Goal: Information Seeking & Learning: Learn about a topic

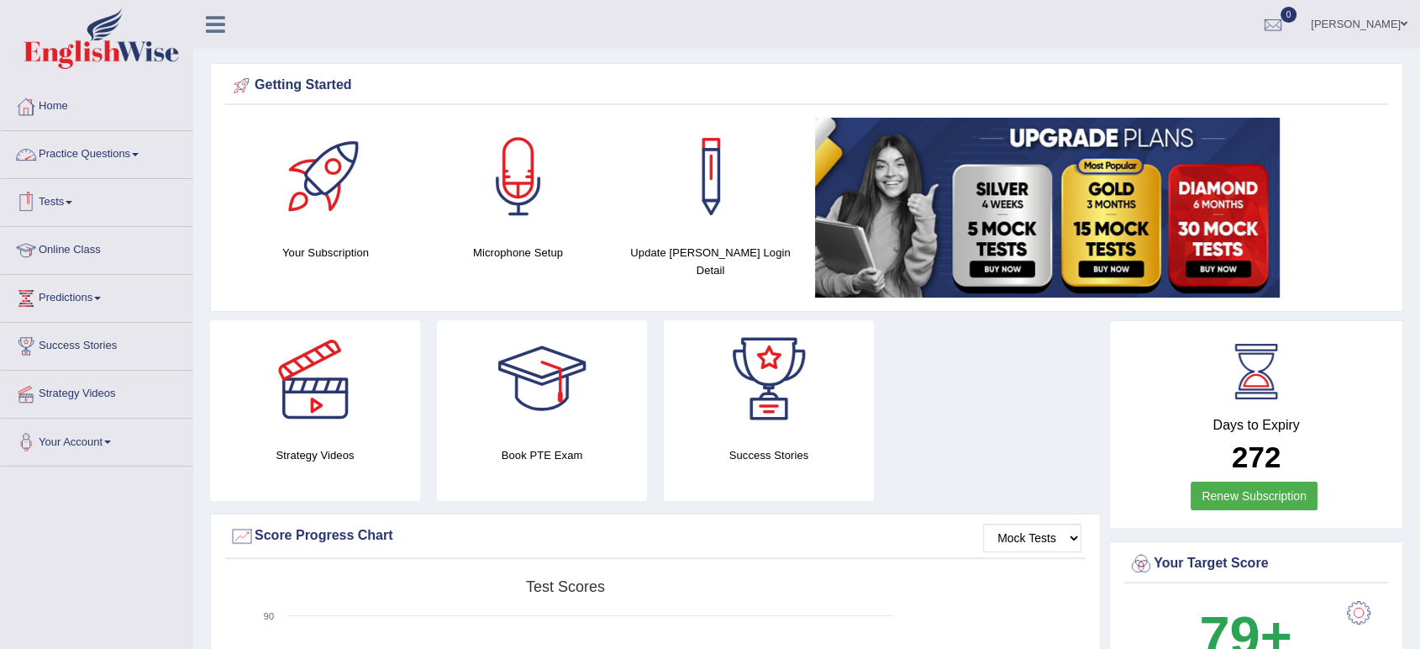
click at [77, 165] on link "Practice Questions" at bounding box center [97, 152] width 192 height 42
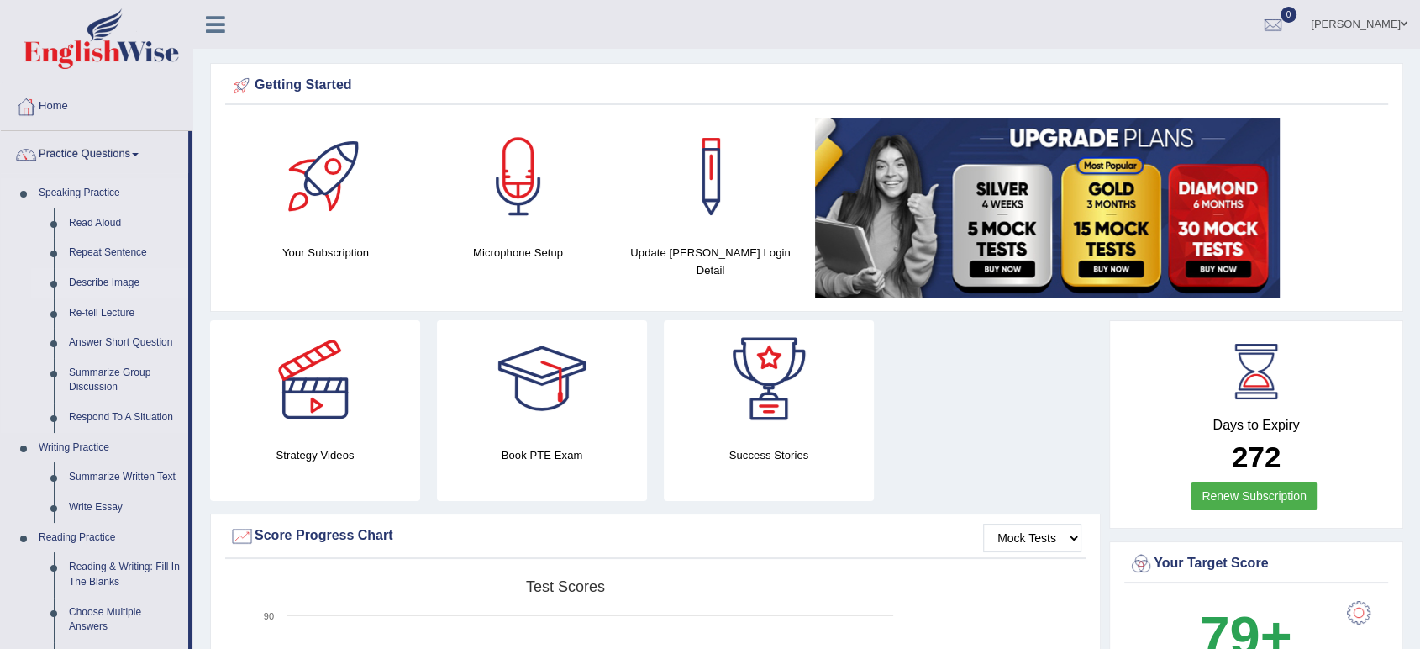
click at [86, 284] on link "Describe Image" at bounding box center [124, 283] width 127 height 30
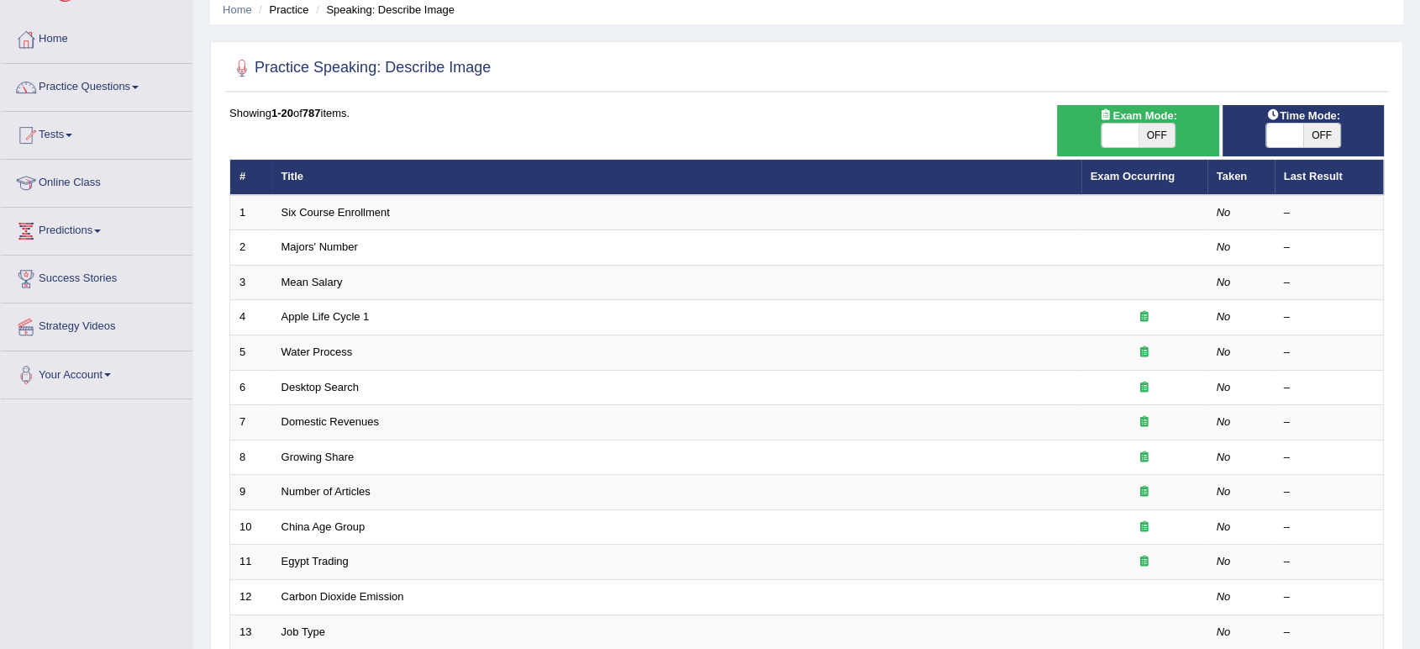
scroll to position [74, 0]
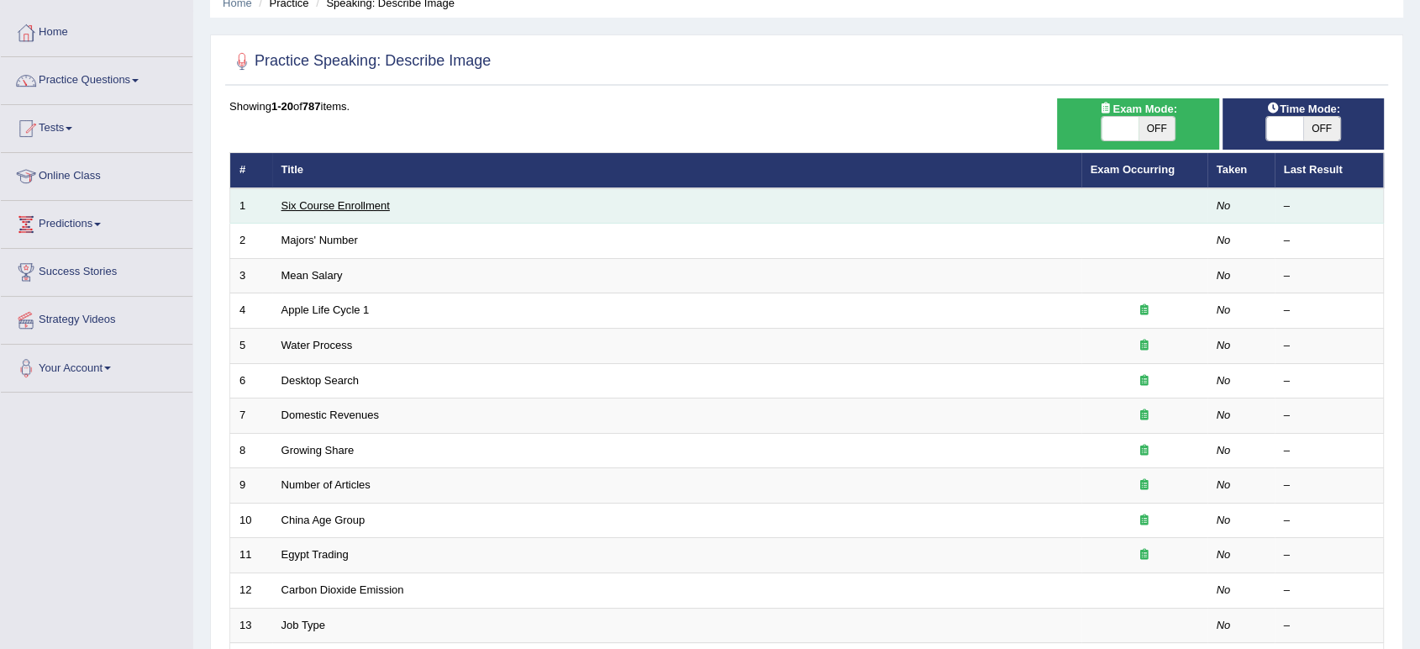
click at [362, 207] on link "Six Course Enrollment" at bounding box center [336, 205] width 108 height 13
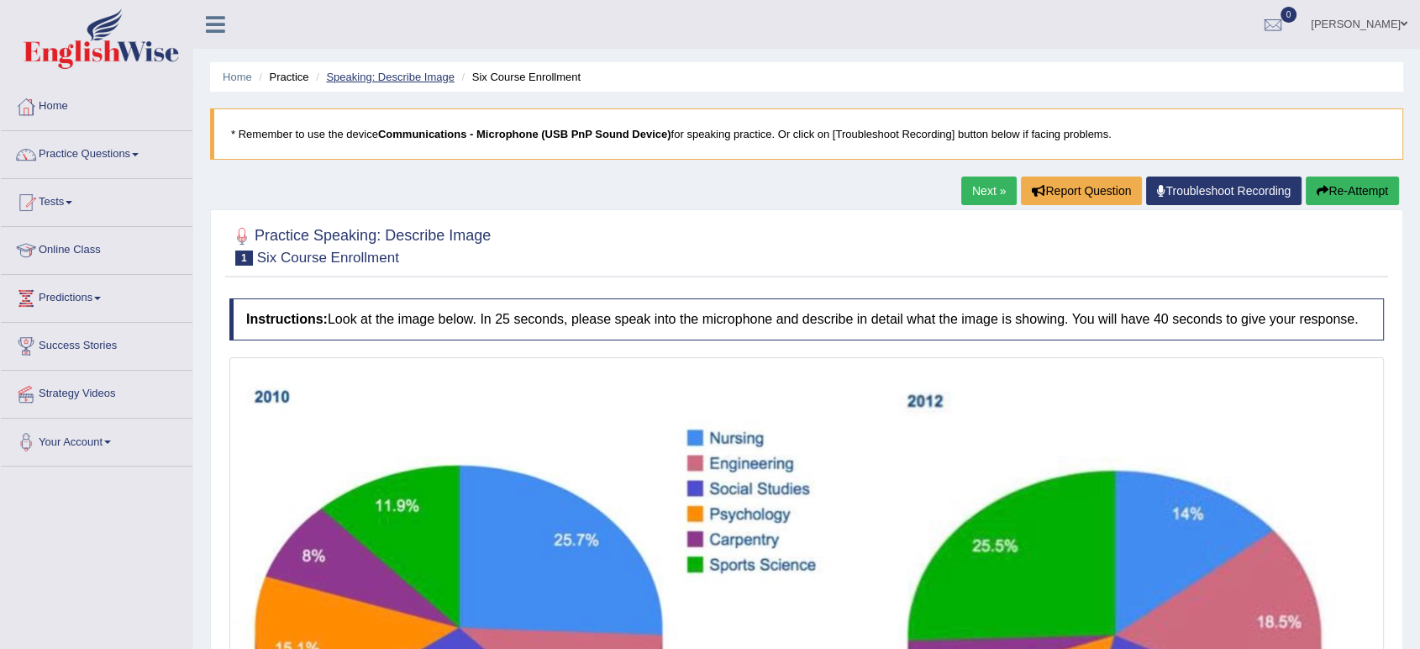
click at [401, 77] on link "Speaking: Describe Image" at bounding box center [390, 77] width 128 height 13
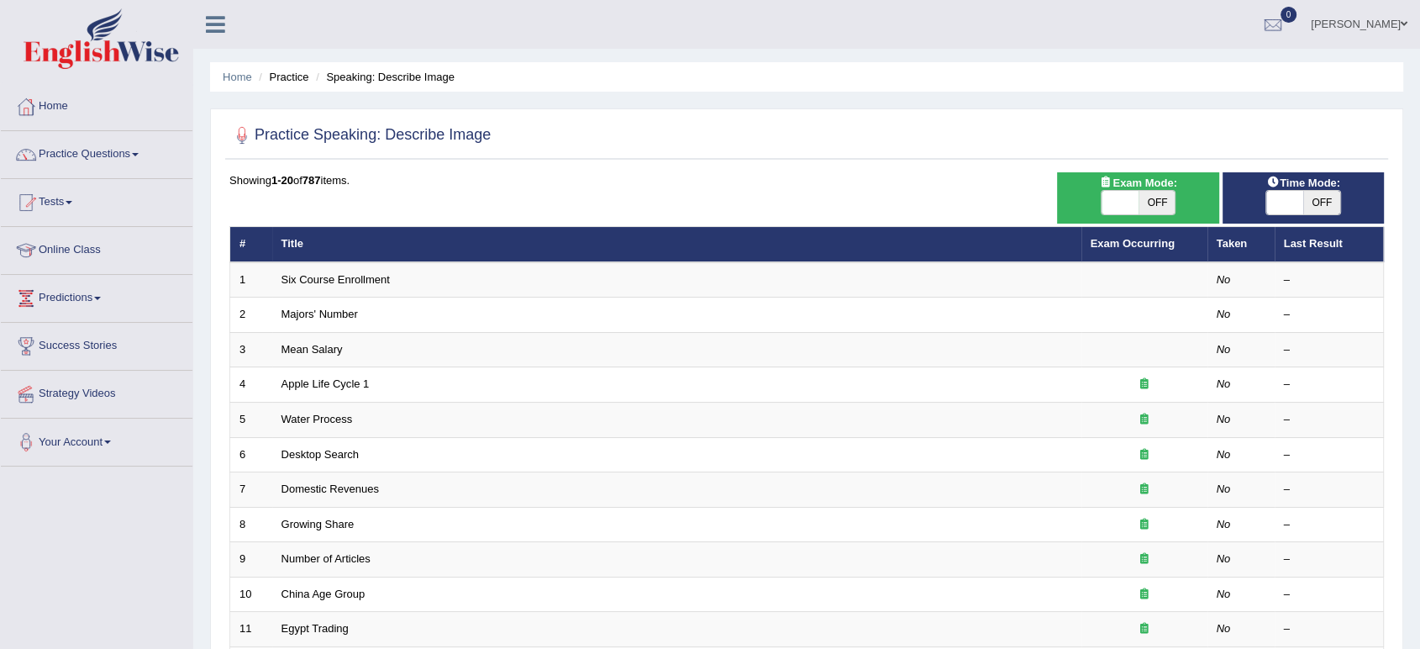
click at [1166, 208] on span "OFF" at bounding box center [1157, 203] width 37 height 24
checkbox input "true"
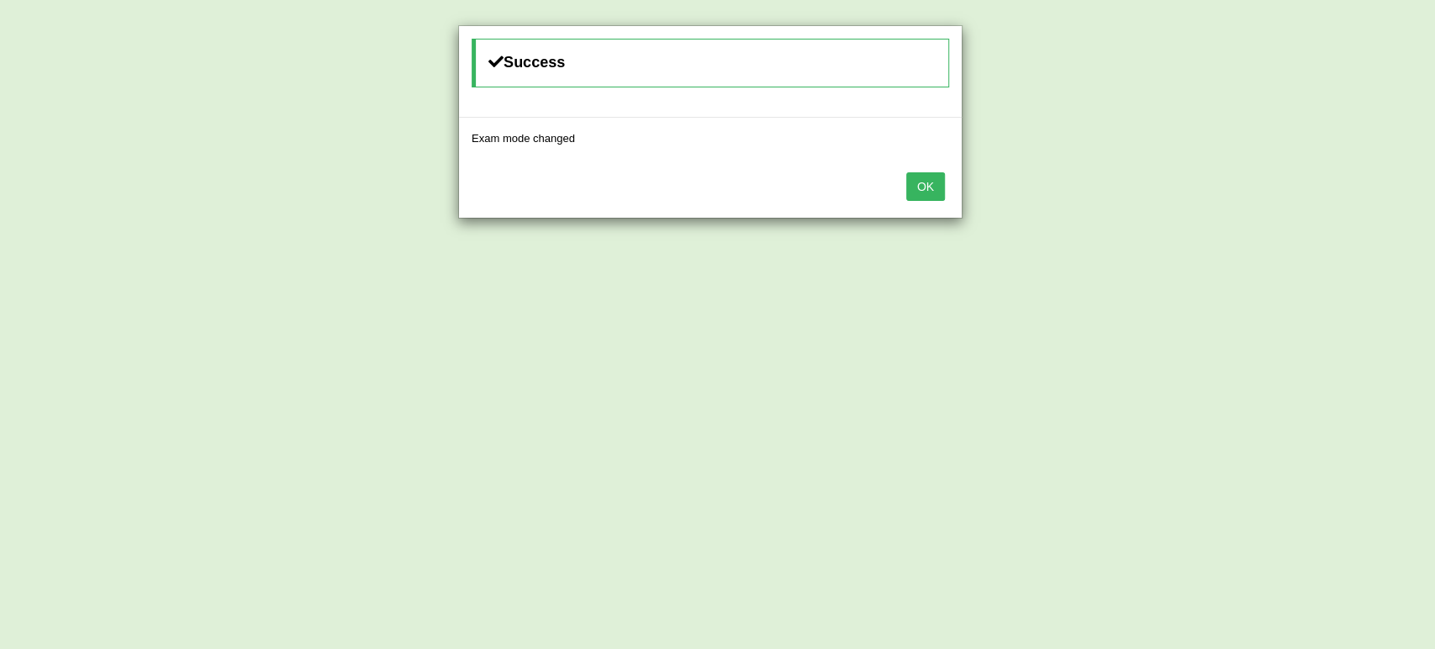
click at [913, 197] on button "OK" at bounding box center [925, 186] width 39 height 29
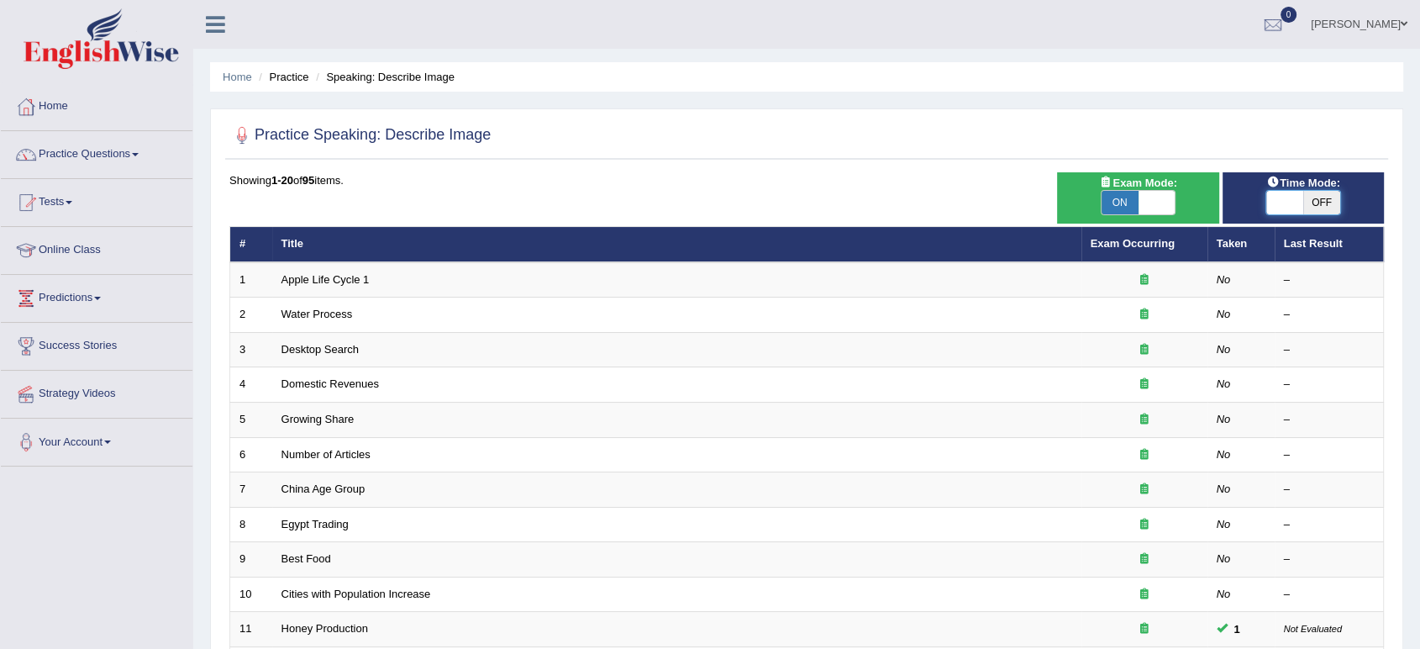
click at [1293, 203] on span at bounding box center [1285, 203] width 37 height 24
checkbox input "true"
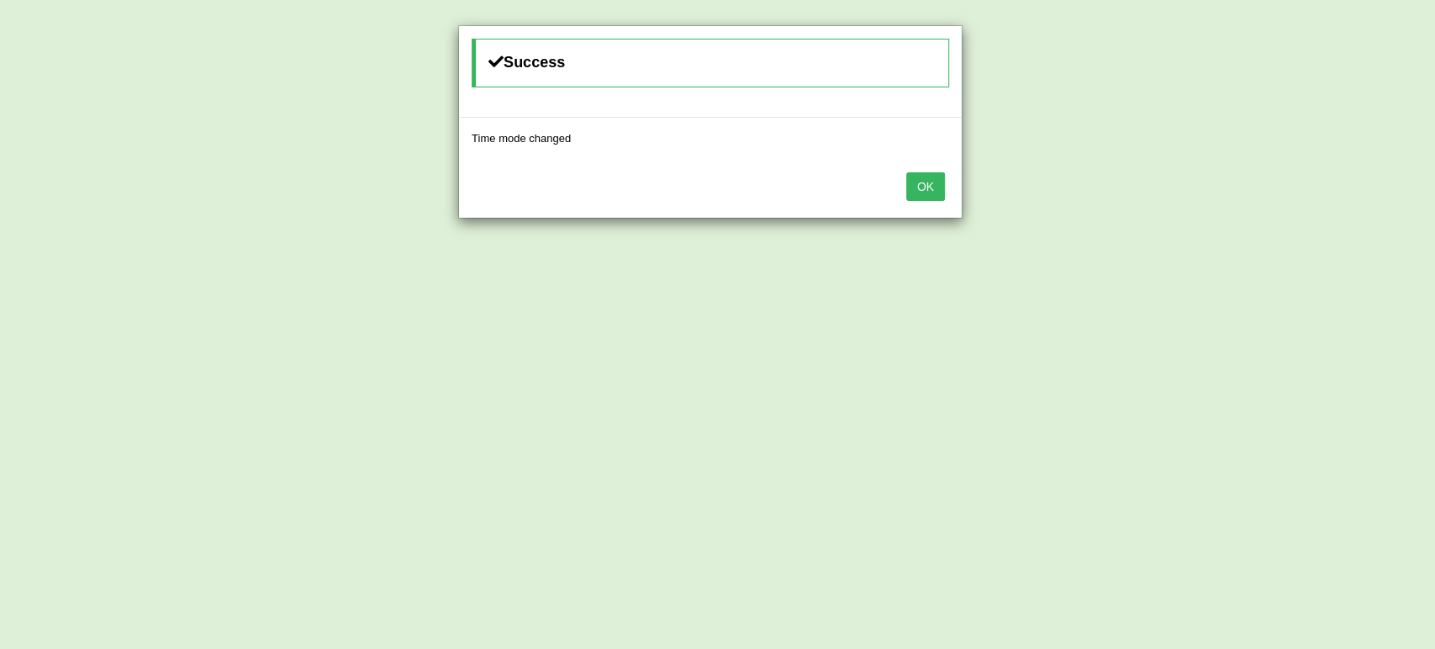
click at [925, 193] on button "OK" at bounding box center [925, 186] width 39 height 29
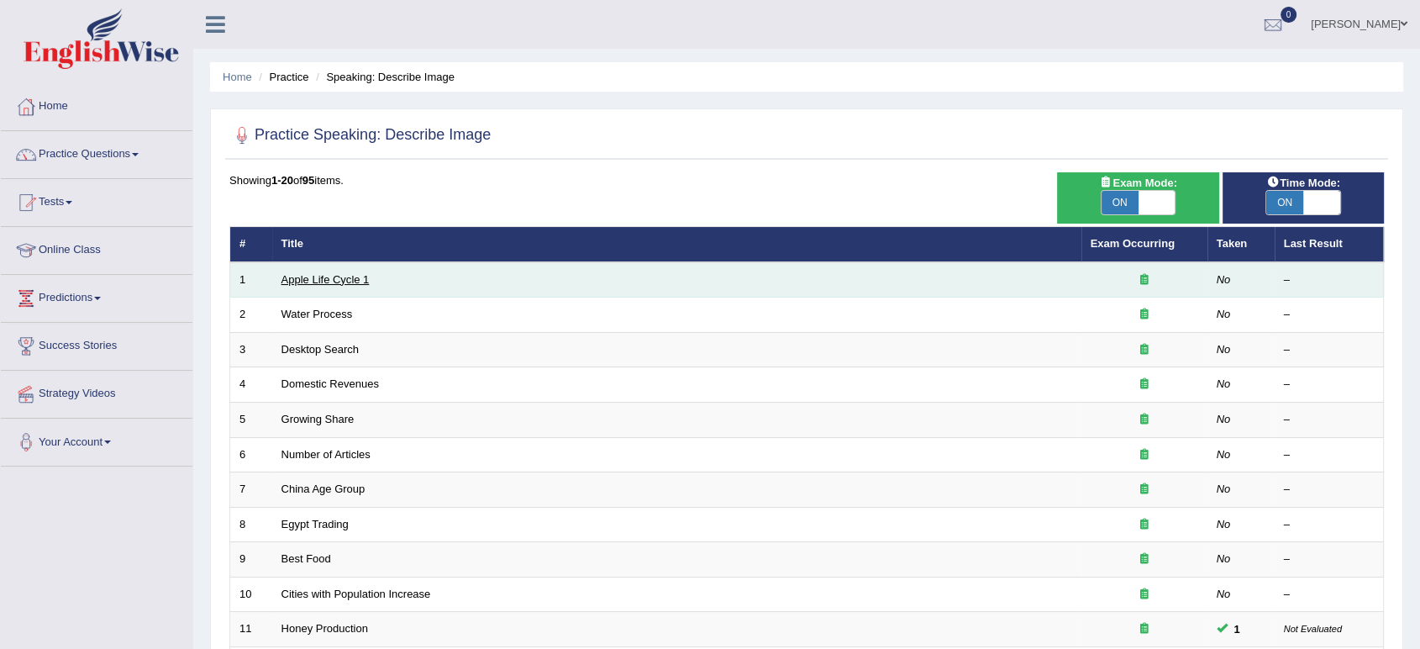
click at [318, 278] on link "Apple Life Cycle 1" at bounding box center [326, 279] width 88 height 13
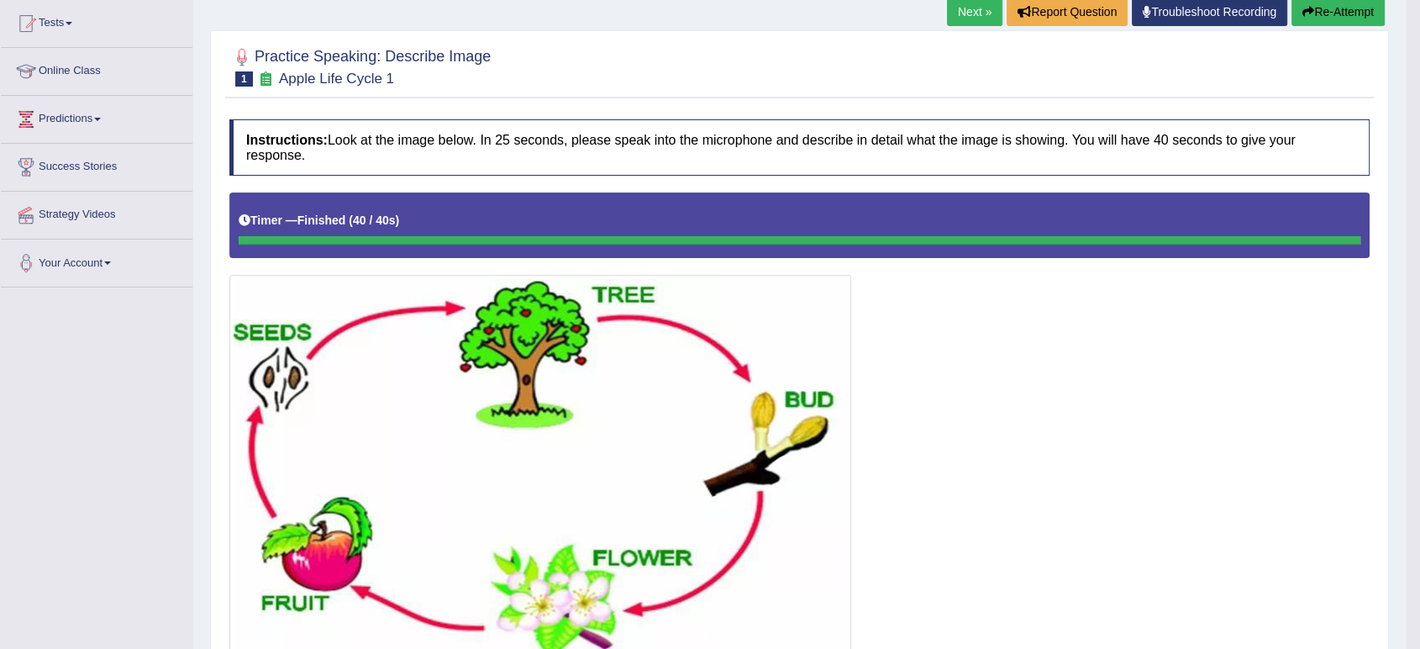
scroll to position [168, 0]
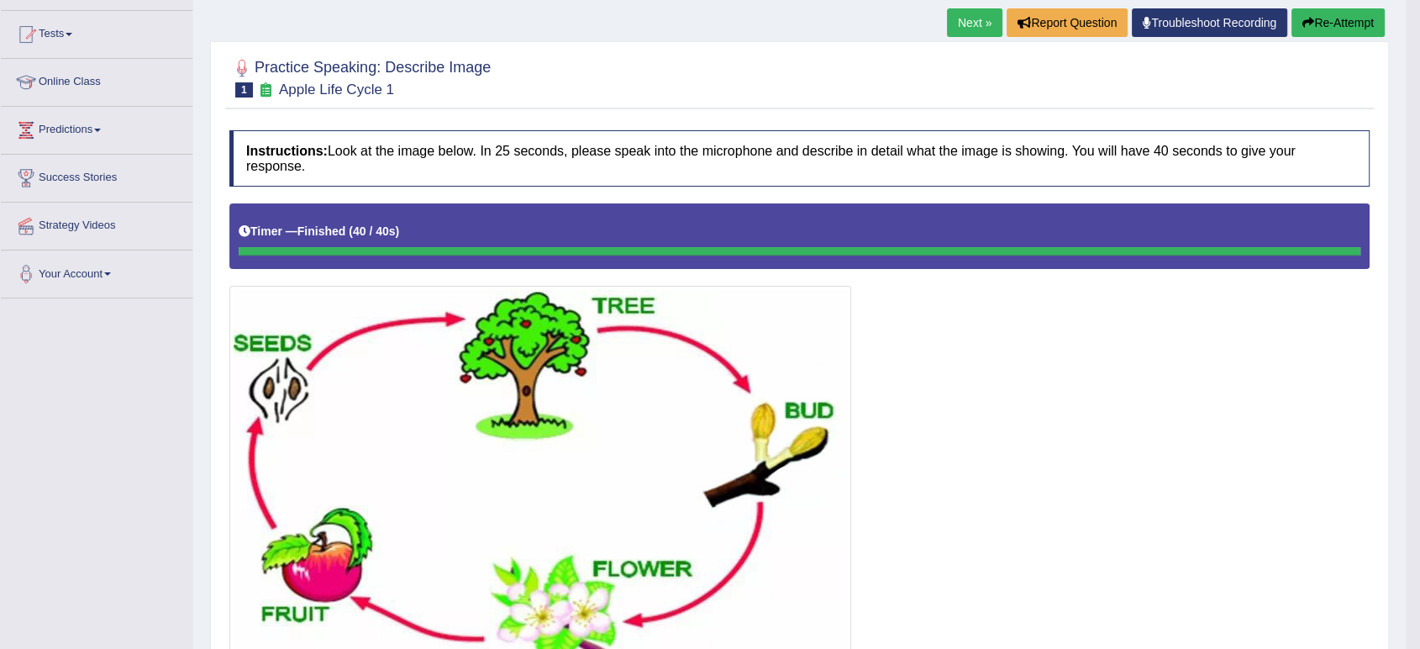
click at [968, 17] on link "Next »" at bounding box center [974, 22] width 55 height 29
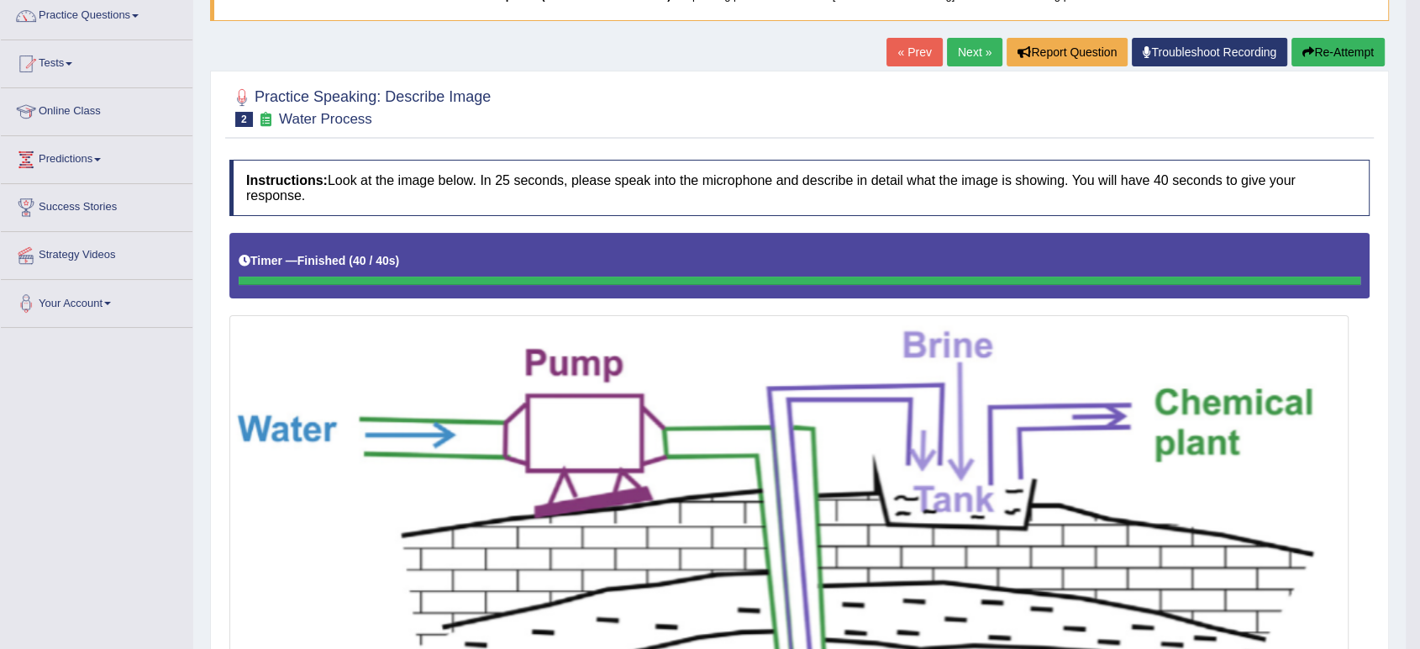
scroll to position [137, 0]
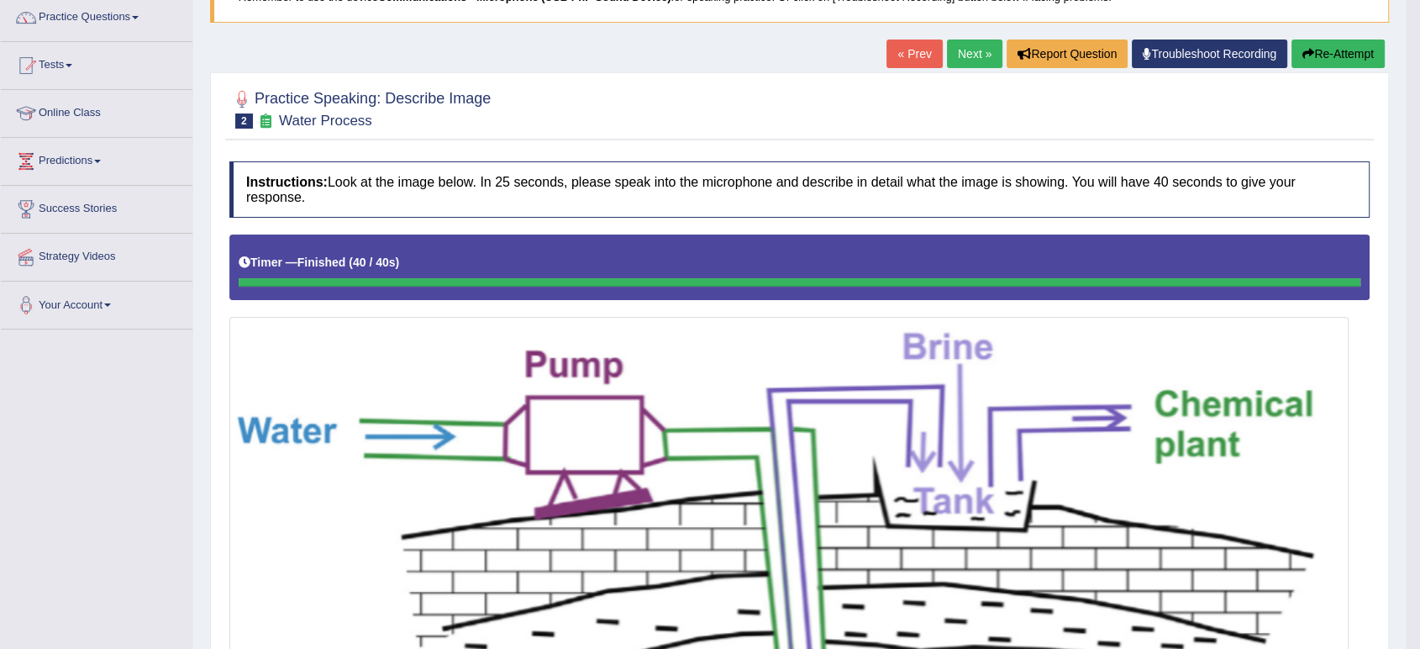
click at [961, 51] on link "Next »" at bounding box center [974, 54] width 55 height 29
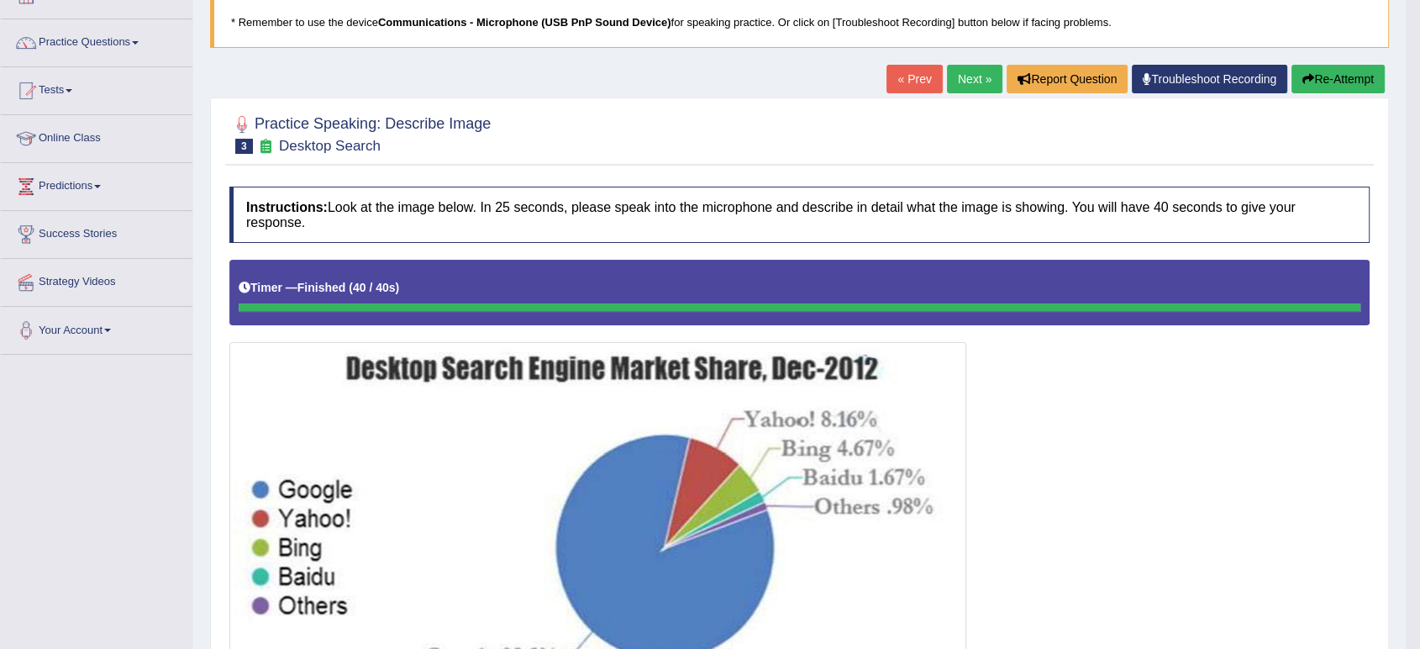
scroll to position [110, 0]
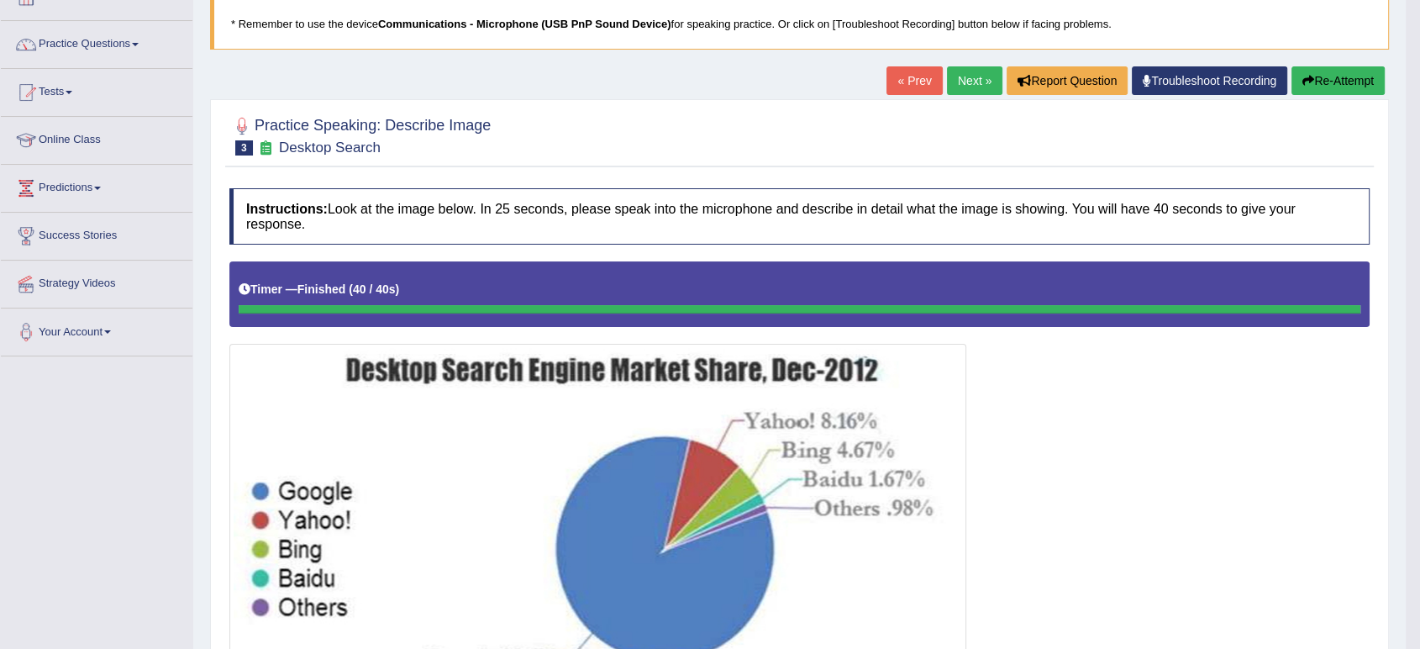
click at [967, 91] on link "Next »" at bounding box center [974, 80] width 55 height 29
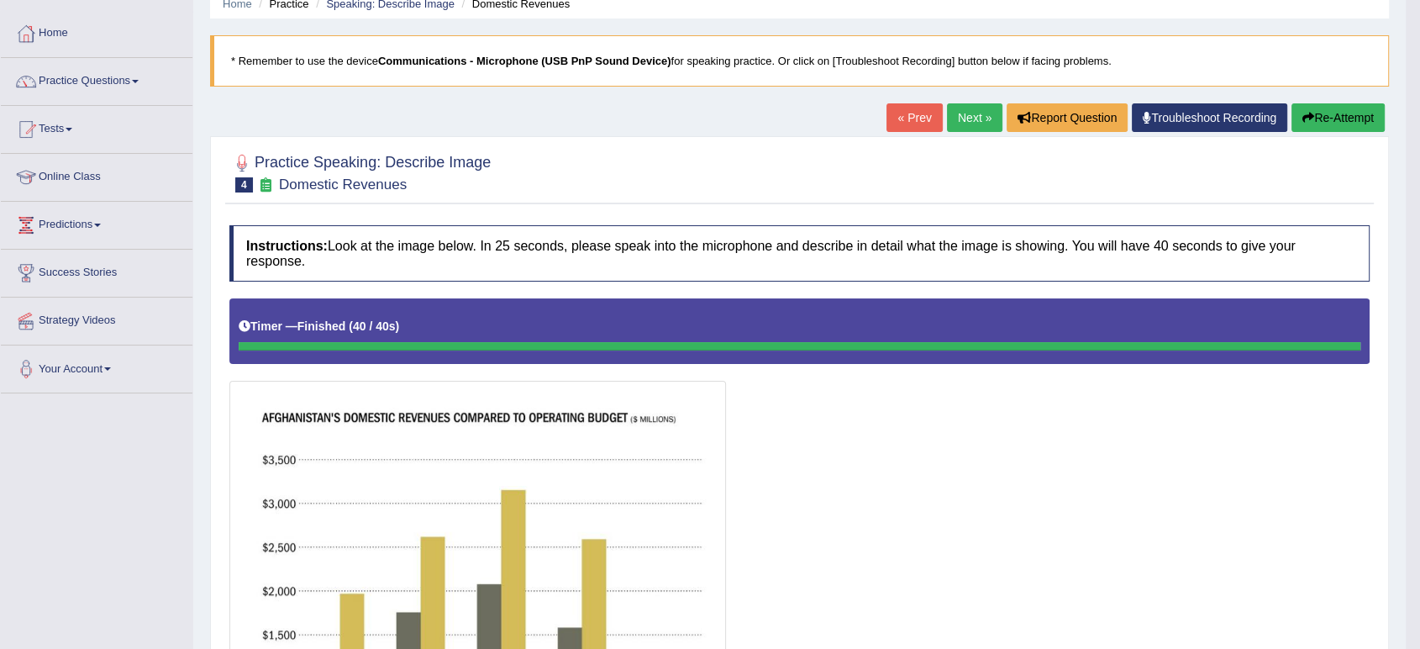
scroll to position [72, 0]
click at [1344, 123] on button "Re-Attempt" at bounding box center [1338, 118] width 93 height 29
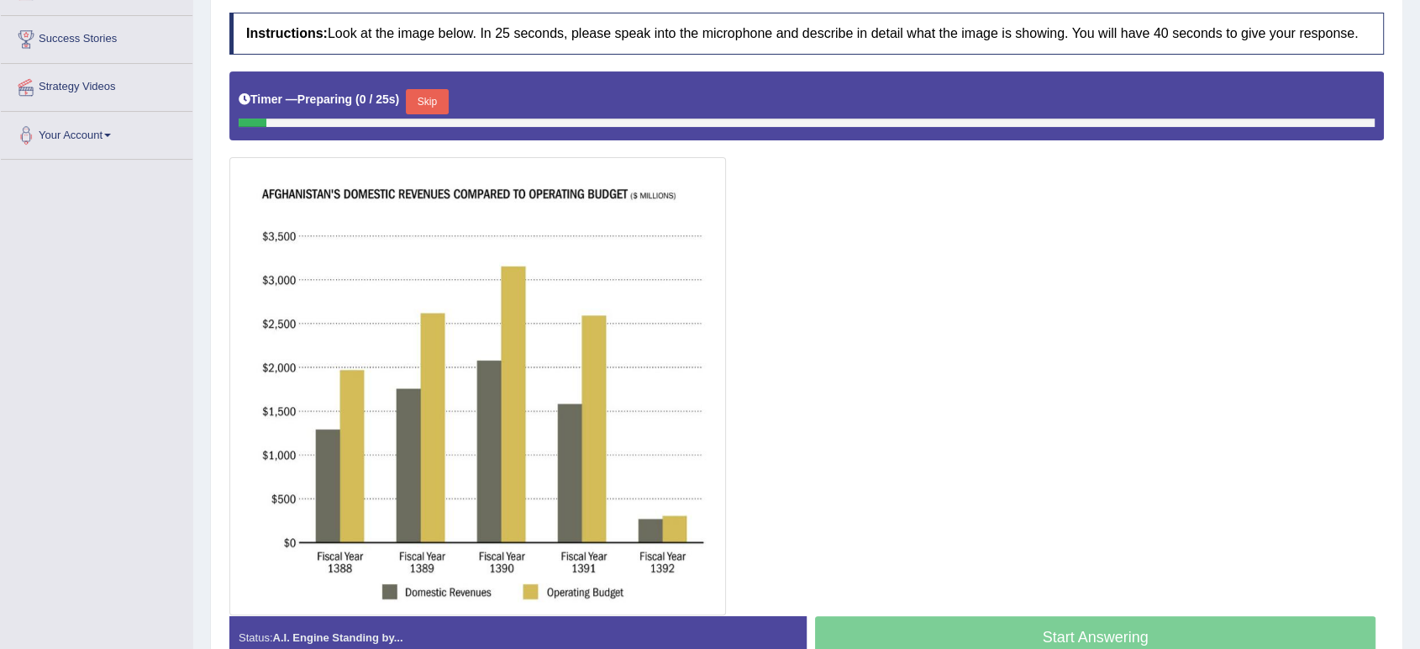
scroll to position [402, 0]
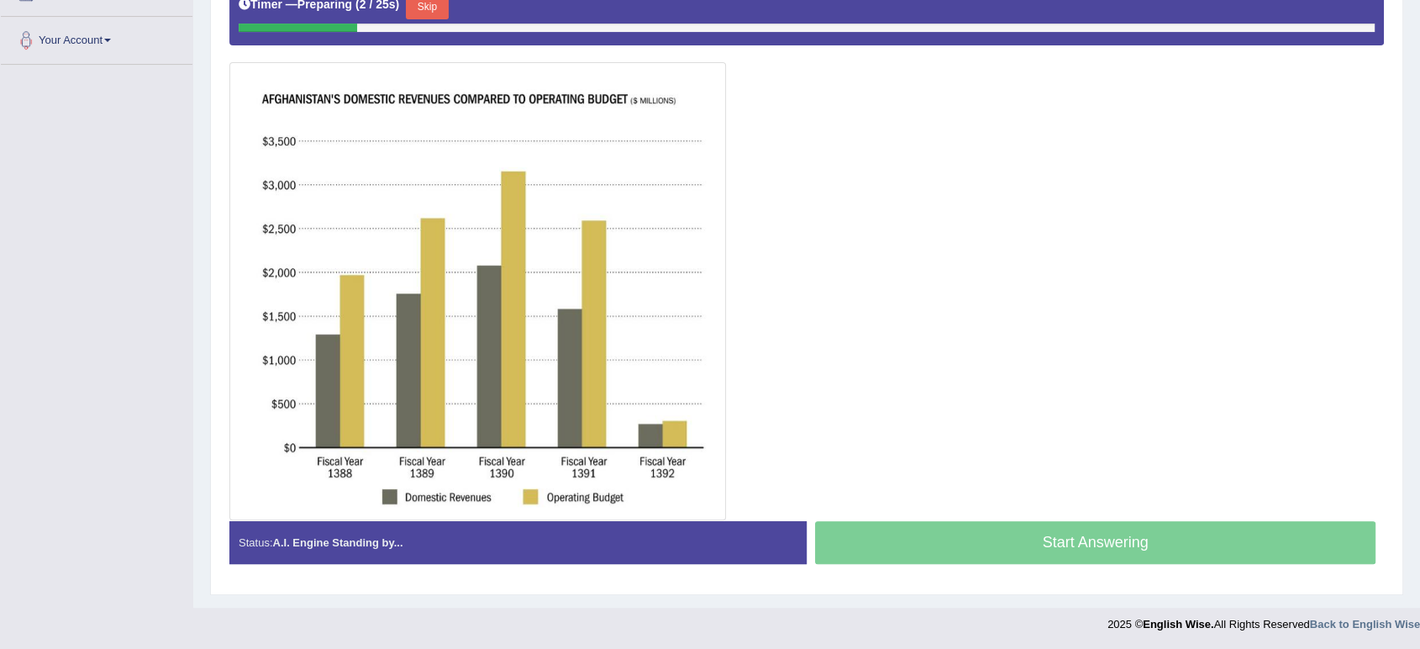
click at [439, 7] on button "Skip" at bounding box center [427, 6] width 42 height 25
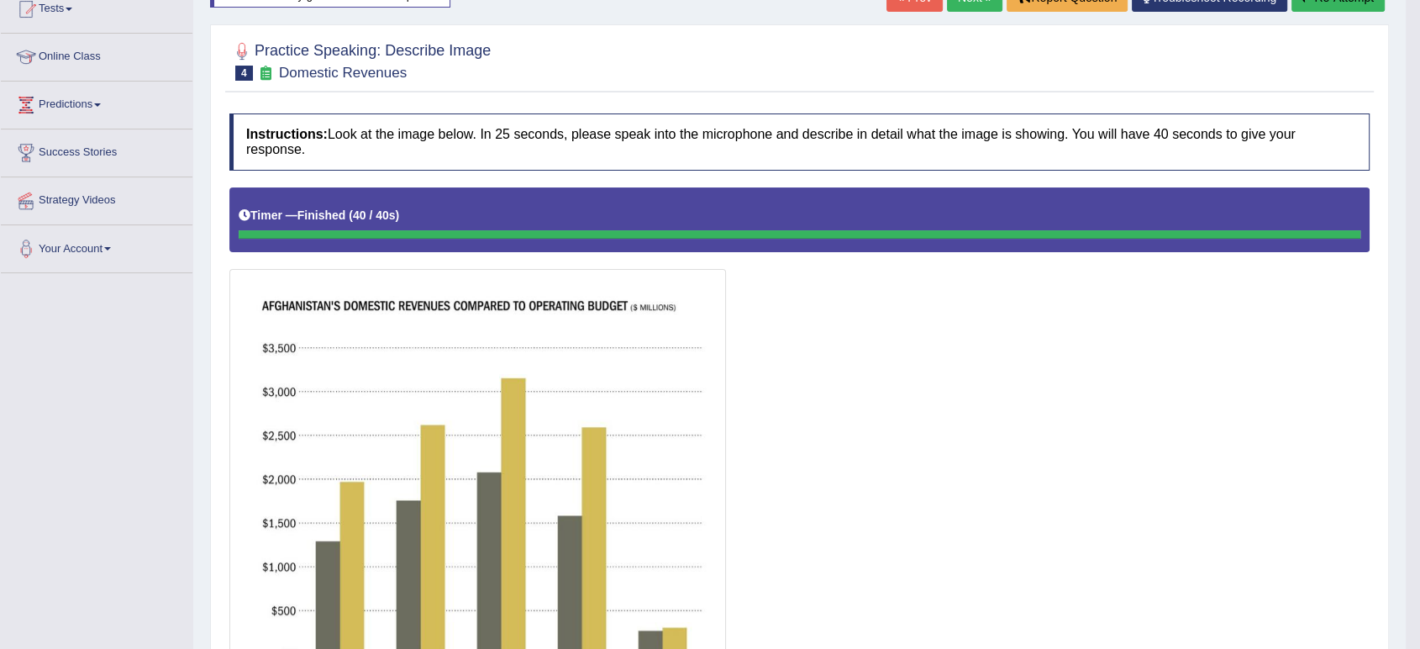
scroll to position [0, 0]
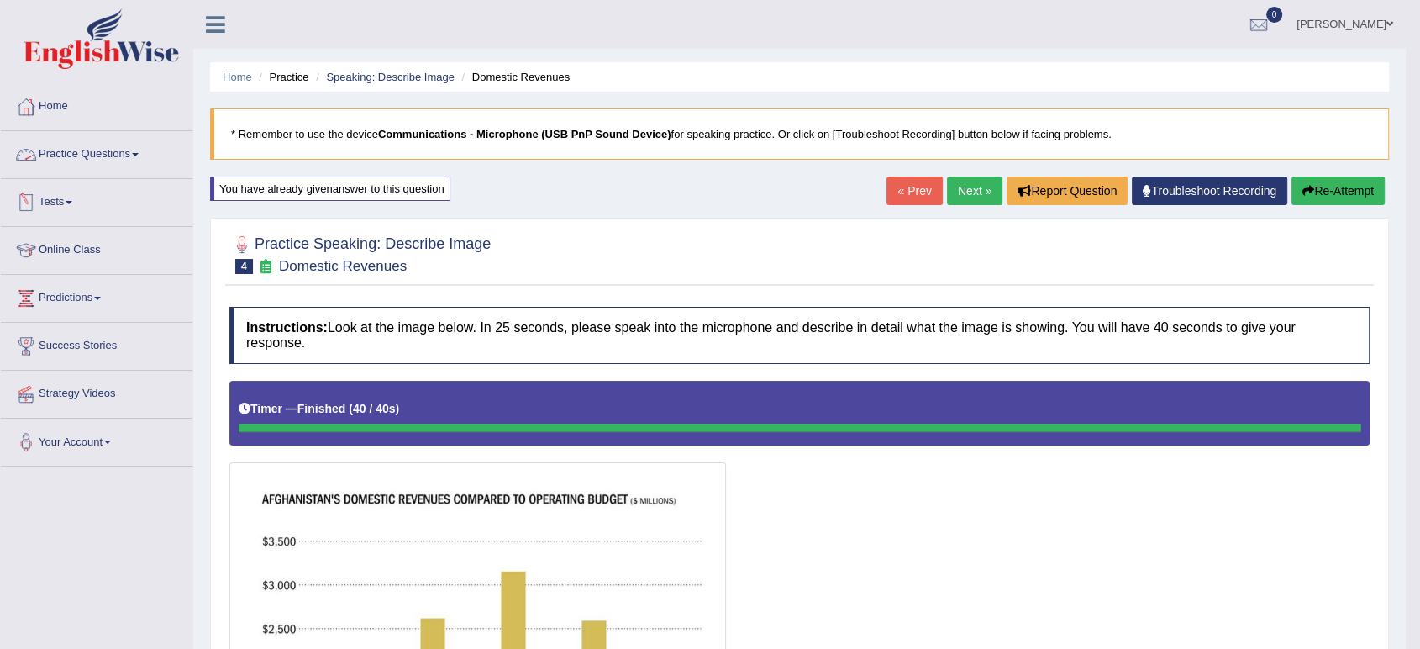
click at [66, 145] on link "Practice Questions" at bounding box center [97, 152] width 192 height 42
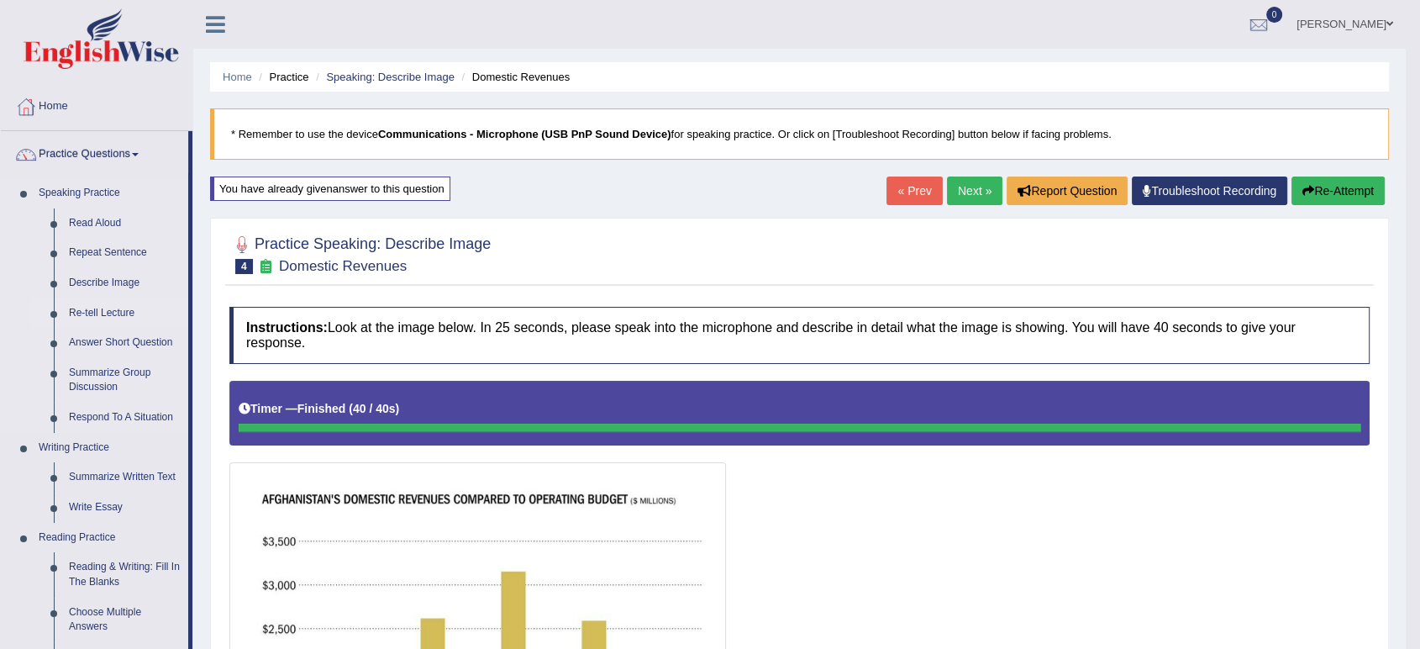
click at [87, 313] on link "Re-tell Lecture" at bounding box center [124, 313] width 127 height 30
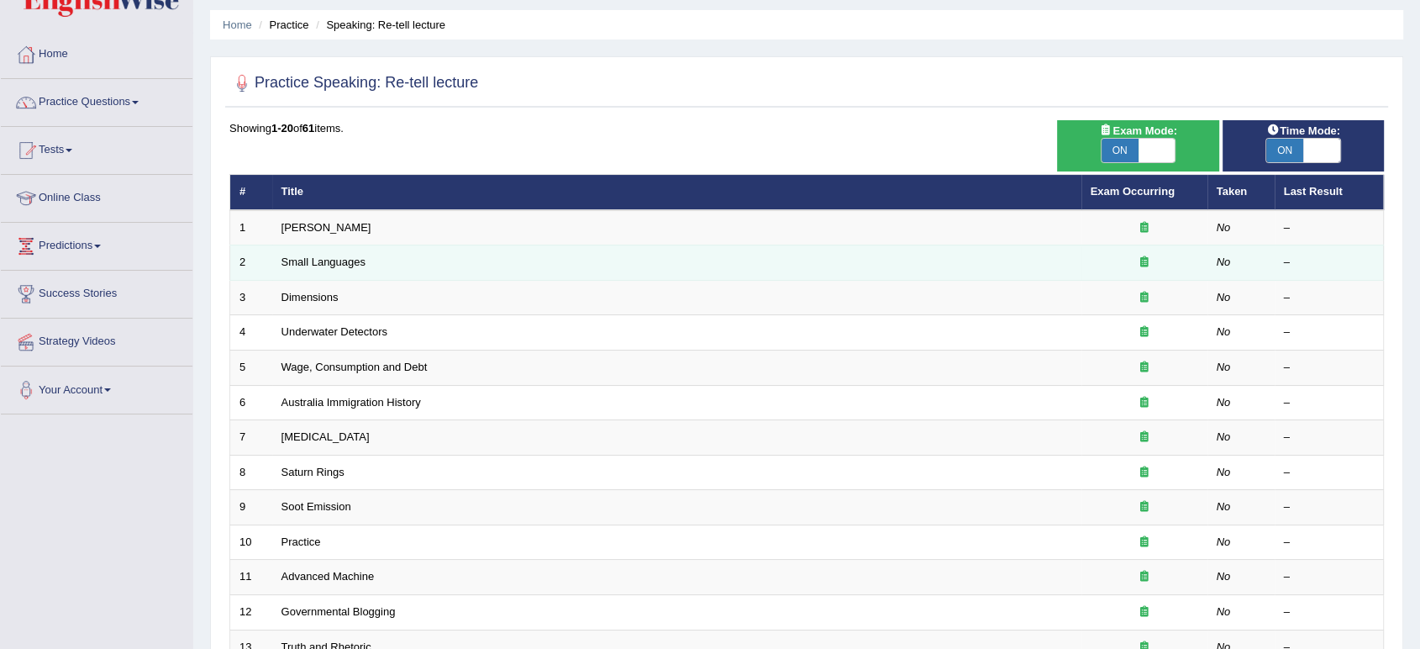
scroll to position [55, 0]
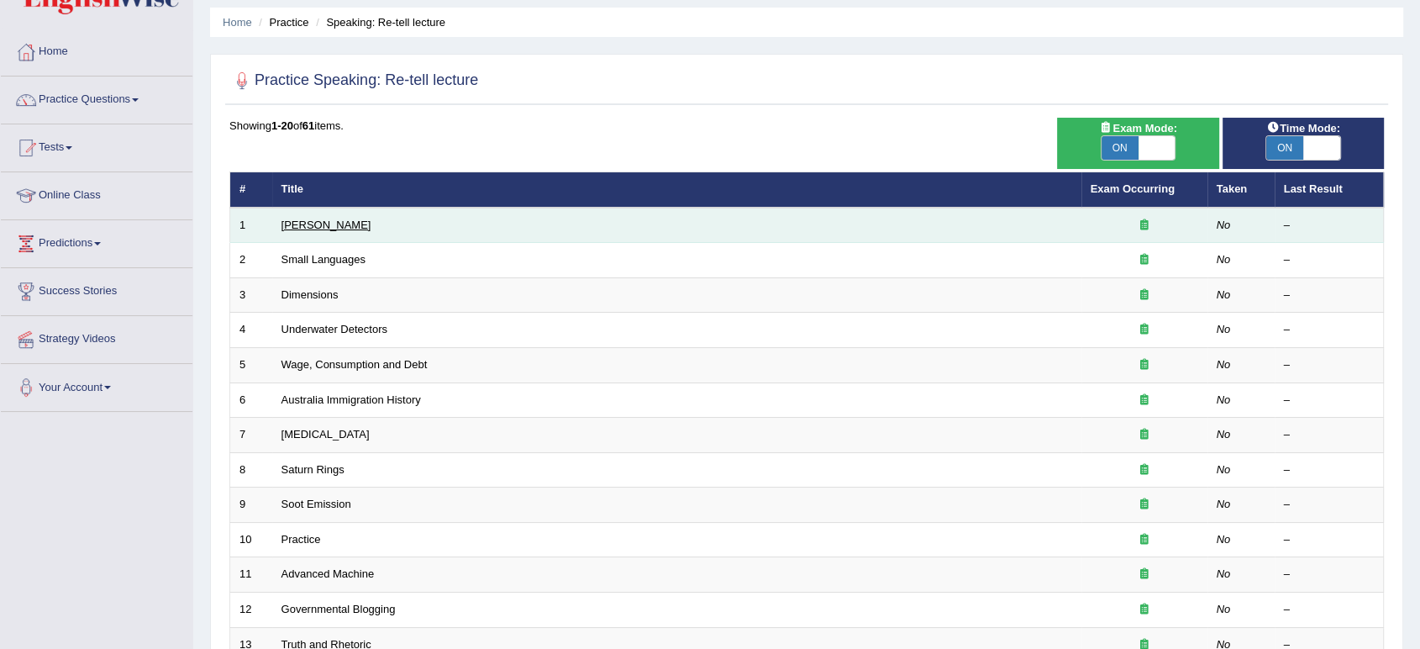
click at [332, 219] on link "[PERSON_NAME]" at bounding box center [327, 225] width 90 height 13
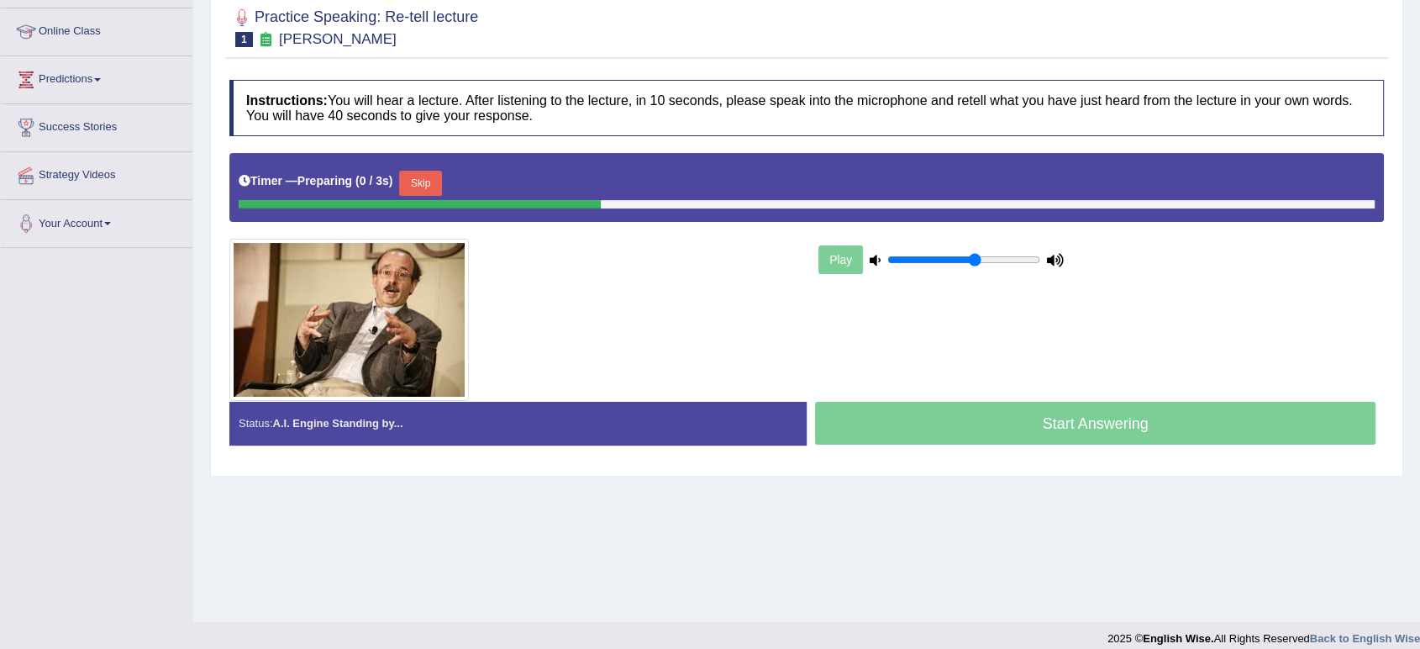
scroll to position [220, 0]
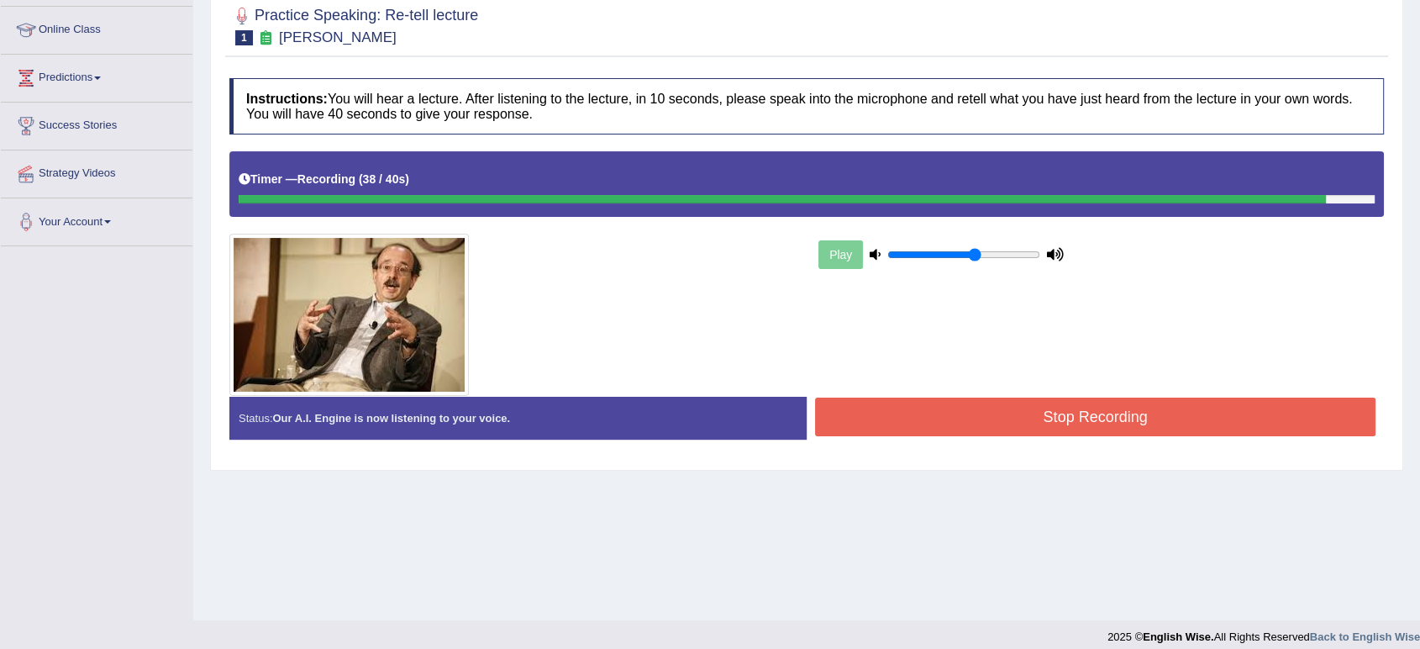
click at [860, 403] on button "Stop Recording" at bounding box center [1095, 417] width 561 height 39
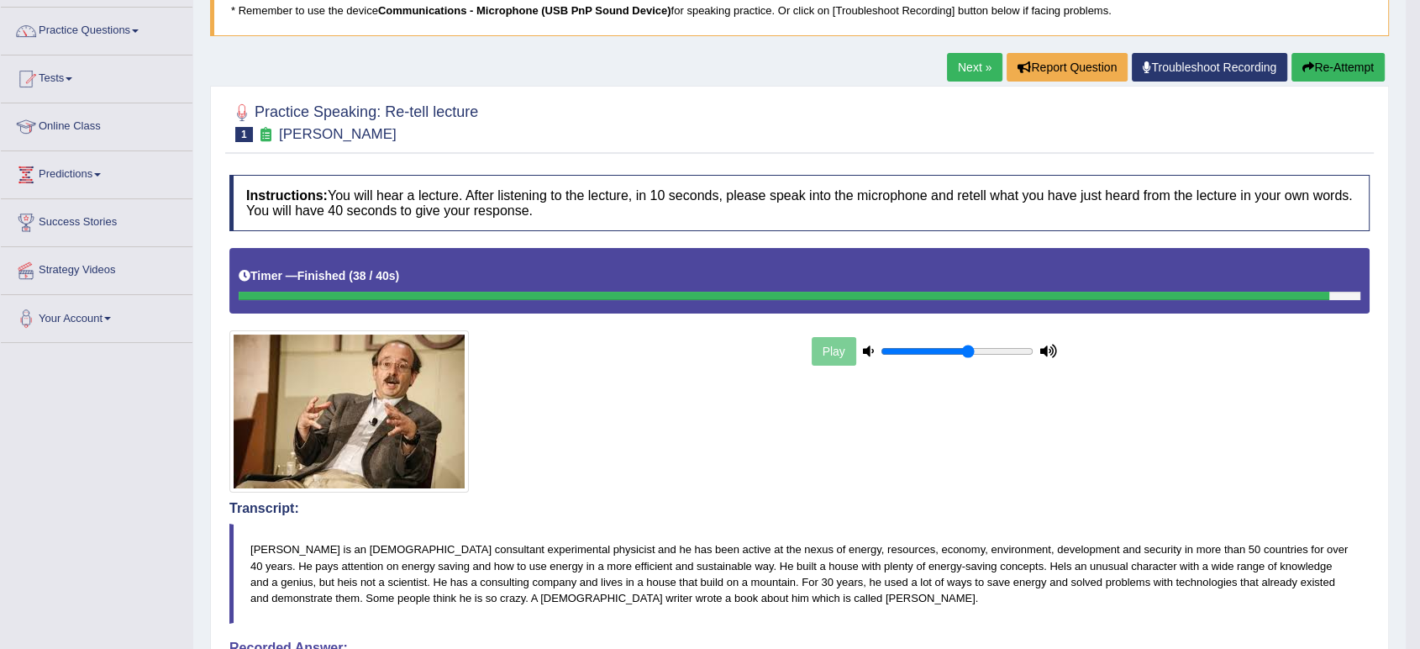
scroll to position [122, 0]
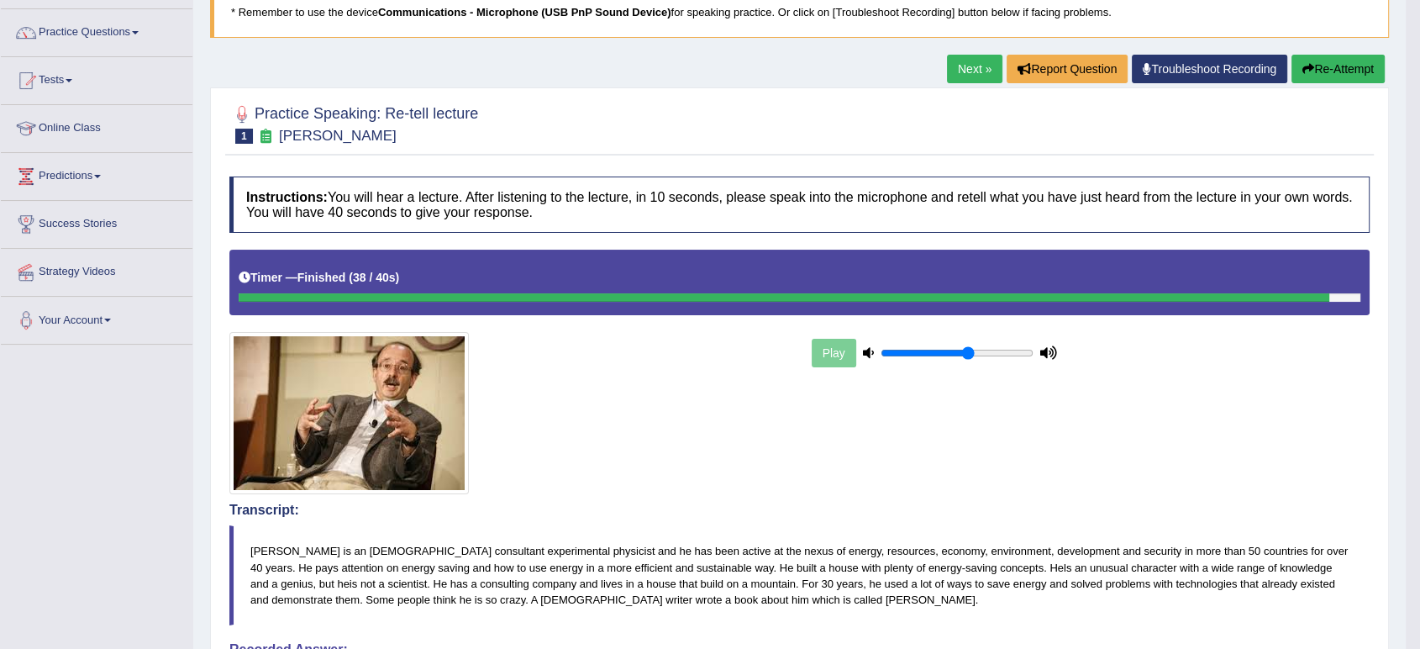
click at [968, 72] on link "Next »" at bounding box center [974, 69] width 55 height 29
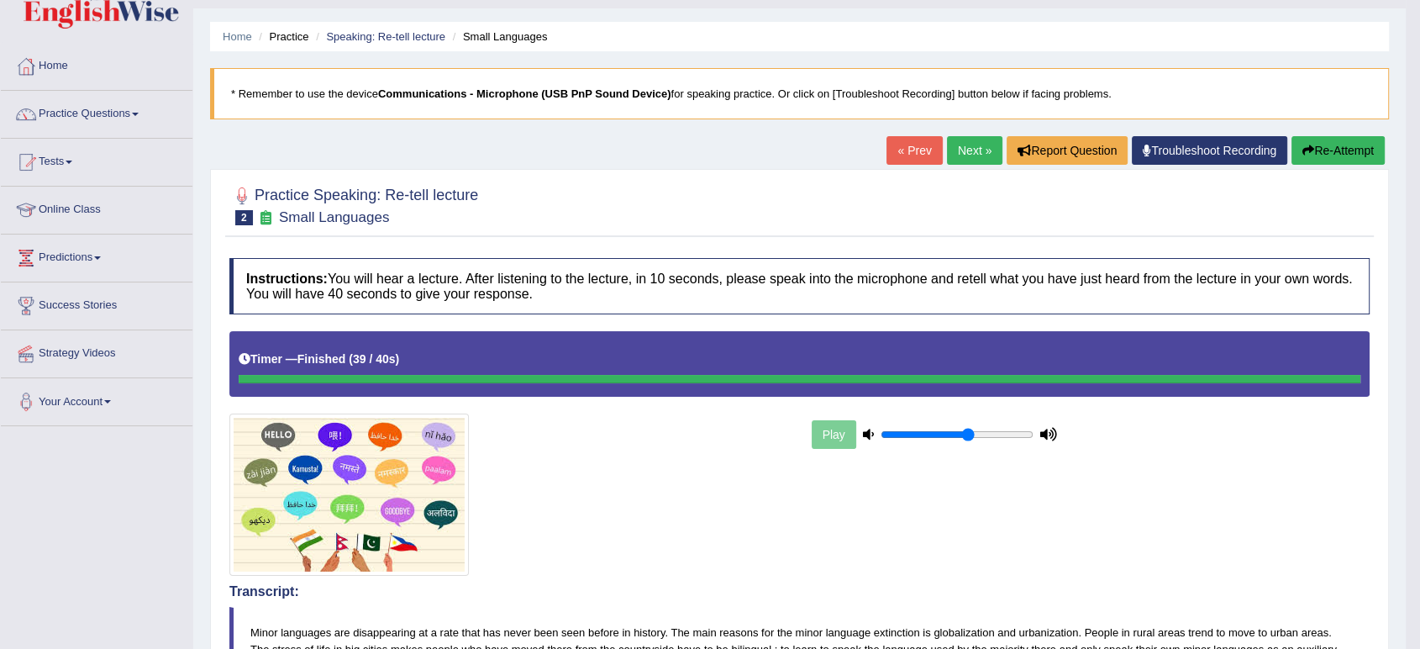
scroll to position [40, 0]
click at [952, 146] on link "Next »" at bounding box center [974, 150] width 55 height 29
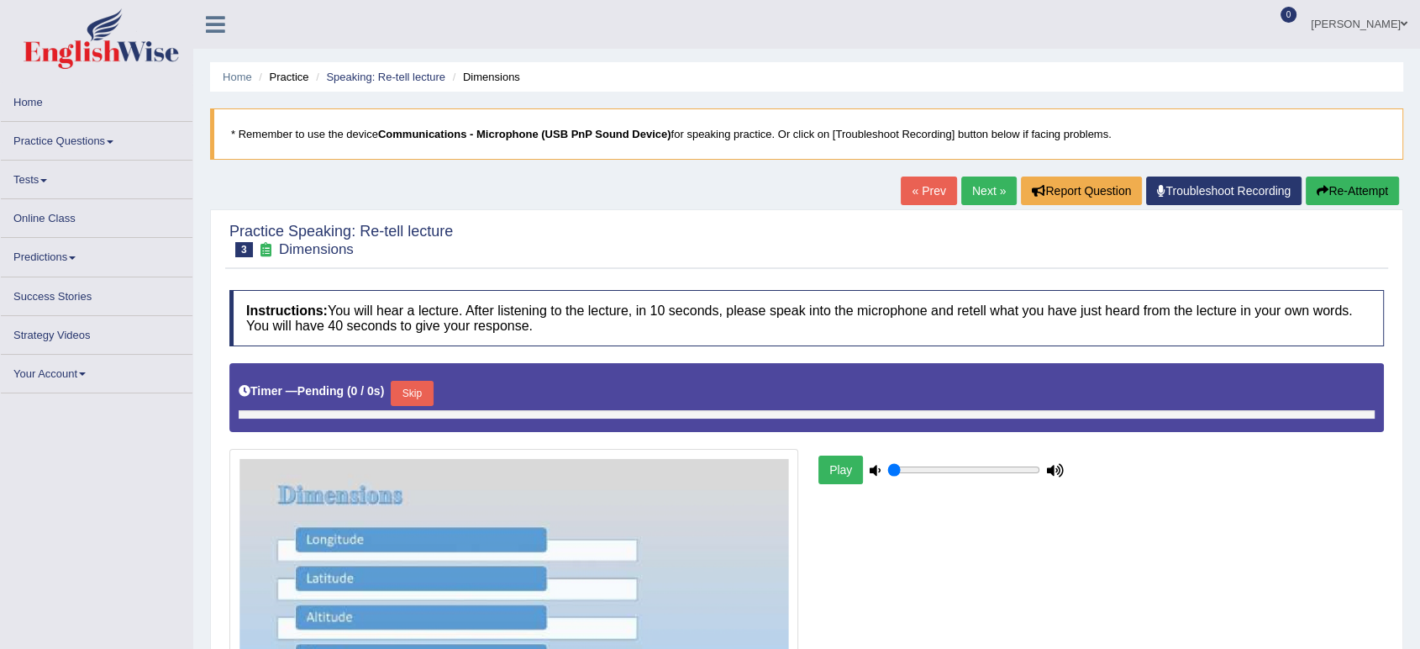
type input "0.6"
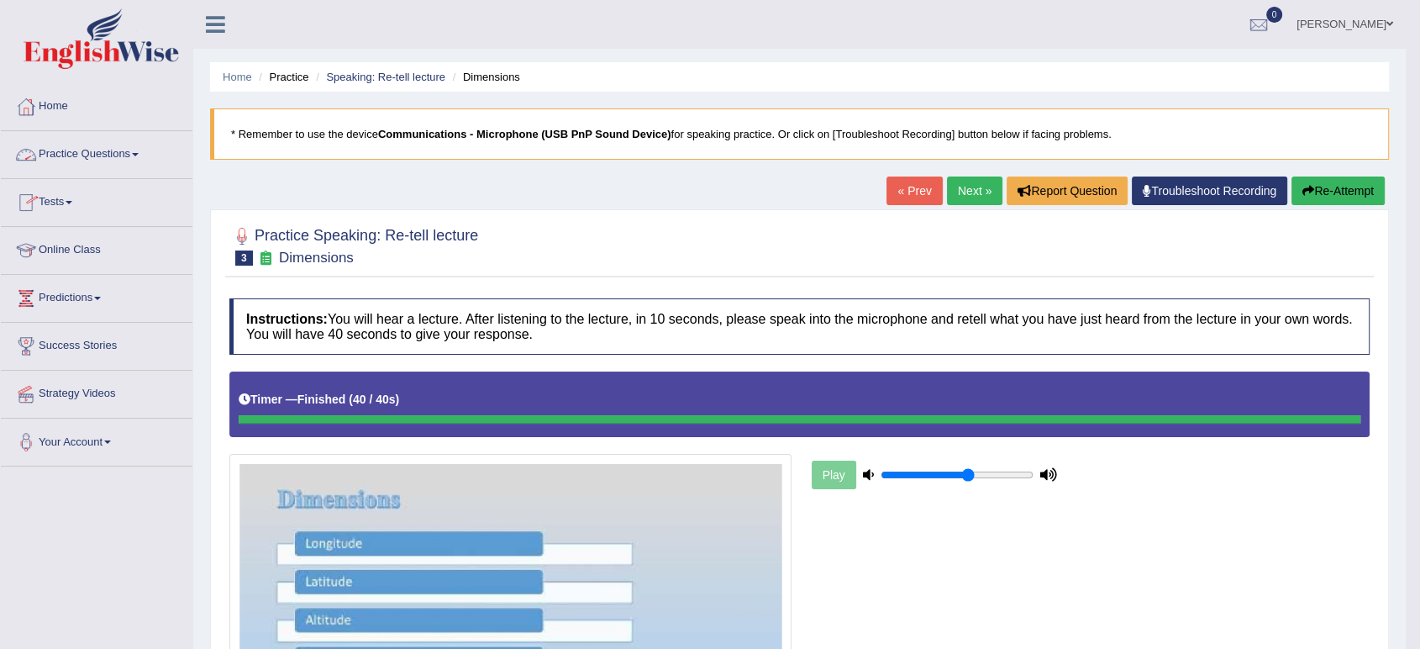
click at [86, 166] on link "Practice Questions" at bounding box center [97, 152] width 192 height 42
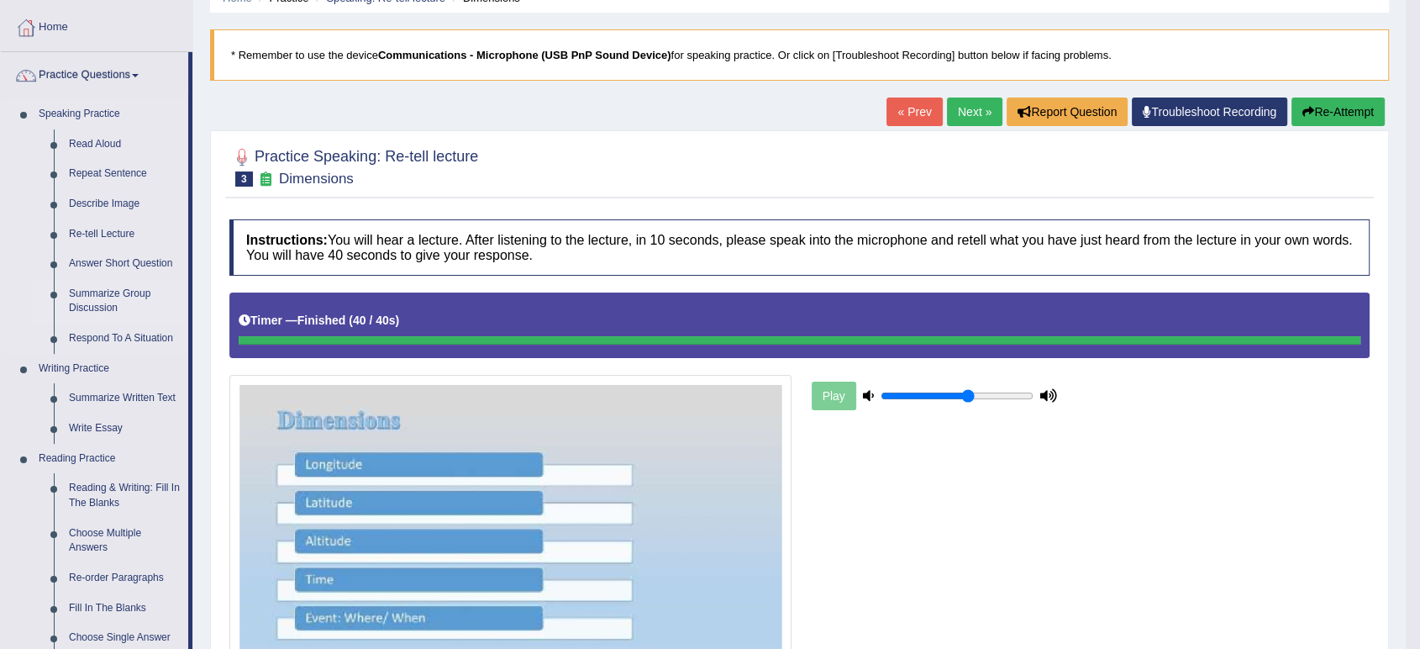
scroll to position [108, 0]
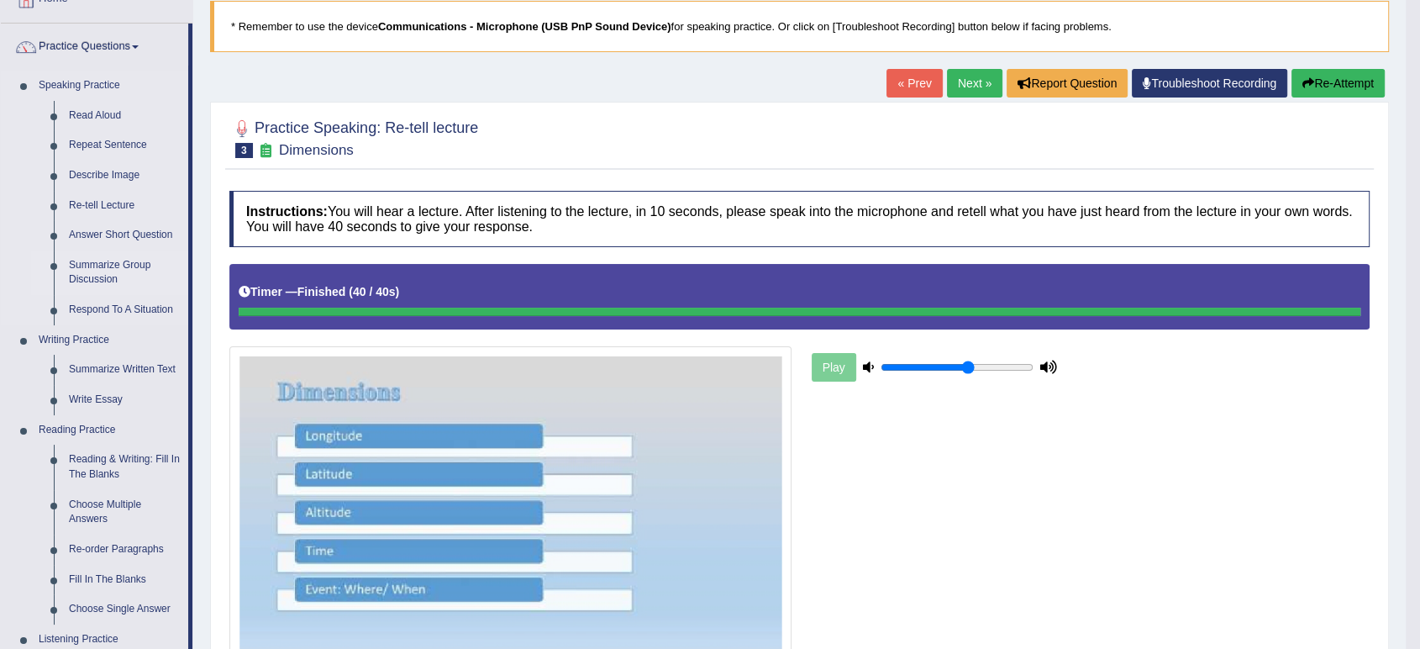
click at [108, 275] on link "Summarize Group Discussion" at bounding box center [124, 272] width 127 height 45
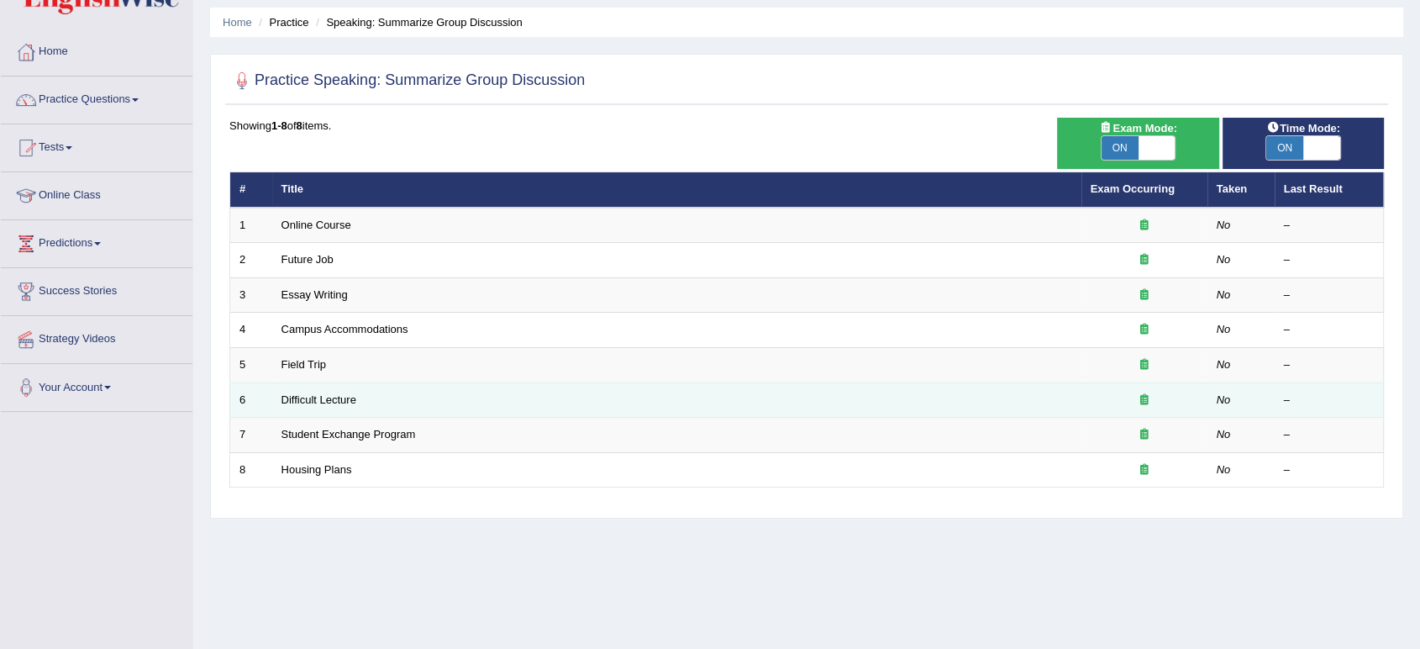
scroll to position [55, 0]
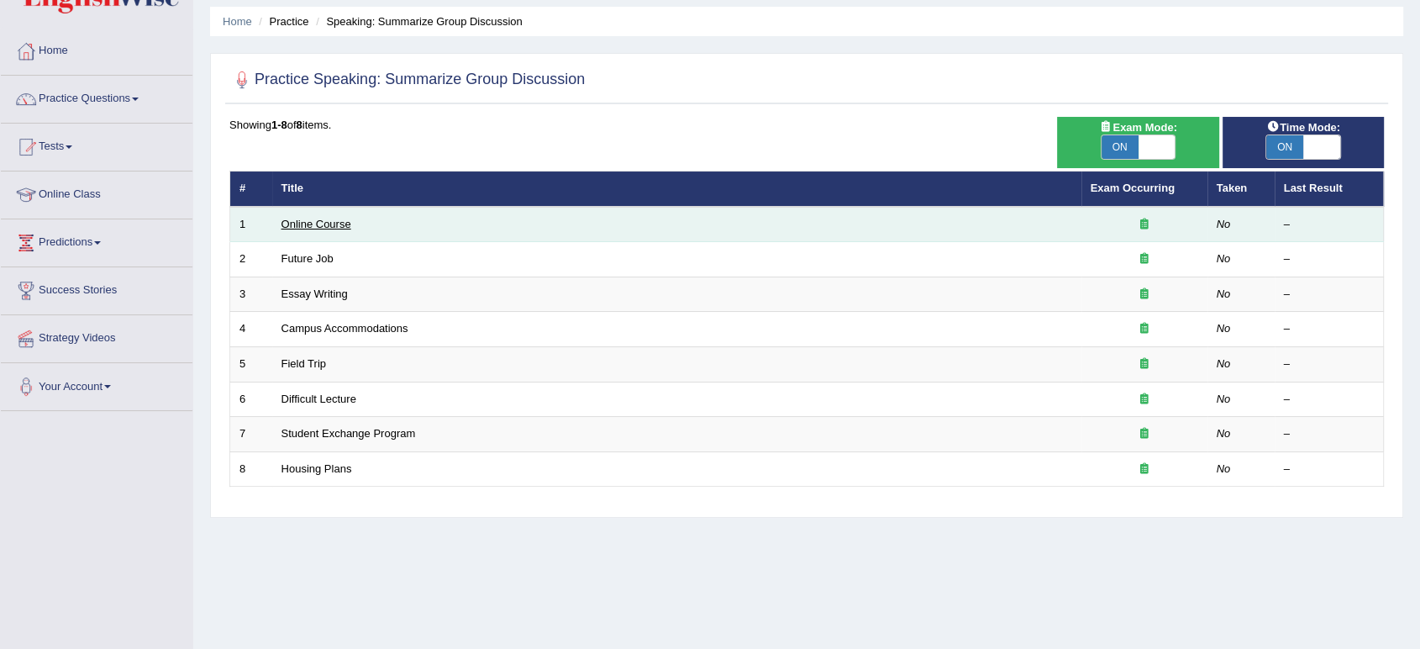
click at [321, 224] on link "Online Course" at bounding box center [317, 224] width 70 height 13
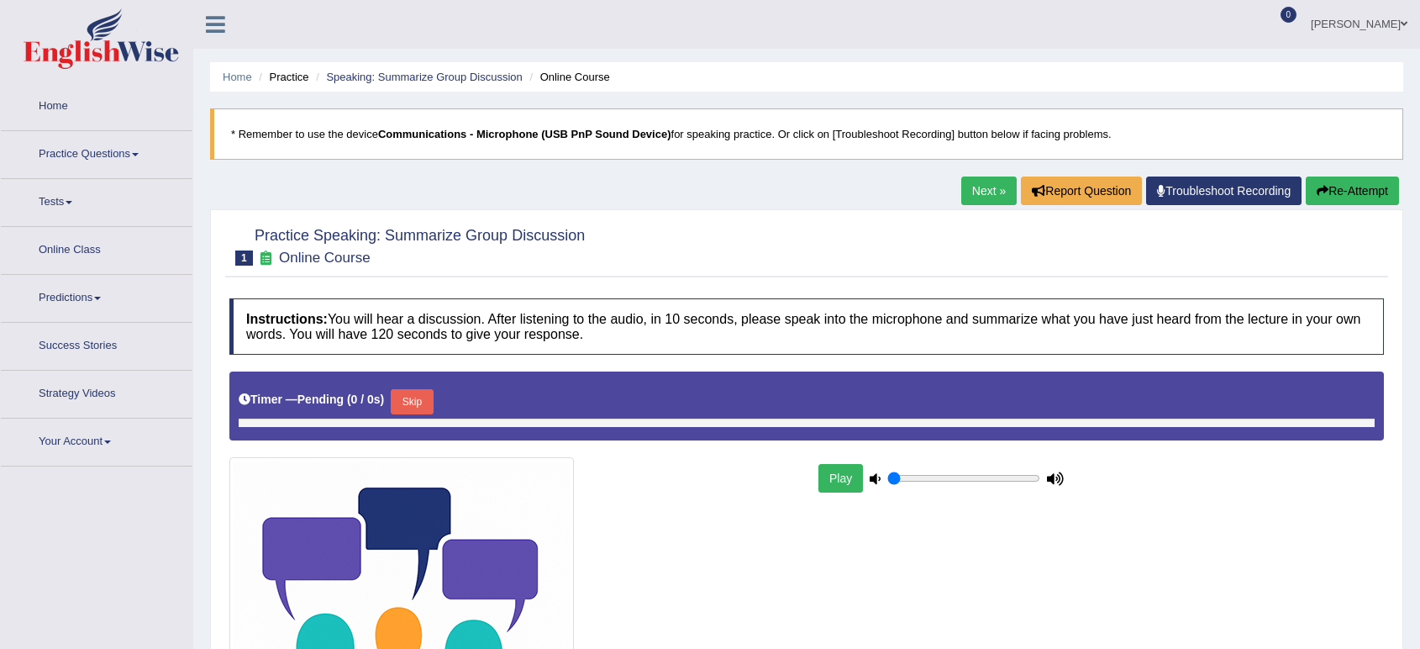
type input "0.6"
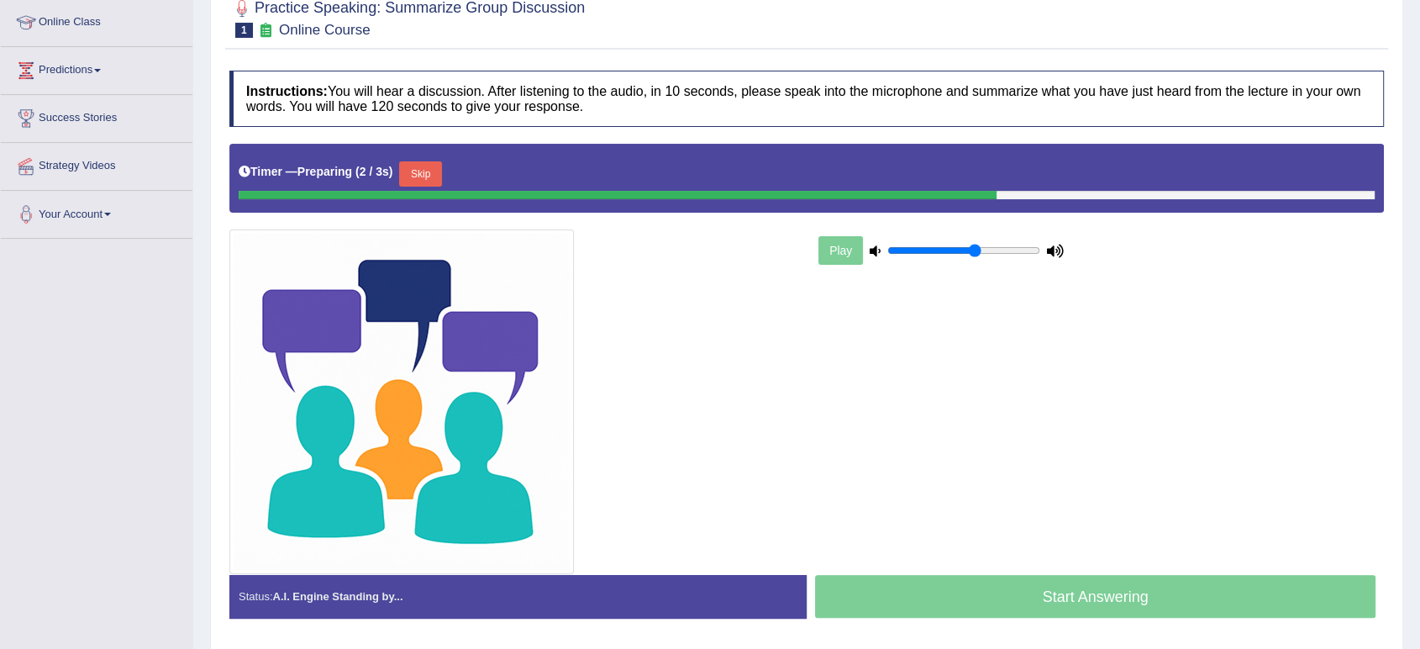
scroll to position [230, 0]
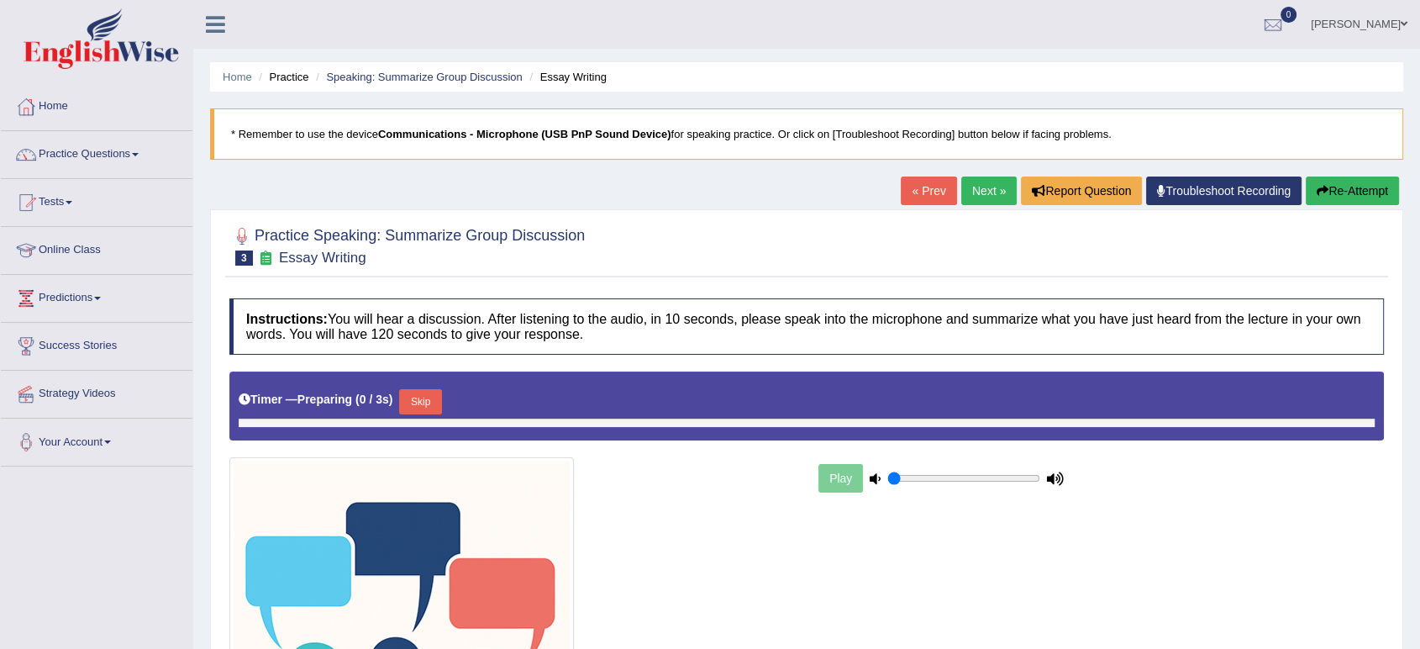
type input "0.6"
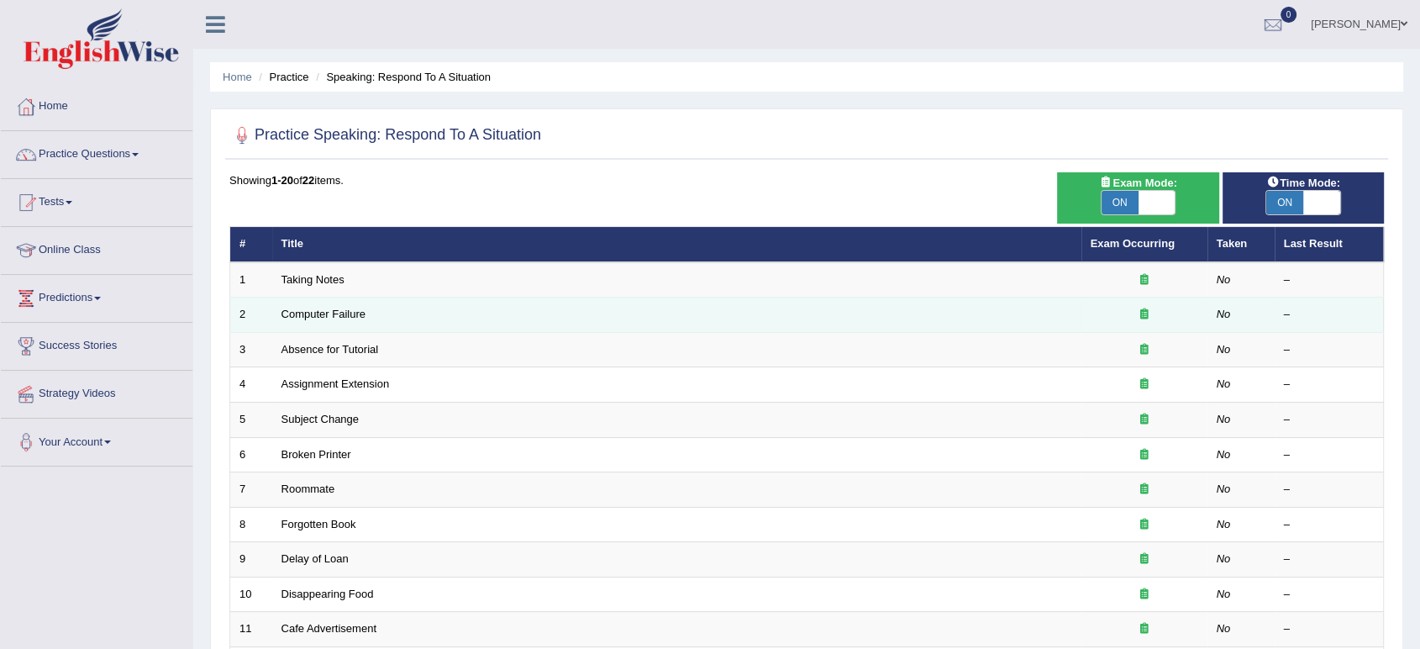
click at [344, 303] on td "Computer Failure" at bounding box center [676, 315] width 809 height 35
click at [339, 316] on link "Computer Failure" at bounding box center [324, 314] width 84 height 13
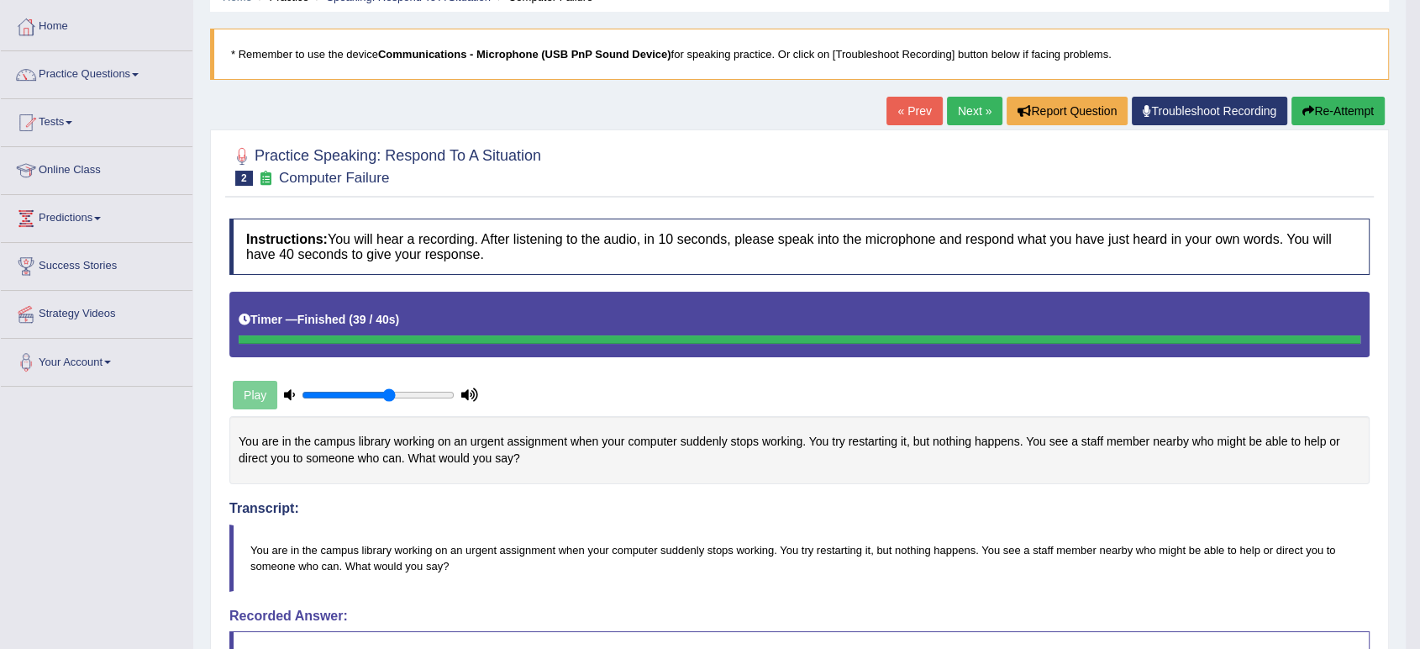
scroll to position [78, 0]
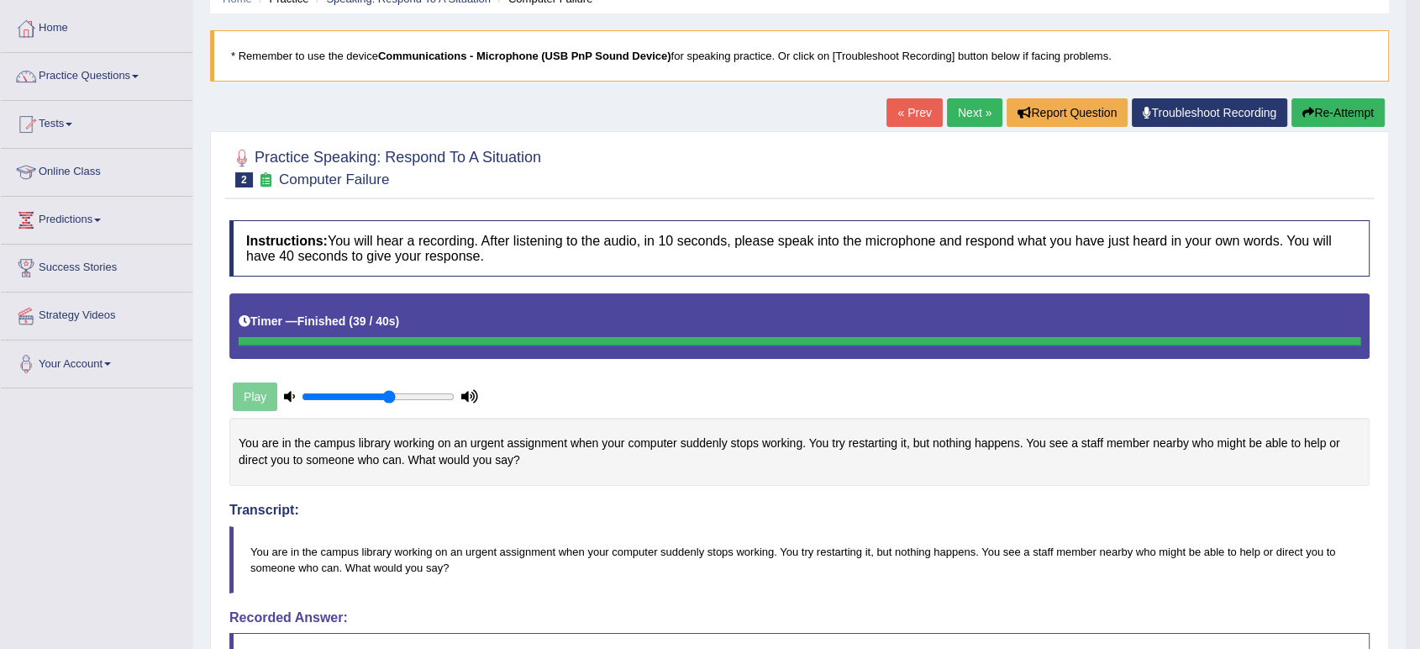
click at [959, 115] on link "Next »" at bounding box center [974, 112] width 55 height 29
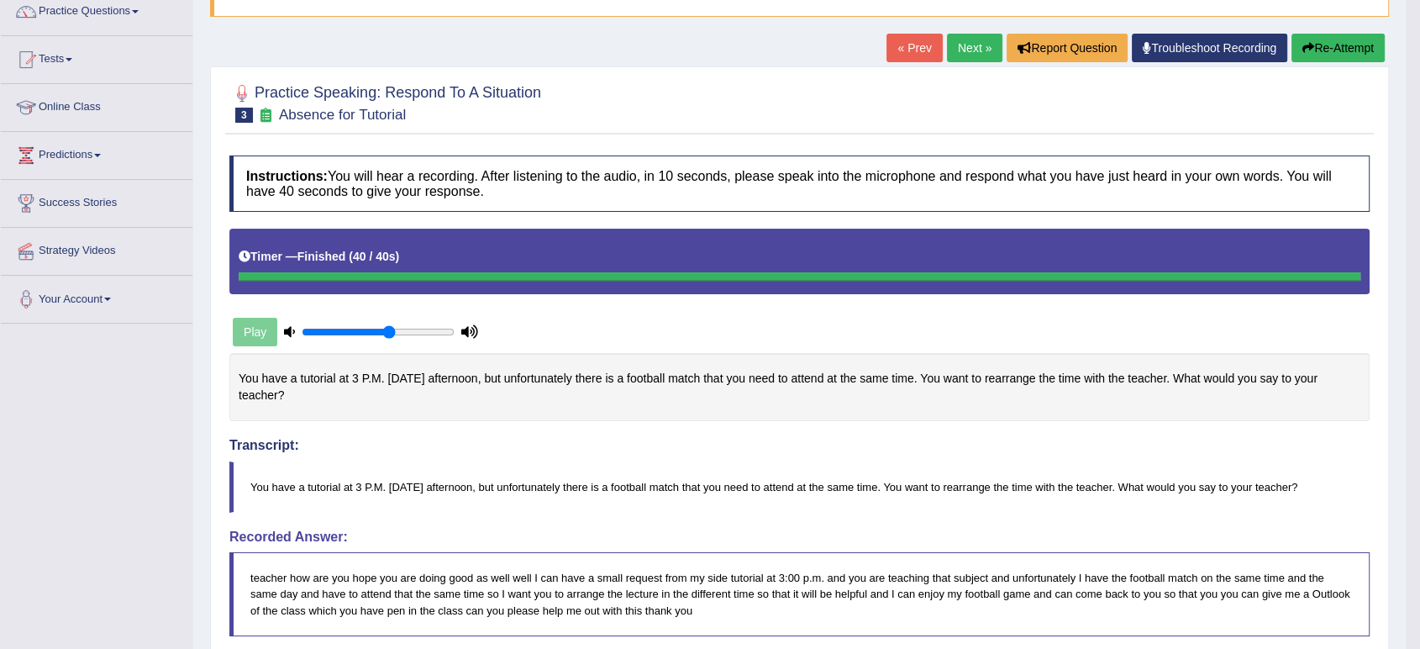
scroll to position [103, 0]
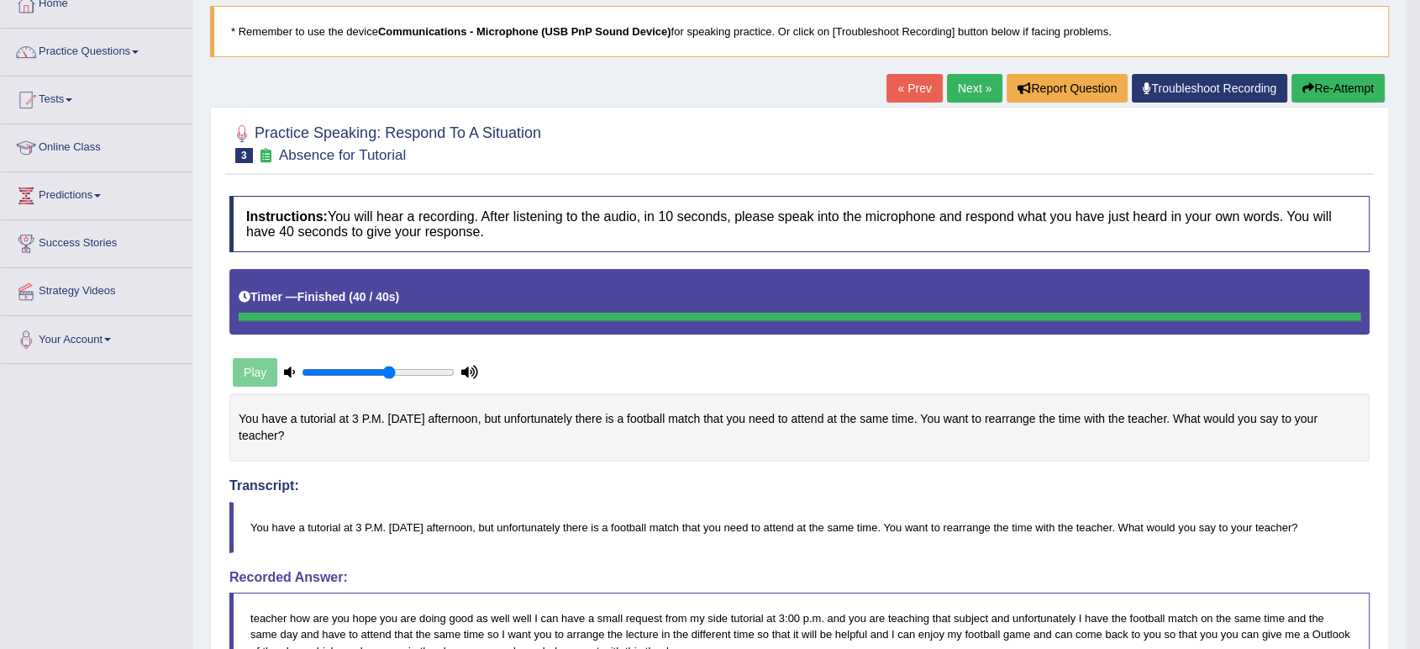
click at [959, 85] on link "Next »" at bounding box center [974, 88] width 55 height 29
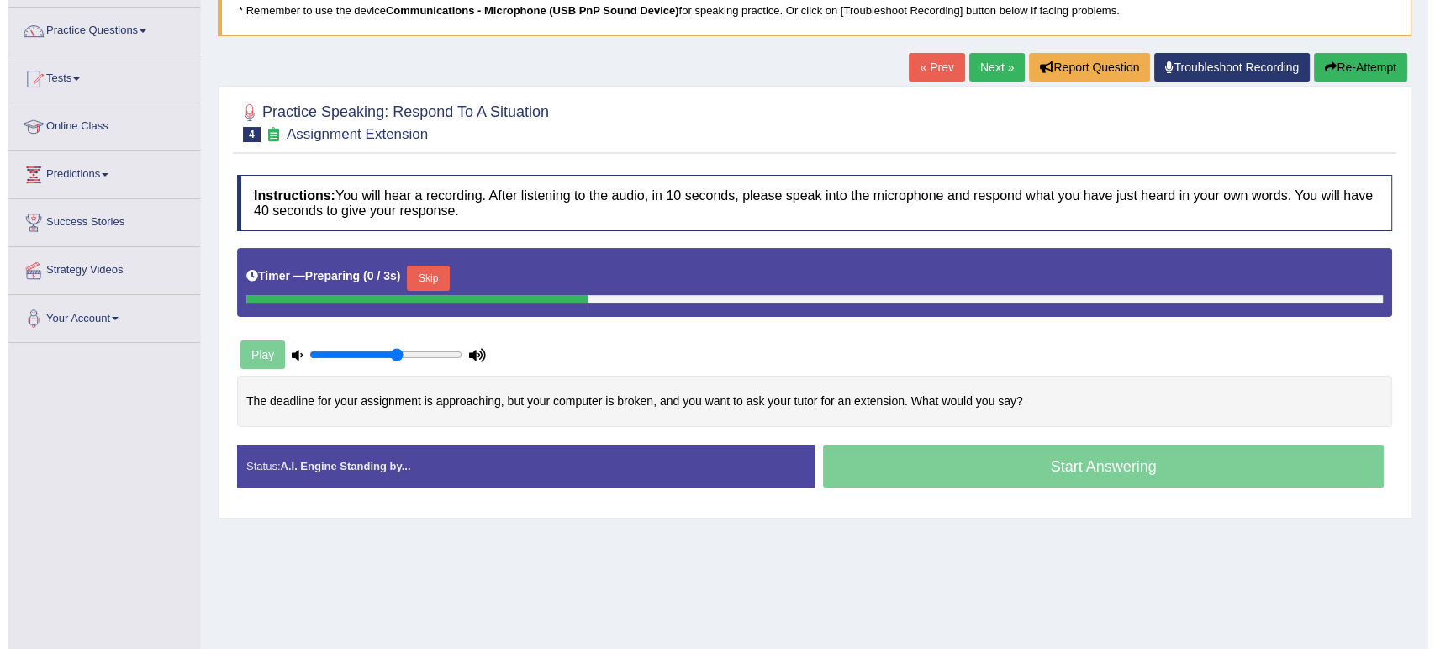
scroll to position [233, 0]
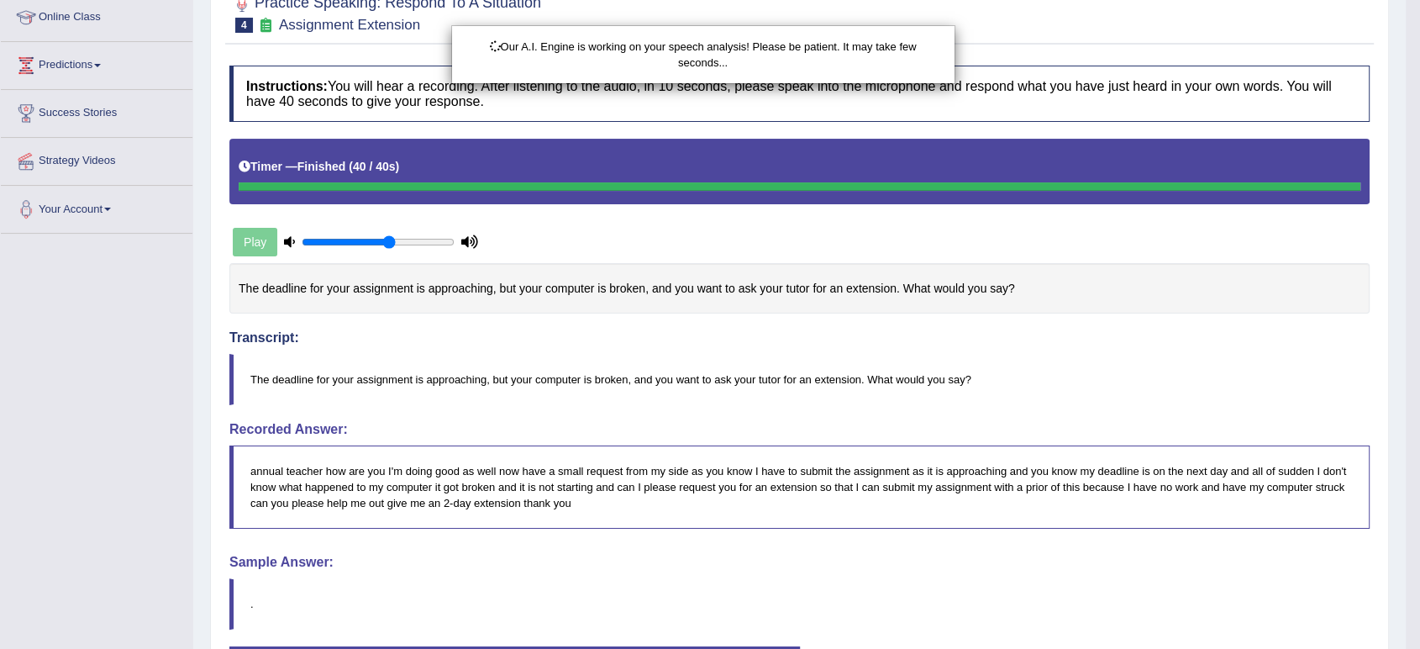
click at [1056, 304] on div "Our A.I. Engine is working on your speech analysis! Please be patient. It may t…" at bounding box center [710, 324] width 1420 height 649
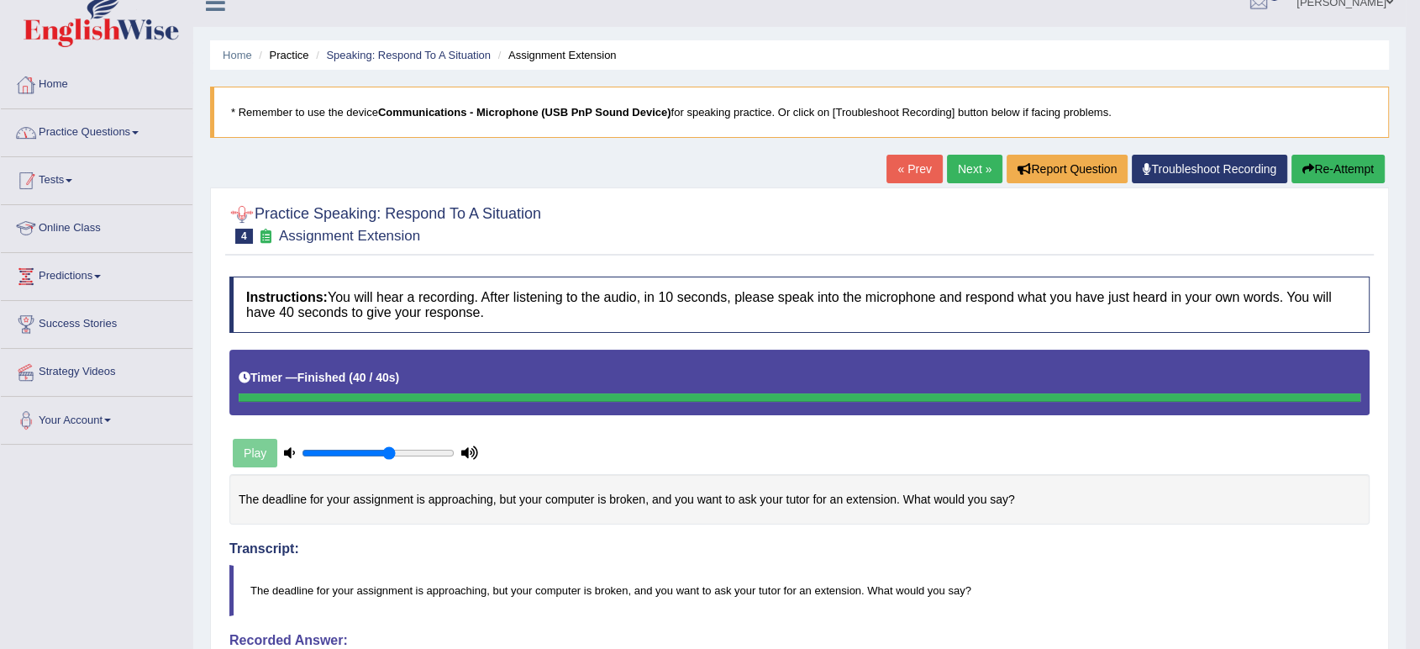
scroll to position [19, 0]
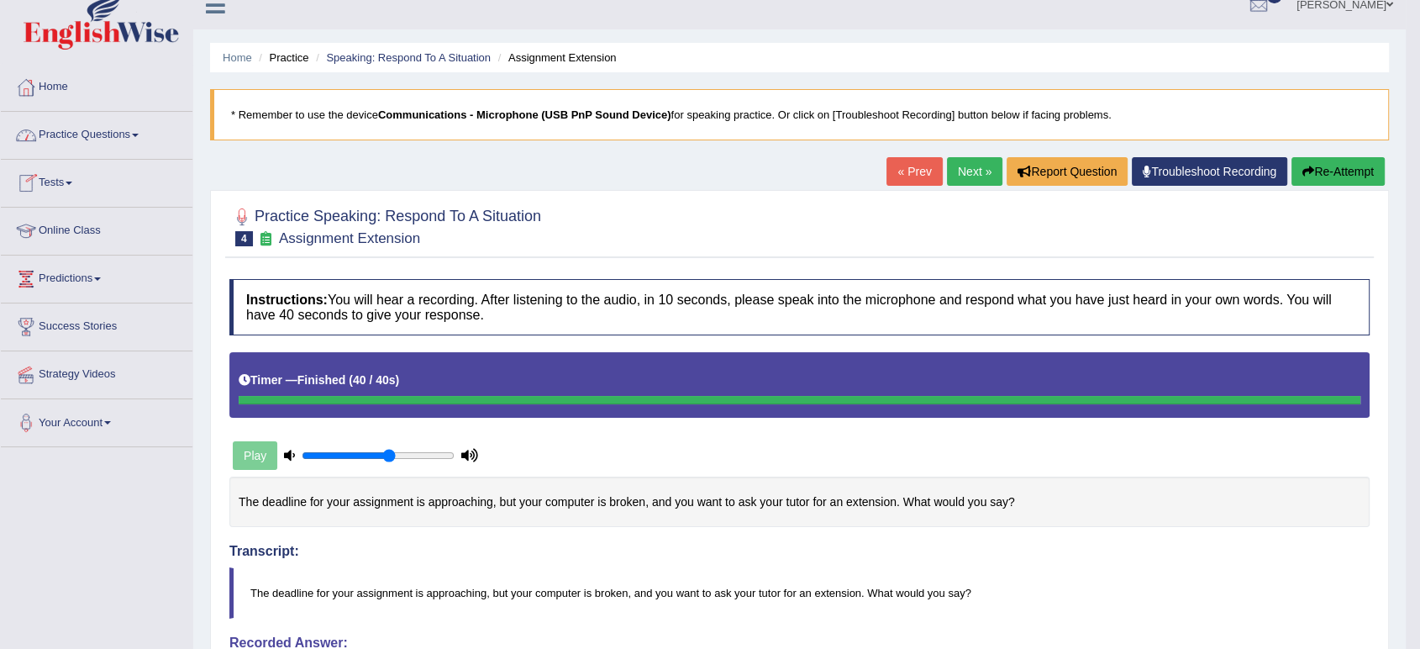
click at [99, 138] on link "Practice Questions" at bounding box center [97, 133] width 192 height 42
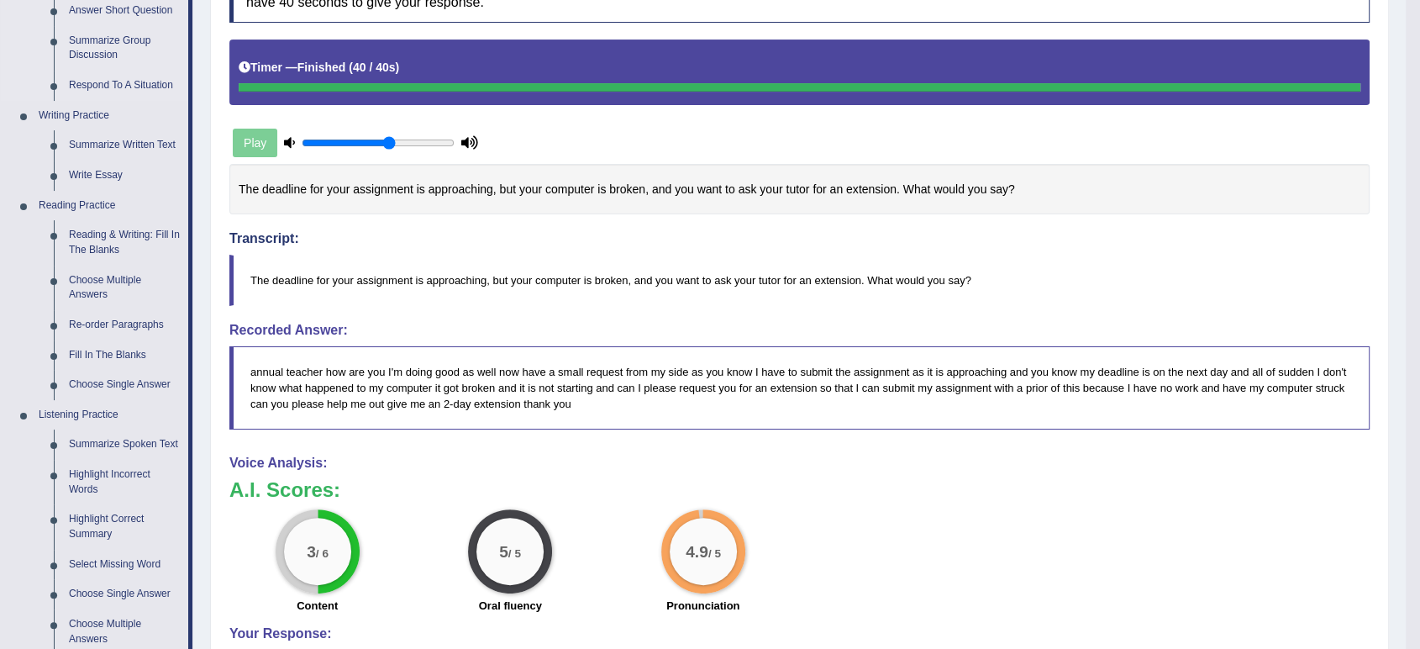
scroll to position [330, 0]
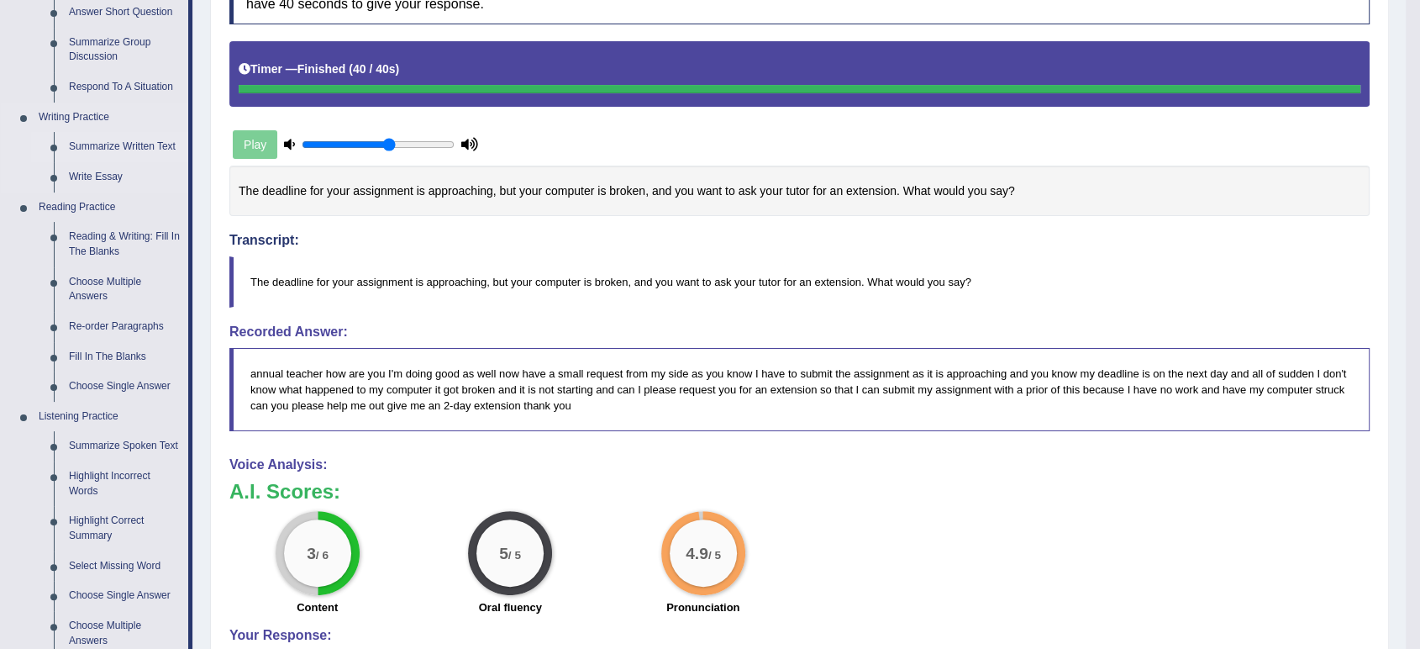
click at [111, 152] on link "Summarize Written Text" at bounding box center [124, 147] width 127 height 30
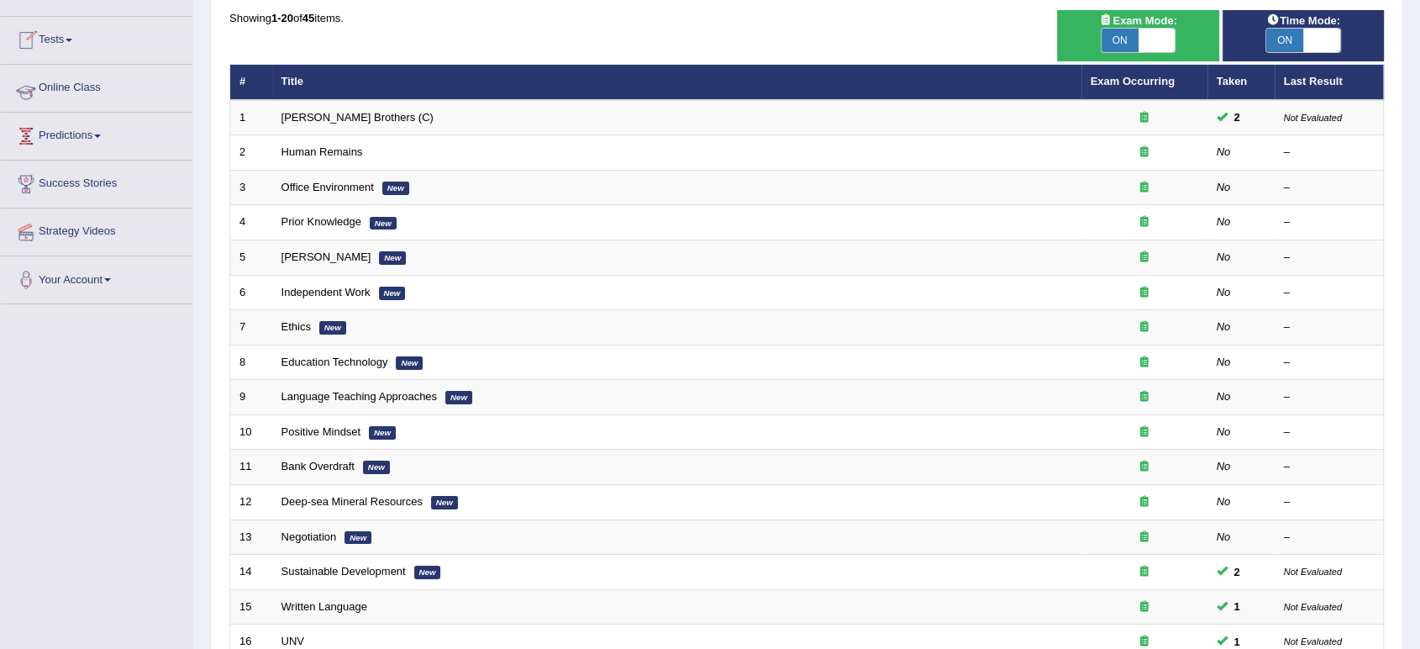
scroll to position [164, 0]
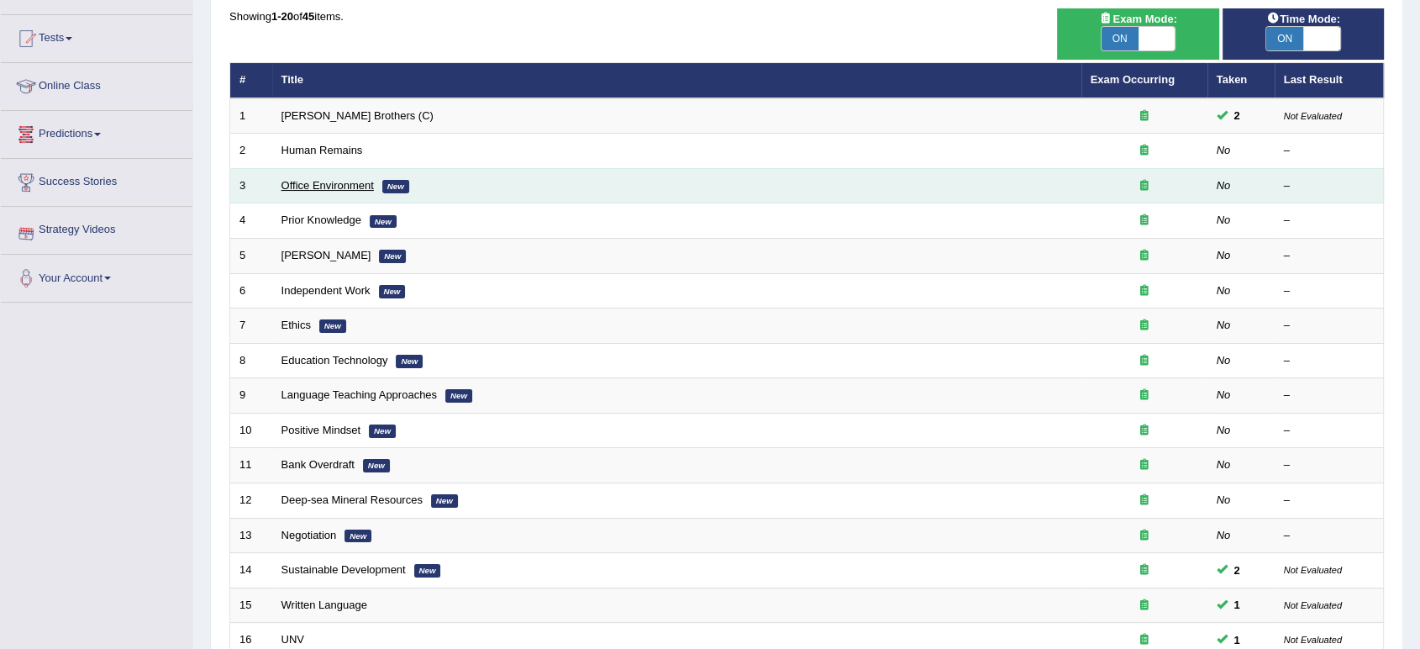
click at [293, 179] on link "Office Environment" at bounding box center [328, 185] width 92 height 13
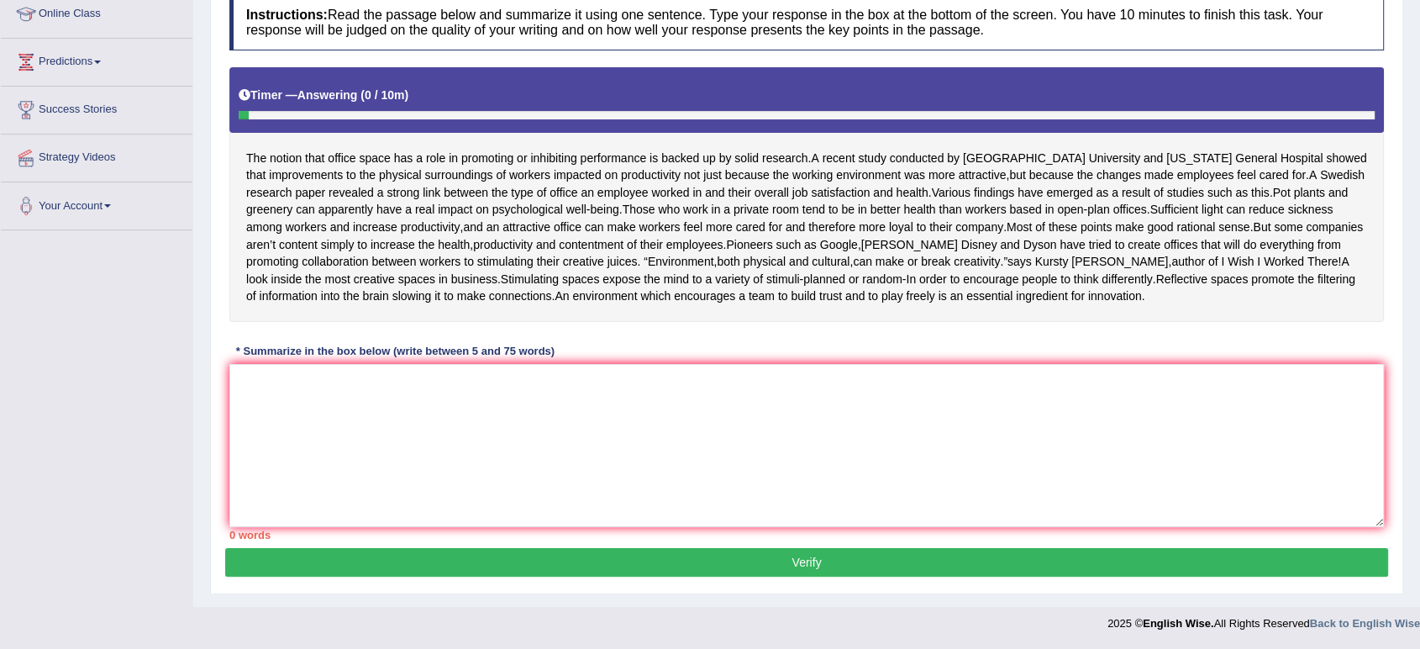
scroll to position [252, 0]
click at [403, 400] on textarea at bounding box center [806, 445] width 1155 height 163
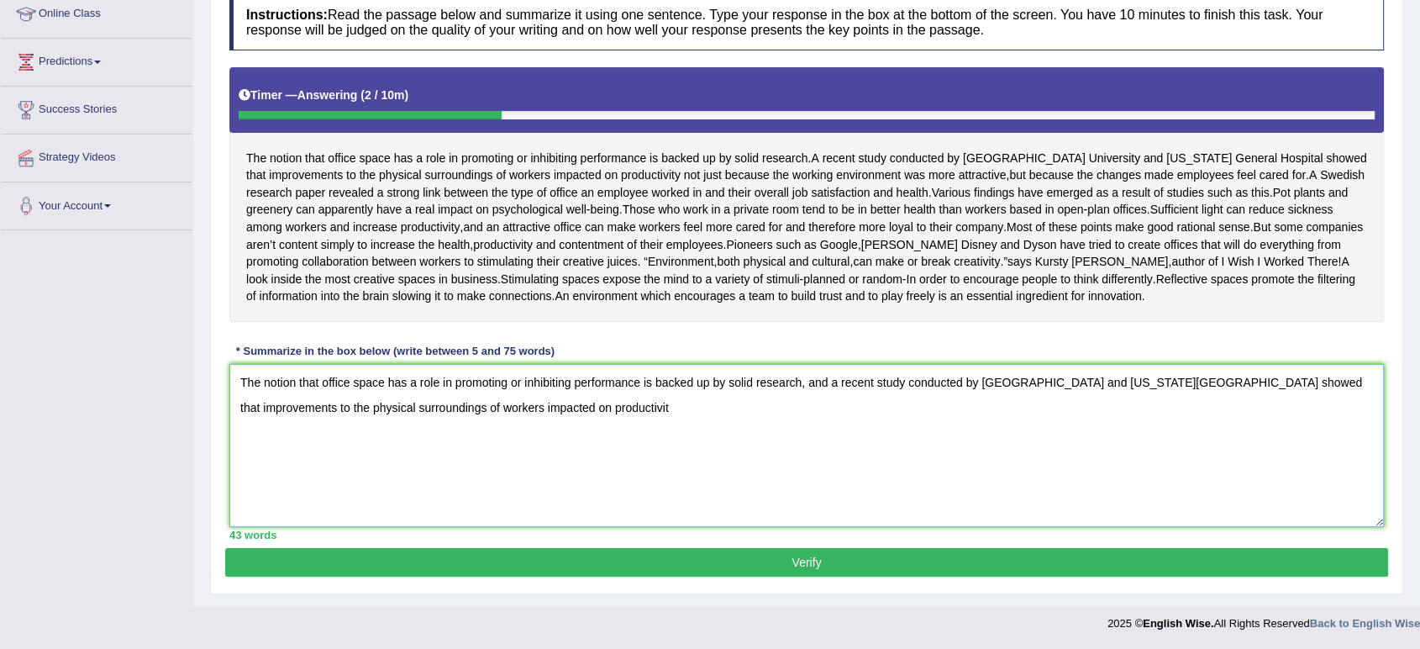
click at [831, 375] on textarea "The notion that office space has a role in promoting or inhibiting performance …" at bounding box center [806, 445] width 1155 height 163
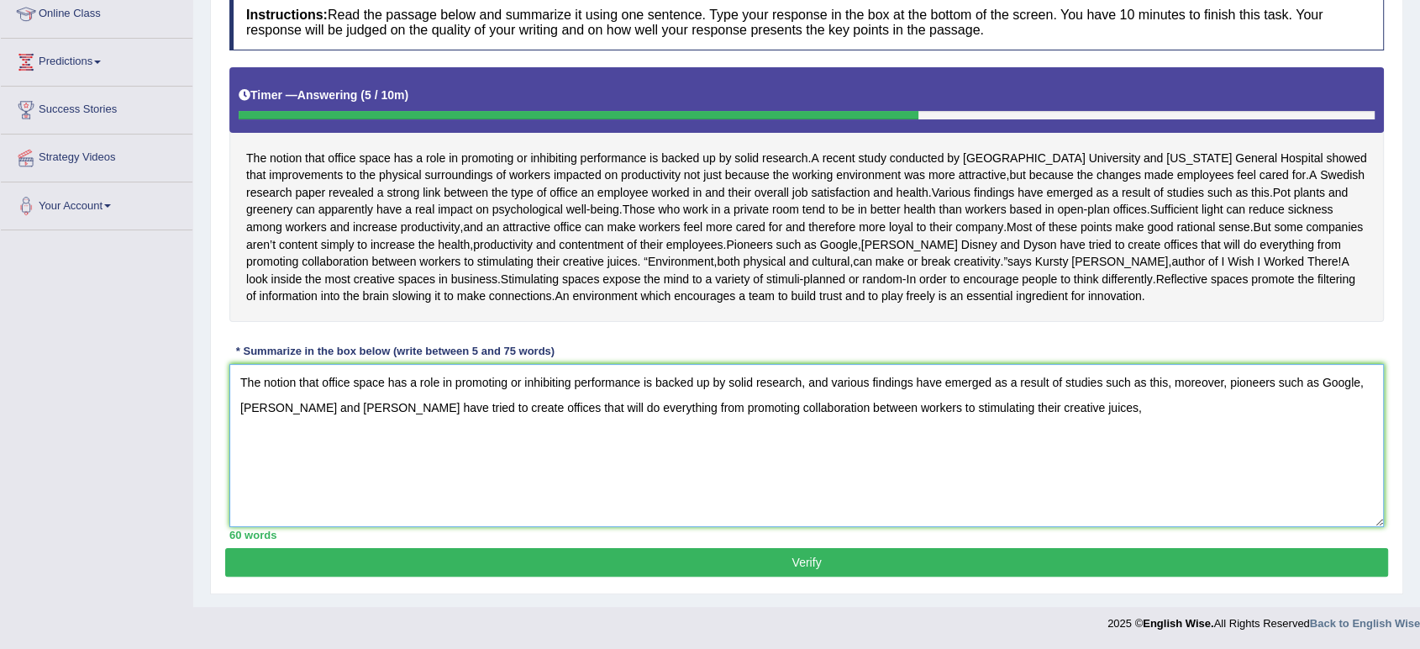
click at [1224, 387] on textarea "The notion that office space has a role in promoting or inhibiting performance …" at bounding box center [806, 445] width 1155 height 163
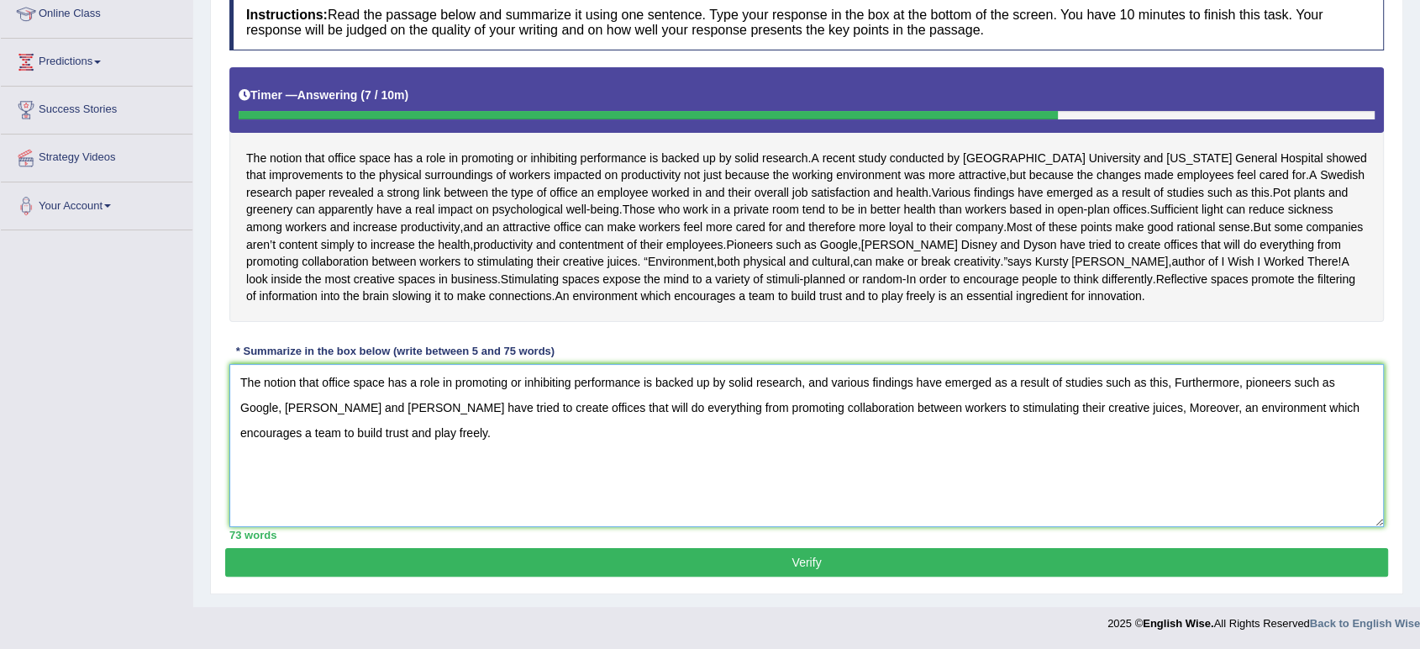
type textarea "The notion that office space has a role in promoting or inhibiting performance …"
click at [491, 554] on button "Verify" at bounding box center [806, 562] width 1163 height 29
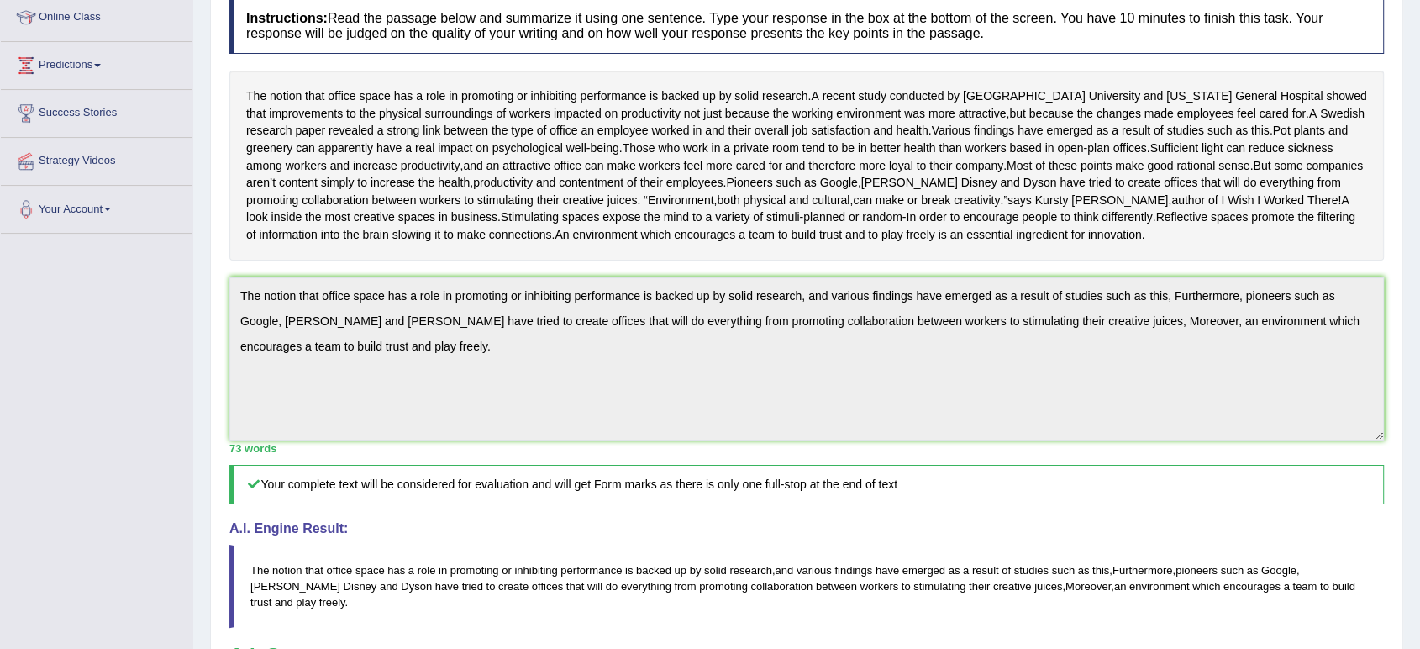
scroll to position [0, 0]
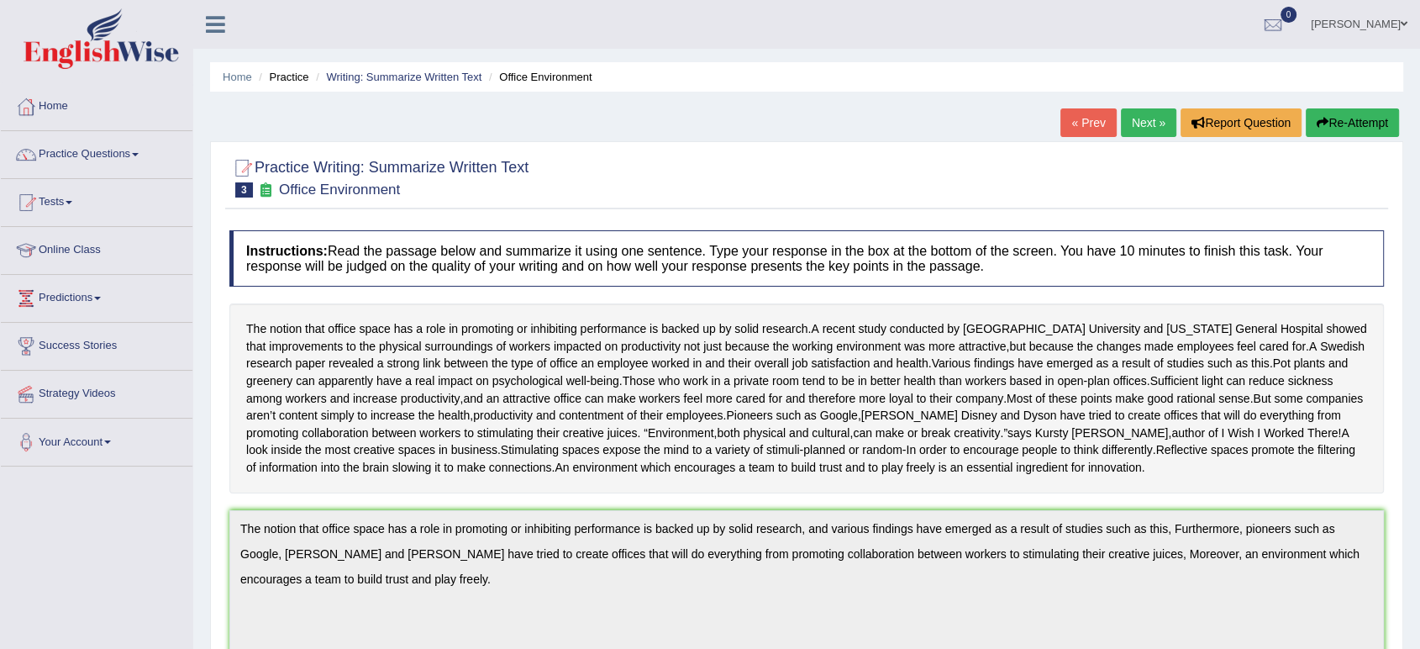
click at [1151, 119] on link "Next »" at bounding box center [1148, 122] width 55 height 29
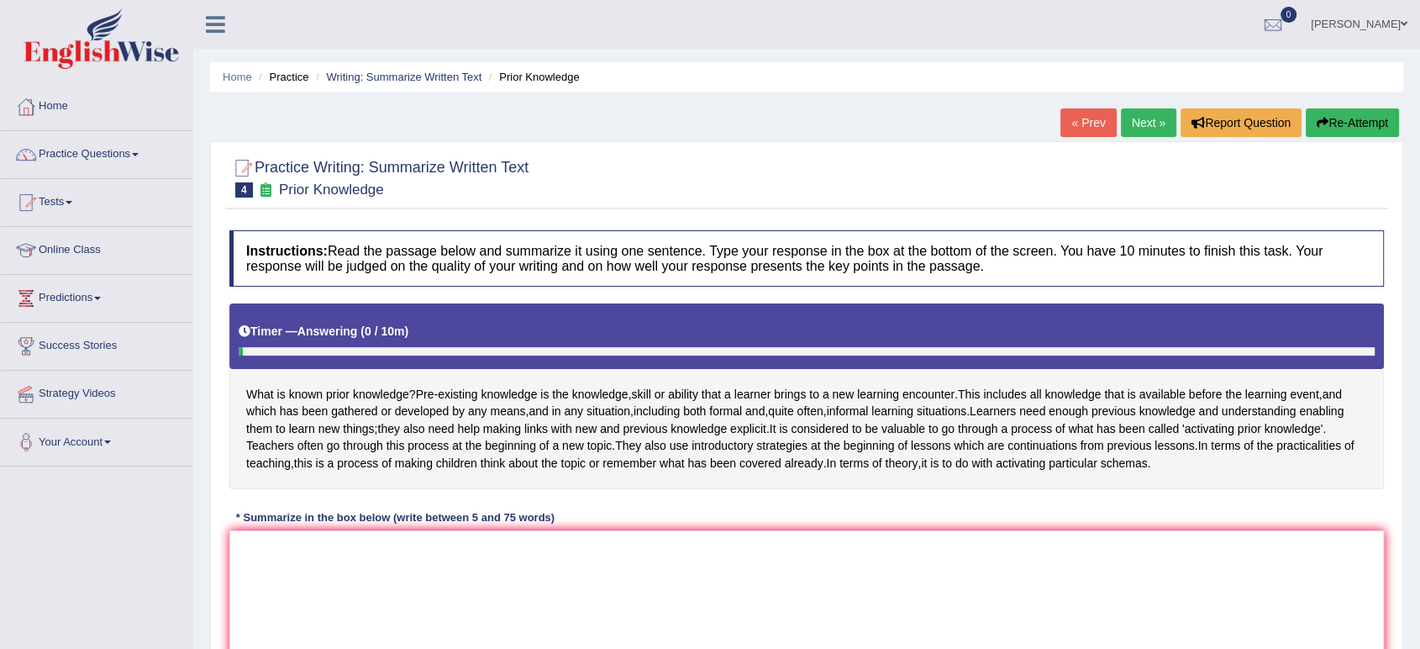
scroll to position [233, 0]
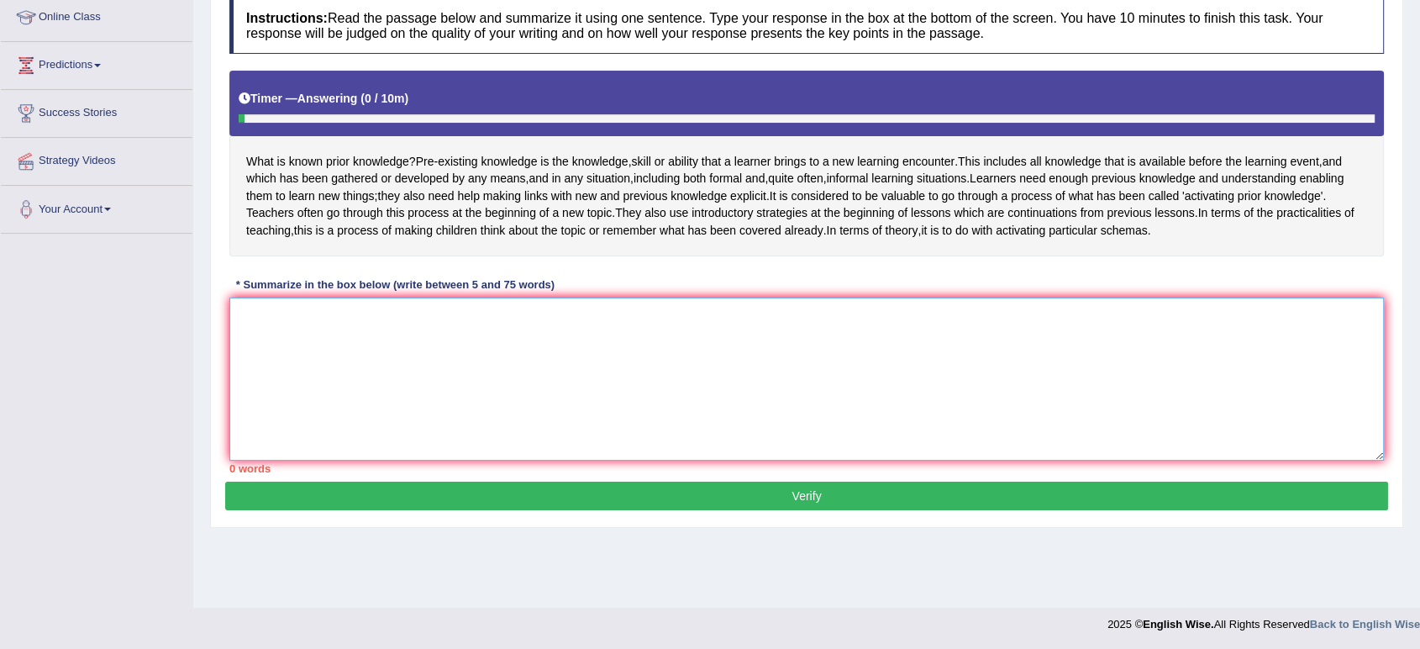
click at [585, 354] on textarea at bounding box center [806, 379] width 1155 height 163
type textarea "W"
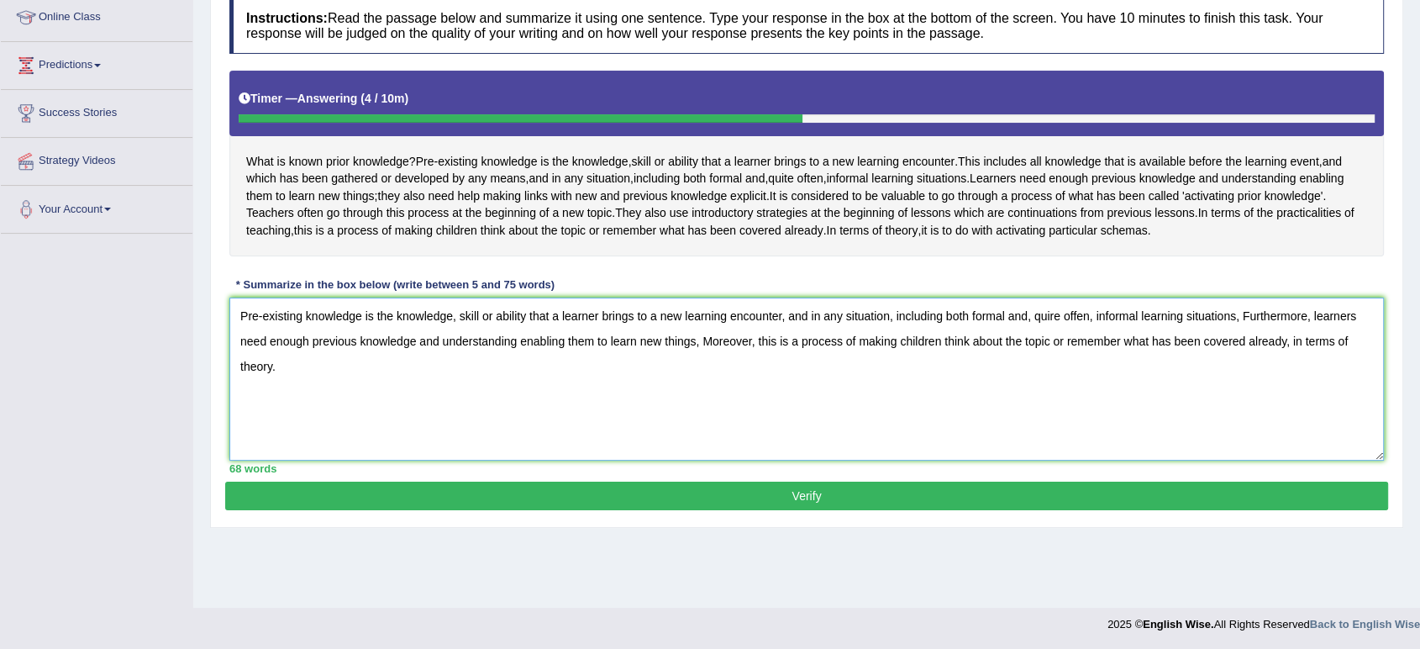
scroll to position [232, 0]
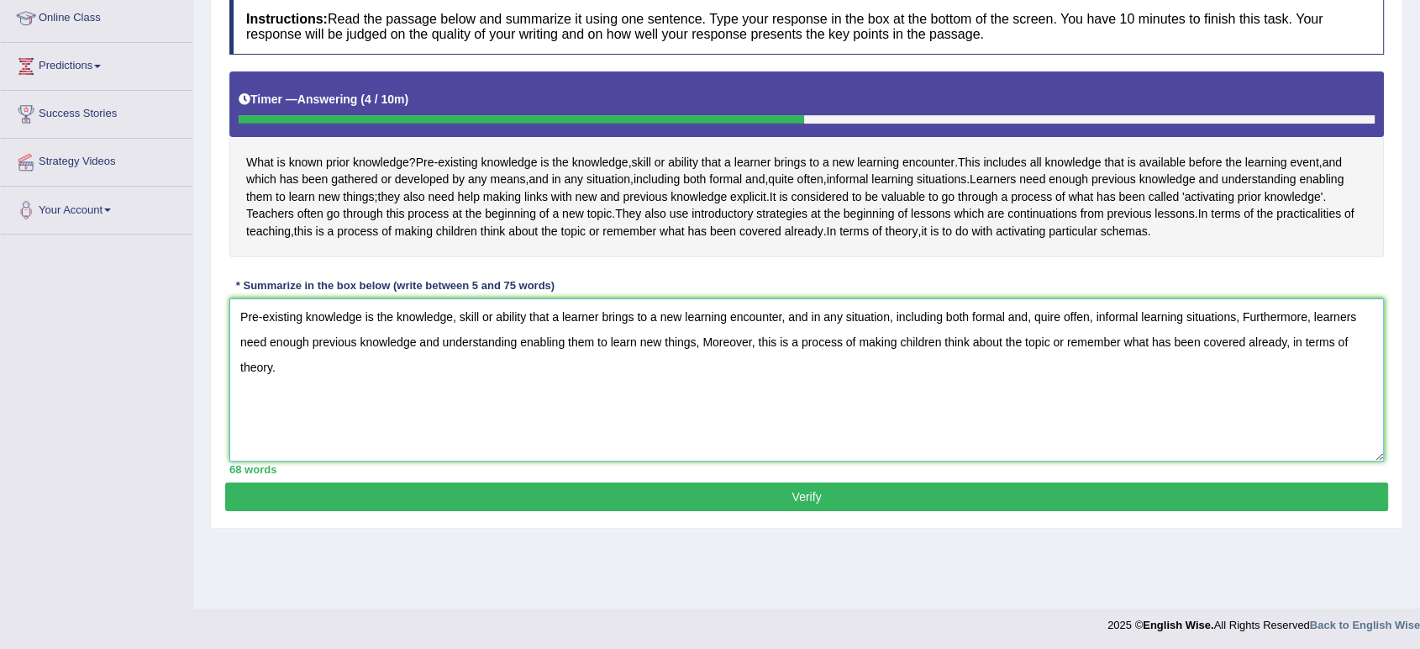
type textarea "Pre-existing knowledge is the knowledge, skill or ability that a learner brings…"
click at [444, 511] on button "Verify" at bounding box center [806, 496] width 1163 height 29
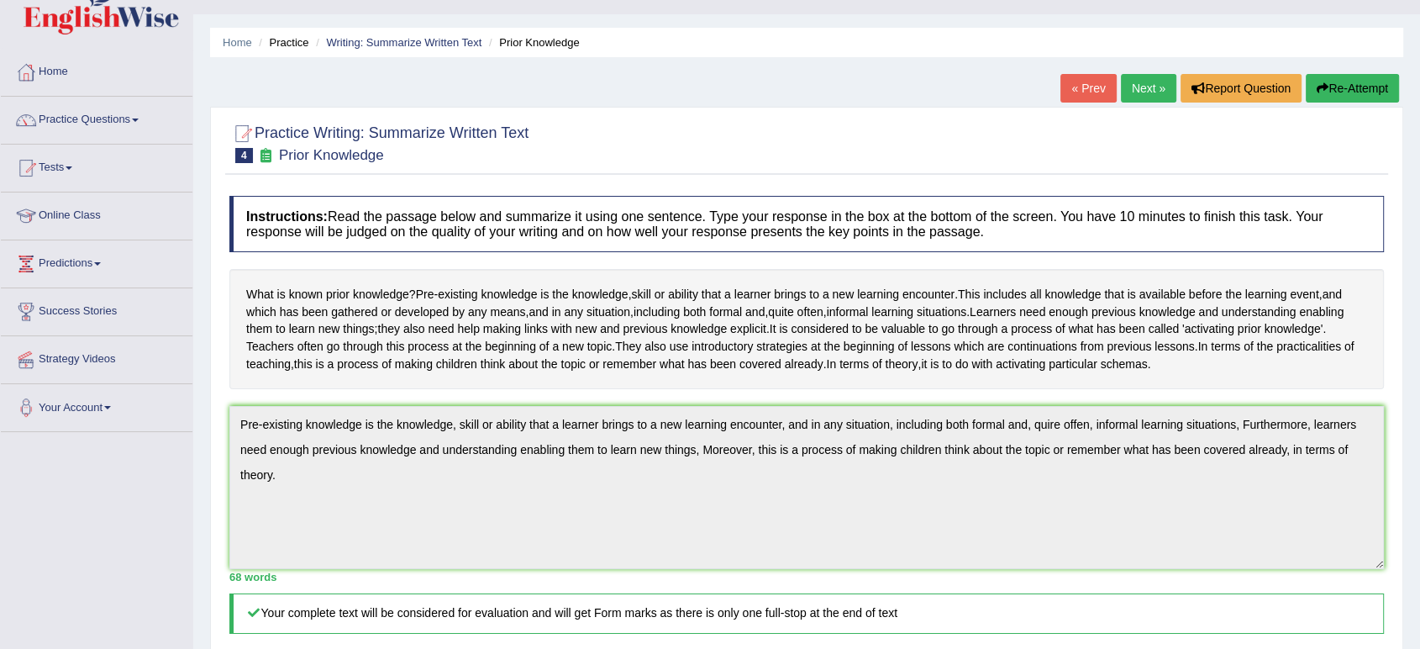
scroll to position [0, 0]
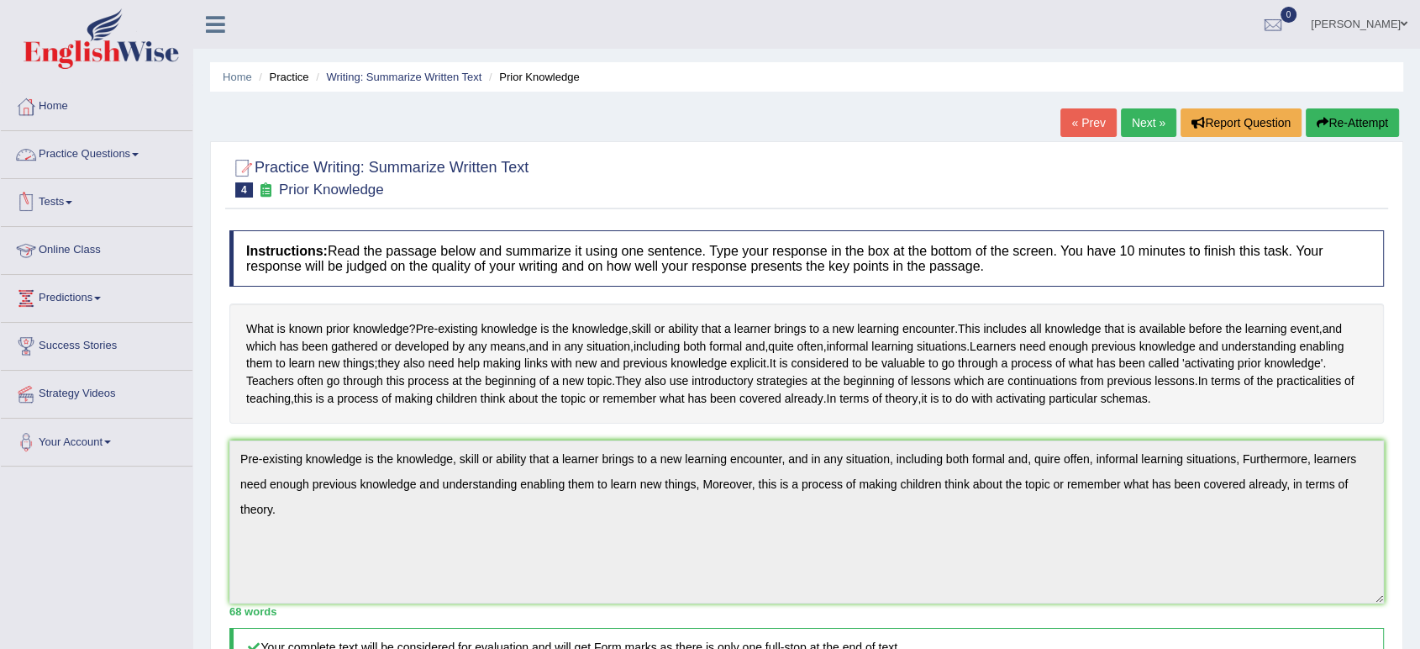
click at [97, 149] on link "Practice Questions" at bounding box center [97, 152] width 192 height 42
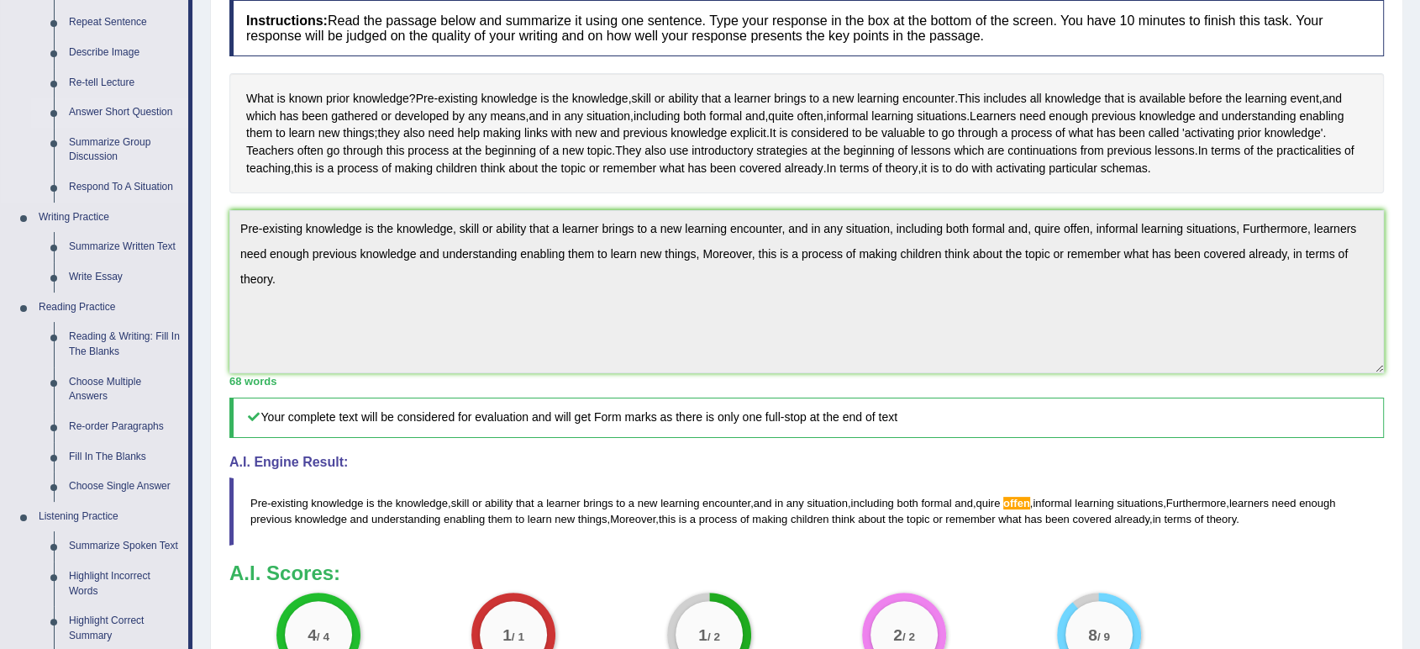
scroll to position [231, 0]
click at [112, 335] on link "Reading & Writing: Fill In The Blanks" at bounding box center [124, 343] width 127 height 45
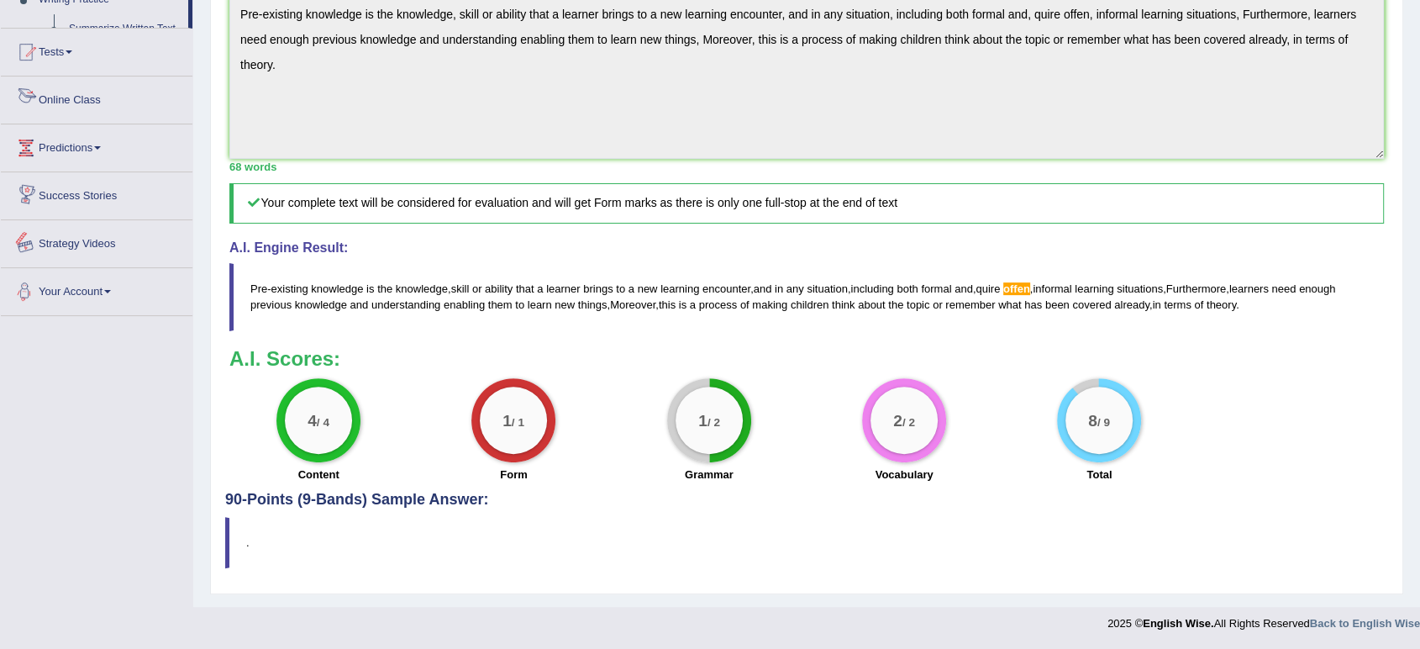
scroll to position [714, 0]
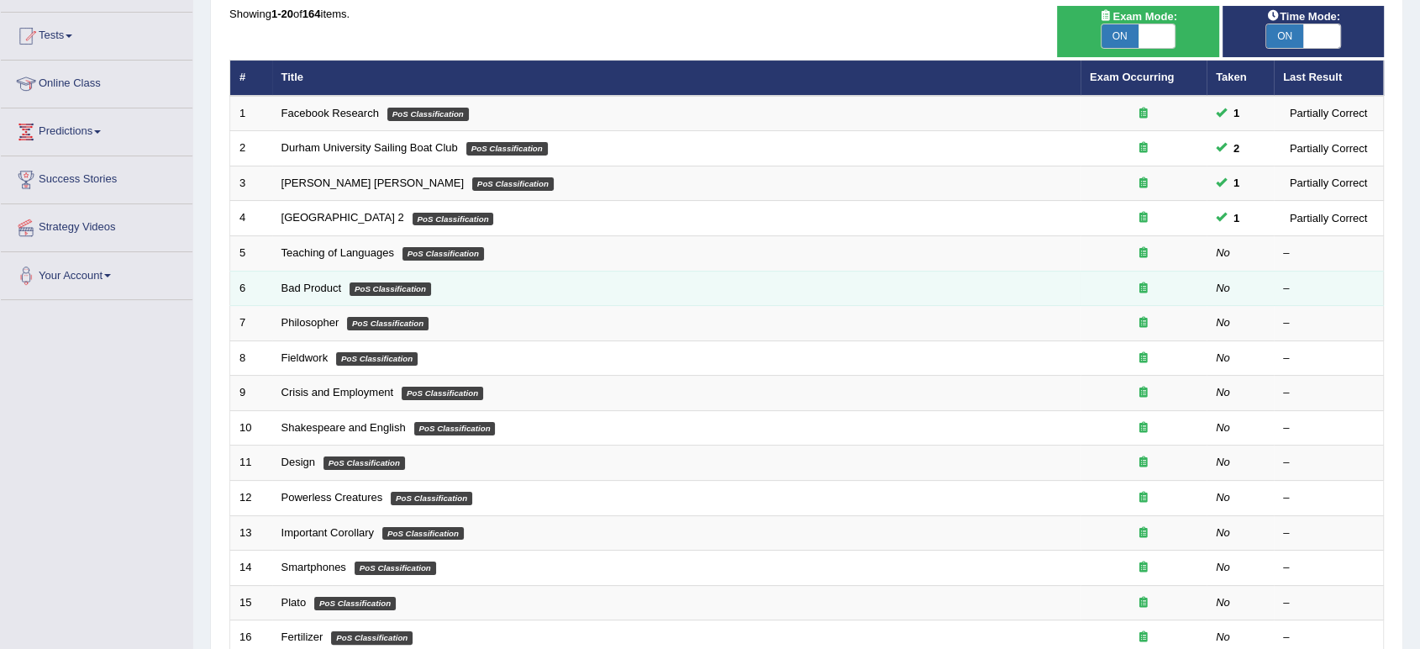
scroll to position [461, 0]
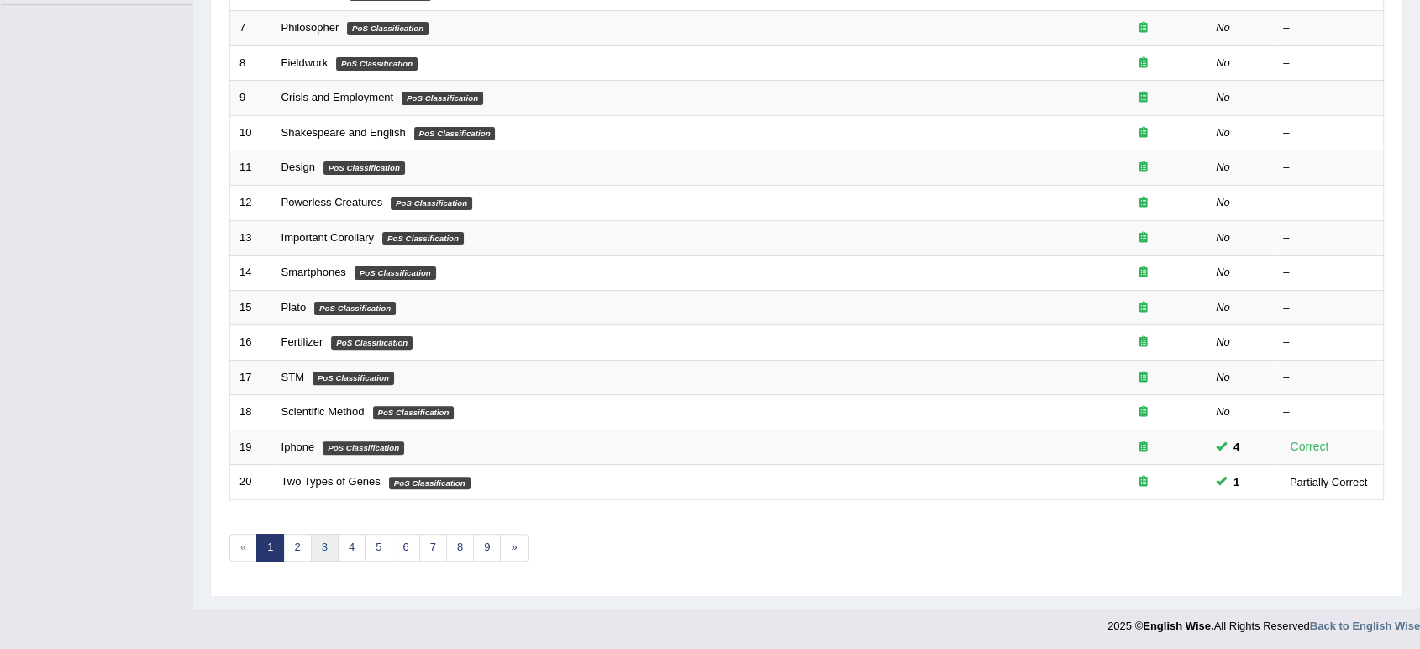
click at [323, 545] on link "3" at bounding box center [325, 548] width 28 height 28
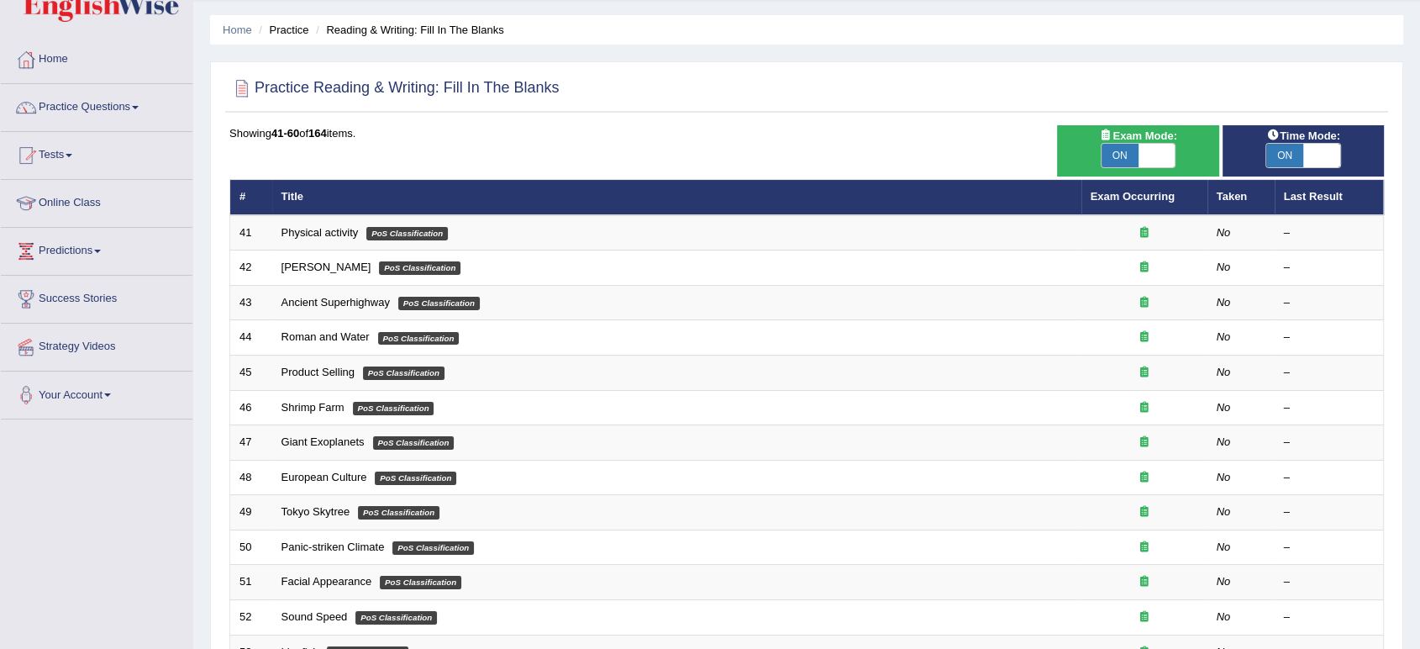
scroll to position [48, 0]
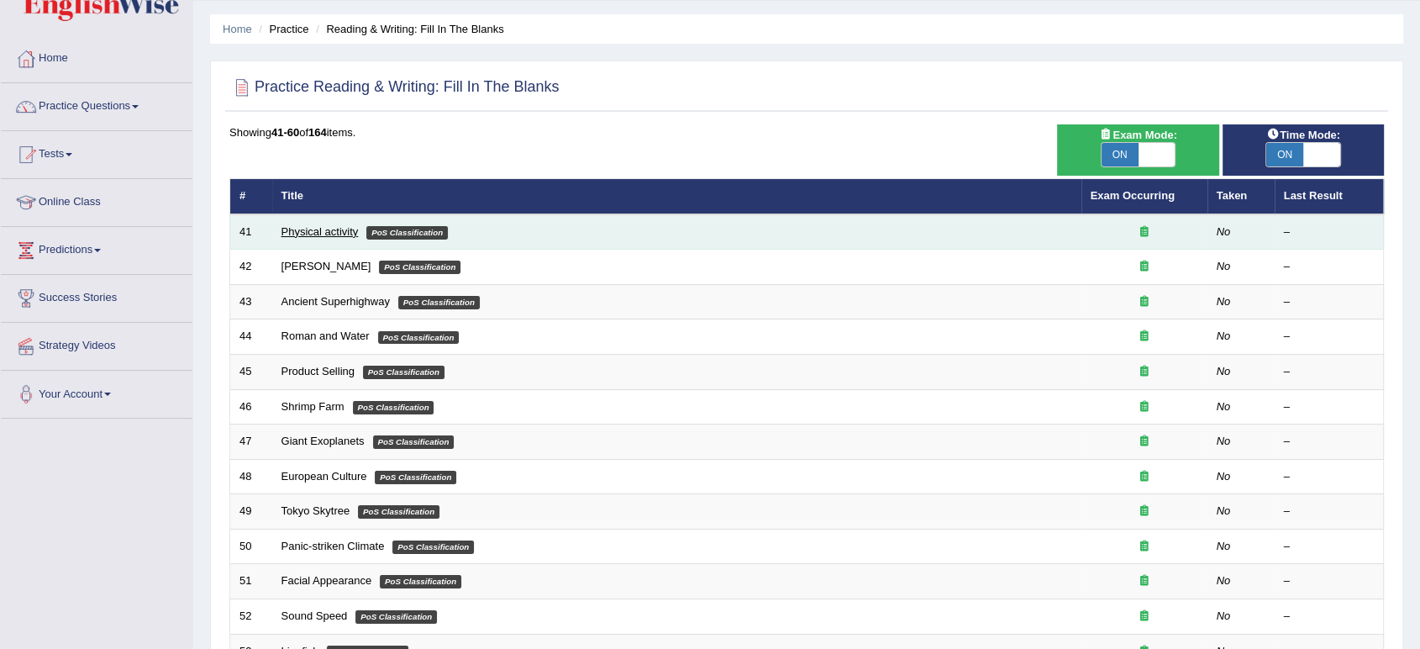
click at [329, 234] on link "Physical activity" at bounding box center [320, 231] width 77 height 13
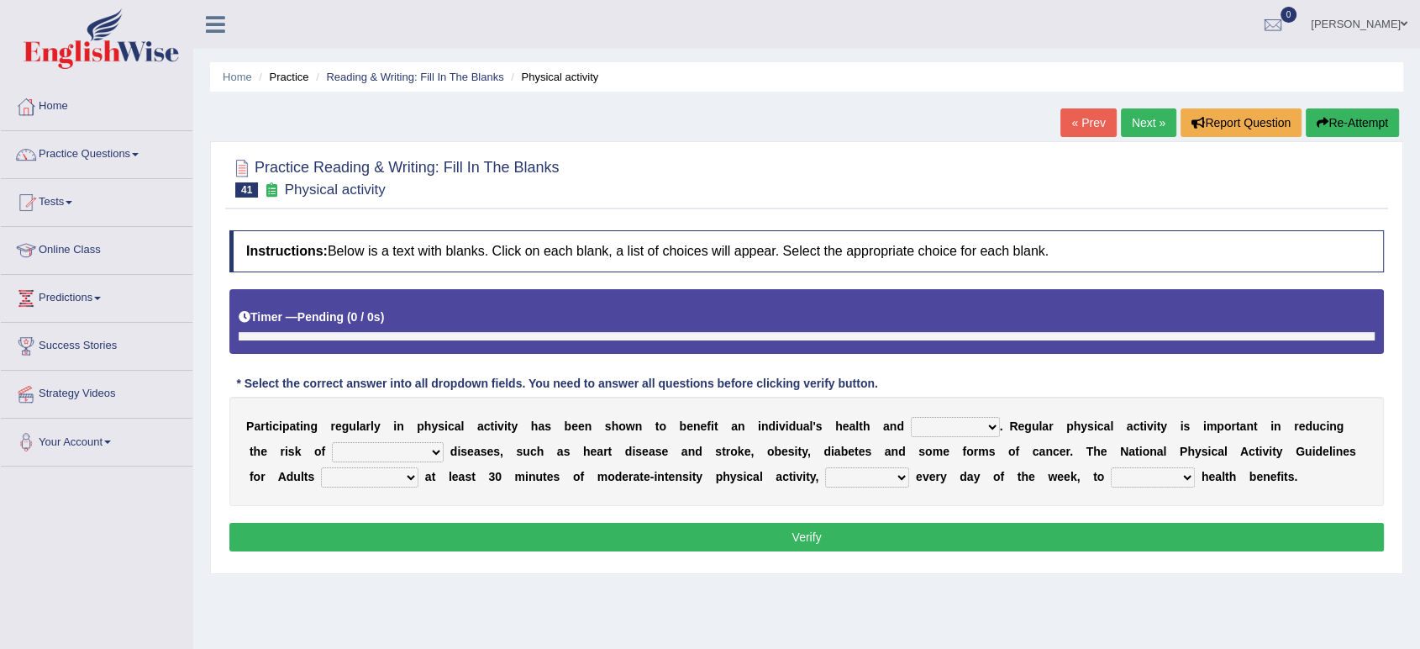
scroll to position [230, 0]
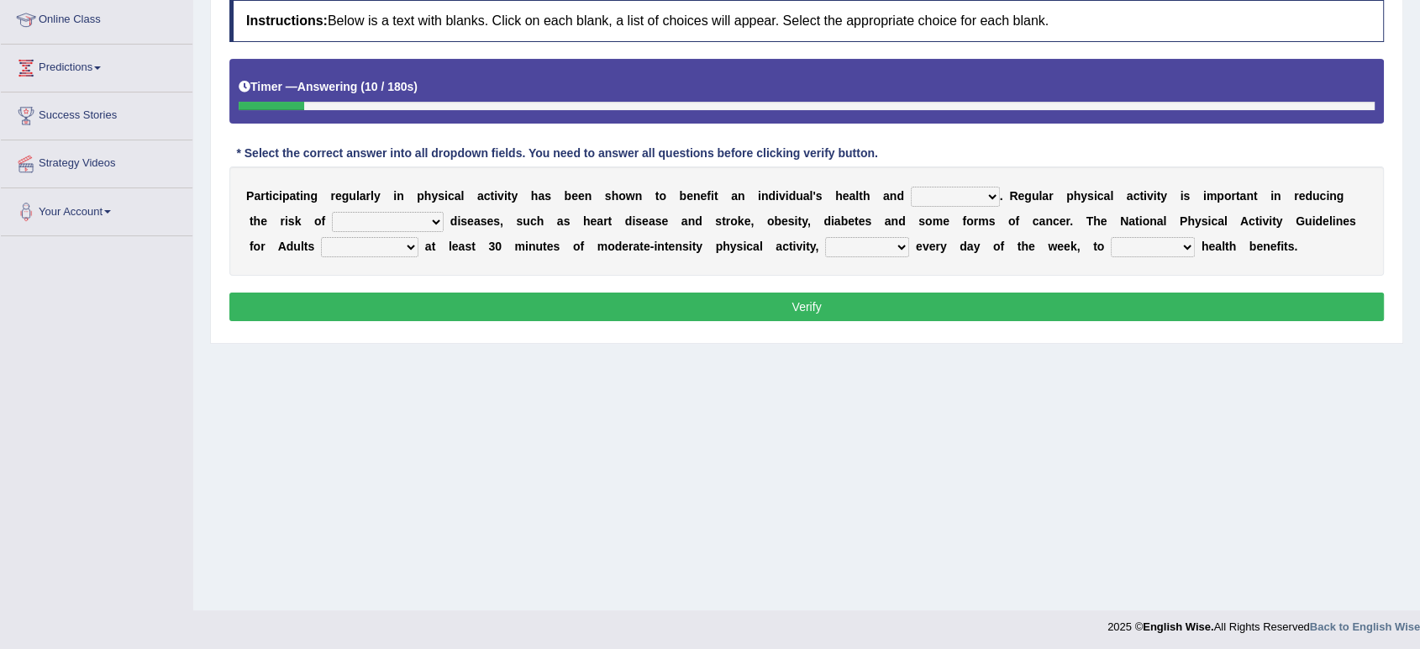
click at [936, 192] on select "values immortality expectation wellbeing" at bounding box center [955, 197] width 89 height 20
select select "wellbeing"
click at [911, 187] on select "values immortality expectation wellbeing" at bounding box center [955, 197] width 89 height 20
click at [358, 219] on select "chronic contraindicated untouched detectable" at bounding box center [388, 222] width 112 height 20
select select "chronic"
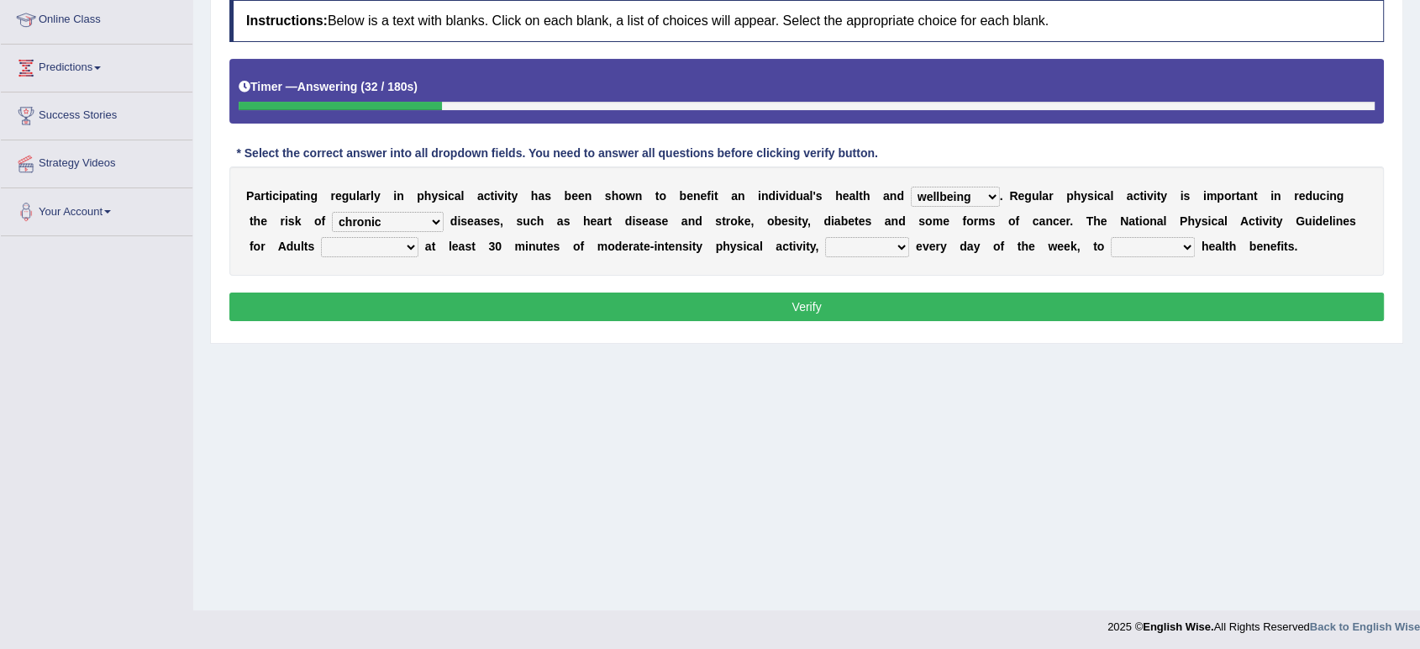
click at [332, 212] on select "chronic contraindicated untouched detectable" at bounding box center [388, 222] width 112 height 20
click at [377, 252] on select "excludes recommends denotes defies" at bounding box center [369, 247] width 97 height 20
select select "recommends"
click at [321, 237] on select "excludes recommends denotes defies" at bounding box center [369, 247] width 97 height 20
click at [860, 250] on select "relatively absolutely preferably namely" at bounding box center [867, 247] width 84 height 20
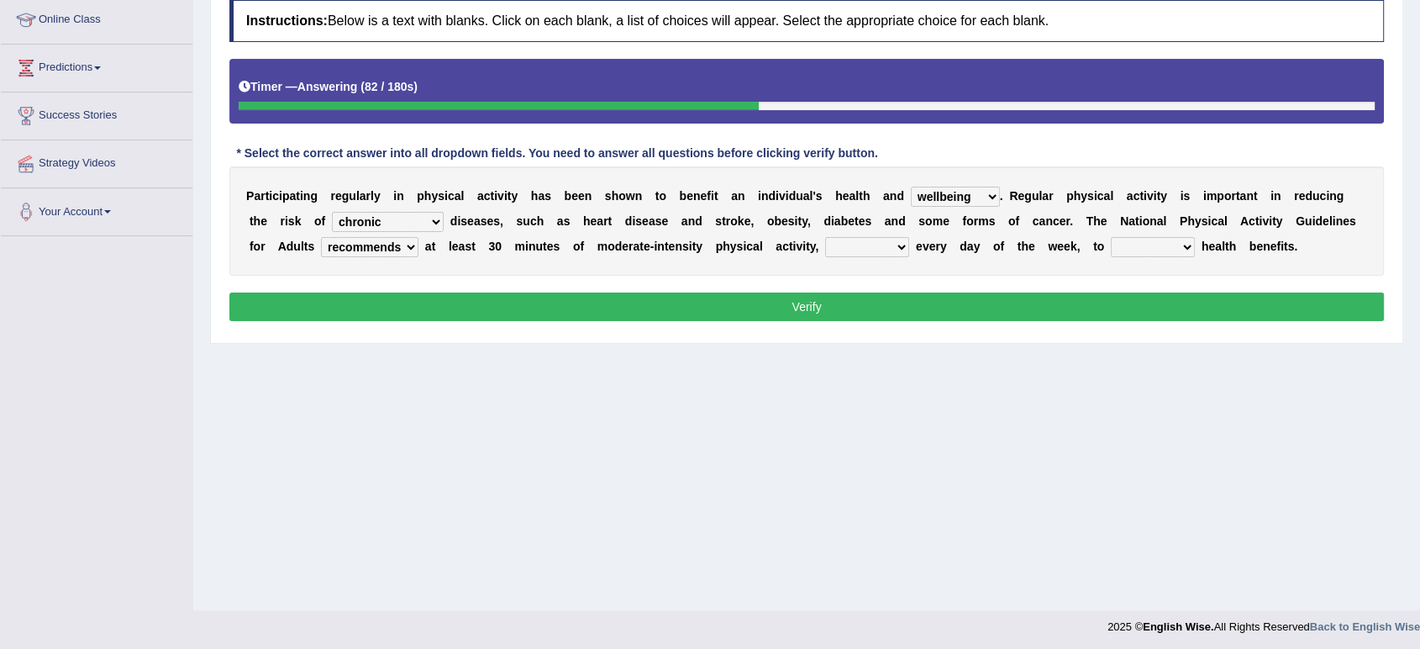
select select "preferably"
click at [825, 237] on select "relatively absolutely preferably namely" at bounding box center [867, 247] width 84 height 20
click at [1127, 251] on select "charge obtain weigh estimate" at bounding box center [1153, 247] width 84 height 20
select select "obtain"
click at [1111, 237] on select "charge obtain weigh estimate" at bounding box center [1153, 247] width 84 height 20
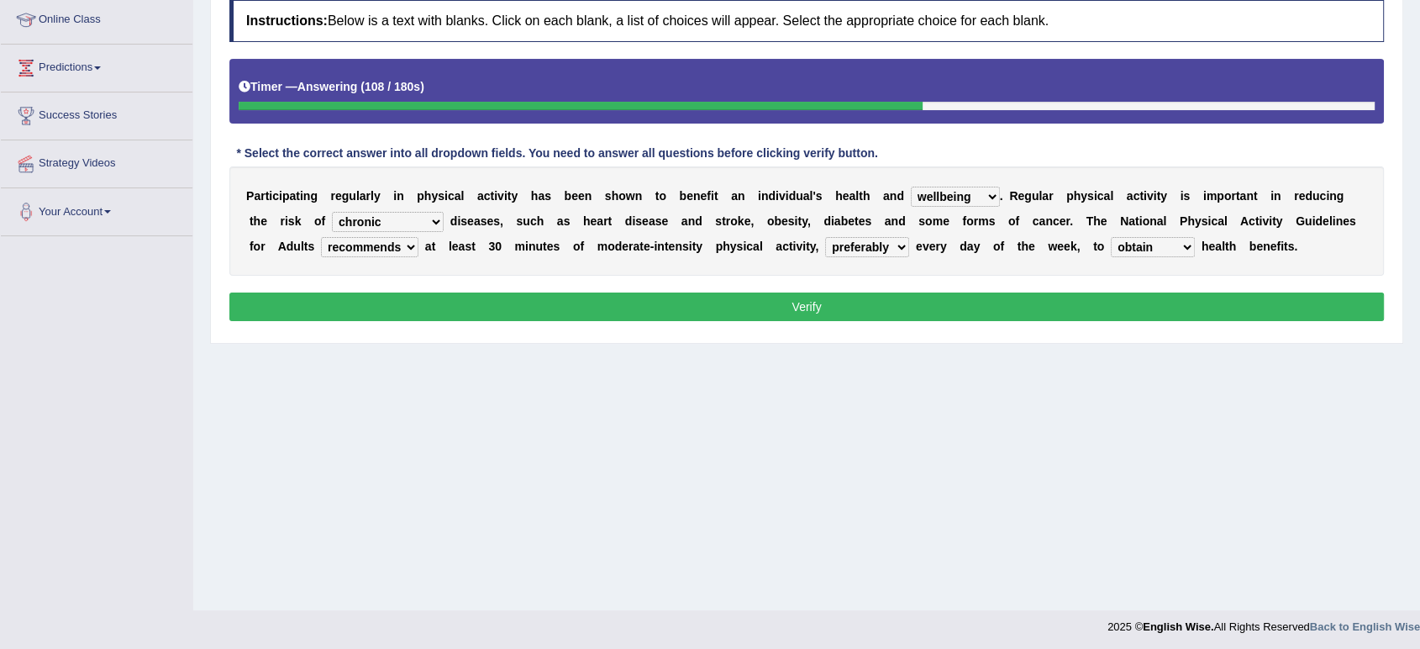
click at [1156, 314] on button "Verify" at bounding box center [806, 306] width 1155 height 29
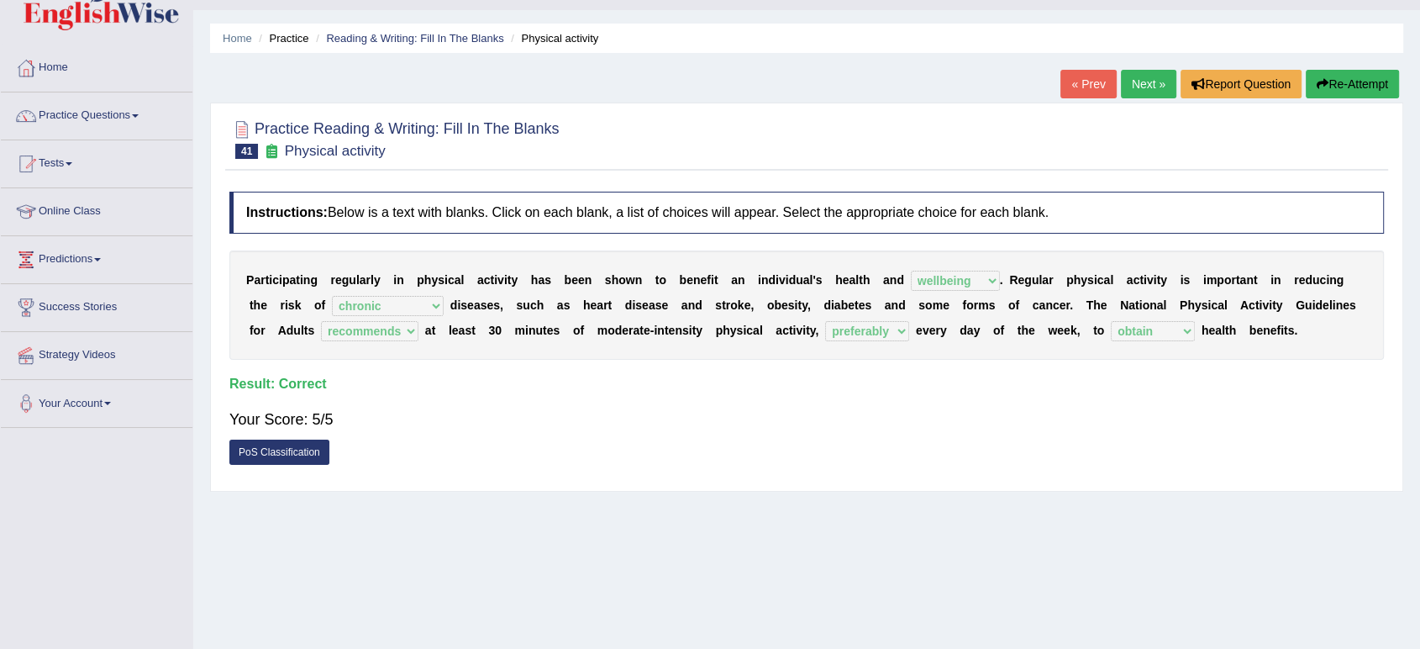
scroll to position [0, 0]
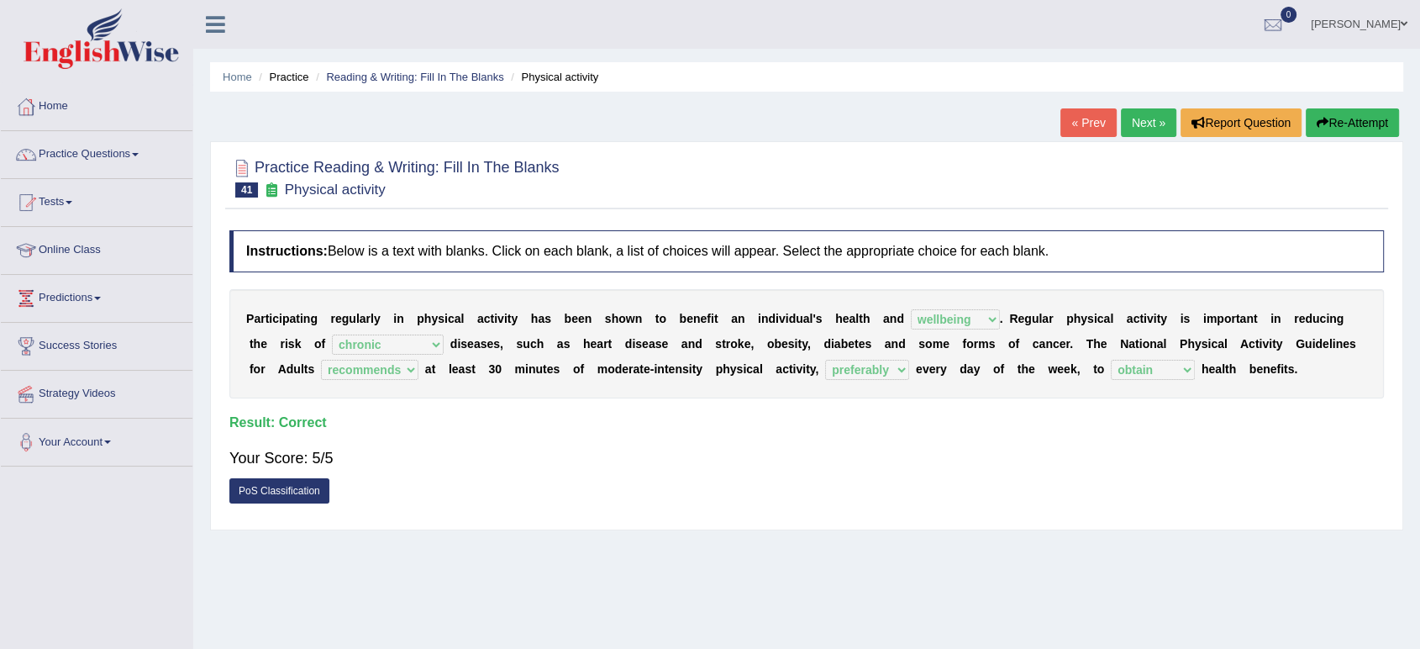
click at [1156, 114] on link "Next »" at bounding box center [1148, 122] width 55 height 29
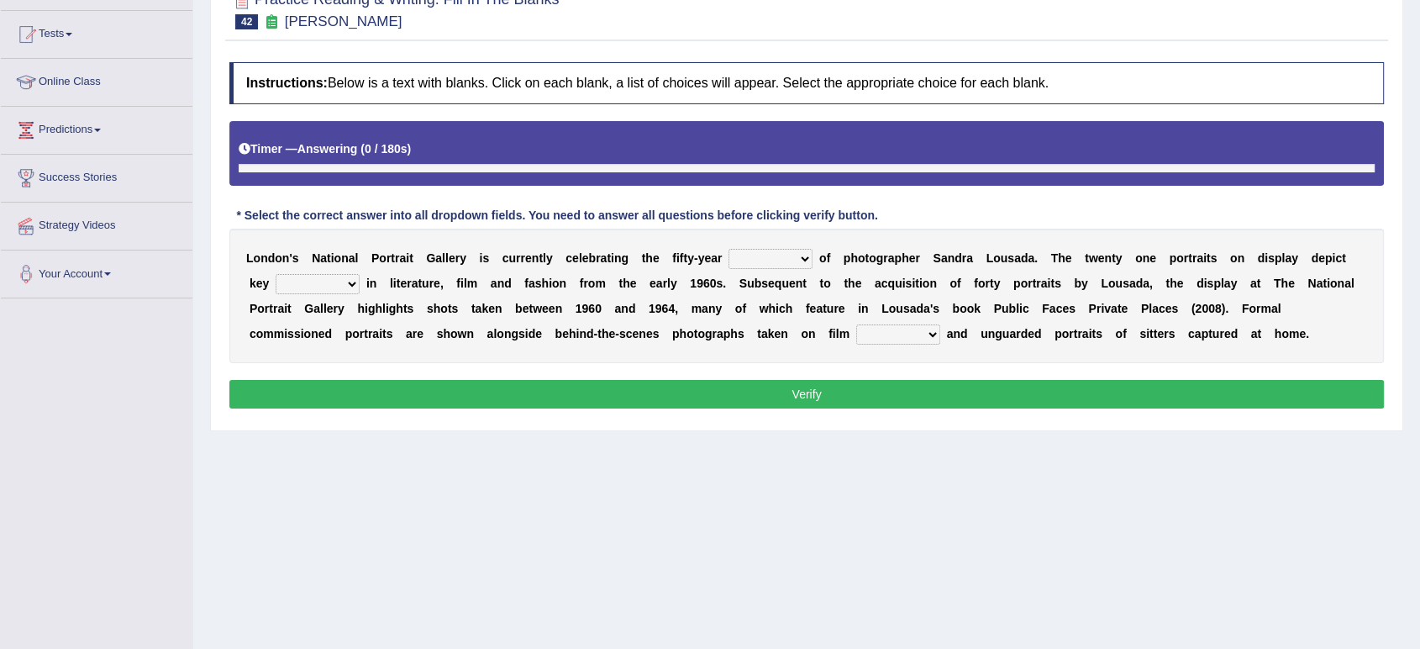
scroll to position [192, 0]
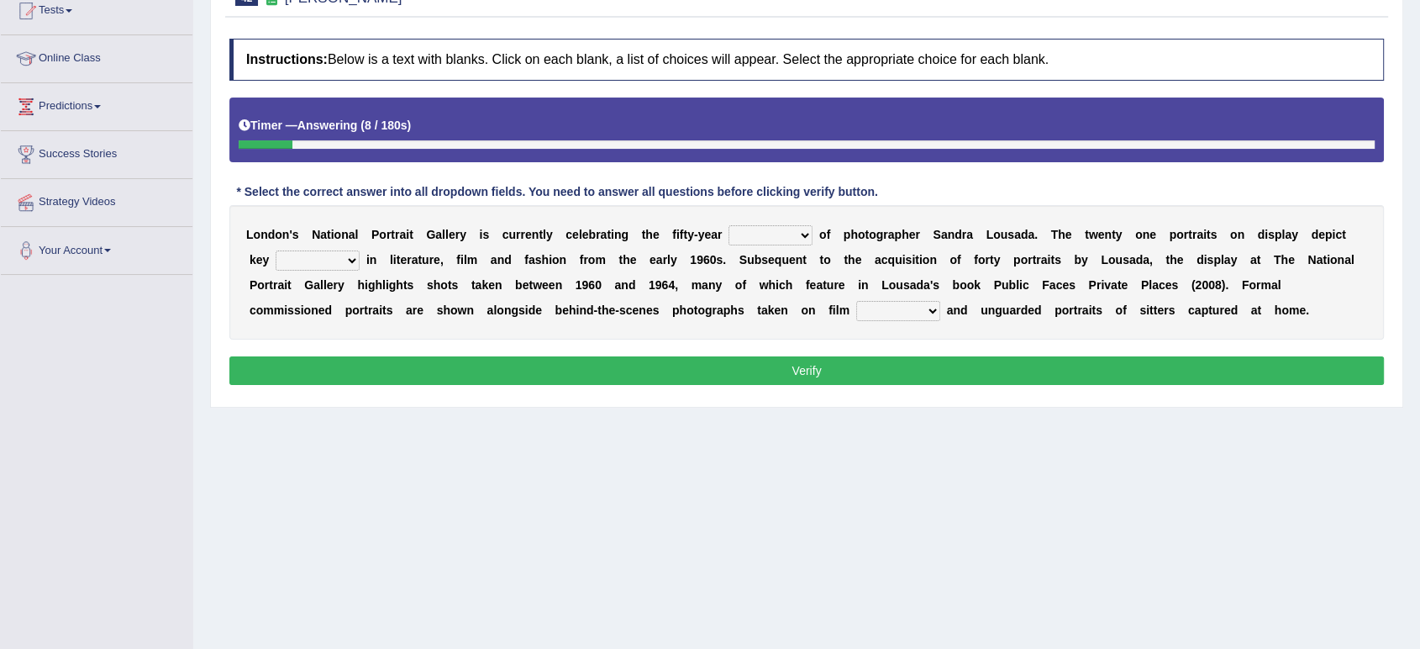
click at [740, 233] on select "invitation promotion training career" at bounding box center [771, 235] width 84 height 20
select select "promotion"
click at [729, 225] on select "invitation promotion training career" at bounding box center [771, 235] width 84 height 20
click at [285, 258] on select "figures gadgets fashions genres" at bounding box center [318, 260] width 84 height 20
select select "figures"
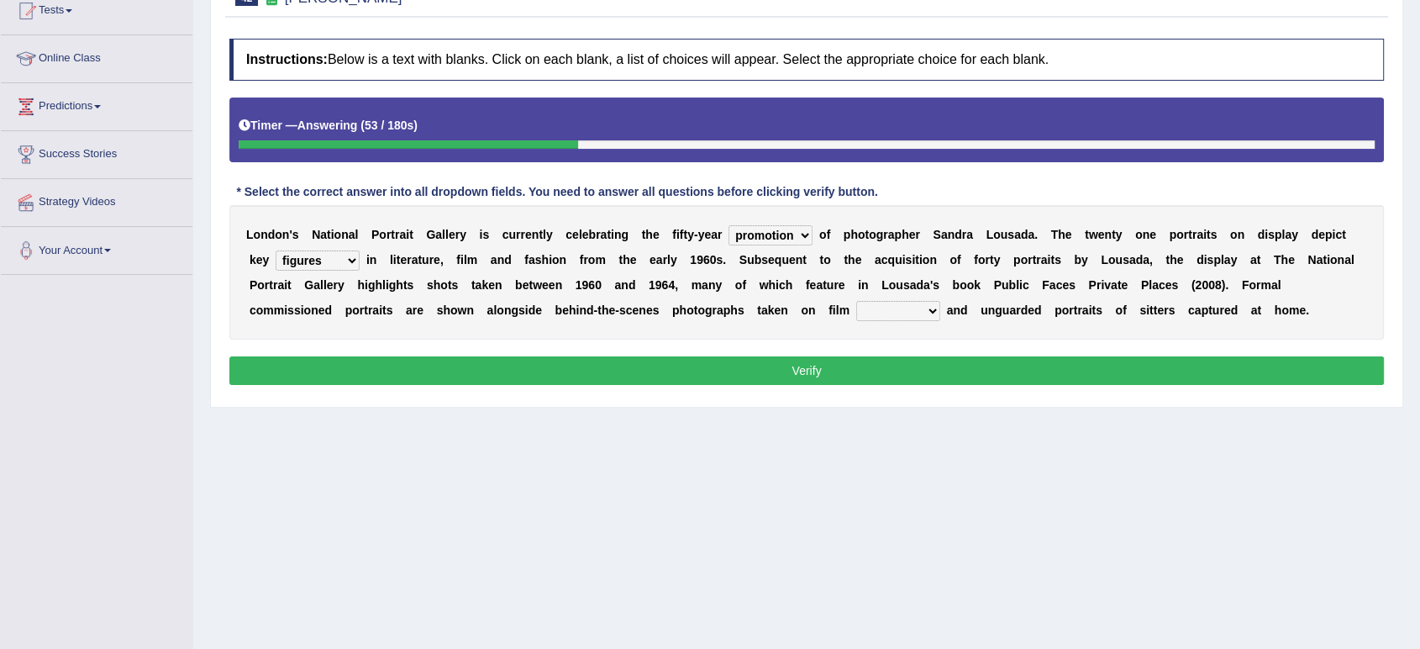
click at [276, 250] on select "figures gadgets fashions genres" at bounding box center [318, 260] width 84 height 20
click at [897, 308] on select "gists sets tickets aisles" at bounding box center [898, 311] width 84 height 20
select select "sets"
click at [856, 301] on select "gists sets tickets aisles" at bounding box center [898, 311] width 84 height 20
click at [877, 366] on button "Verify" at bounding box center [806, 370] width 1155 height 29
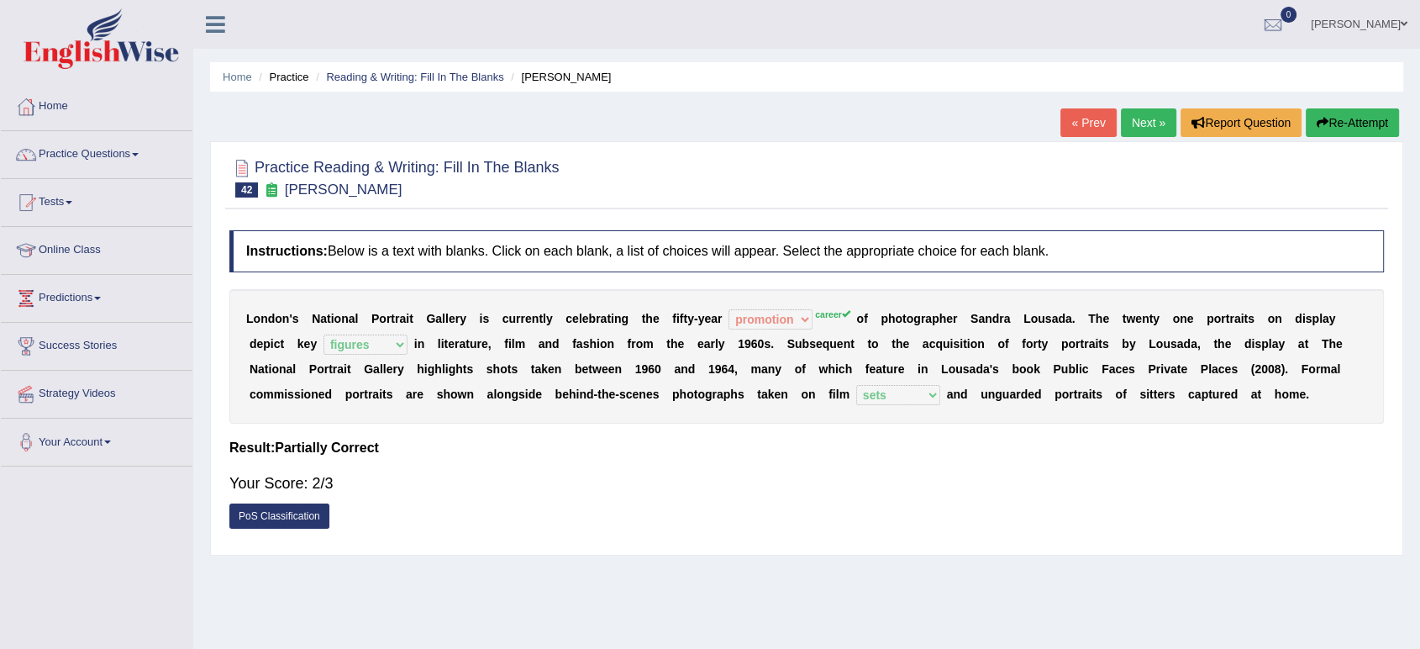
scroll to position [0, 0]
click at [1137, 129] on link "Next »" at bounding box center [1148, 122] width 55 height 29
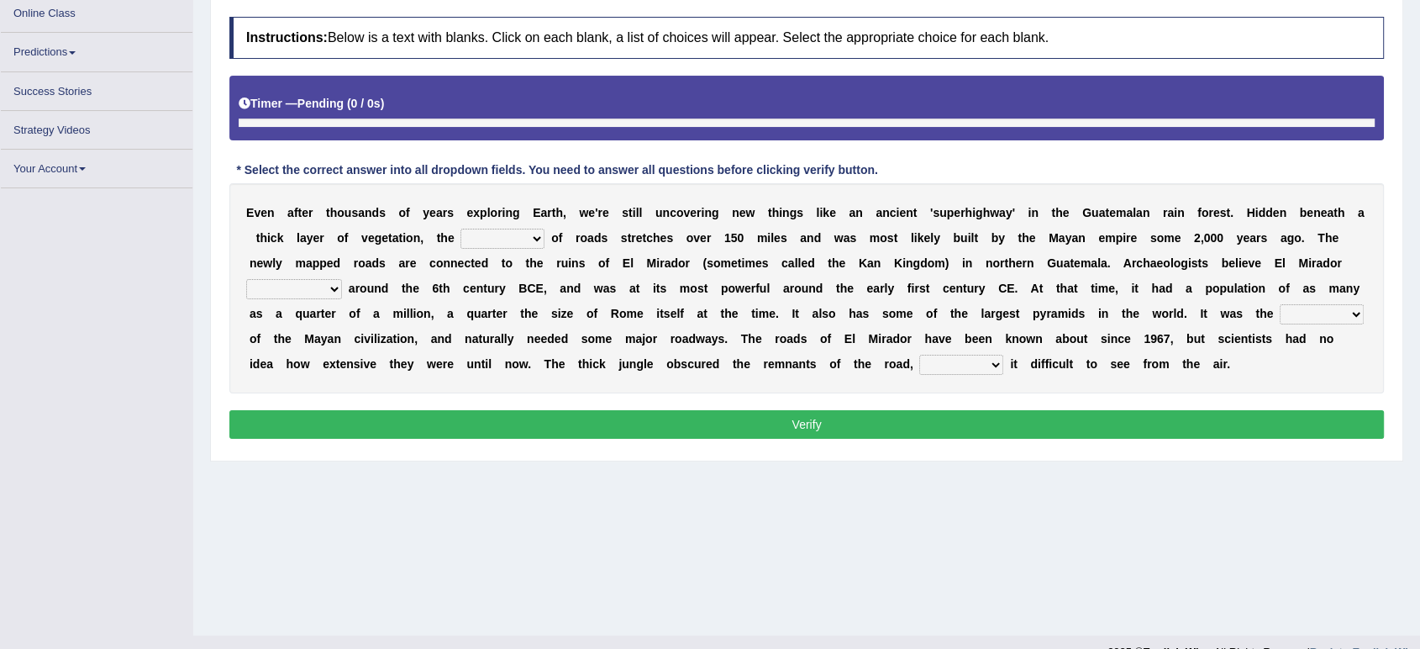
scroll to position [233, 0]
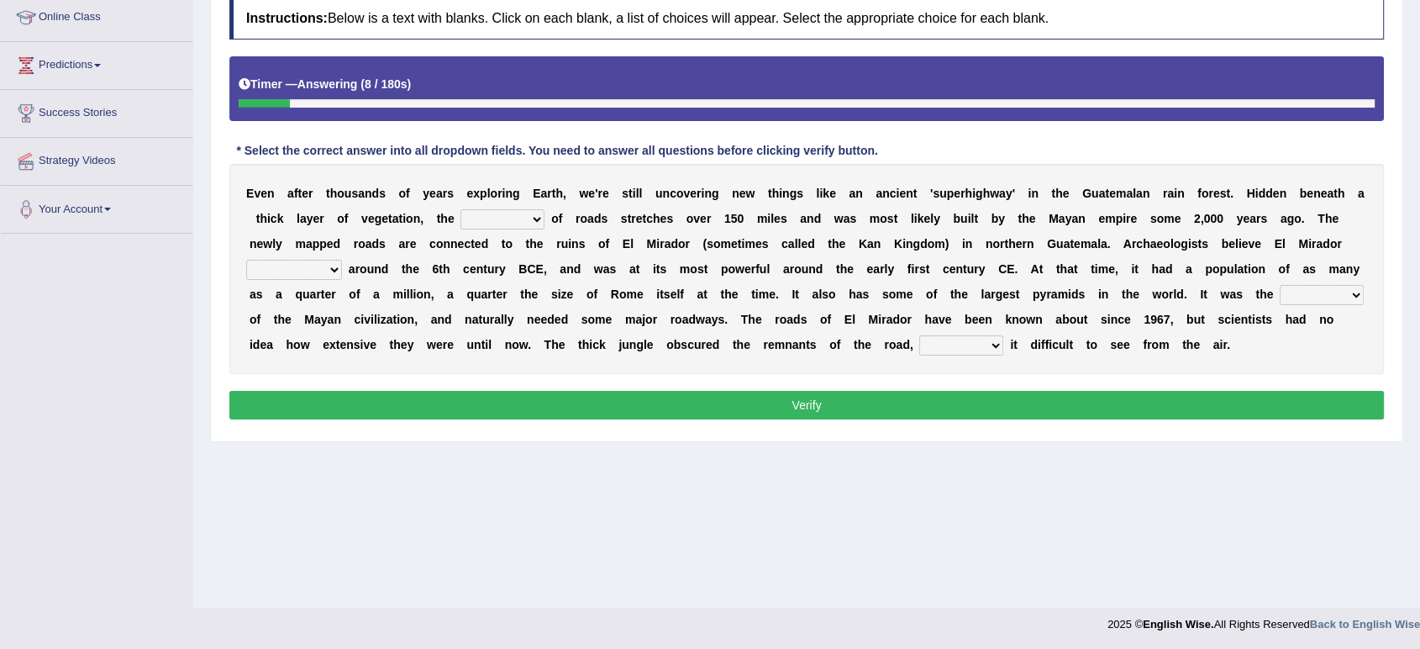
click at [605, 227] on div "E v e n a f t e r t h o u s a n d s o f y e a r s e x p l o r i n g E a r t h ,…" at bounding box center [806, 269] width 1155 height 210
click at [499, 217] on select "network surface interface width" at bounding box center [503, 219] width 84 height 20
select select "width"
click at [461, 209] on select "network surface interface width" at bounding box center [503, 219] width 84 height 20
click at [321, 264] on select "has founded founded was founded was found" at bounding box center [294, 270] width 96 height 20
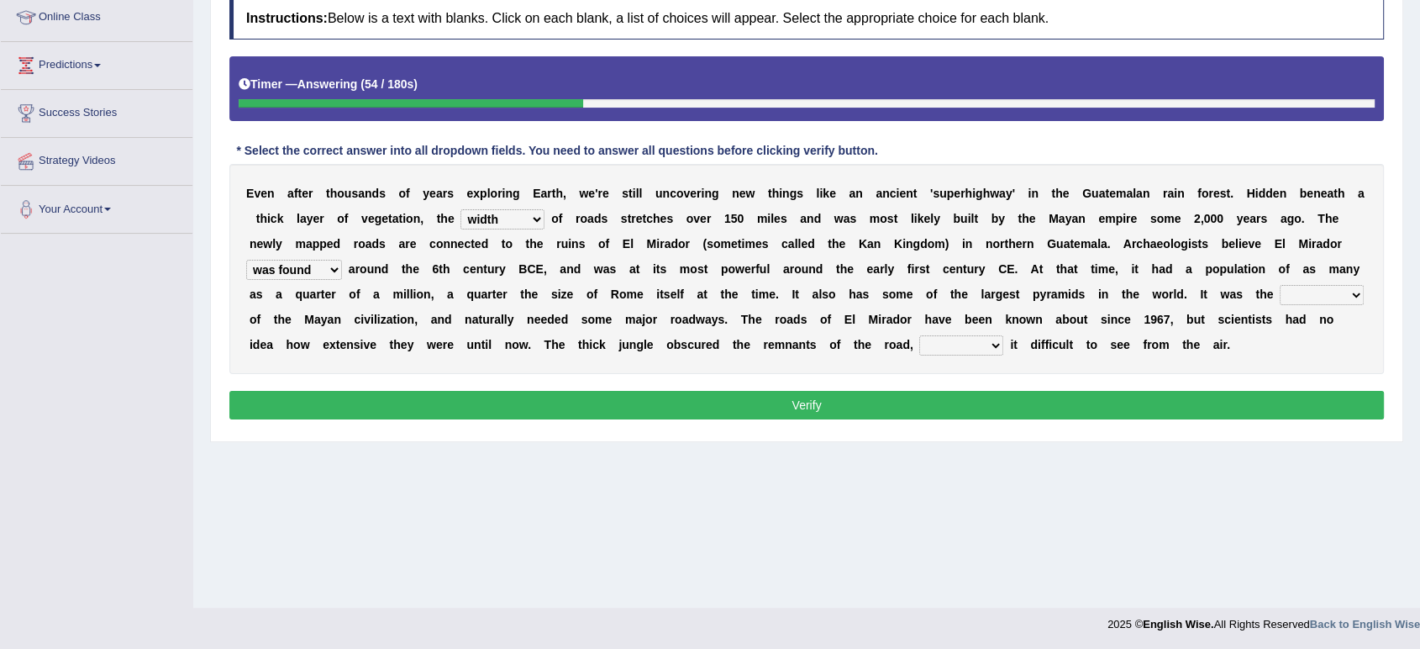
click at [246, 260] on select "has founded founded was founded was found" at bounding box center [294, 270] width 96 height 20
click at [313, 266] on select "has founded founded was founded was found" at bounding box center [294, 270] width 96 height 20
select select "was founded"
click at [246, 260] on select "has founded founded was founded was found" at bounding box center [294, 270] width 96 height 20
click at [1311, 290] on select "volume heart column facet" at bounding box center [1322, 295] width 84 height 20
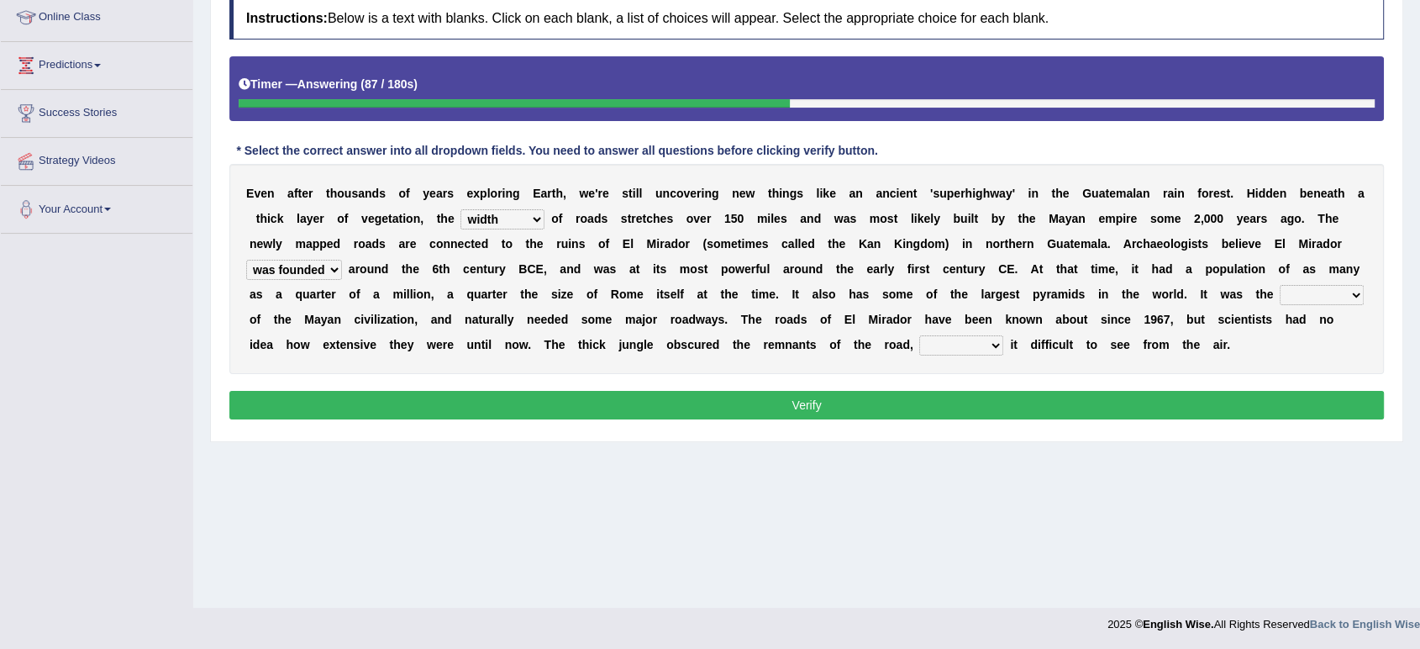
select select "heart"
click at [1280, 285] on select "volume heart column facet" at bounding box center [1322, 295] width 84 height 20
click at [941, 341] on select "makes making make made" at bounding box center [961, 345] width 84 height 20
select select "made"
click at [919, 335] on select "makes making make made" at bounding box center [961, 345] width 84 height 20
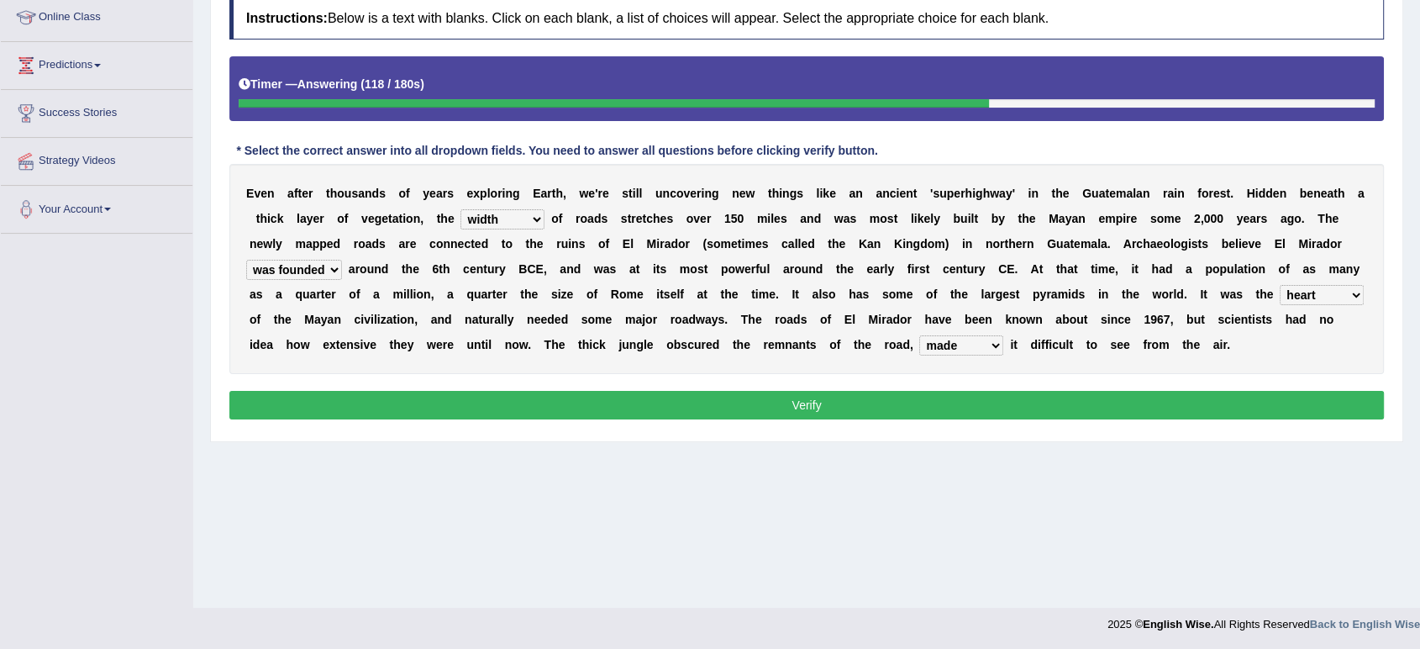
click at [941, 406] on button "Verify" at bounding box center [806, 405] width 1155 height 29
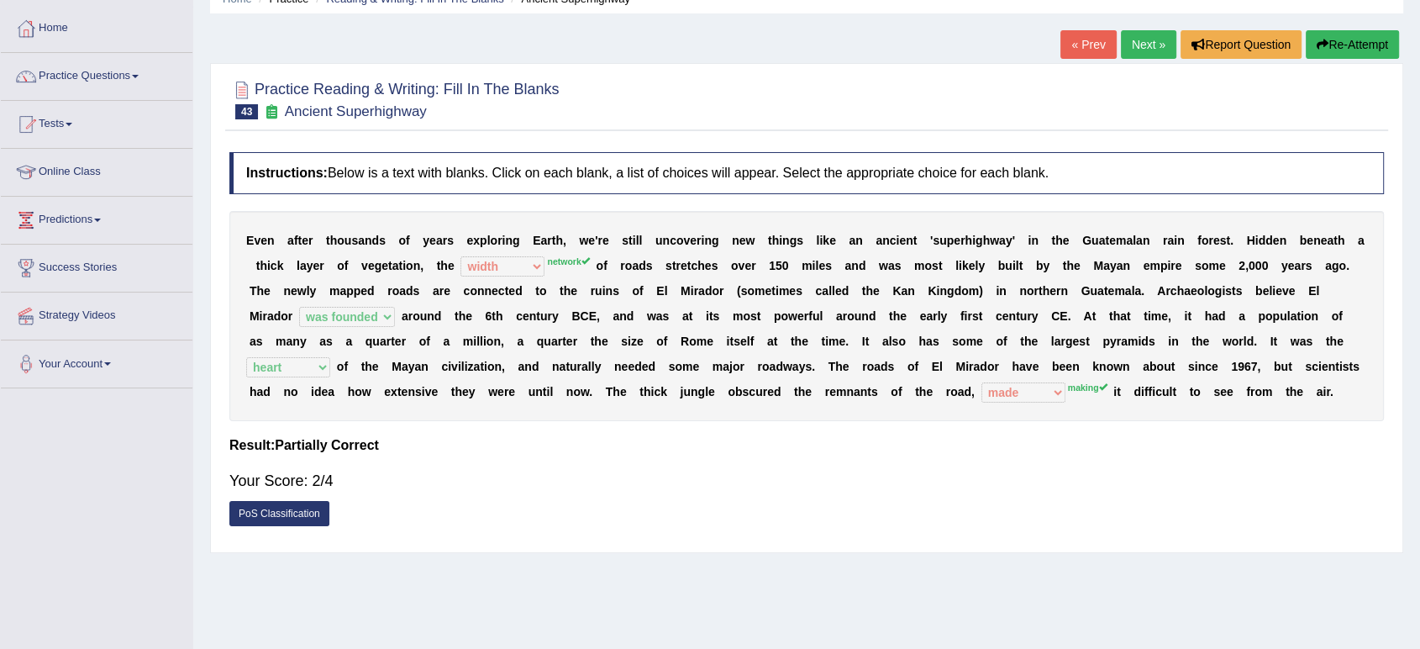
scroll to position [45, 0]
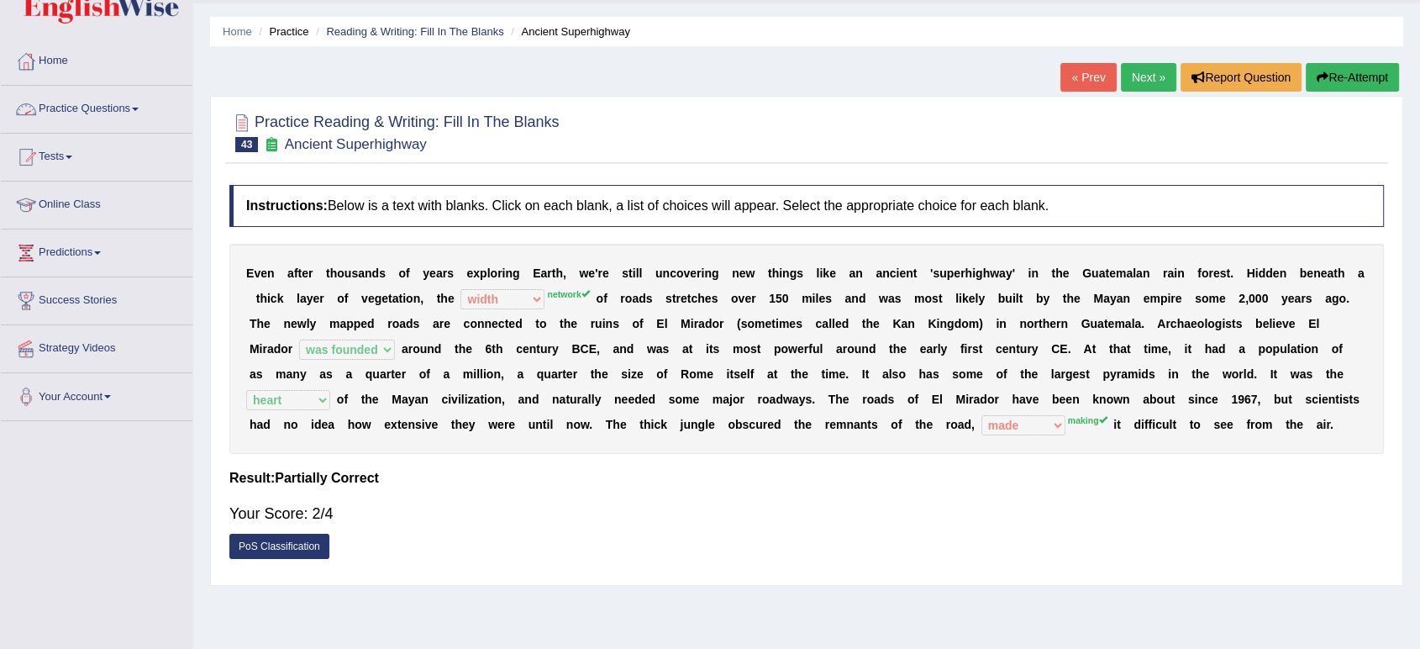
click at [94, 118] on link "Practice Questions" at bounding box center [97, 107] width 192 height 42
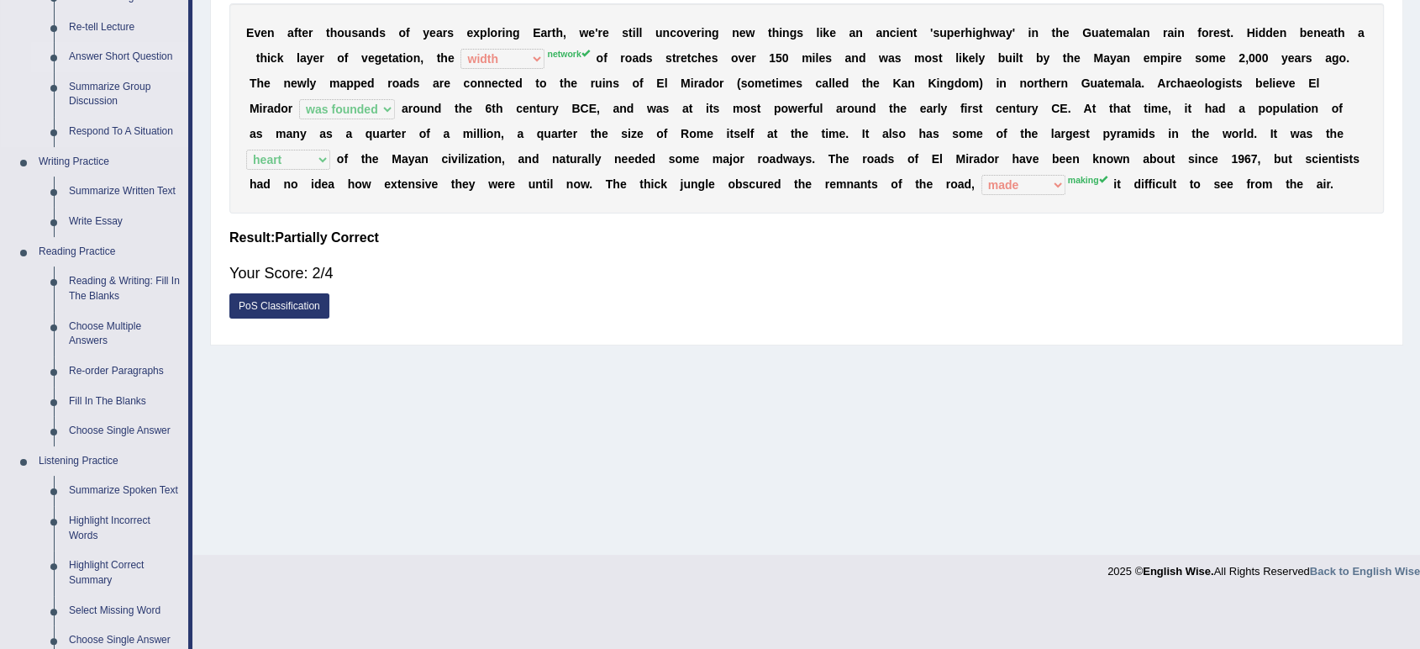
scroll to position [298, 0]
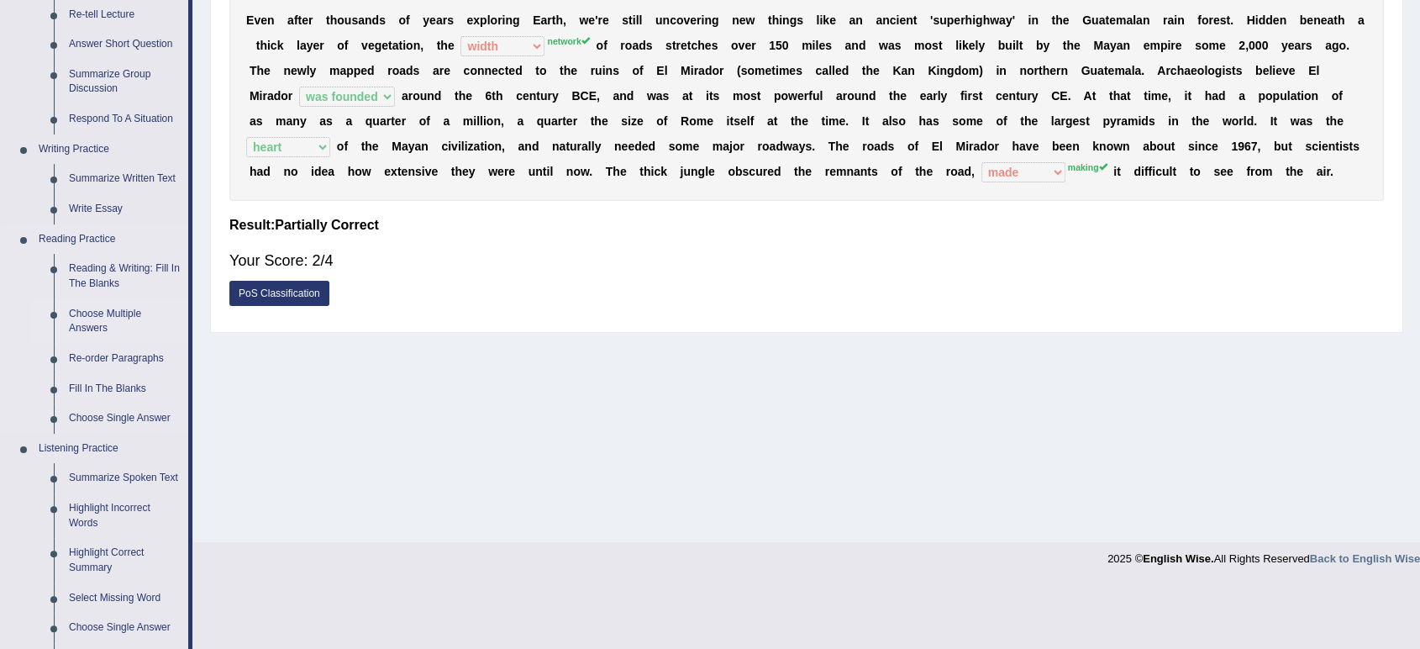
click at [109, 317] on link "Choose Multiple Answers" at bounding box center [124, 321] width 127 height 45
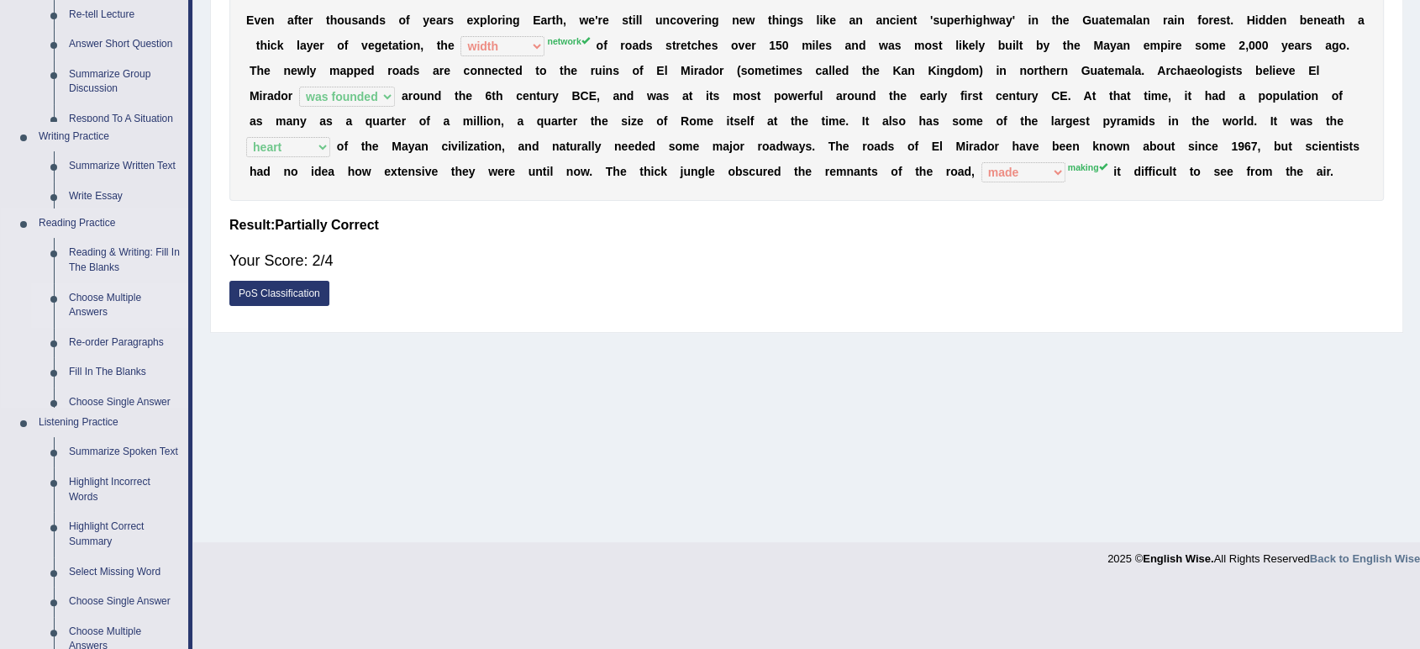
scroll to position [233, 0]
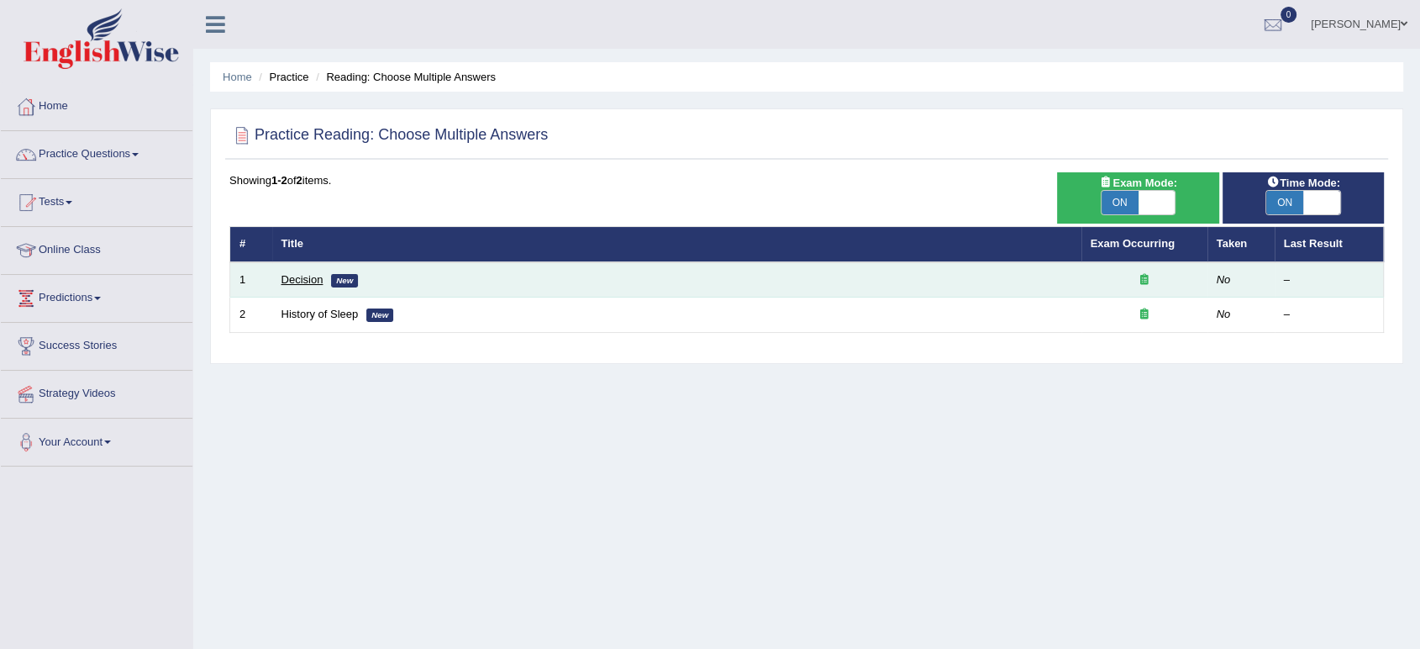
click at [309, 281] on link "Decision" at bounding box center [303, 279] width 42 height 13
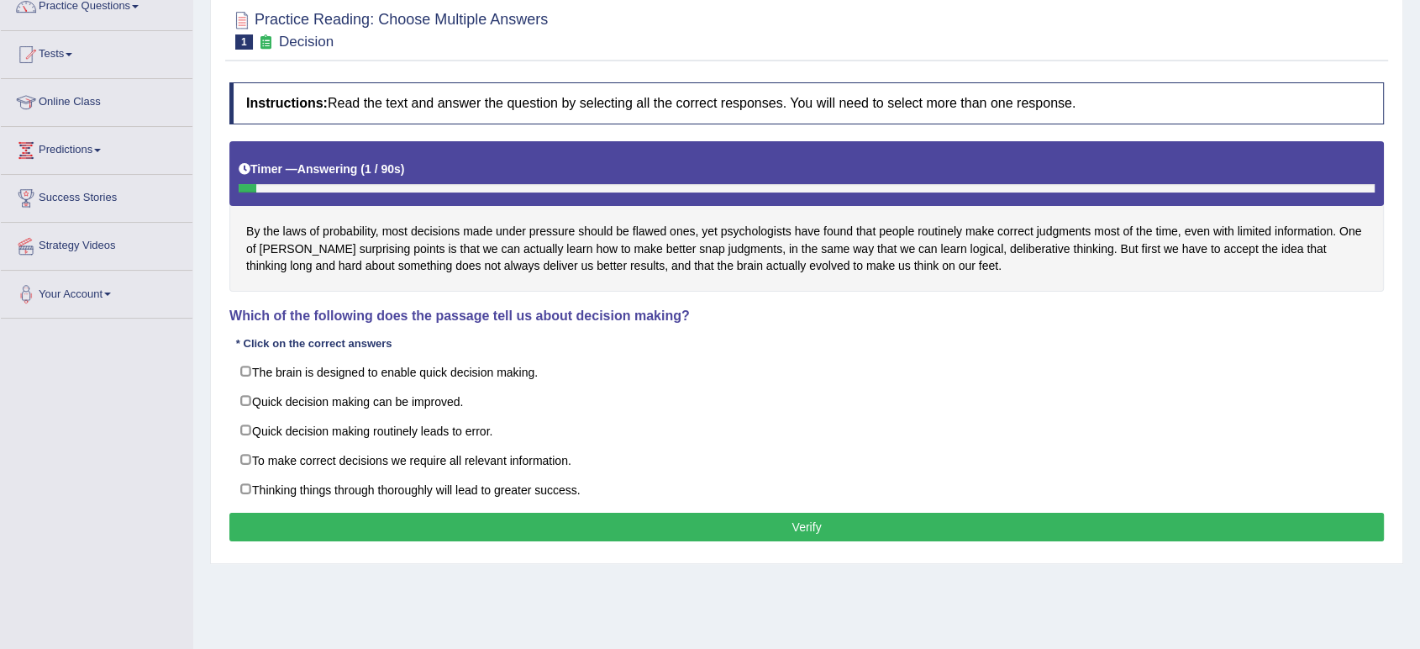
scroll to position [148, 0]
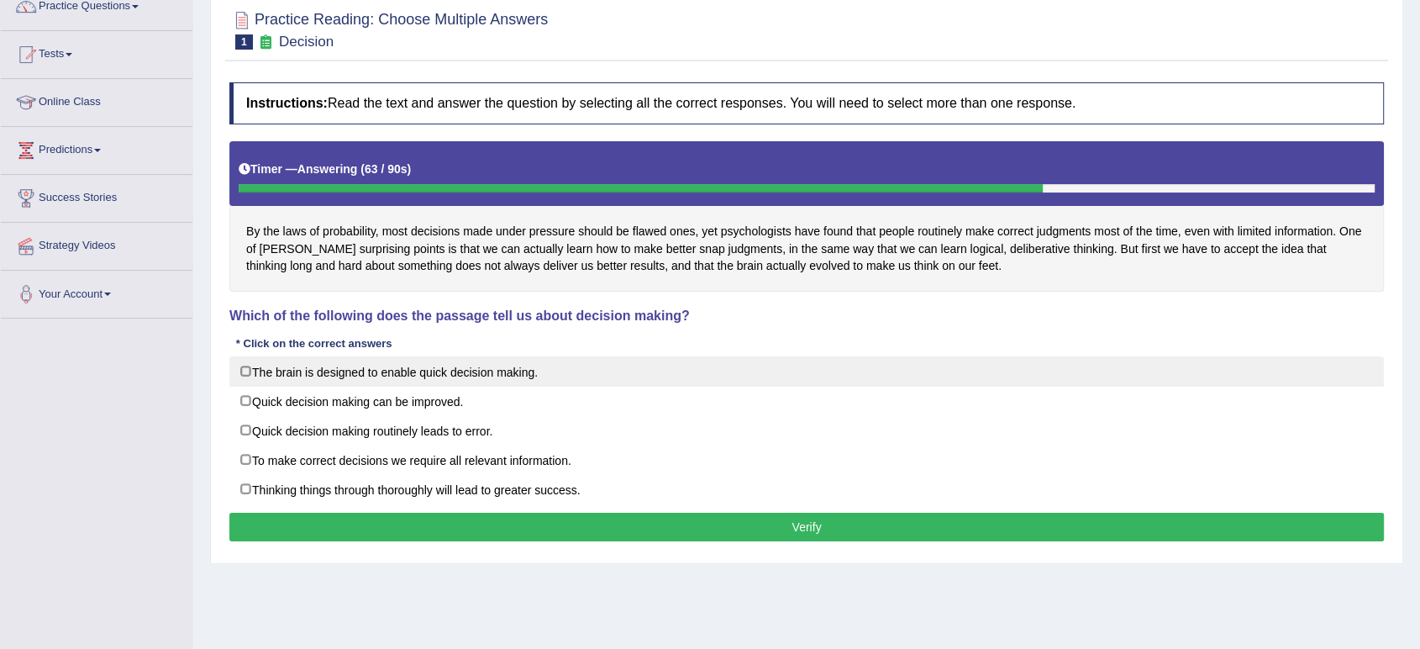
click at [489, 380] on label "The brain is designed to enable quick decision making." at bounding box center [806, 371] width 1155 height 30
checkbox input "true"
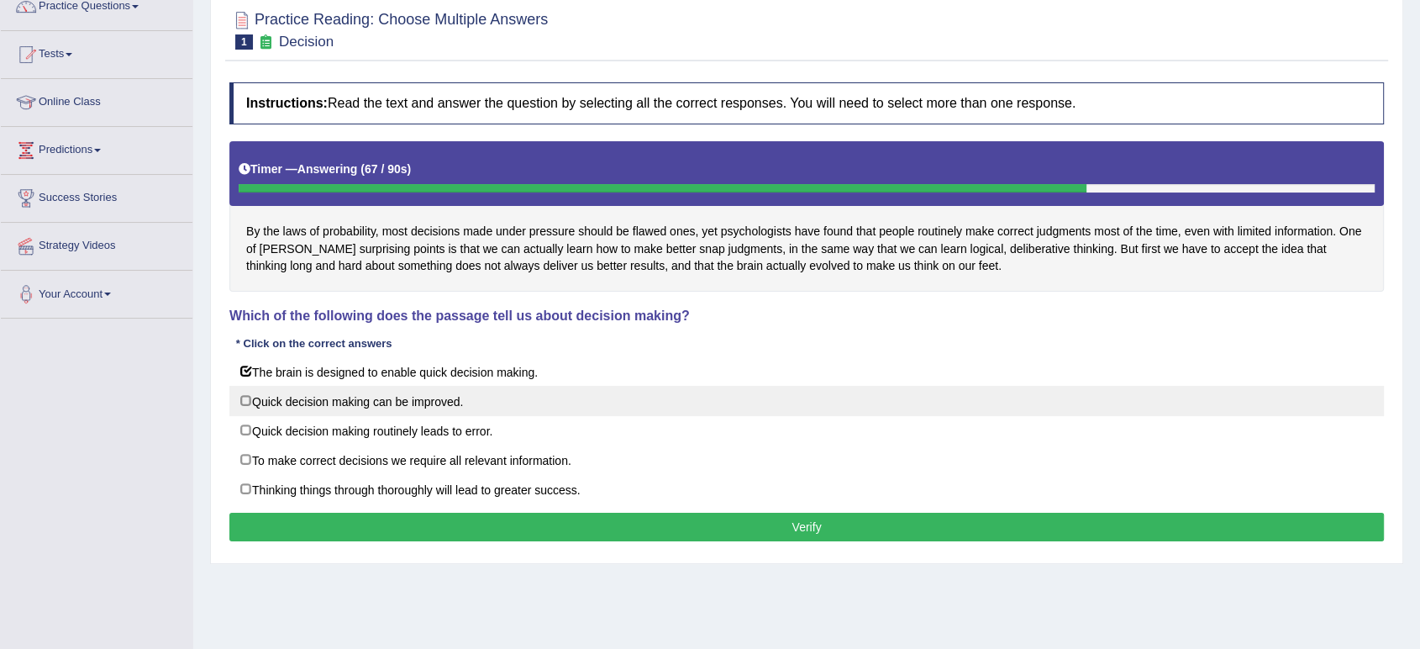
click at [444, 406] on label "Quick decision making can be improved." at bounding box center [806, 401] width 1155 height 30
checkbox input "true"
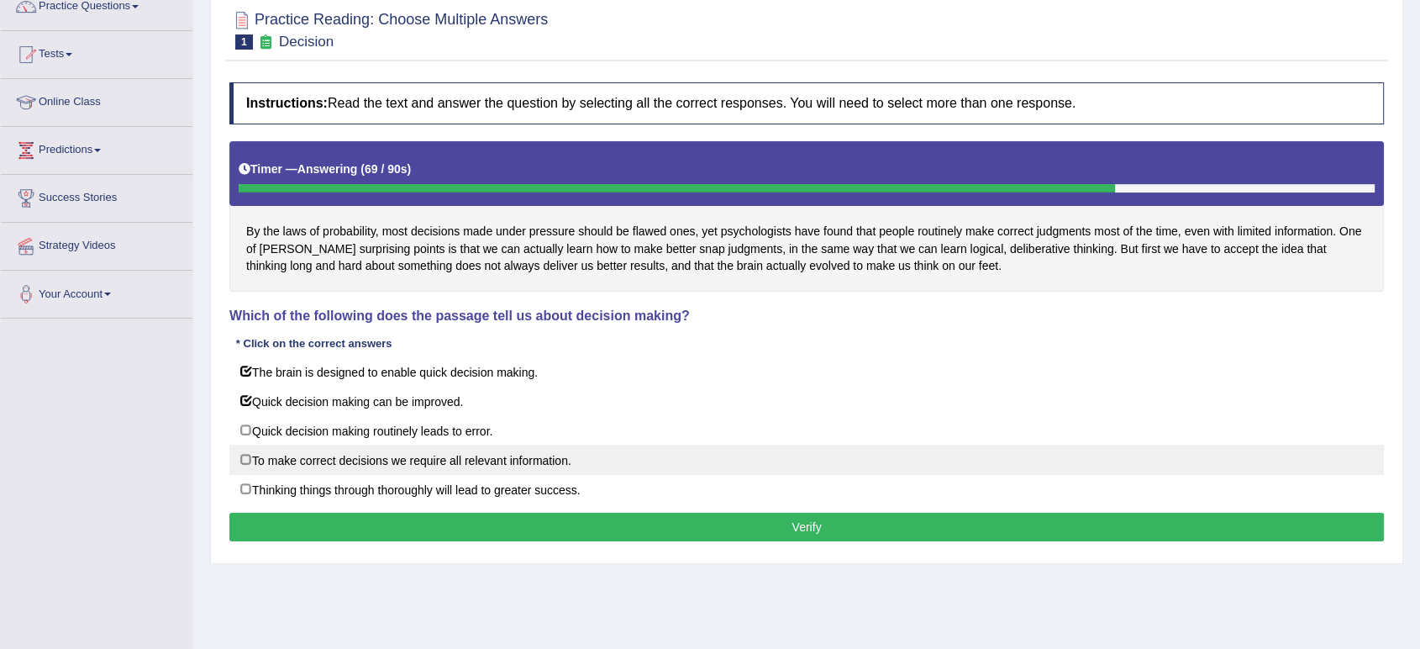
click at [411, 456] on label "To make correct decisions we require all relevant information." at bounding box center [806, 460] width 1155 height 30
checkbox input "true"
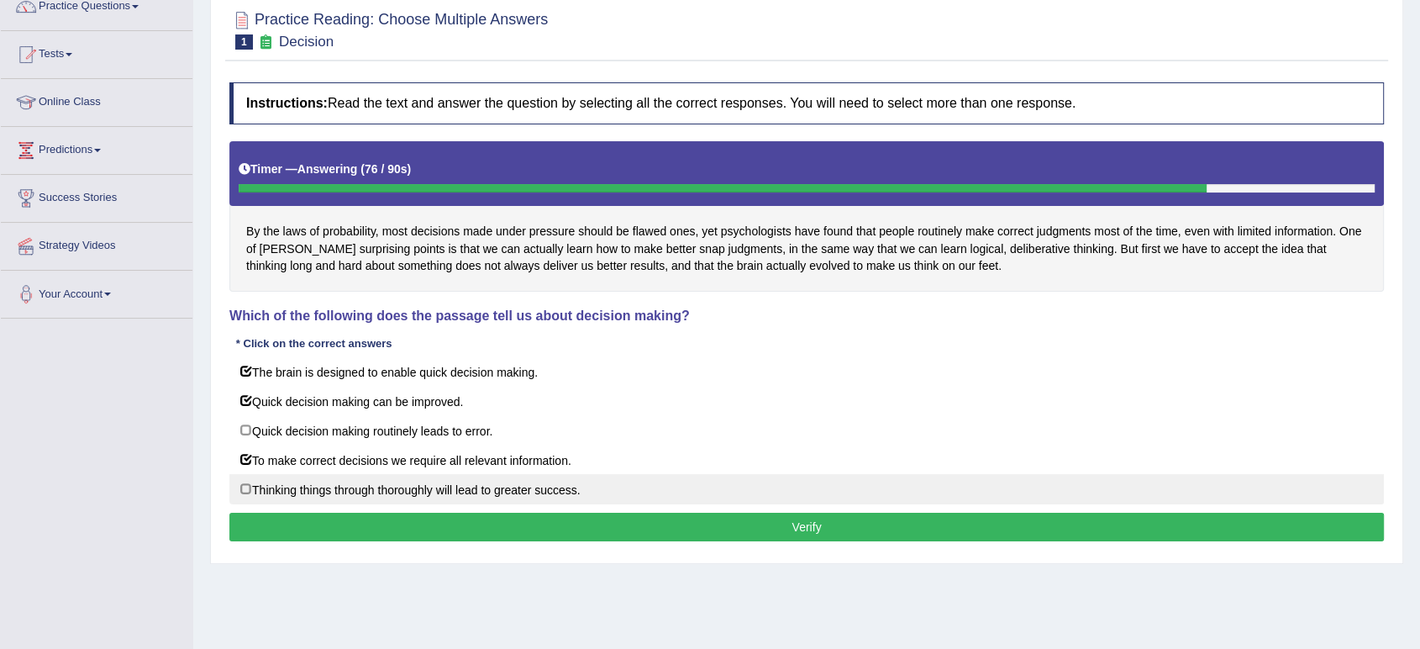
click at [397, 487] on label "Thinking things through thoroughly will lead to greater success." at bounding box center [806, 489] width 1155 height 30
checkbox input "true"
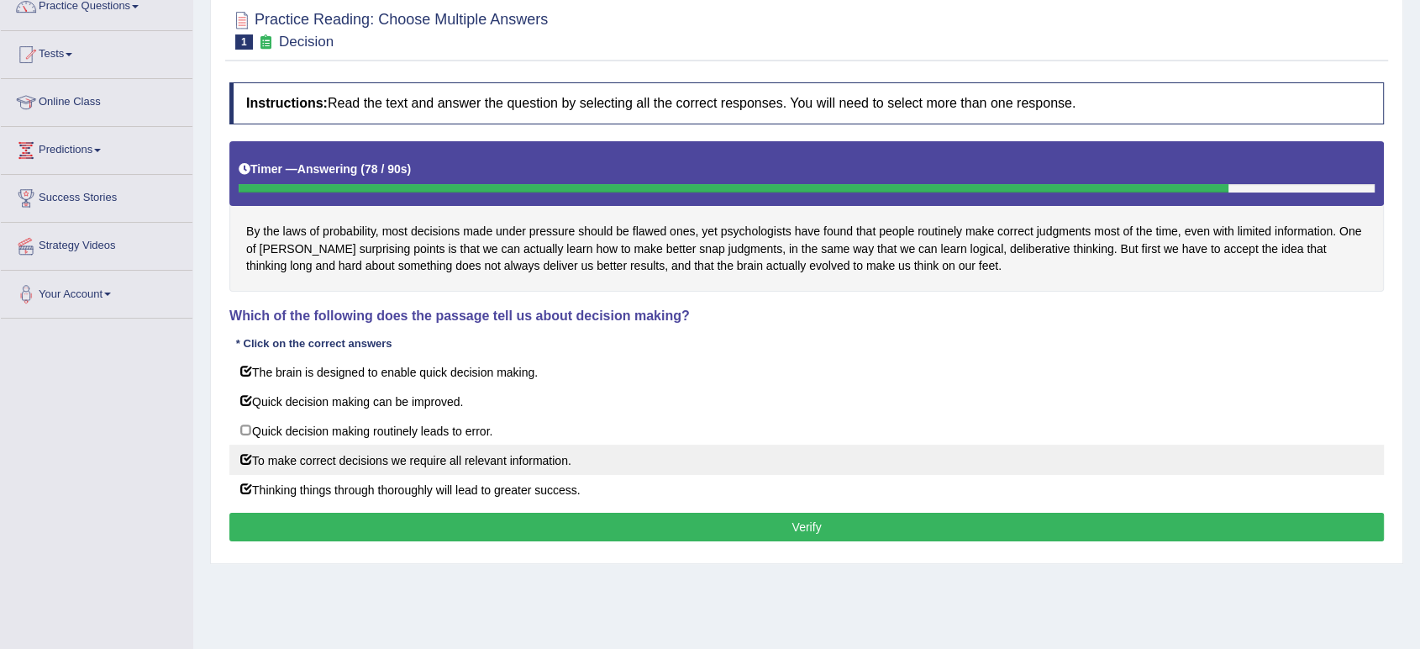
click at [397, 462] on label "To make correct decisions we require all relevant information." at bounding box center [806, 460] width 1155 height 30
checkbox input "true"
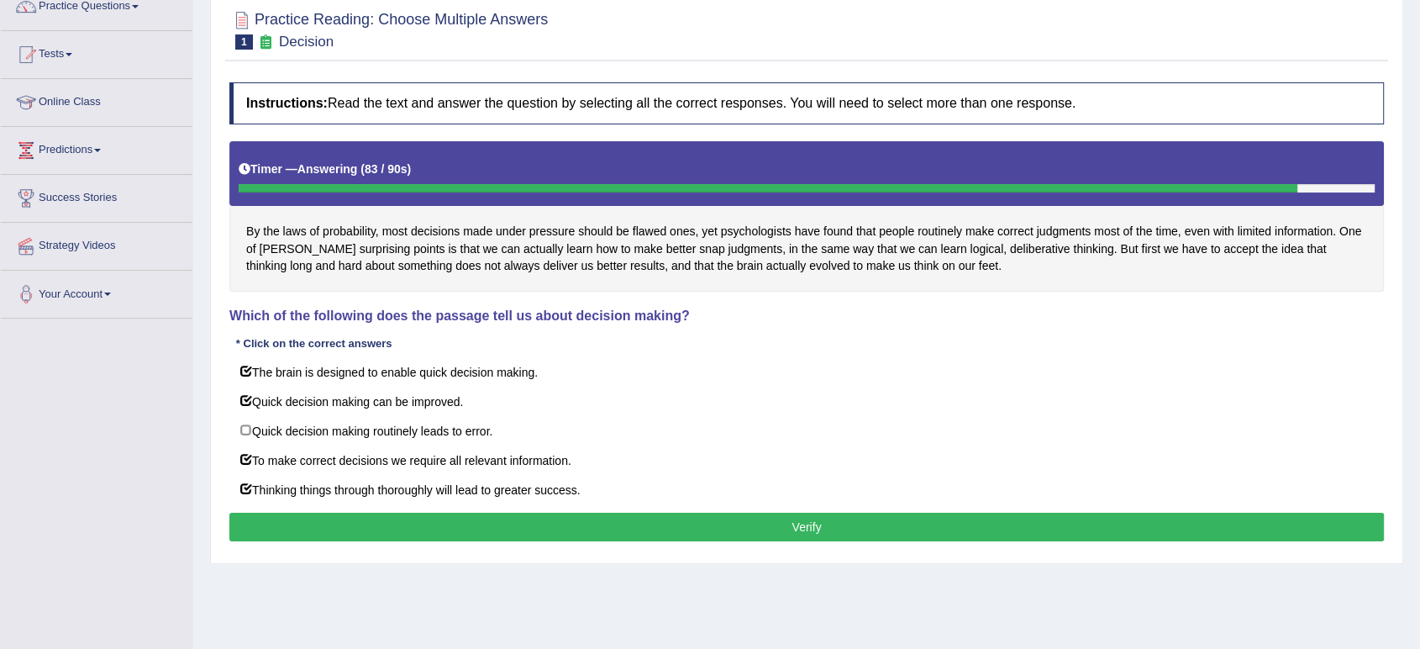
click at [403, 516] on button "Verify" at bounding box center [806, 527] width 1155 height 29
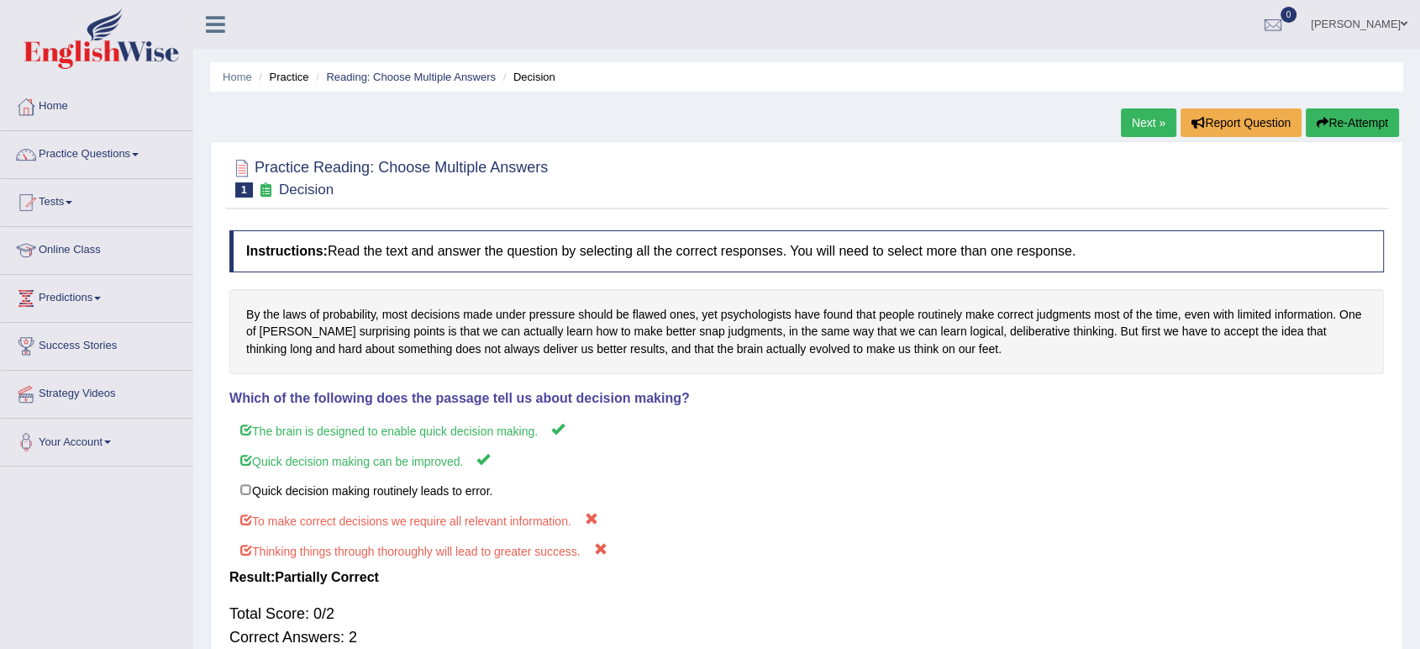
scroll to position [3, 0]
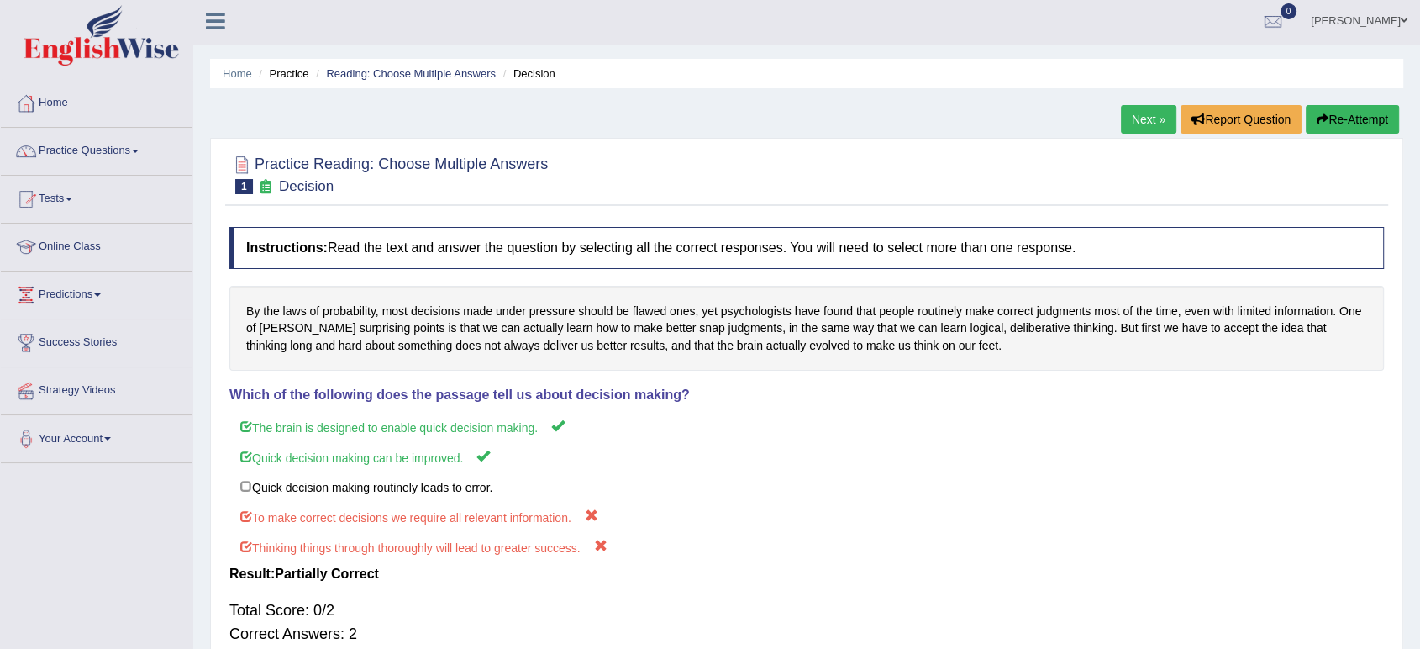
click at [1148, 119] on link "Next »" at bounding box center [1148, 119] width 55 height 29
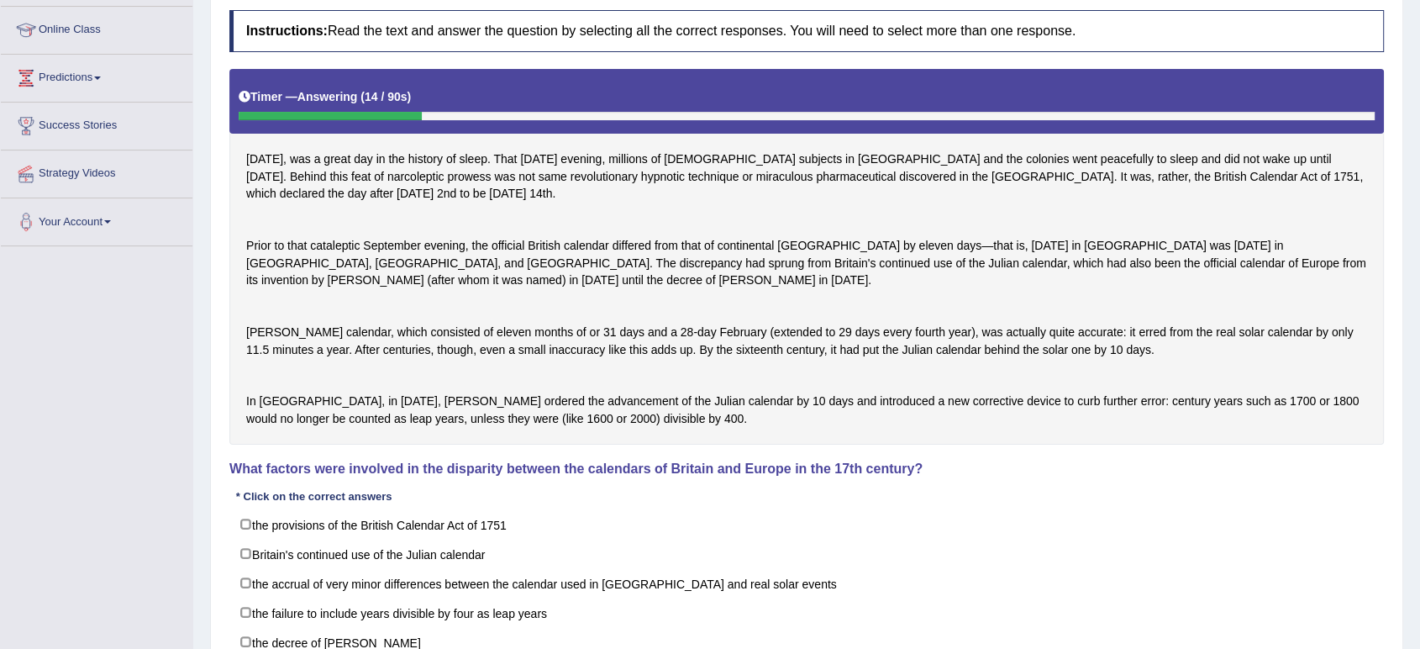
scroll to position [450, 0]
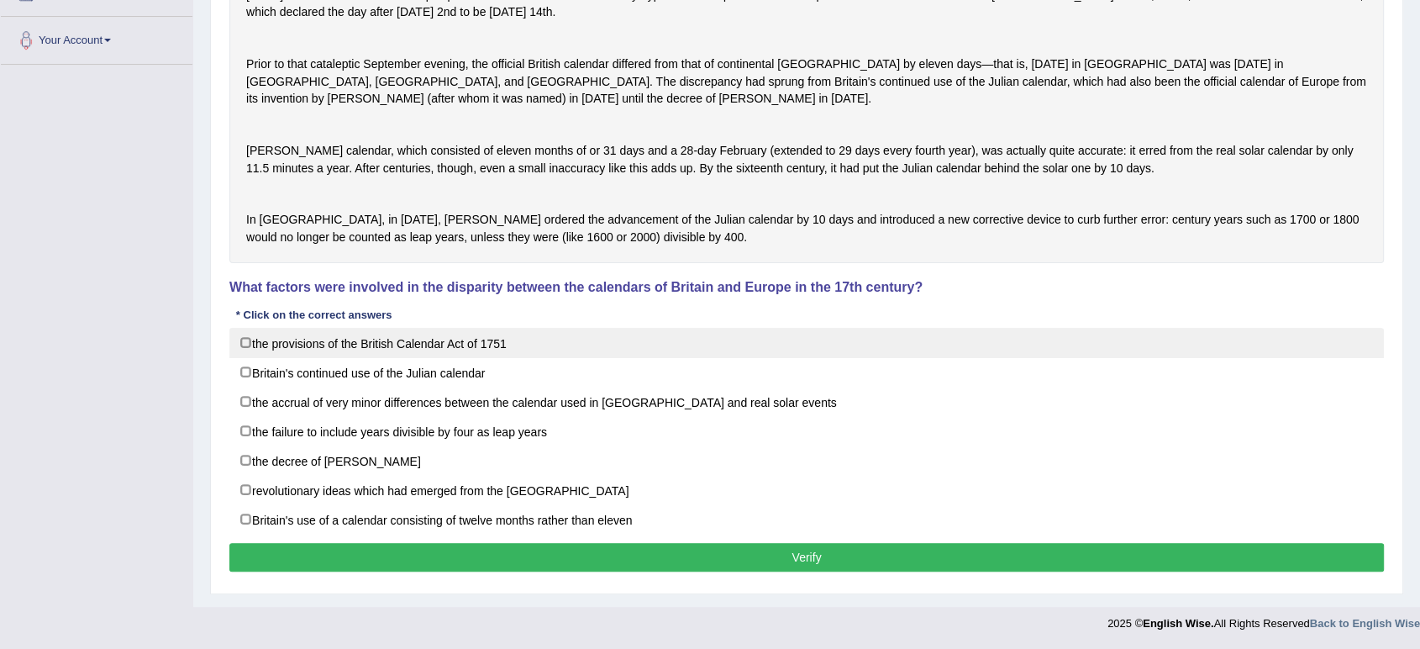
click at [450, 341] on label "the provisions of the British Calendar Act of 1751" at bounding box center [806, 343] width 1155 height 30
checkbox input "true"
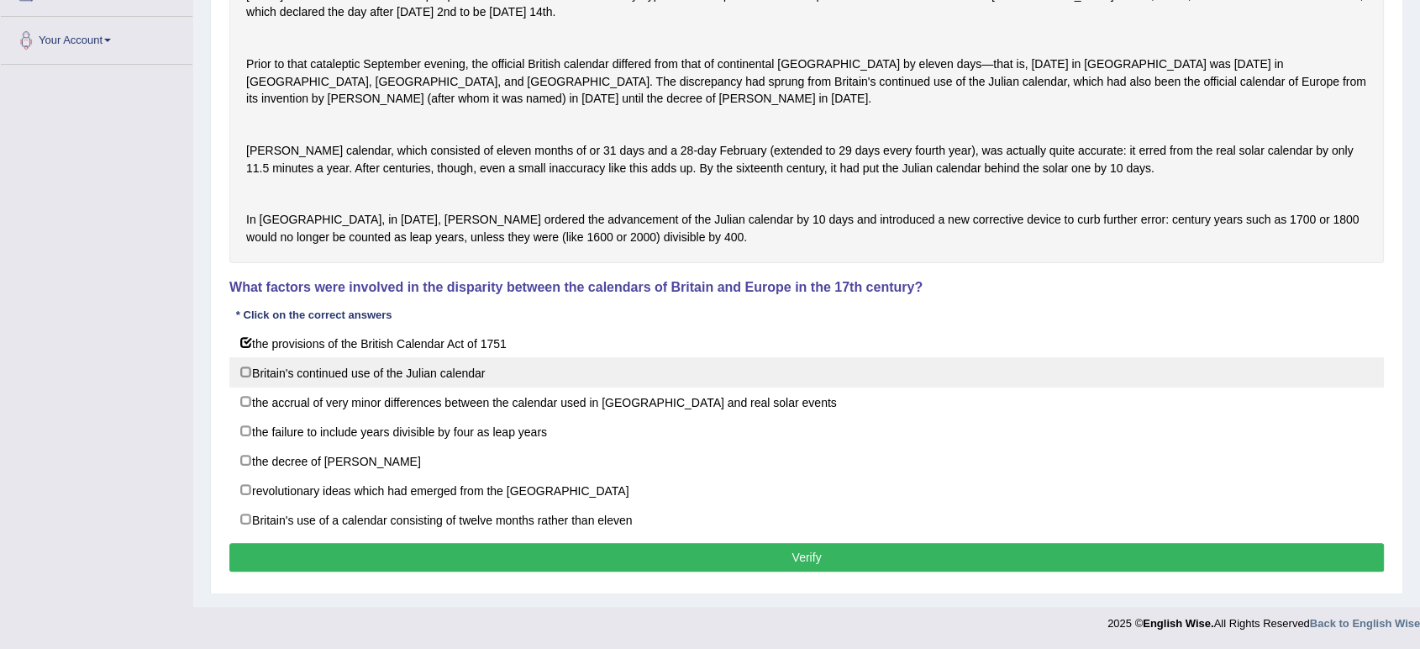
click at [409, 373] on label "Britain's continued use of the Julian calendar" at bounding box center [806, 372] width 1155 height 30
checkbox input "true"
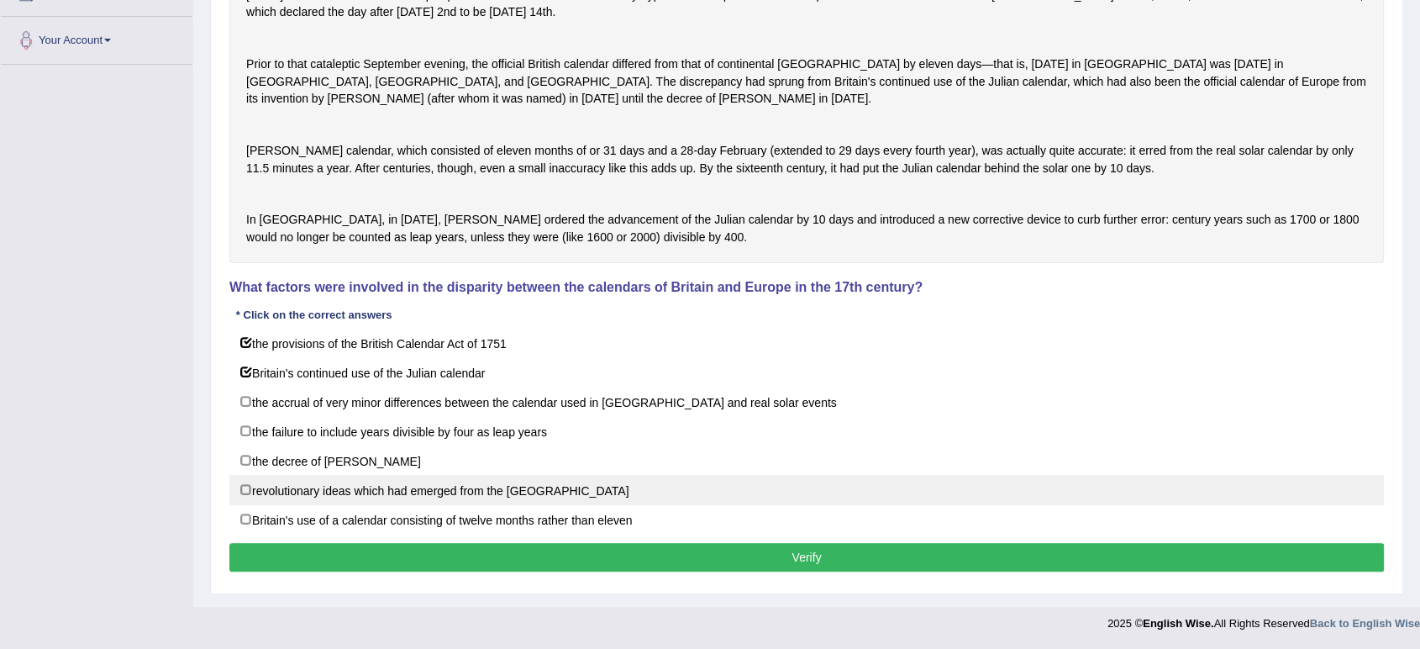
click at [330, 488] on label "revolutionary ideas which had emerged from the West Indies" at bounding box center [806, 490] width 1155 height 30
checkbox input "true"
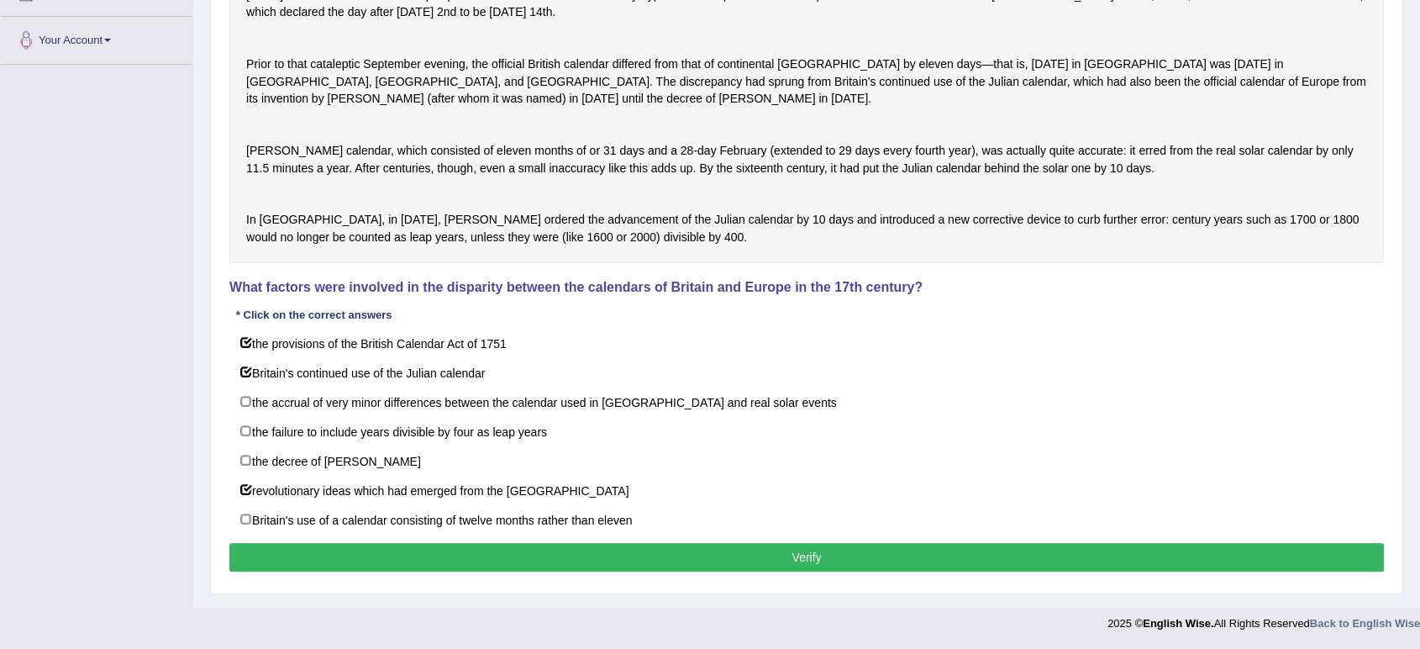
click at [336, 557] on button "Verify" at bounding box center [806, 557] width 1155 height 29
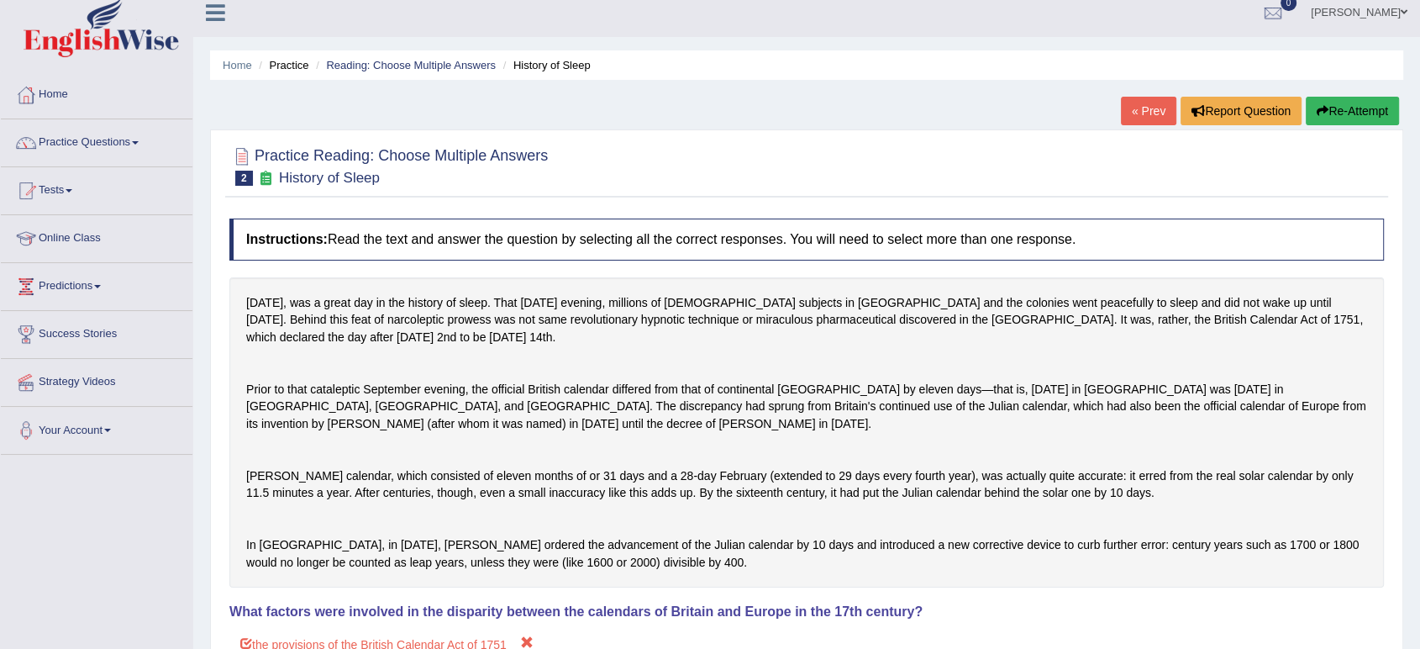
scroll to position [0, 0]
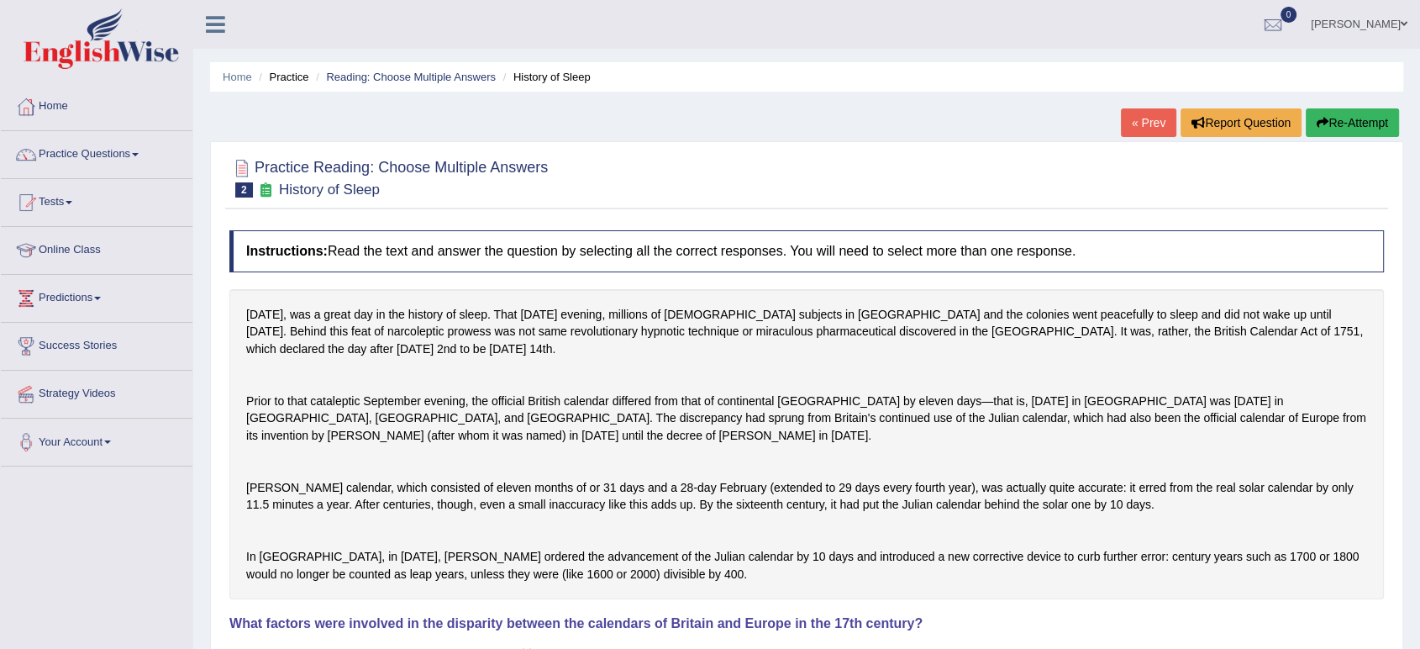
click at [1134, 126] on link "« Prev" at bounding box center [1148, 122] width 55 height 29
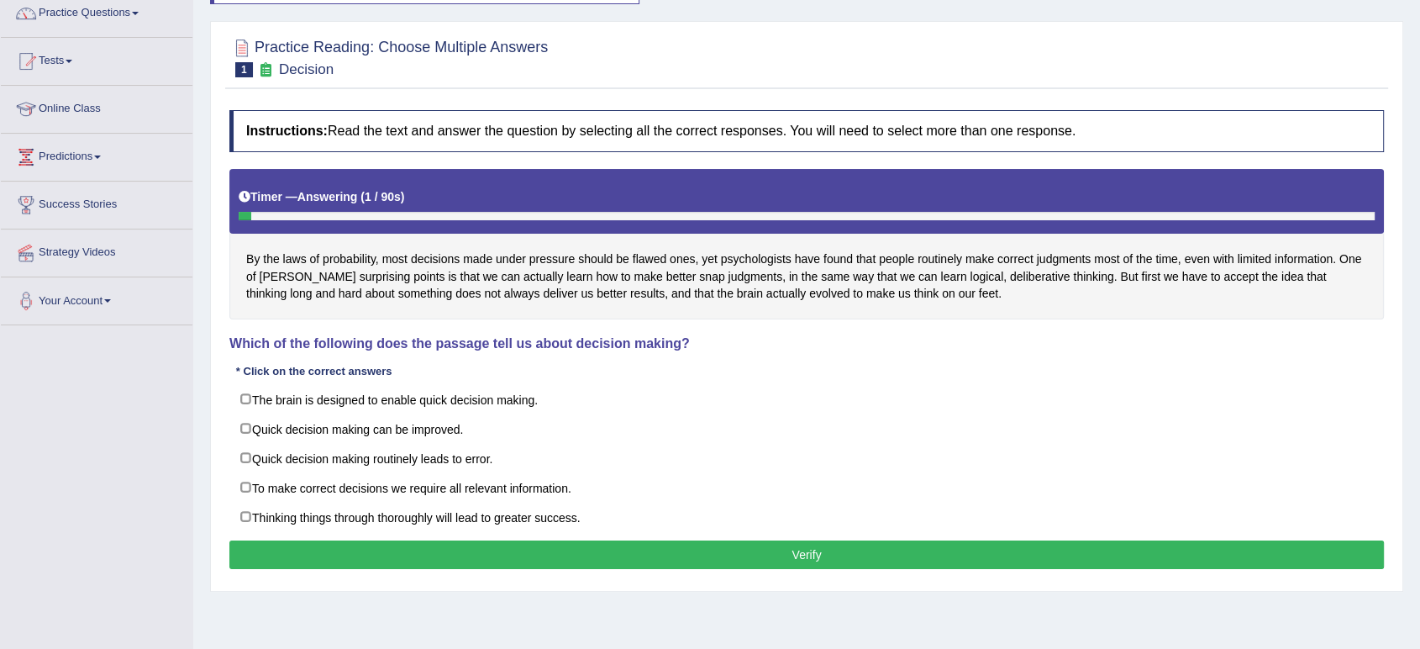
scroll to position [157, 0]
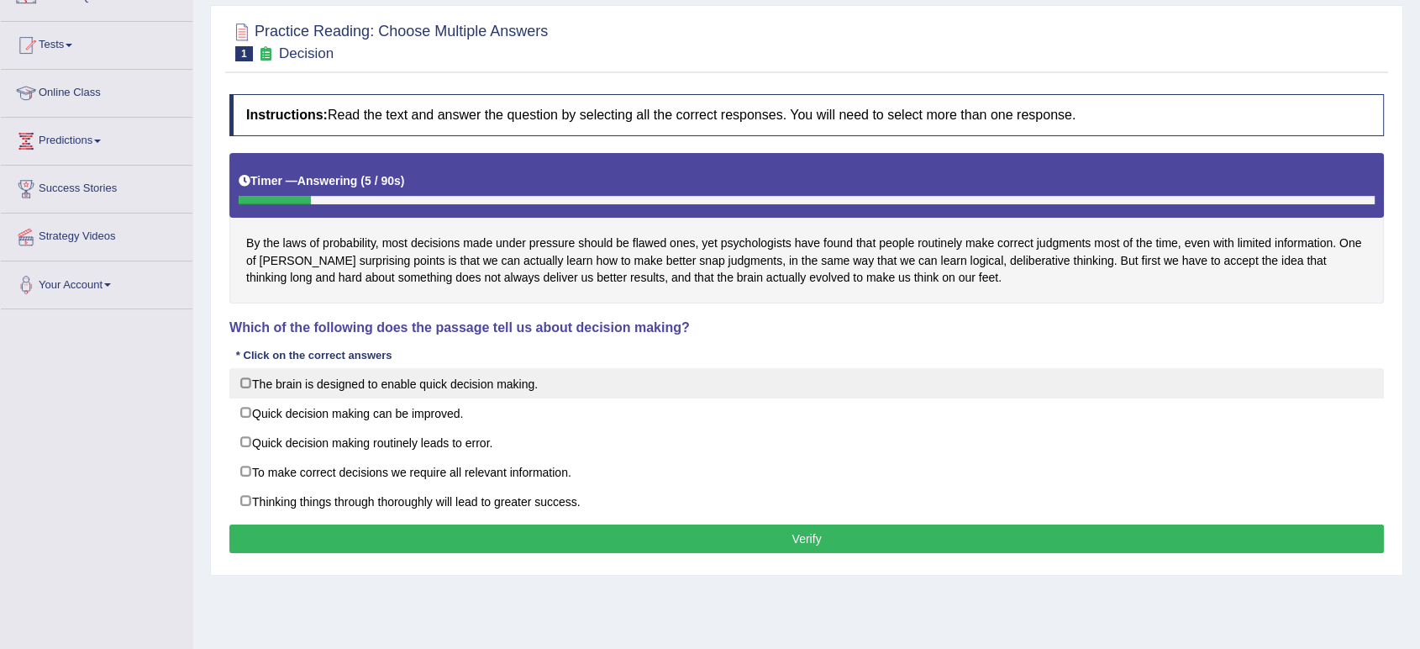
click at [719, 395] on label "The brain is designed to enable quick decision making." at bounding box center [806, 383] width 1155 height 30
checkbox input "true"
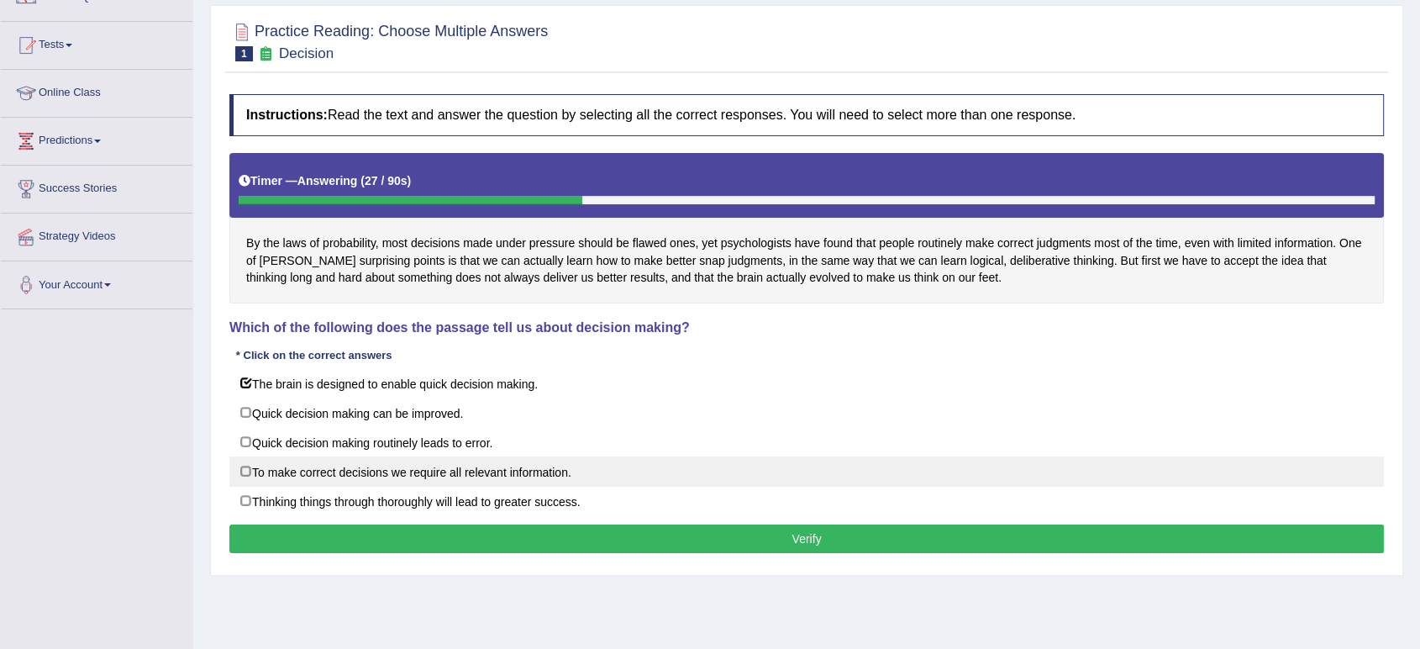
click at [632, 469] on label "To make correct decisions we require all relevant information." at bounding box center [806, 471] width 1155 height 30
checkbox input "false"
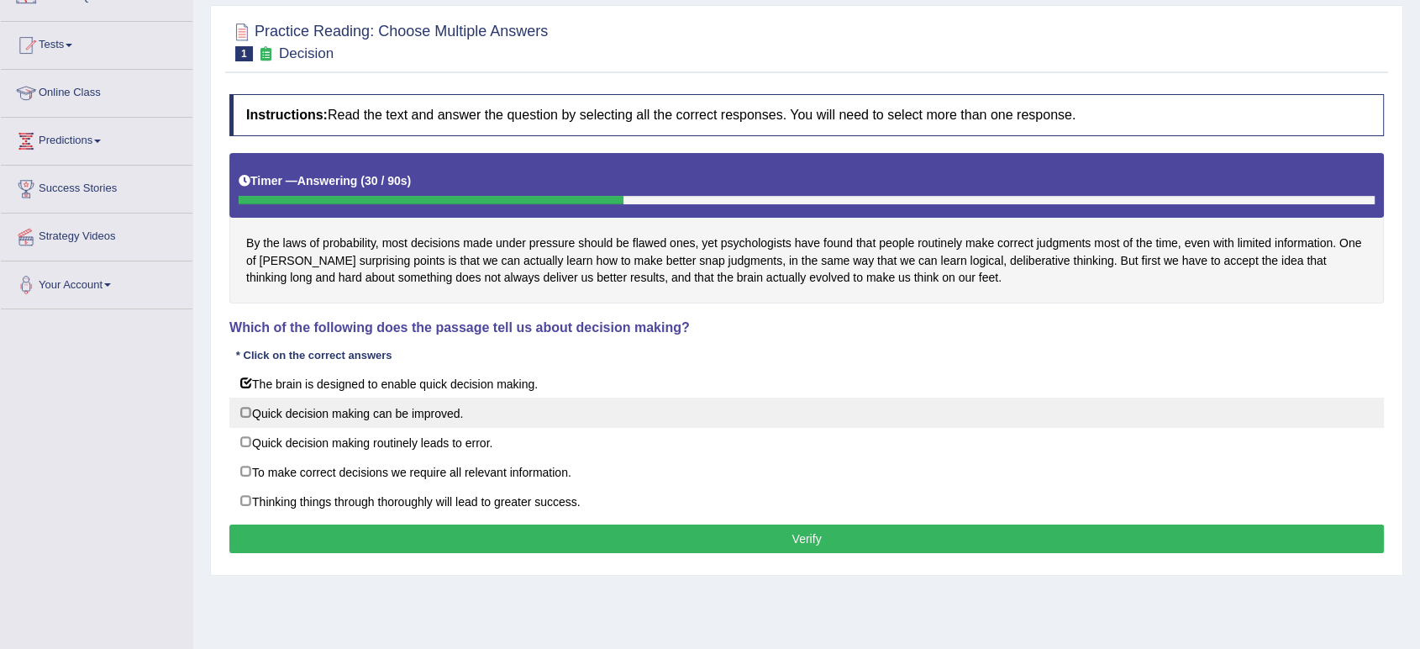
click at [643, 423] on label "Quick decision making can be improved." at bounding box center [806, 413] width 1155 height 30
checkbox input "true"
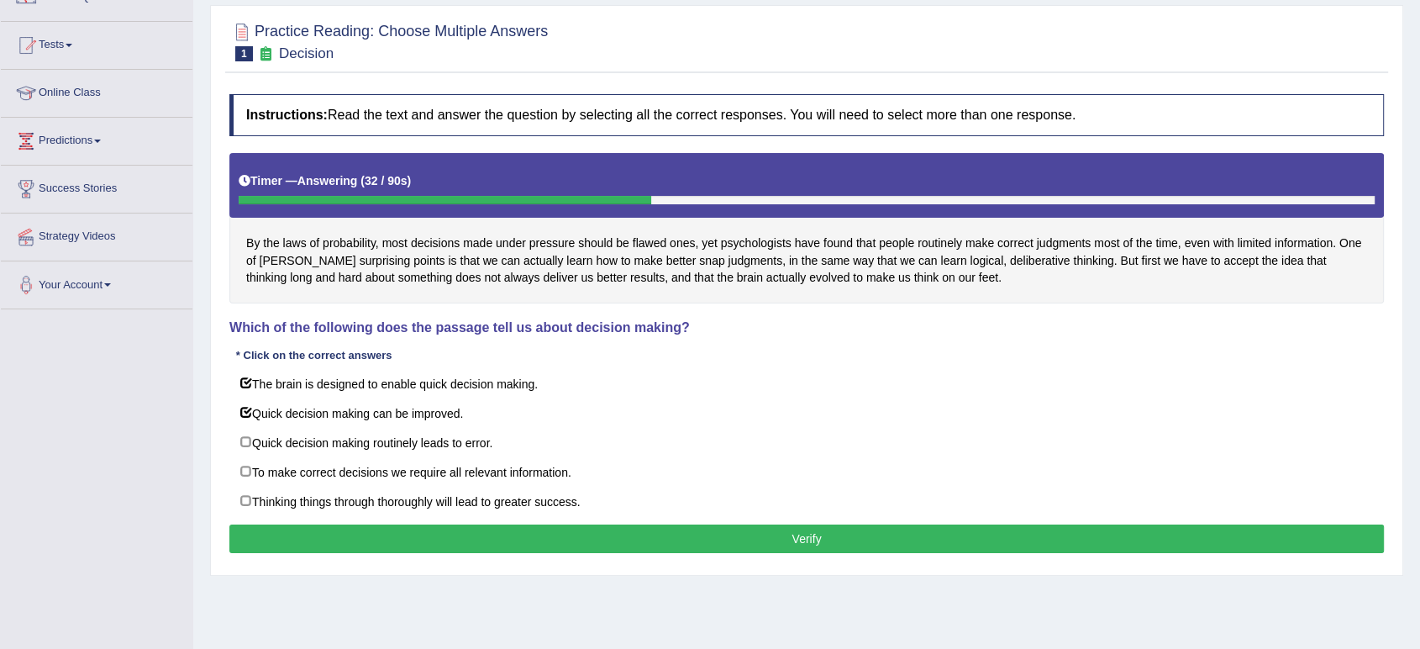
click at [631, 537] on button "Verify" at bounding box center [806, 538] width 1155 height 29
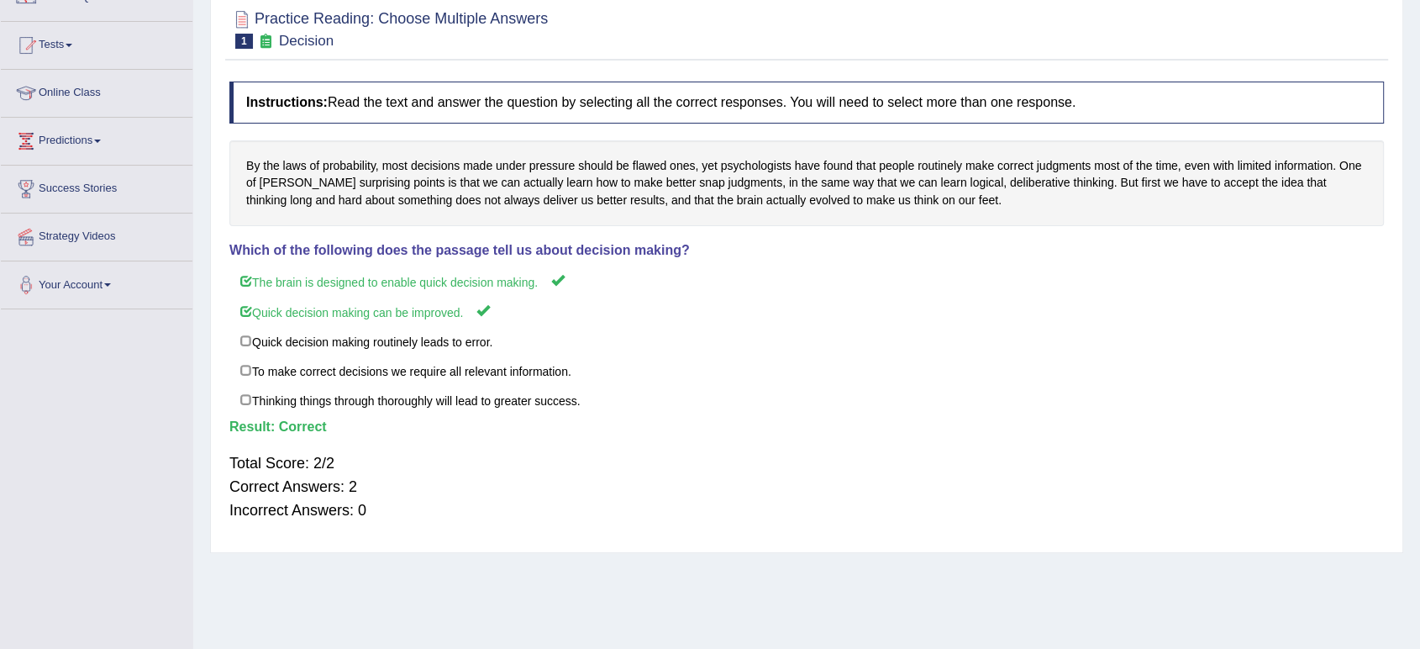
scroll to position [0, 0]
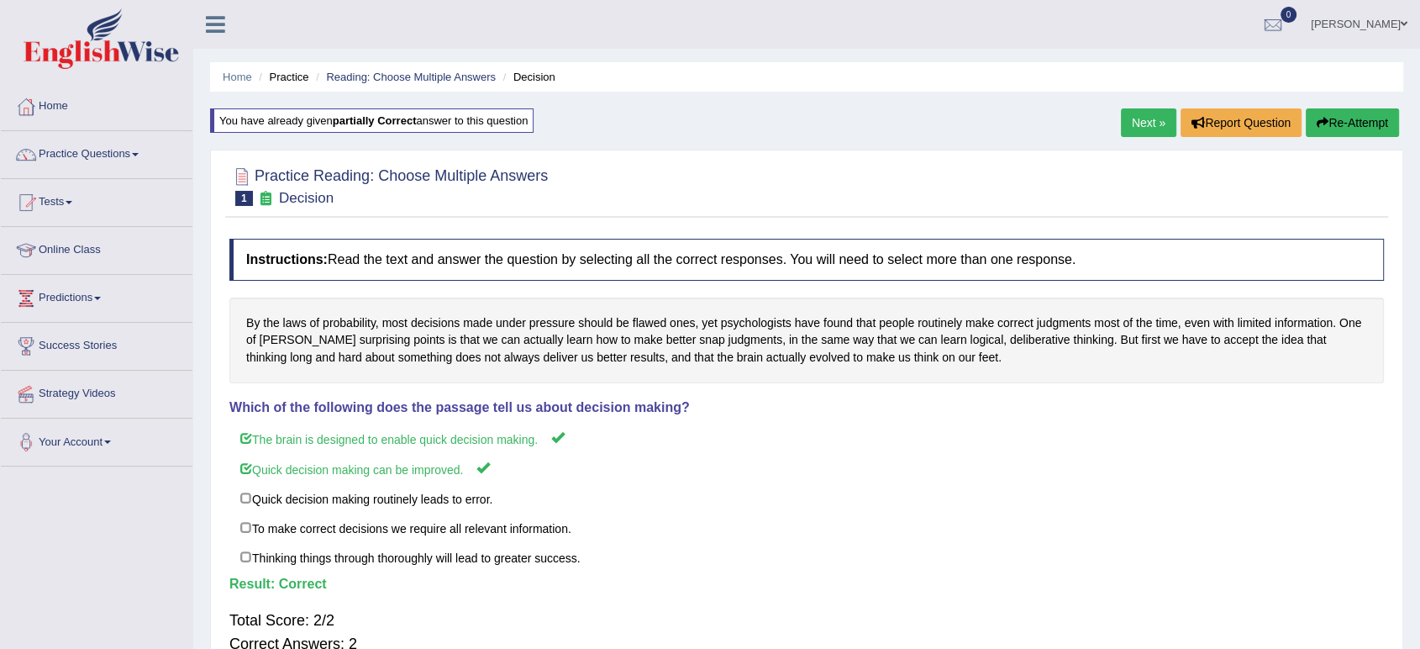
click at [1155, 122] on link "Next »" at bounding box center [1148, 122] width 55 height 29
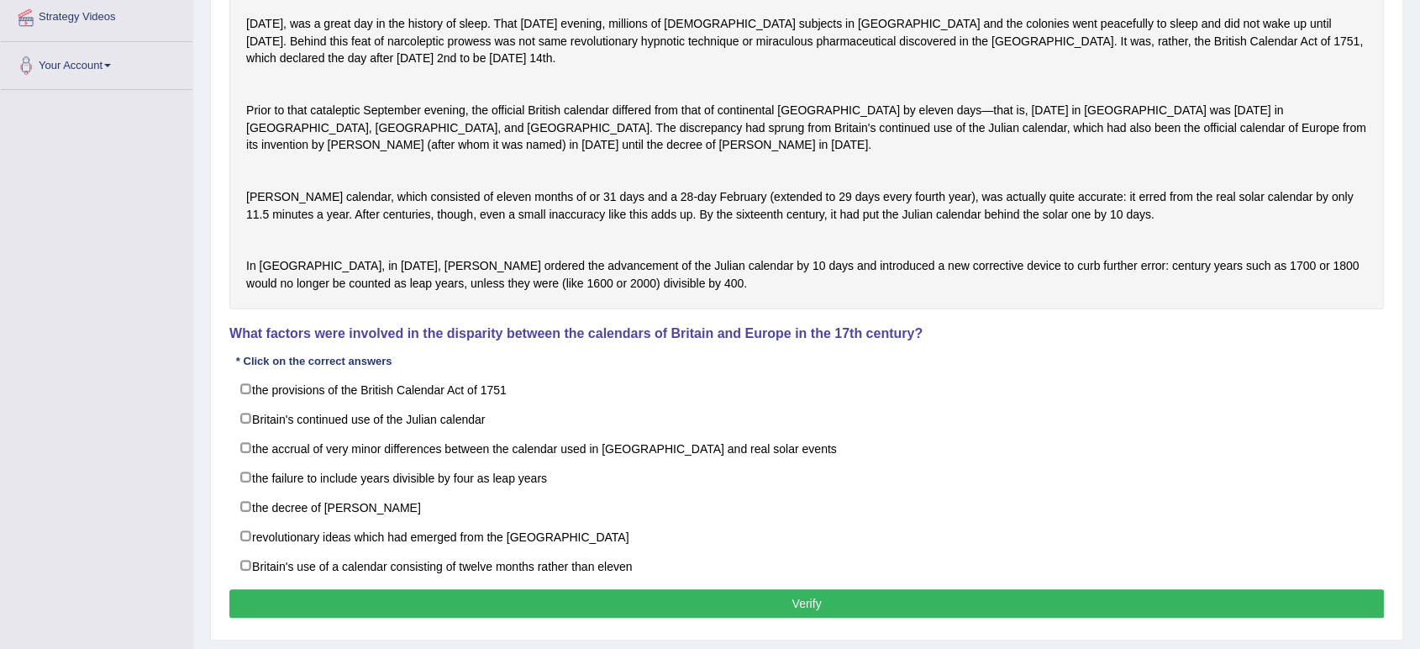
scroll to position [471, 0]
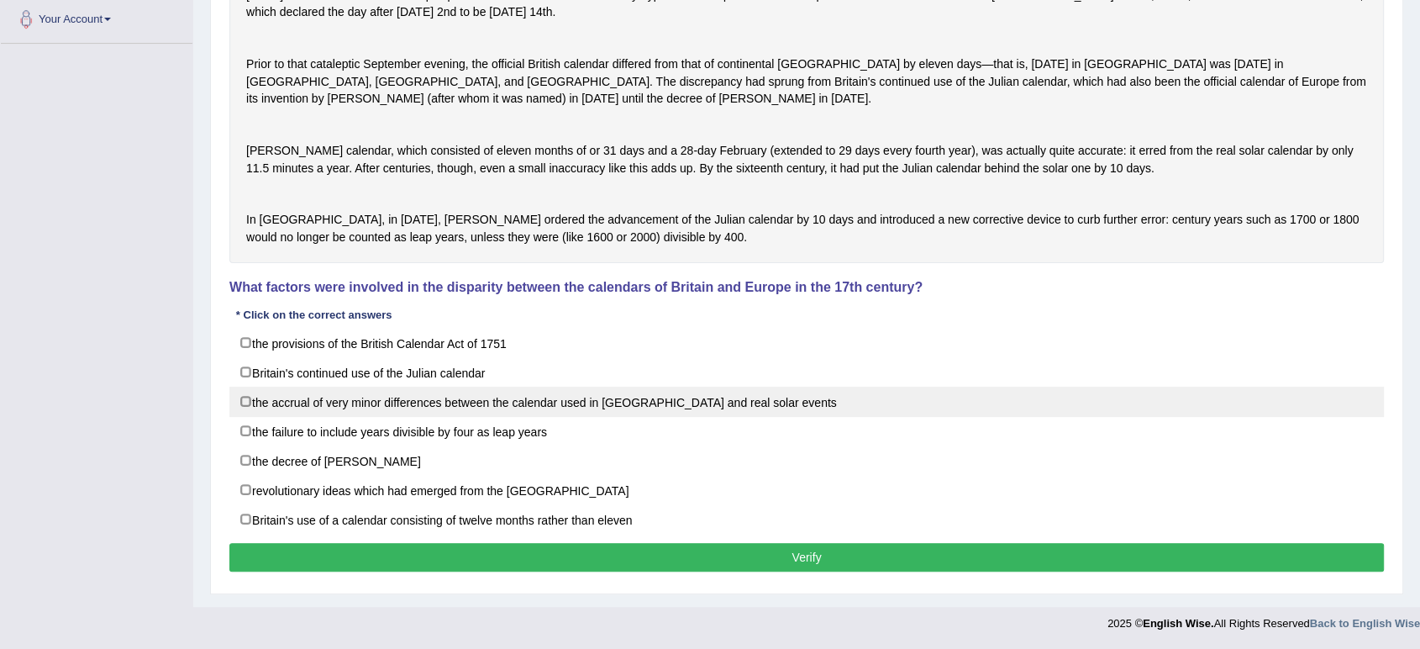
click at [737, 411] on label "the accrual of very minor differences between the calendar used in Britain and …" at bounding box center [806, 402] width 1155 height 30
checkbox input "true"
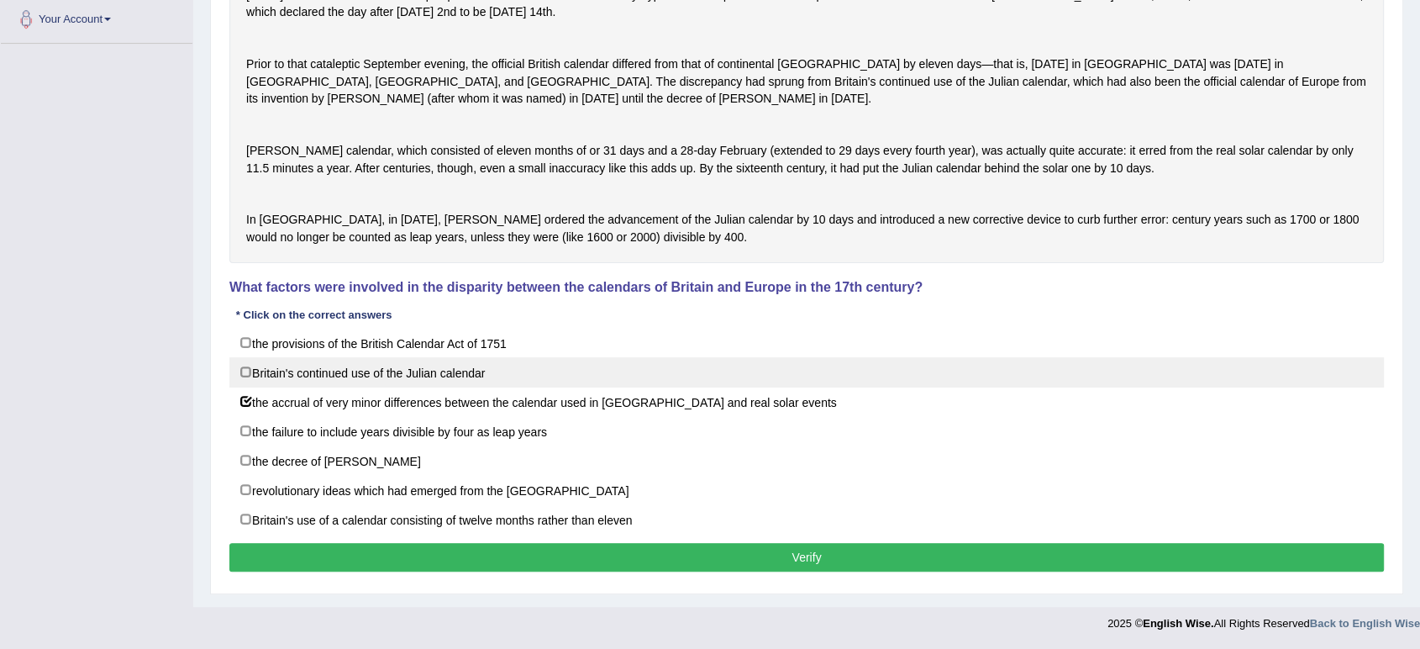
click at [731, 387] on label "Britain's continued use of the Julian calendar" at bounding box center [806, 372] width 1155 height 30
checkbox input "true"
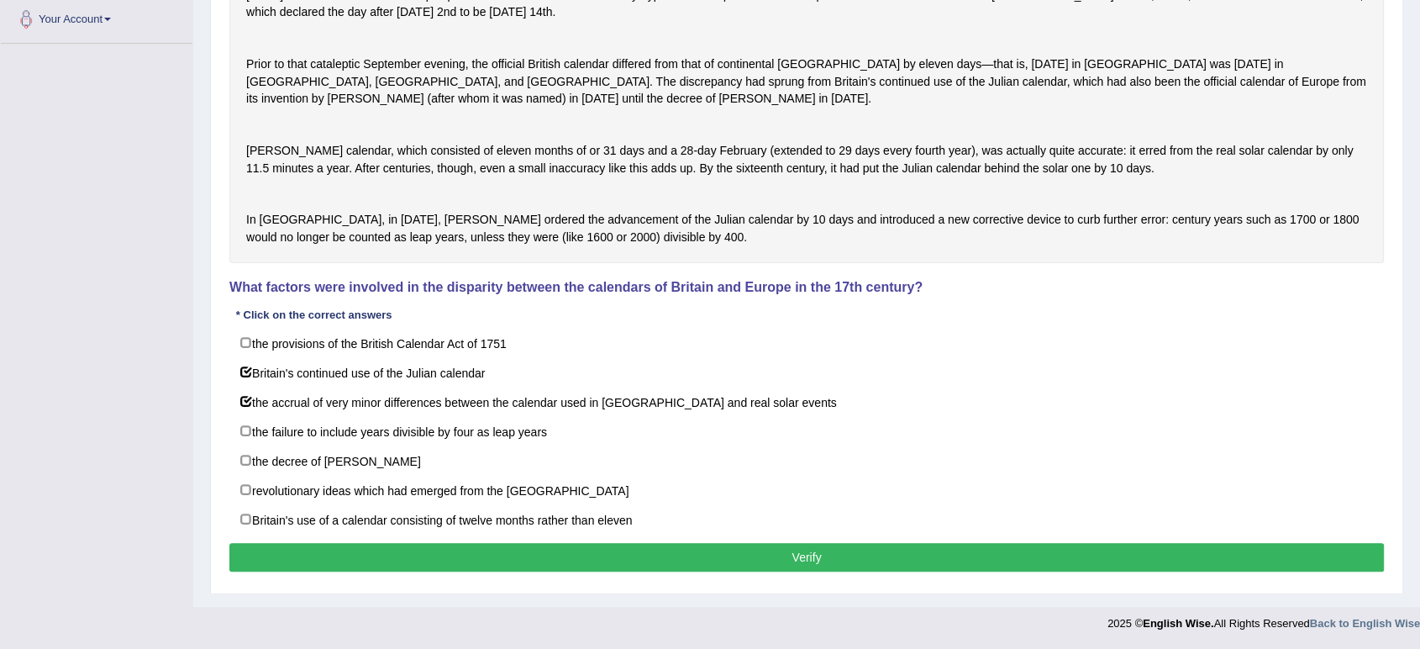
click at [640, 558] on button "Verify" at bounding box center [806, 557] width 1155 height 29
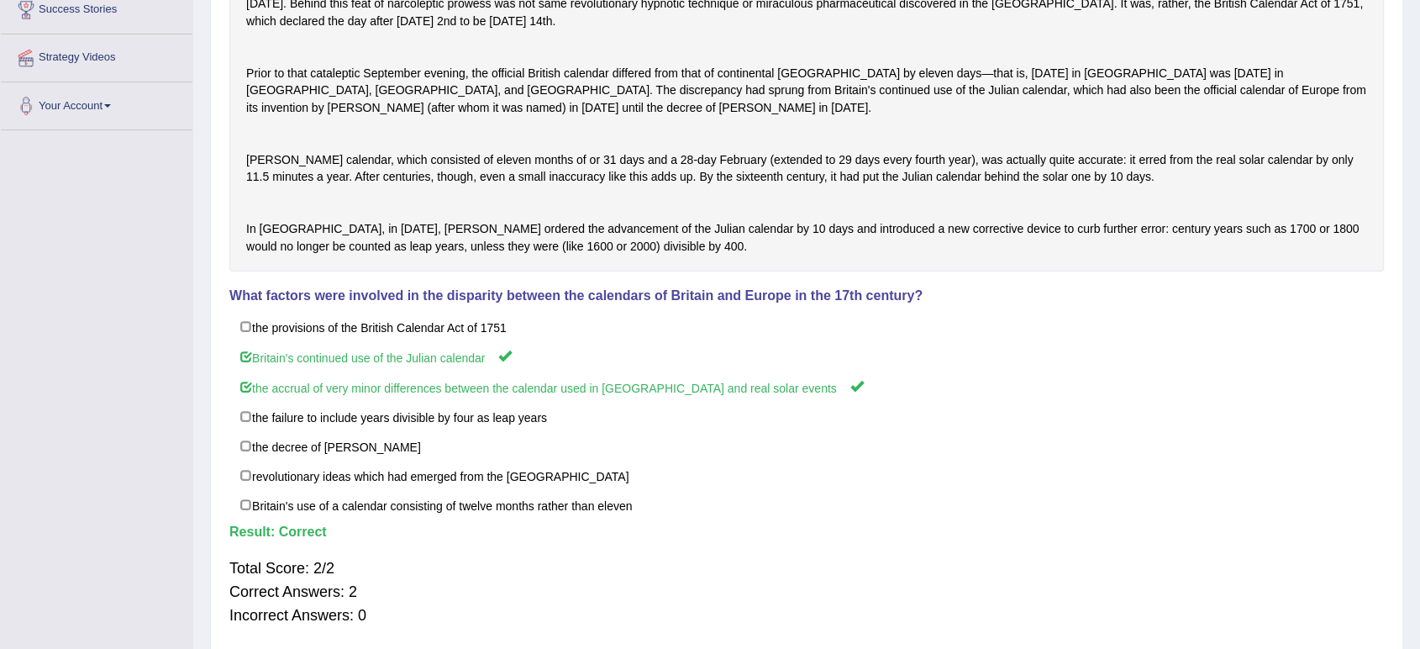
scroll to position [0, 0]
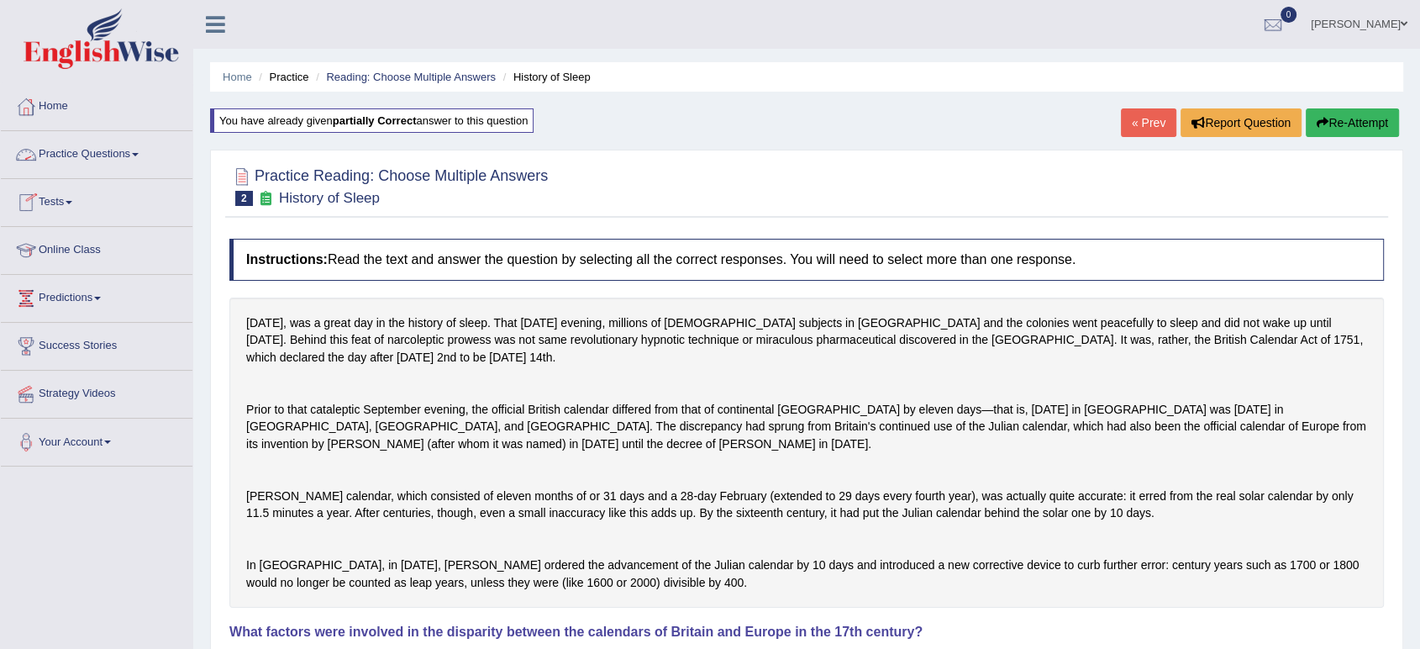
click at [112, 161] on link "Practice Questions" at bounding box center [97, 152] width 192 height 42
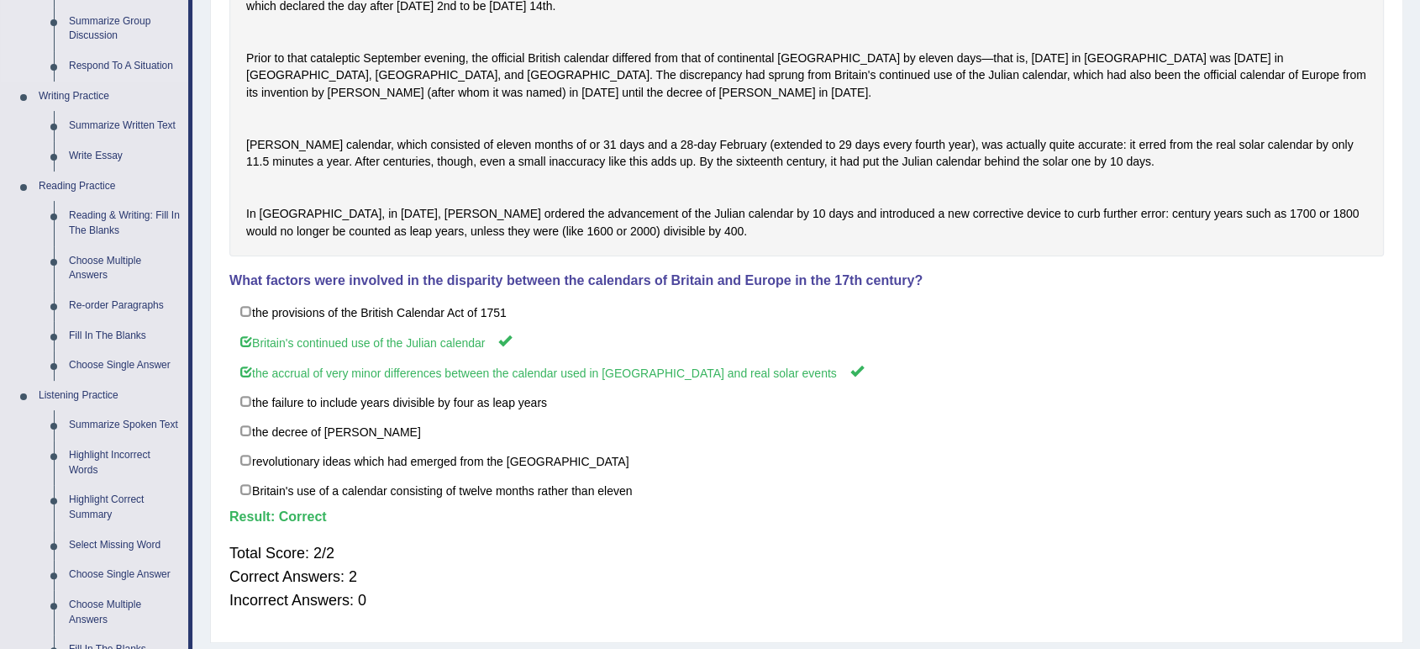
scroll to position [350, 0]
click at [116, 312] on link "Re-order Paragraphs" at bounding box center [124, 307] width 127 height 30
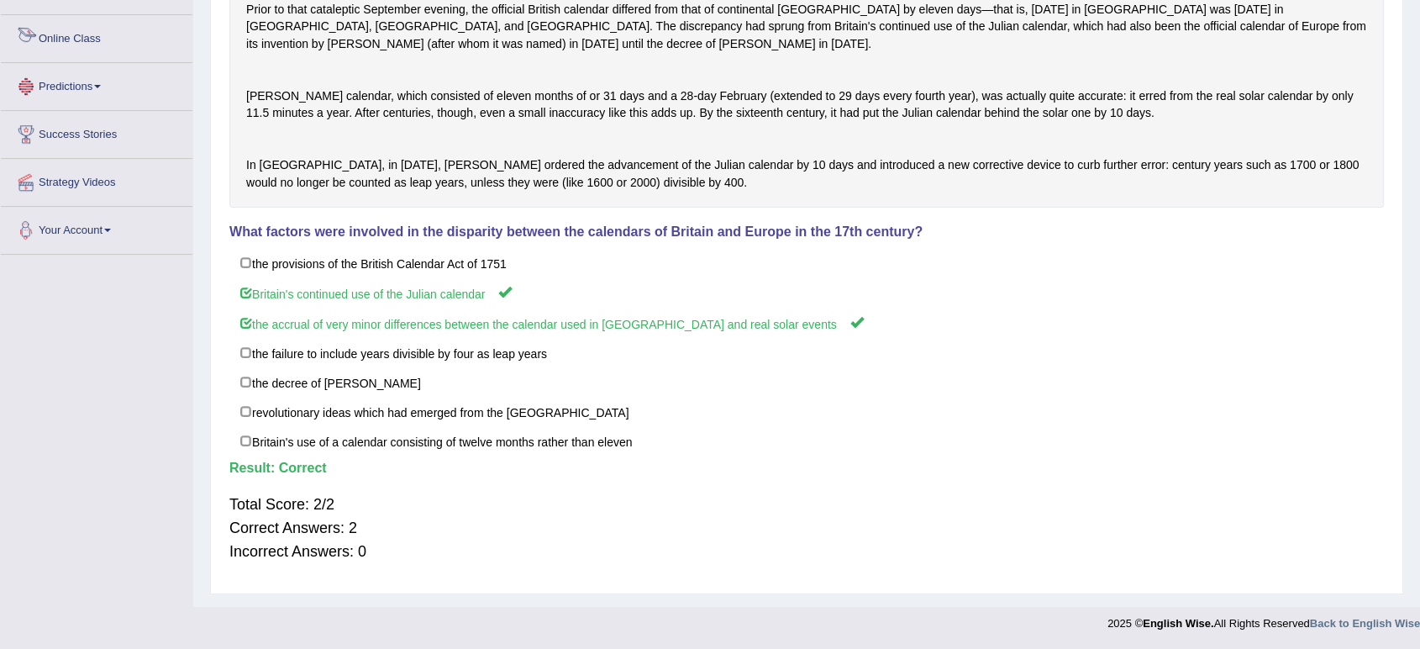
scroll to position [451, 0]
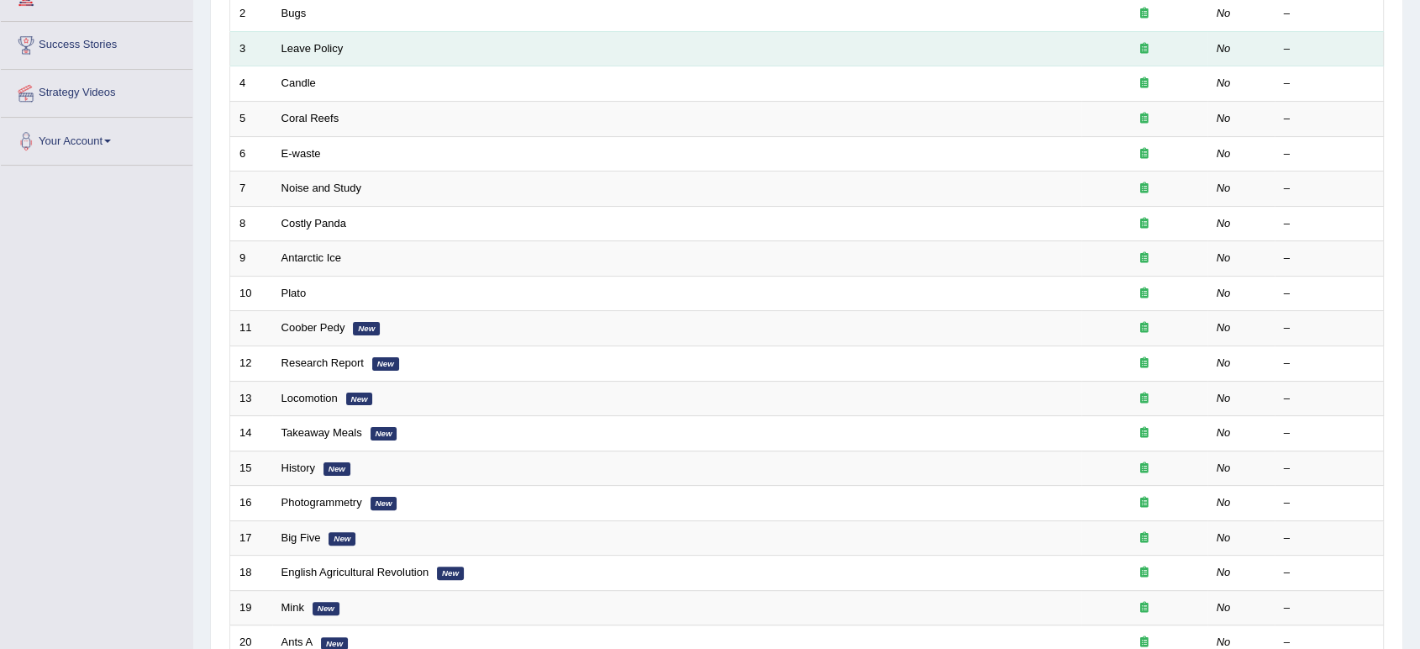
scroll to position [306, 0]
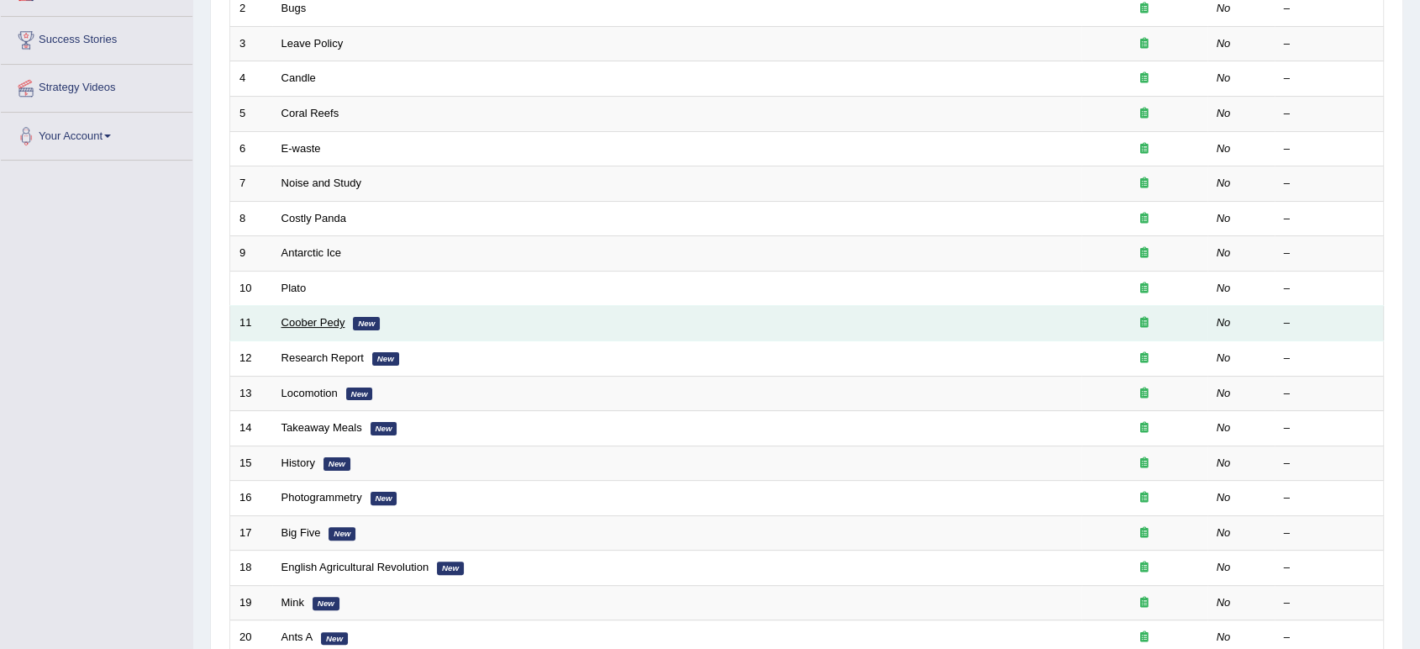
click at [294, 319] on link "Coober Pedy" at bounding box center [314, 322] width 64 height 13
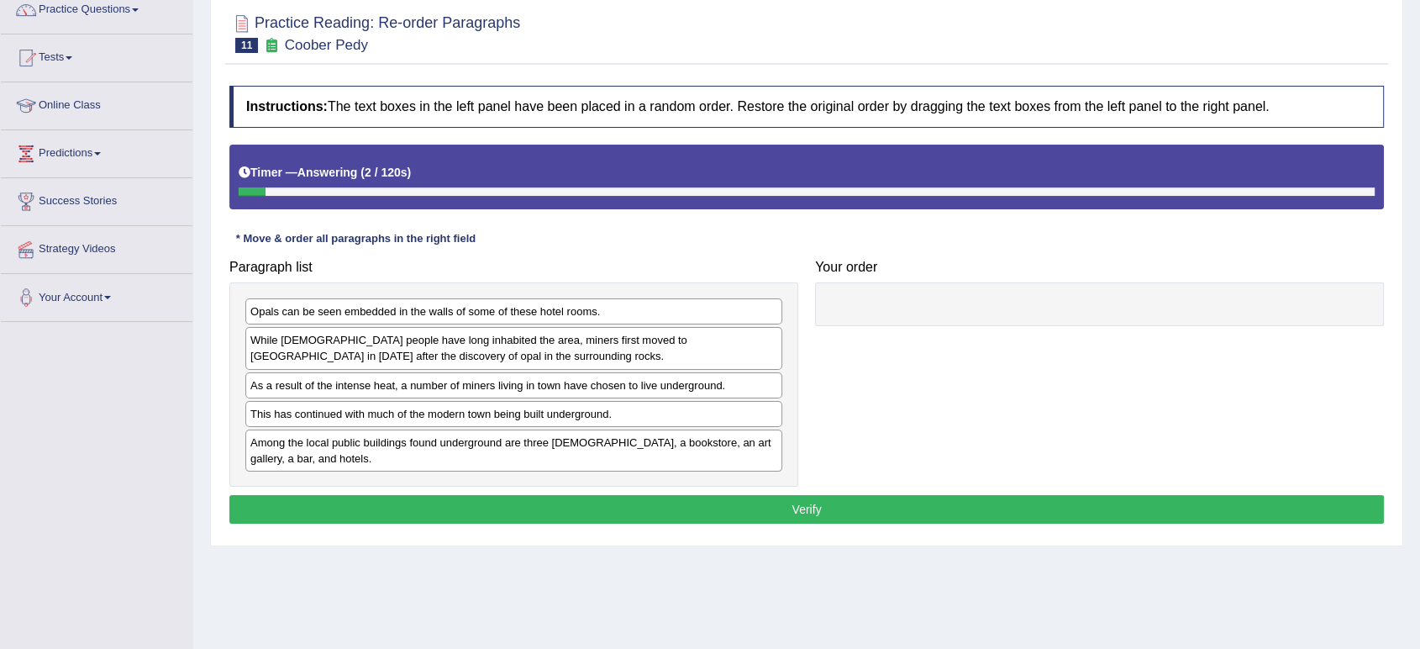
scroll to position [145, 0]
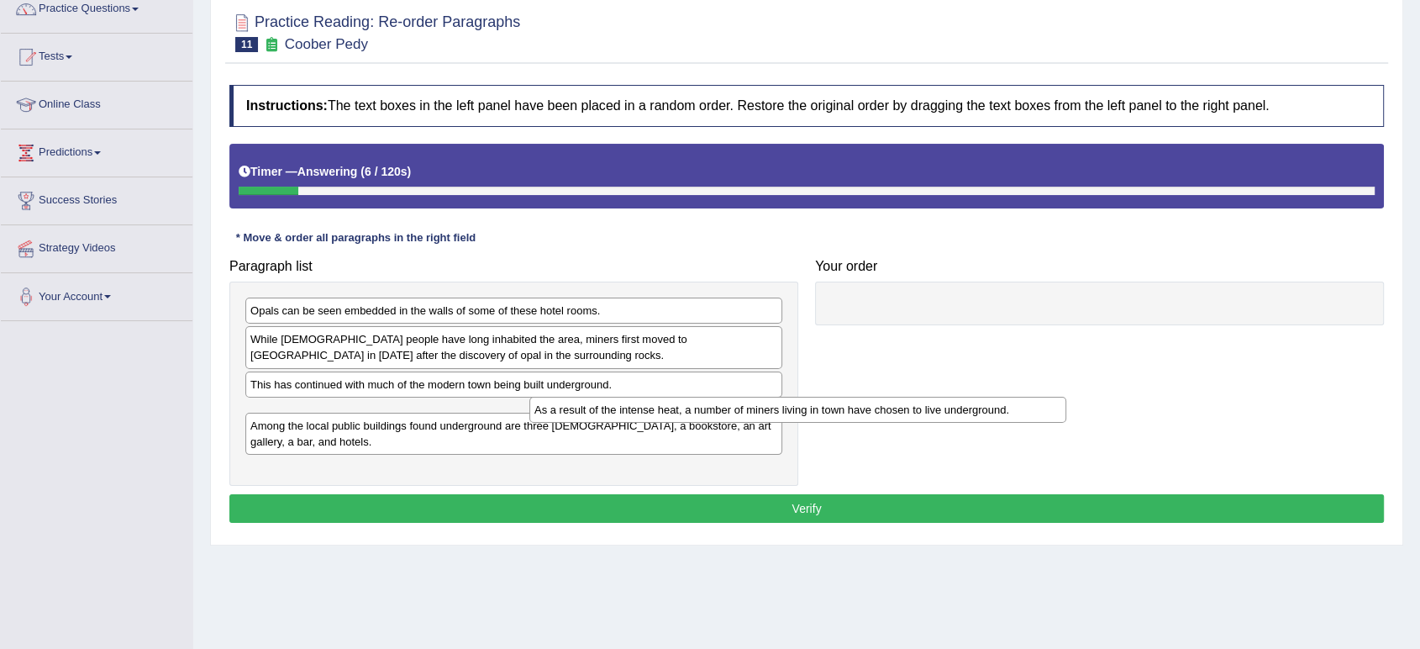
drag, startPoint x: 470, startPoint y: 392, endPoint x: 867, endPoint y: 398, distance: 397.6
click at [867, 398] on div "As a result of the intense heat, a number of miners living in town have chosen …" at bounding box center [797, 410] width 537 height 26
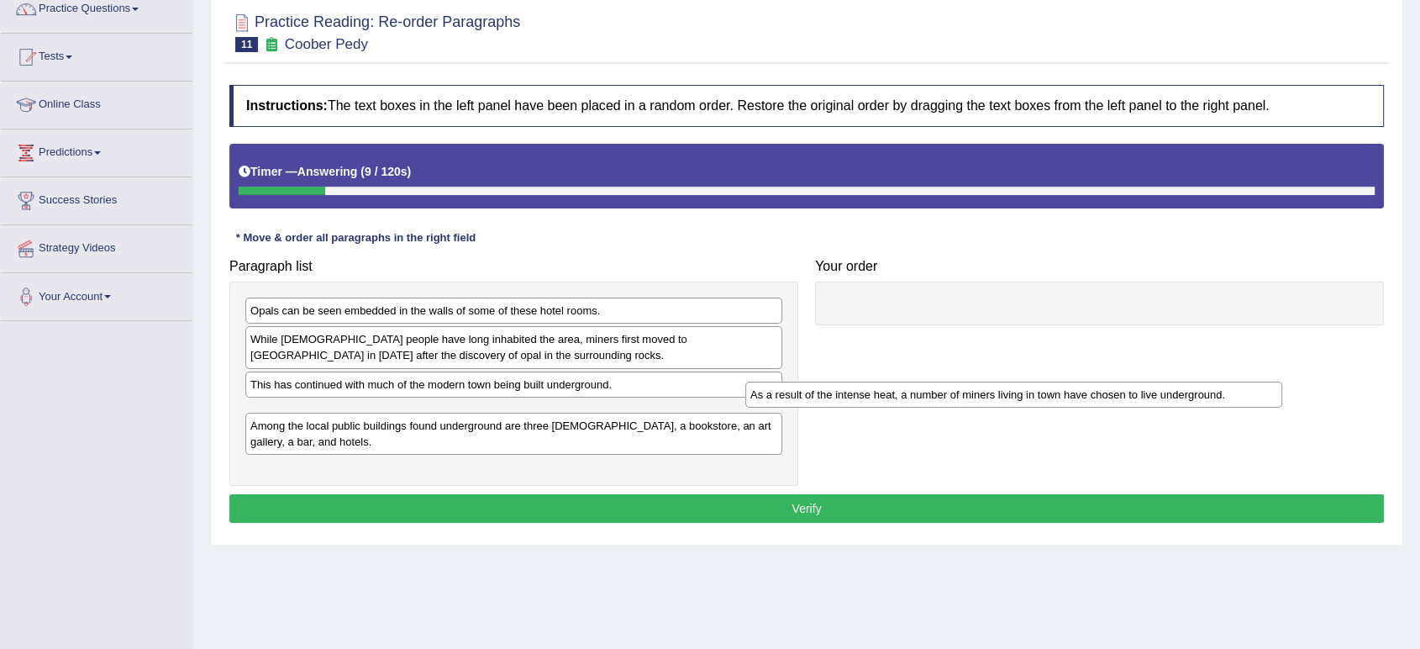
drag, startPoint x: 684, startPoint y: 402, endPoint x: 1203, endPoint y: 386, distance: 518.8
click at [1203, 386] on div "As a result of the intense heat, a number of miners living in town have chosen …" at bounding box center [1013, 395] width 537 height 26
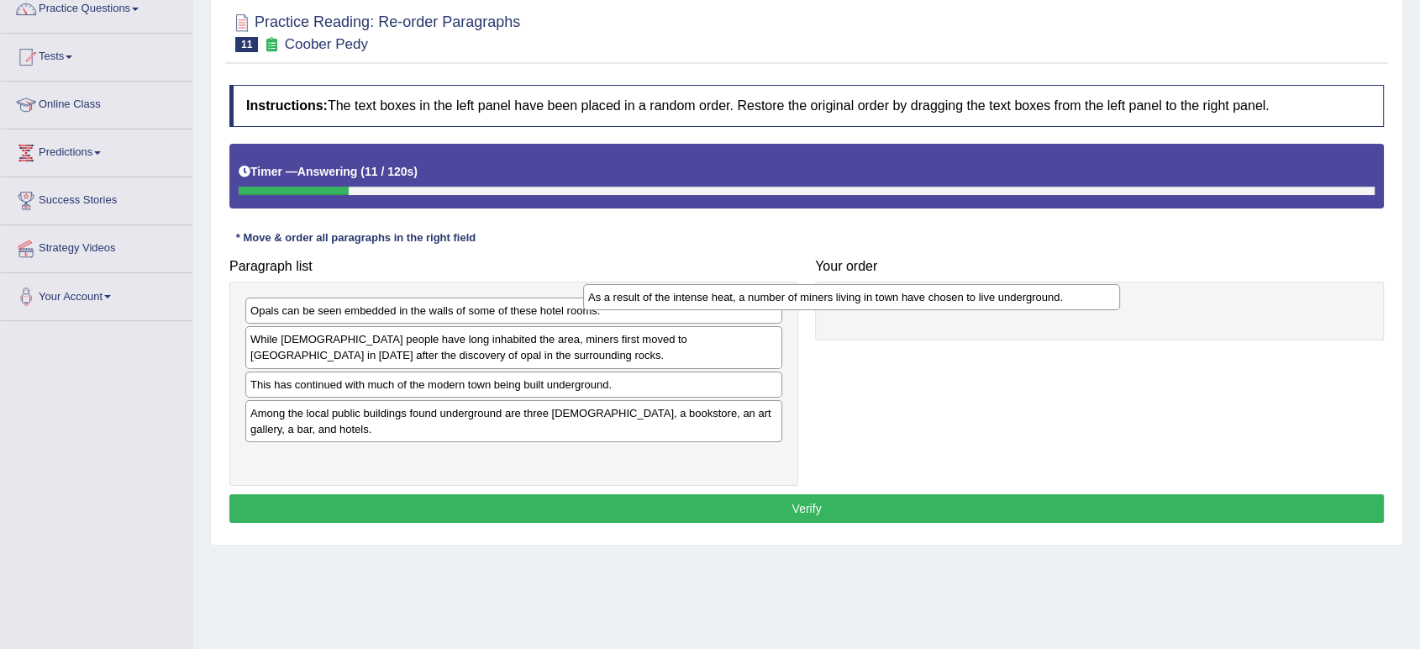
drag, startPoint x: 759, startPoint y: 409, endPoint x: 1208, endPoint y: 275, distance: 468.5
click at [1120, 284] on div "As a result of the intense heat, a number of miners living in town have chosen …" at bounding box center [851, 297] width 537 height 26
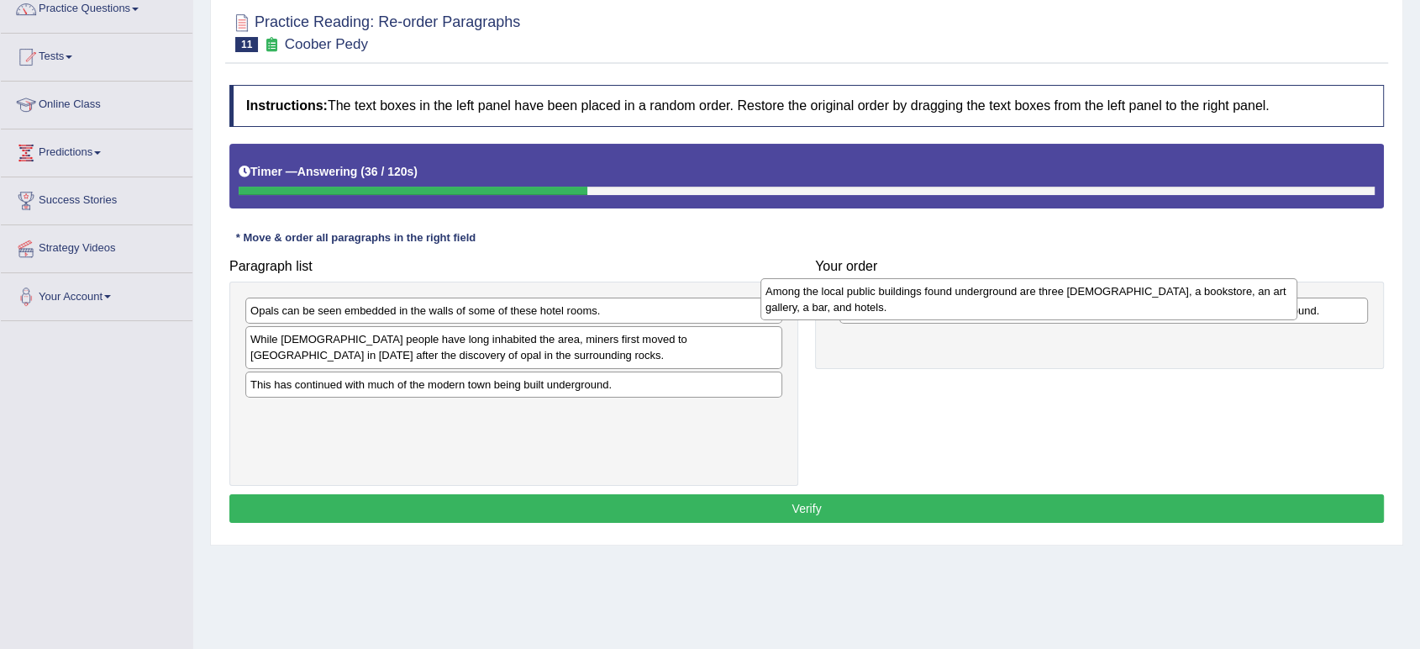
drag, startPoint x: 352, startPoint y: 423, endPoint x: 875, endPoint y: 302, distance: 536.6
click at [875, 302] on div "Among the local public buildings found underground are three churches, a bookst…" at bounding box center [1029, 299] width 537 height 42
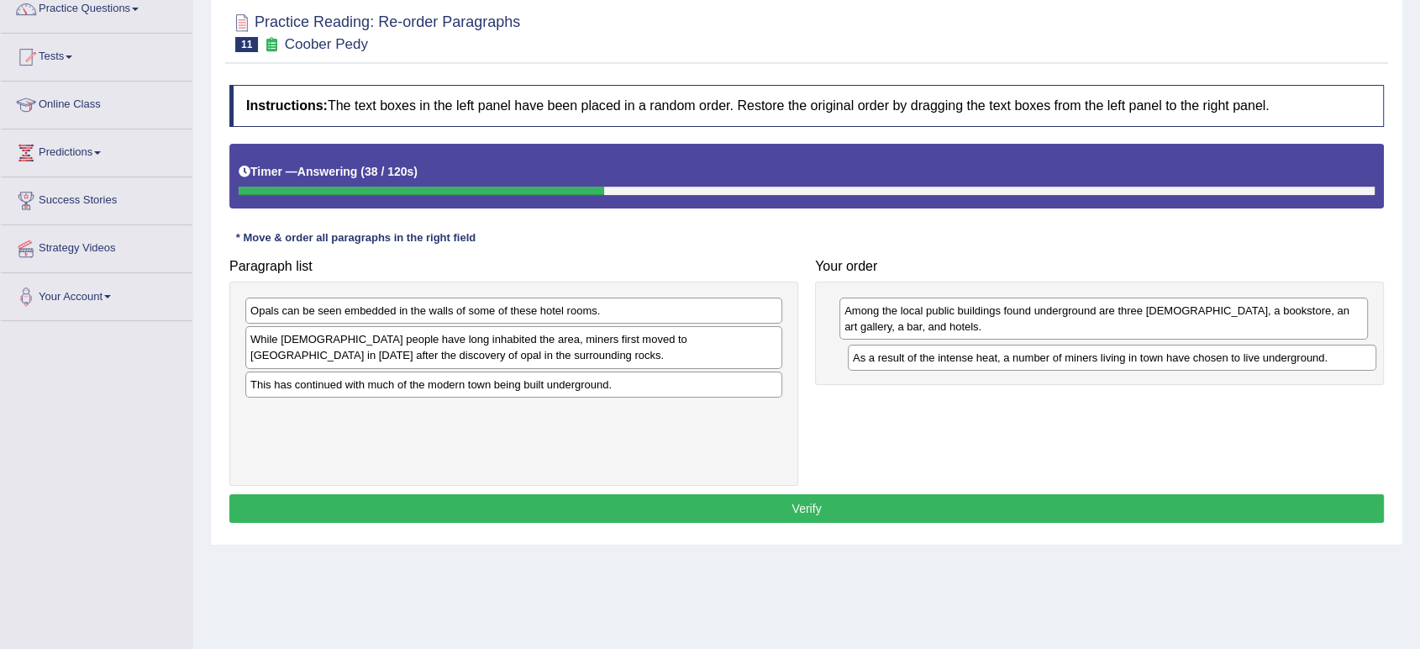
drag, startPoint x: 875, startPoint y: 302, endPoint x: 883, endPoint y: 349, distance: 47.8
click at [883, 349] on div "As a result of the intense heat, a number of miners living in town have chosen …" at bounding box center [1112, 358] width 529 height 26
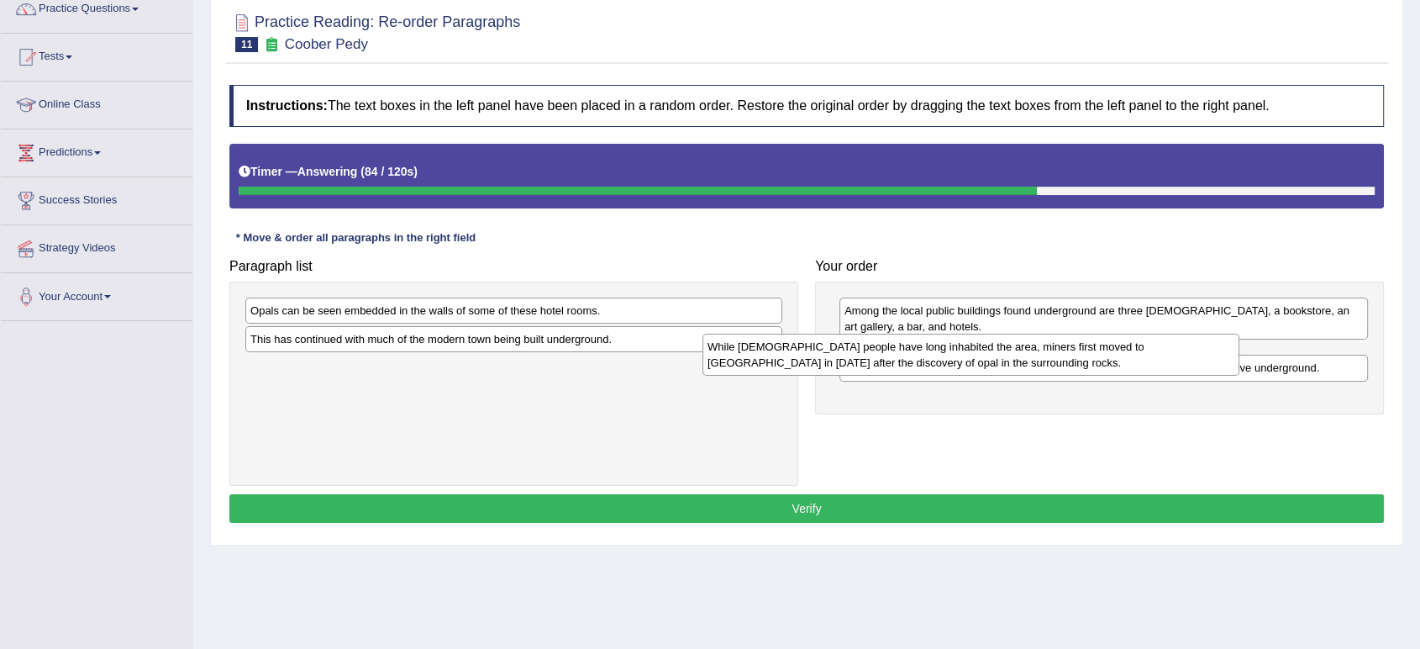
drag, startPoint x: 476, startPoint y: 345, endPoint x: 933, endPoint y: 353, distance: 457.3
click at [933, 353] on div "While Aboriginal people have long inhabited the area, miners first moved to Coo…" at bounding box center [971, 355] width 537 height 42
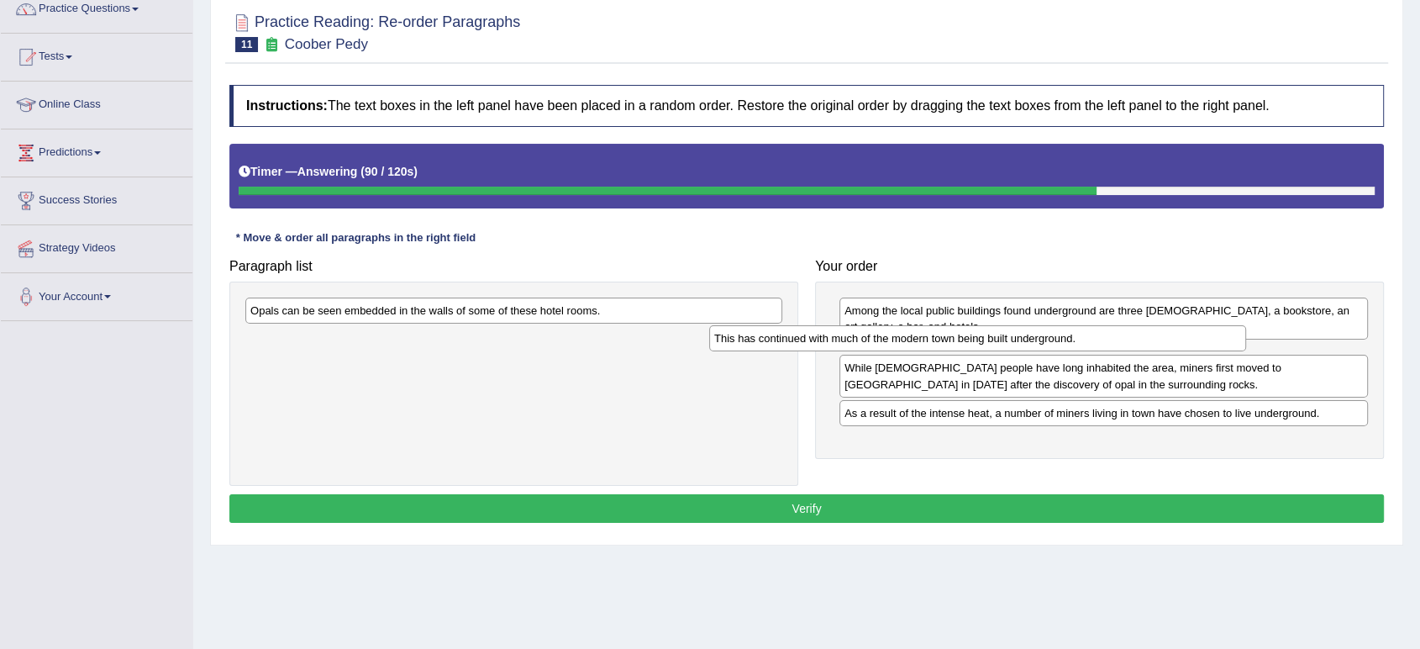
drag, startPoint x: 666, startPoint y: 336, endPoint x: 1130, endPoint y: 335, distance: 463.9
click at [1130, 335] on div "This has continued with much of the modern town being built underground." at bounding box center [977, 338] width 537 height 26
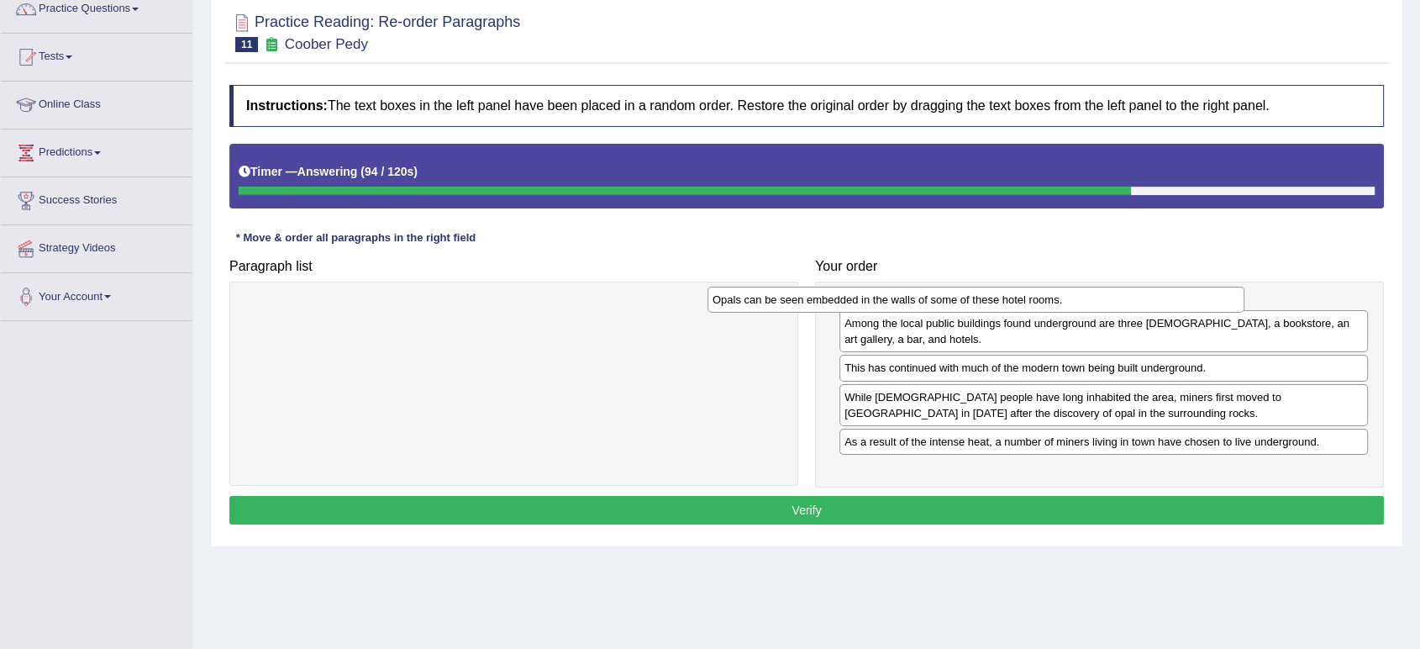
drag, startPoint x: 627, startPoint y: 312, endPoint x: 1090, endPoint y: 306, distance: 463.1
click at [1090, 306] on div "Opals can be seen embedded in the walls of some of these hotel rooms." at bounding box center [976, 300] width 537 height 26
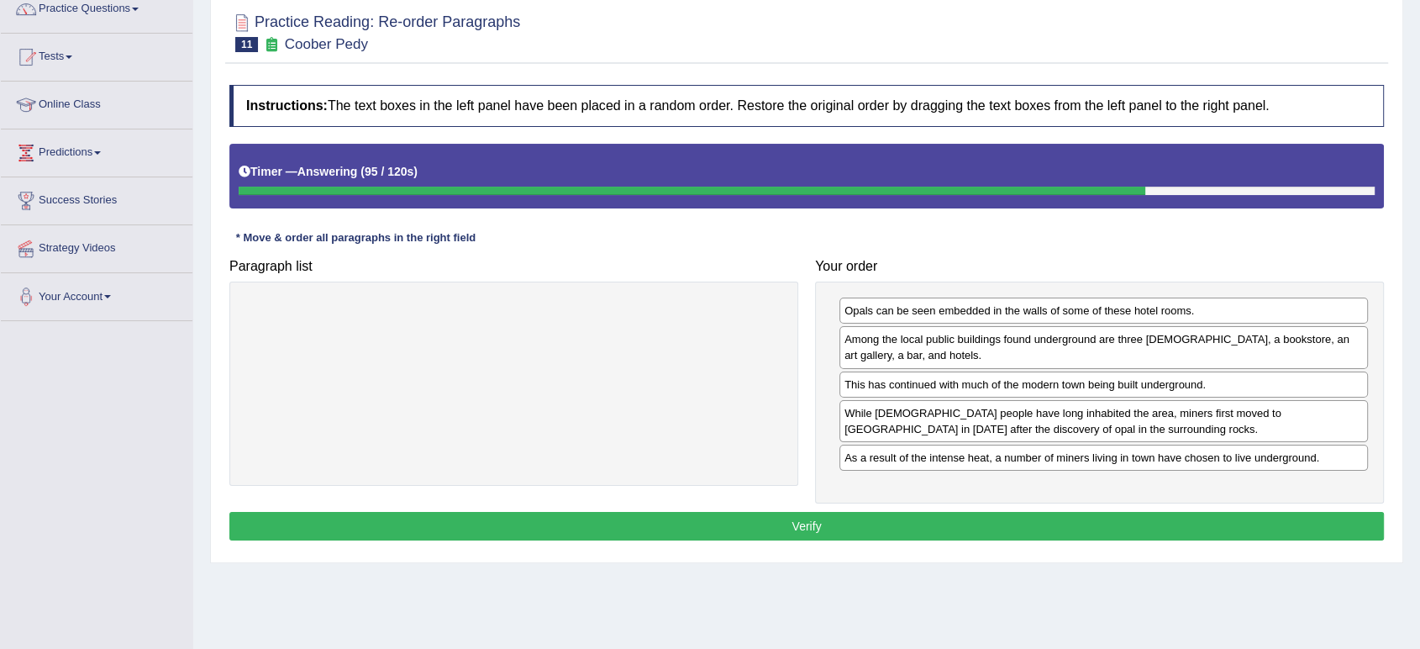
click at [853, 538] on button "Verify" at bounding box center [806, 526] width 1155 height 29
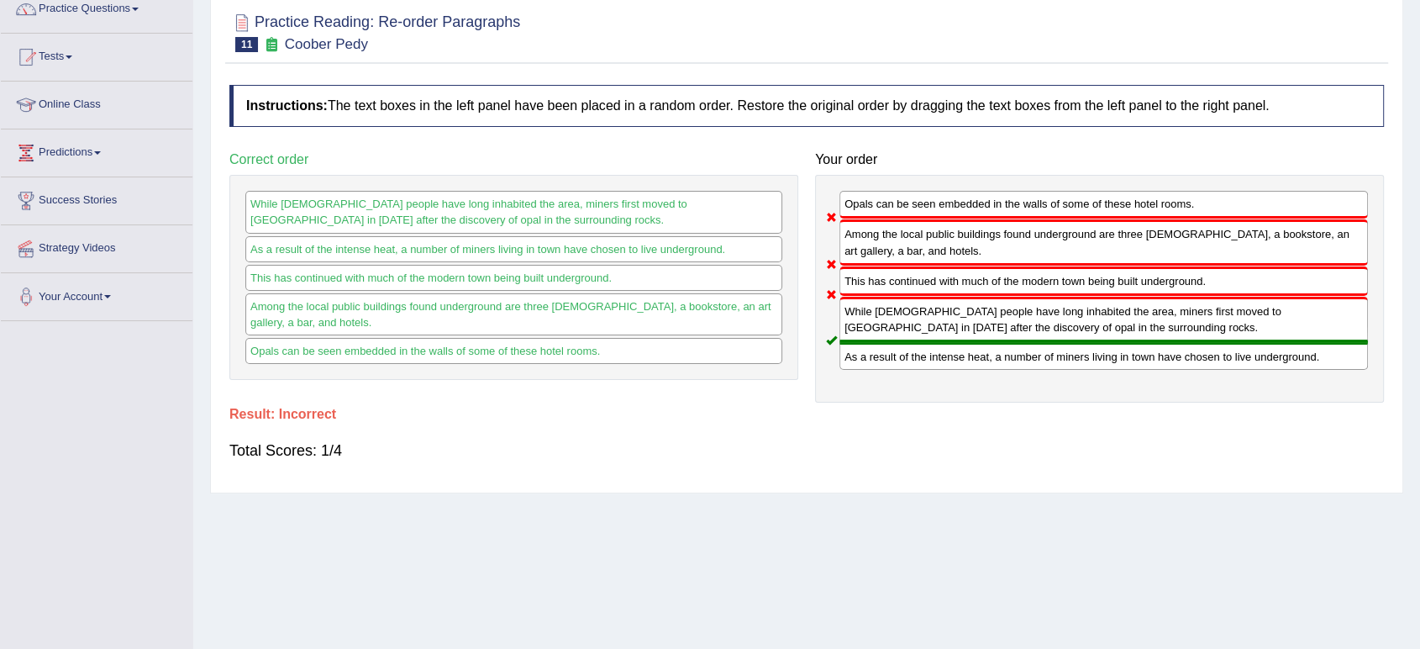
scroll to position [0, 0]
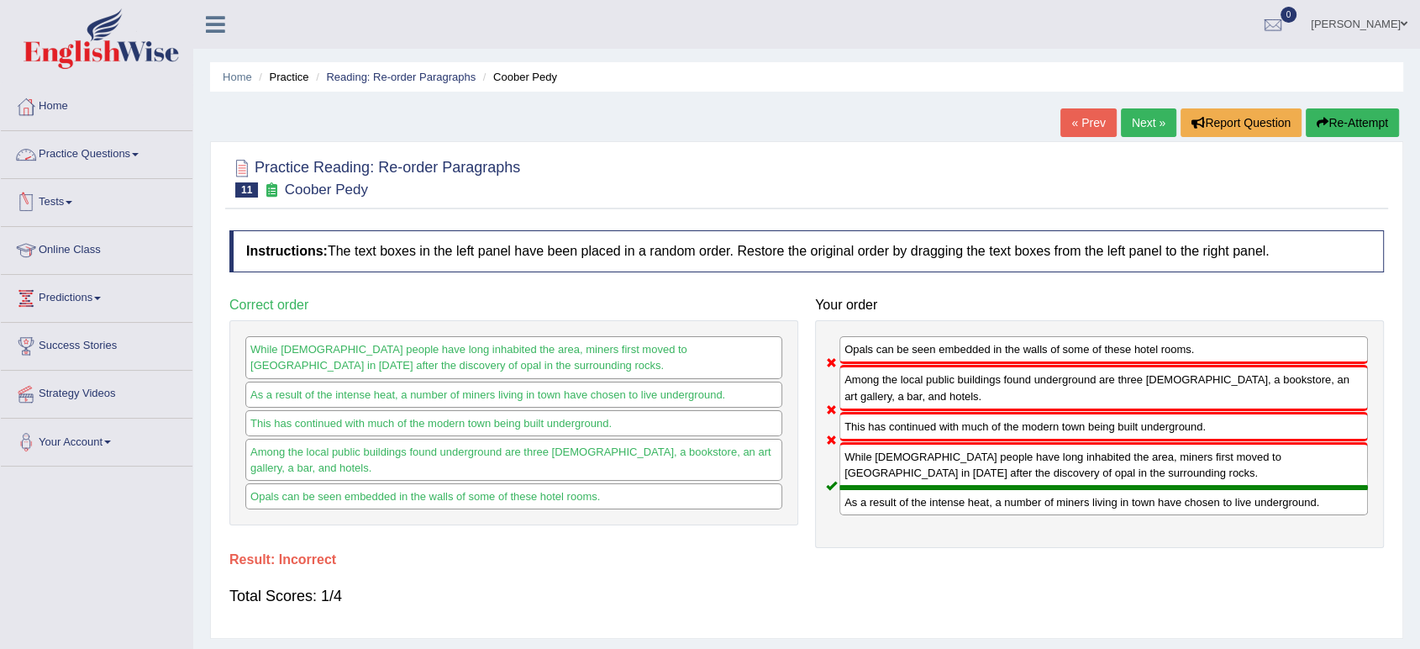
click at [97, 137] on link "Practice Questions" at bounding box center [97, 152] width 192 height 42
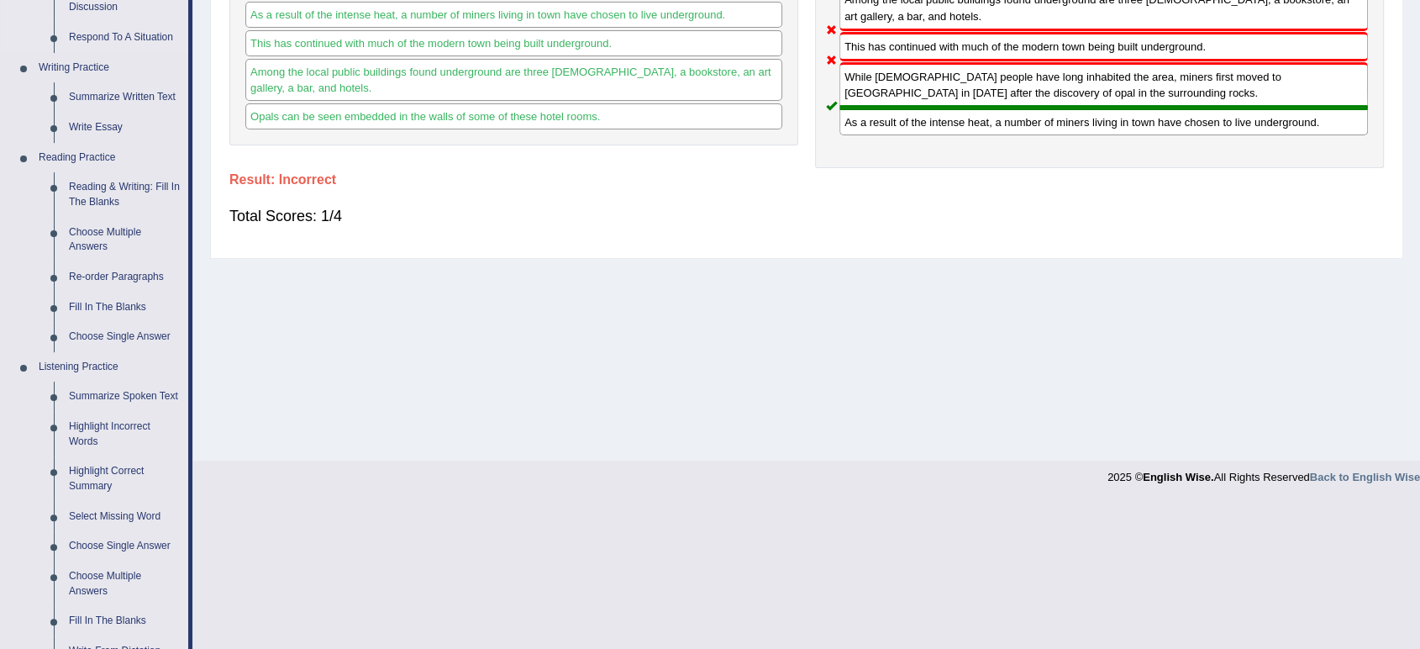
scroll to position [384, 0]
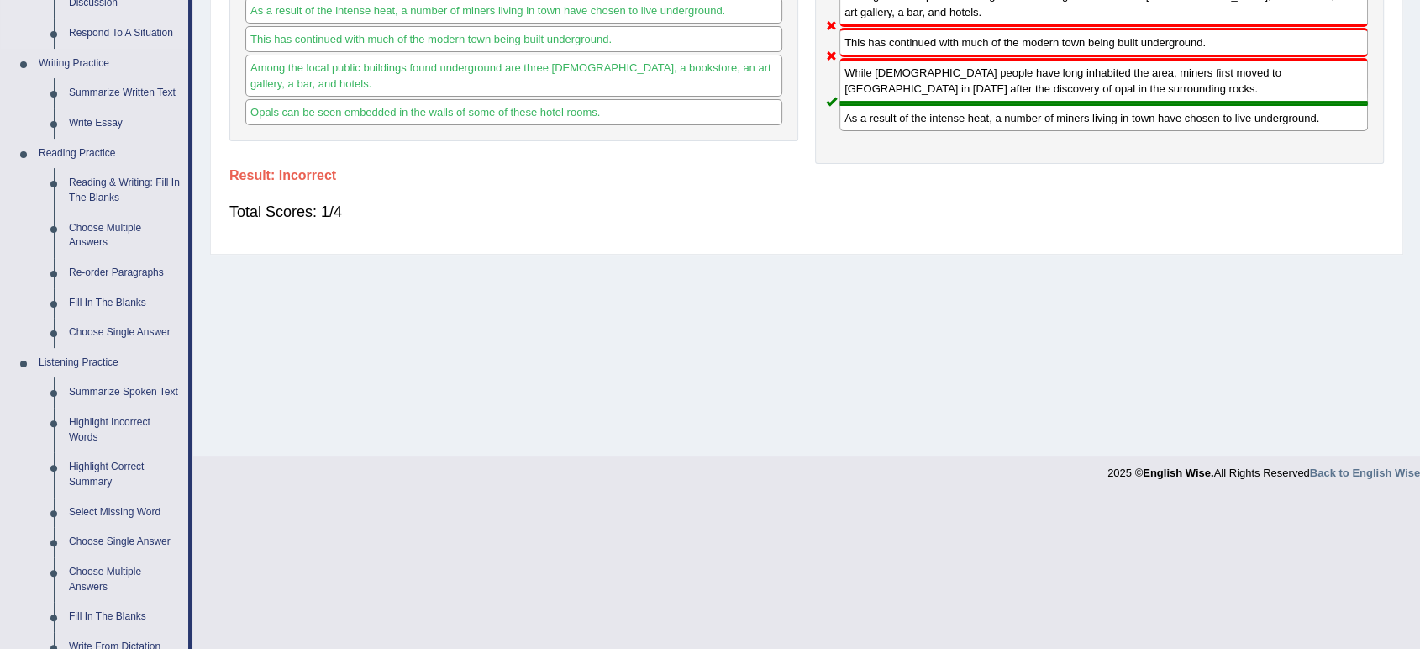
click at [103, 311] on link "Fill In The Blanks" at bounding box center [124, 303] width 127 height 30
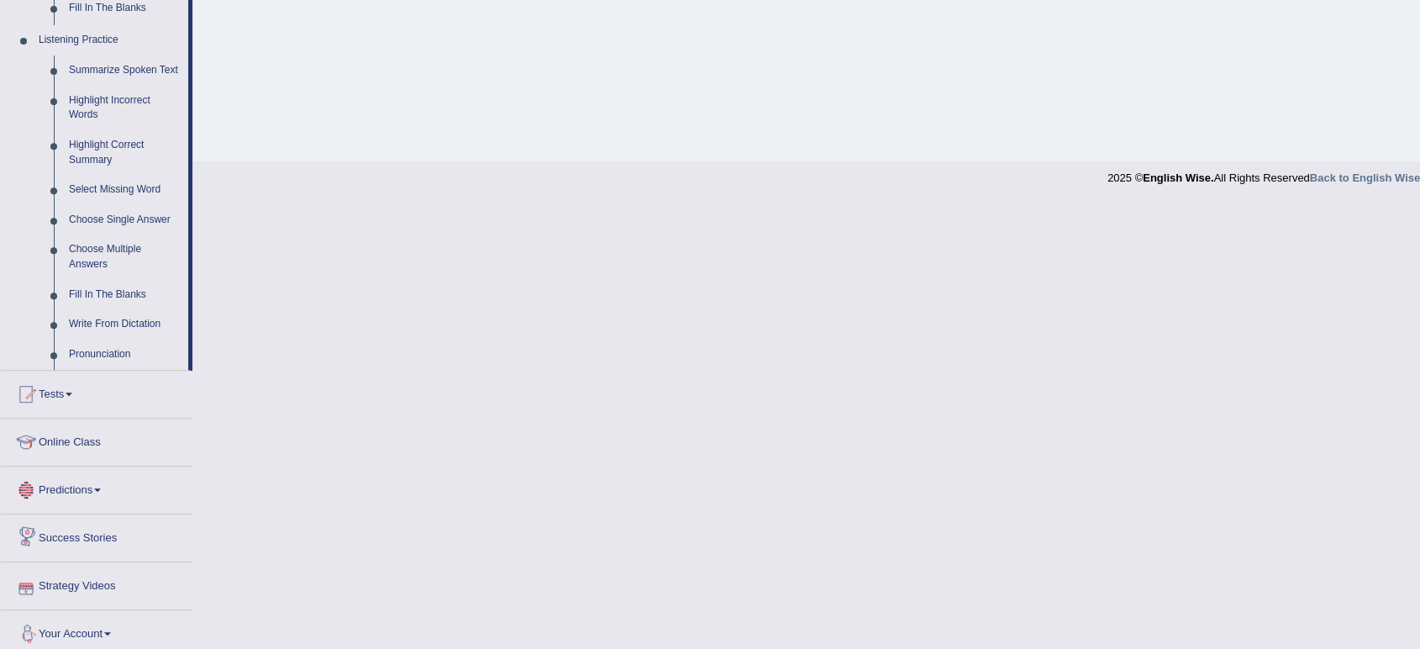
scroll to position [707, 0]
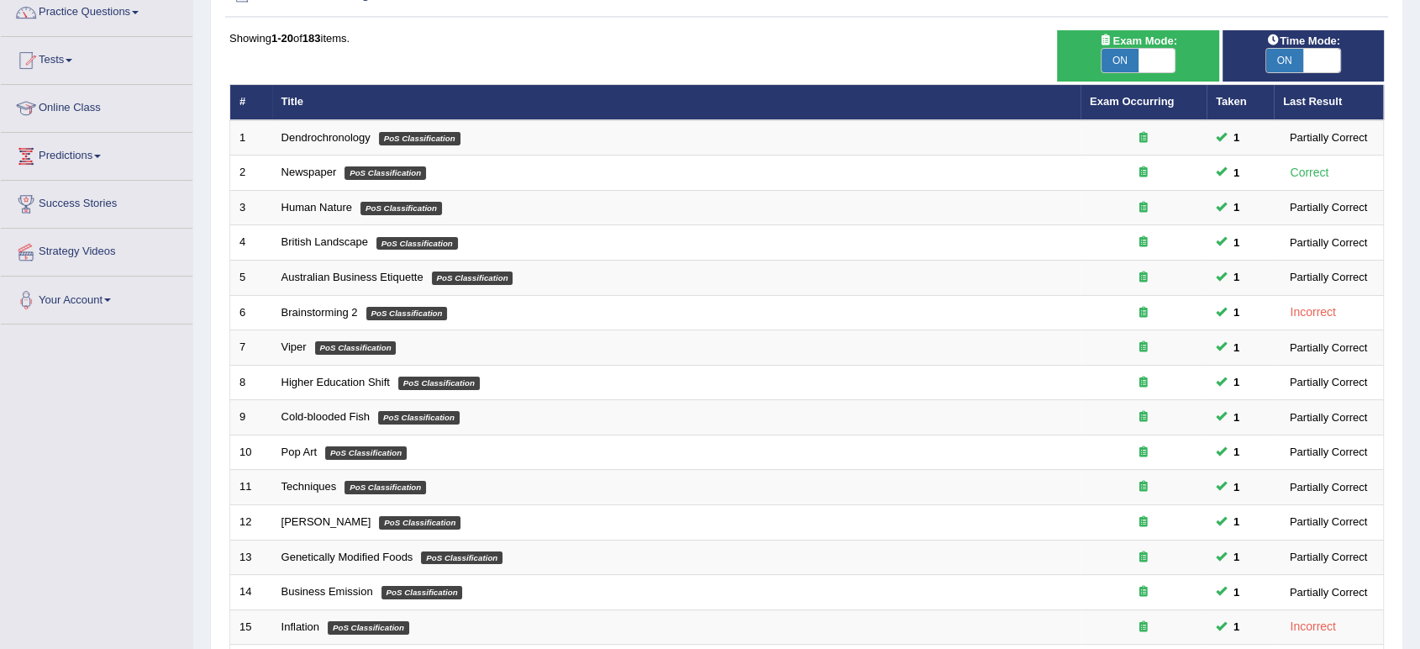
scroll to position [144, 0]
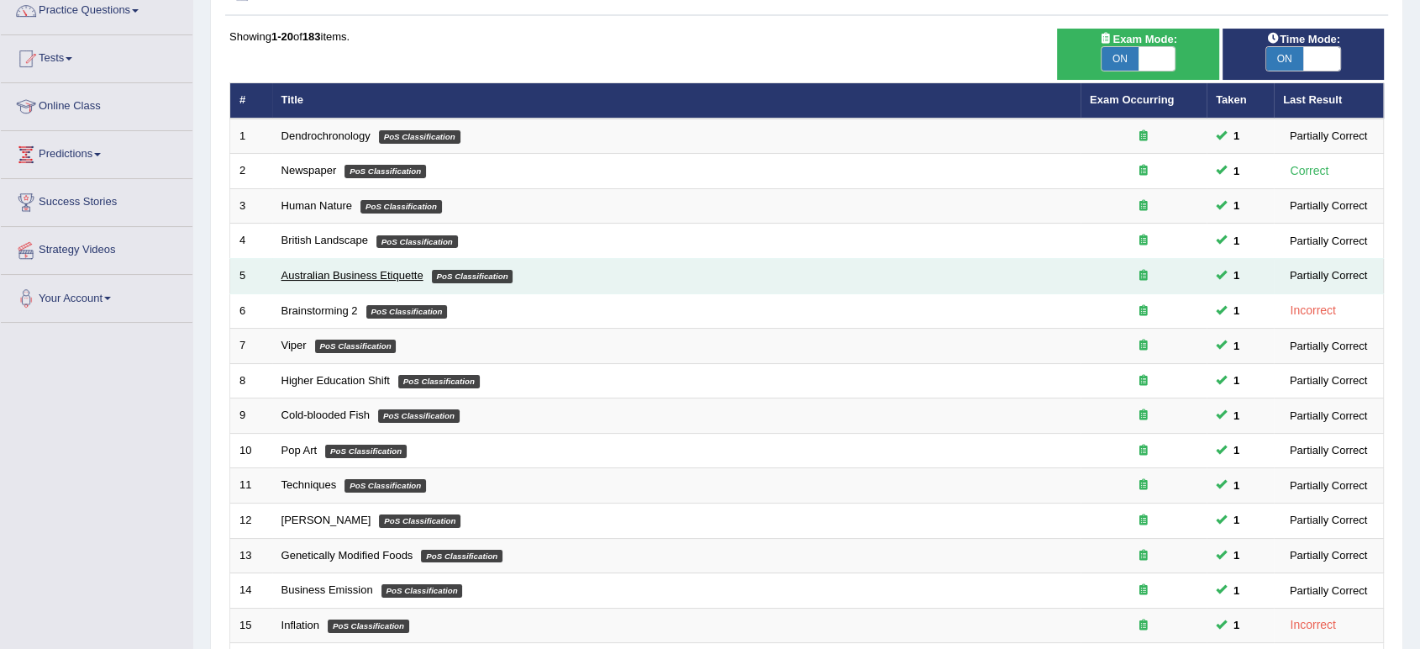
click at [397, 274] on link "Australian Business Etiquette" at bounding box center [353, 275] width 142 height 13
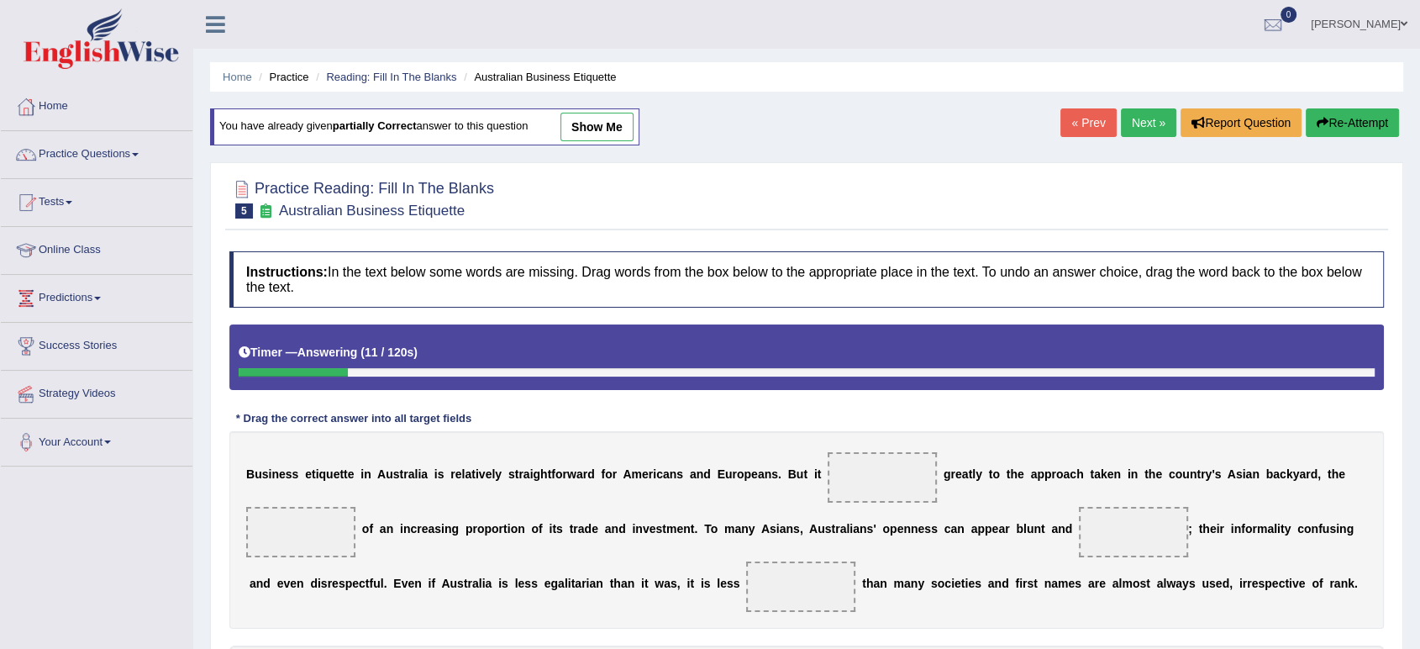
scroll to position [82, 0]
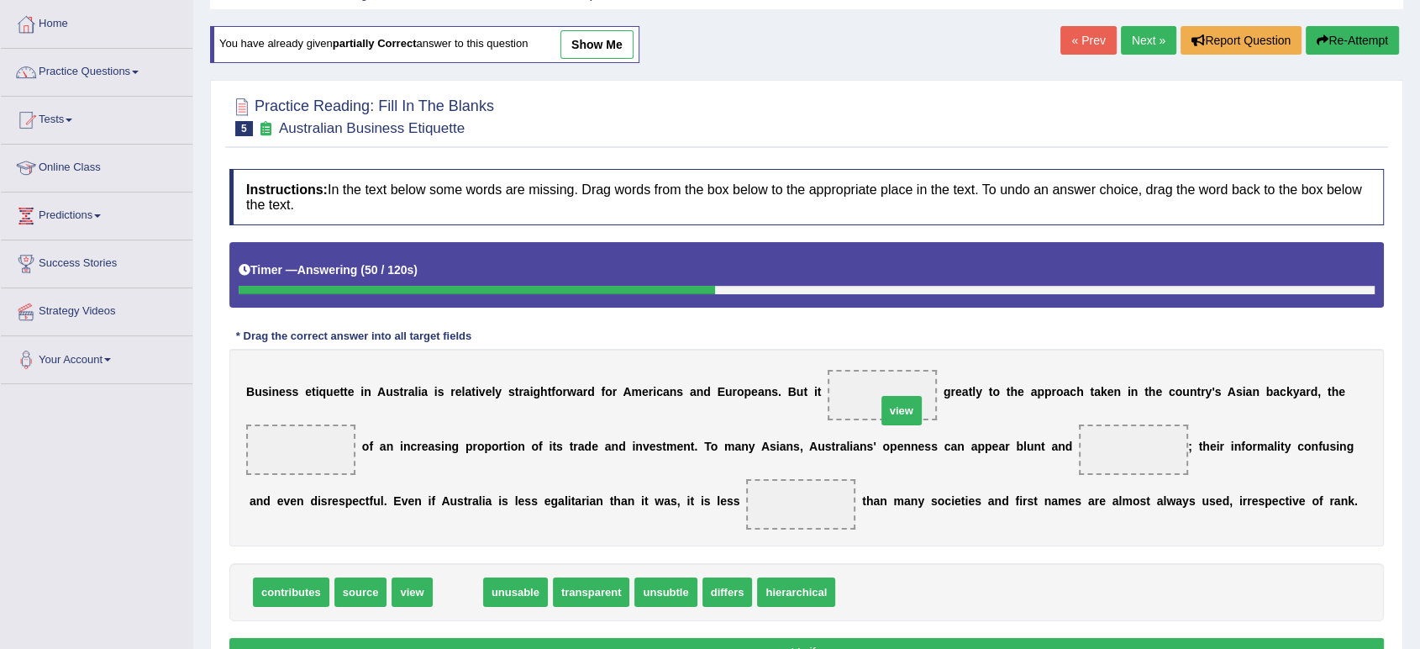
drag, startPoint x: 442, startPoint y: 583, endPoint x: 921, endPoint y: 402, distance: 512.3
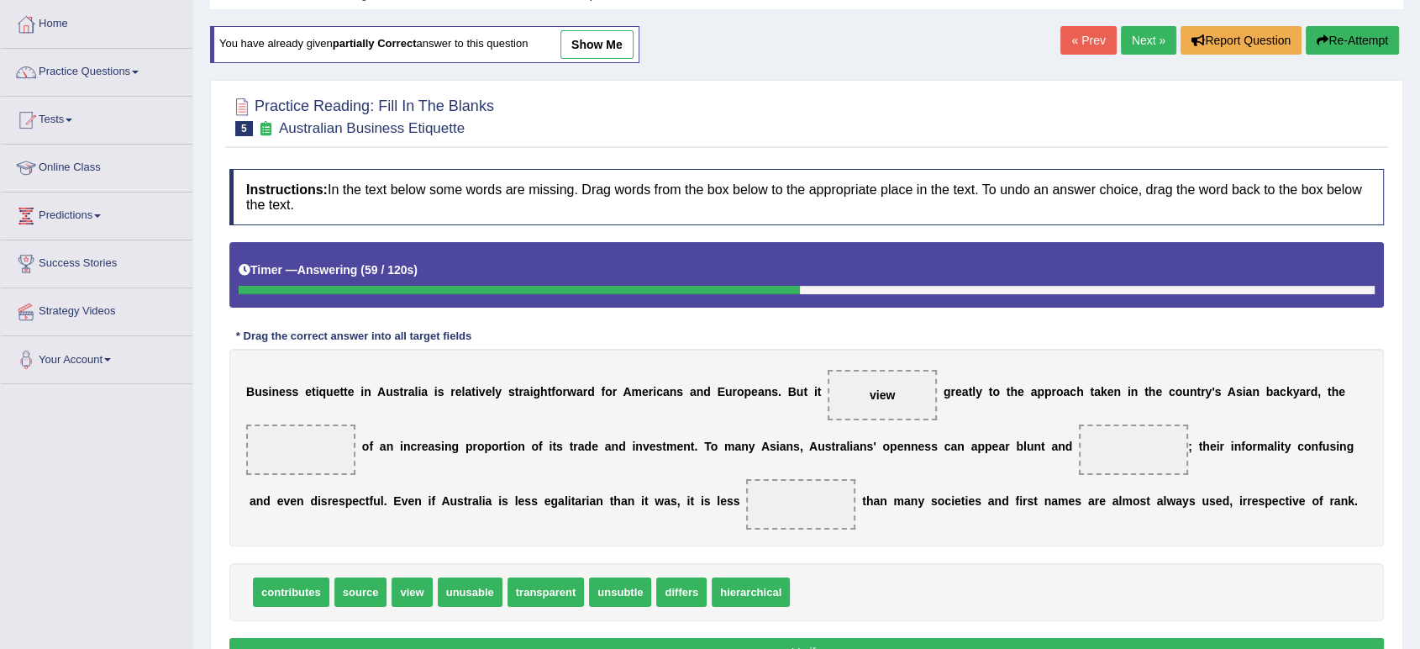
click at [735, 389] on b "r" at bounding box center [734, 391] width 4 height 13
drag, startPoint x: 472, startPoint y: 588, endPoint x: 437, endPoint y: 569, distance: 39.5
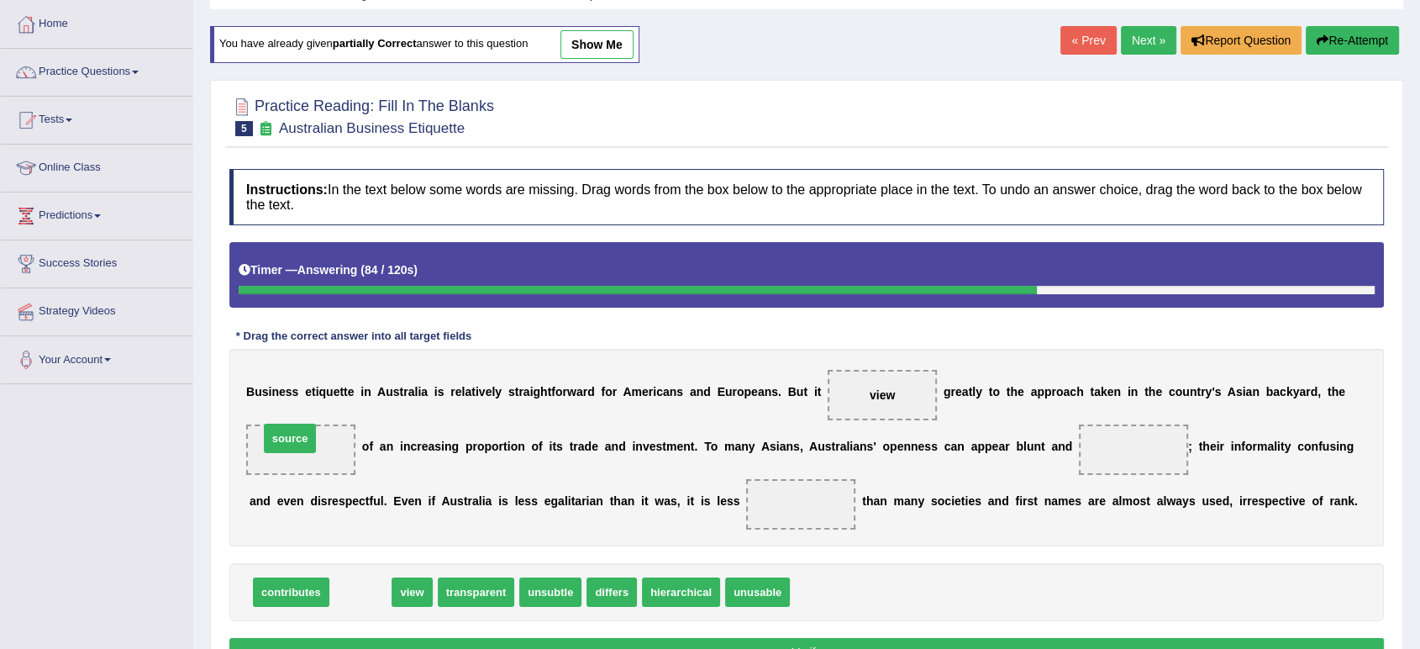
drag, startPoint x: 345, startPoint y: 589, endPoint x: 275, endPoint y: 435, distance: 170.0
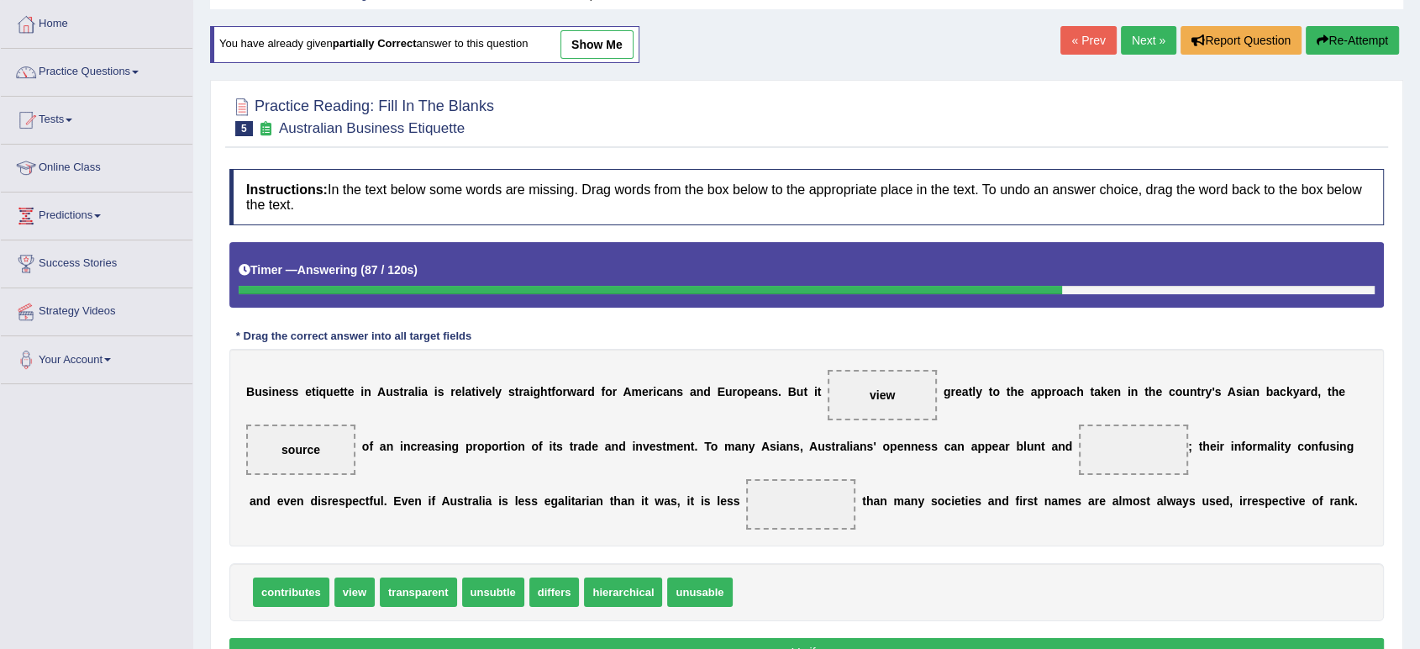
click at [275, 435] on span "source" at bounding box center [300, 449] width 109 height 50
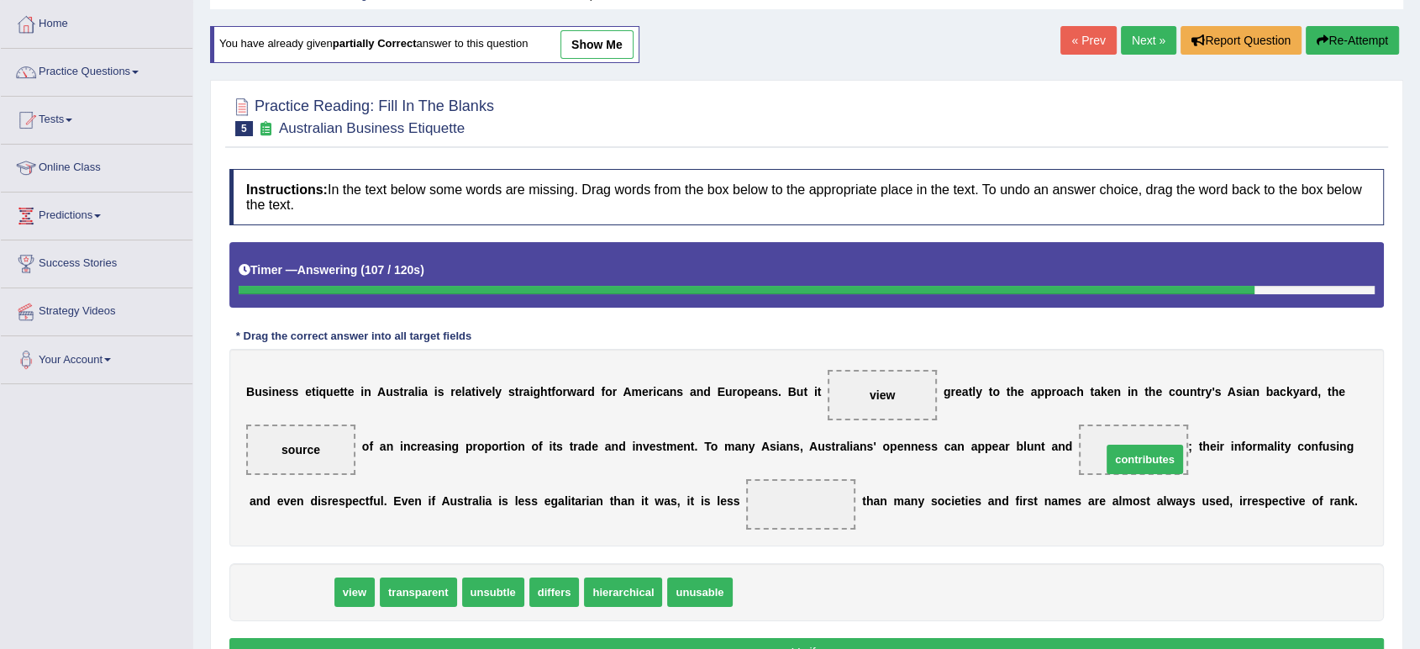
drag, startPoint x: 278, startPoint y: 587, endPoint x: 1130, endPoint y: 450, distance: 862.2
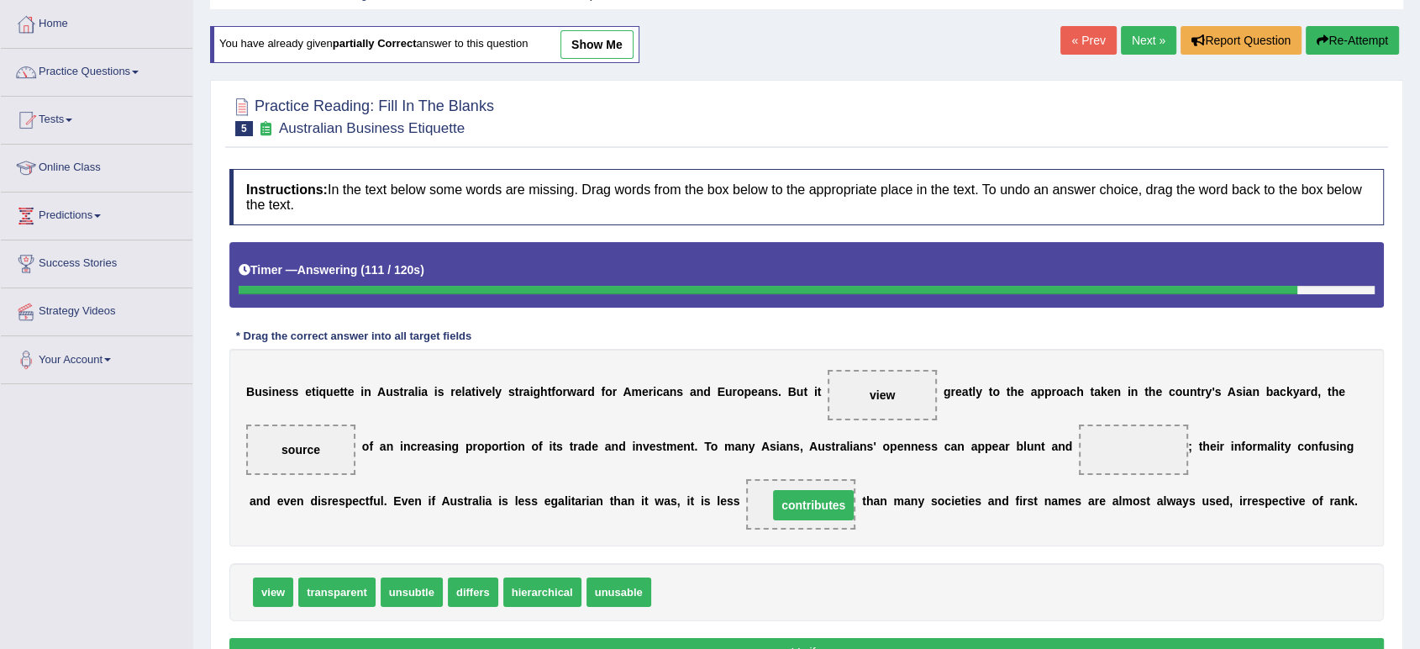
drag, startPoint x: 1130, startPoint y: 450, endPoint x: 809, endPoint y: 508, distance: 326.1
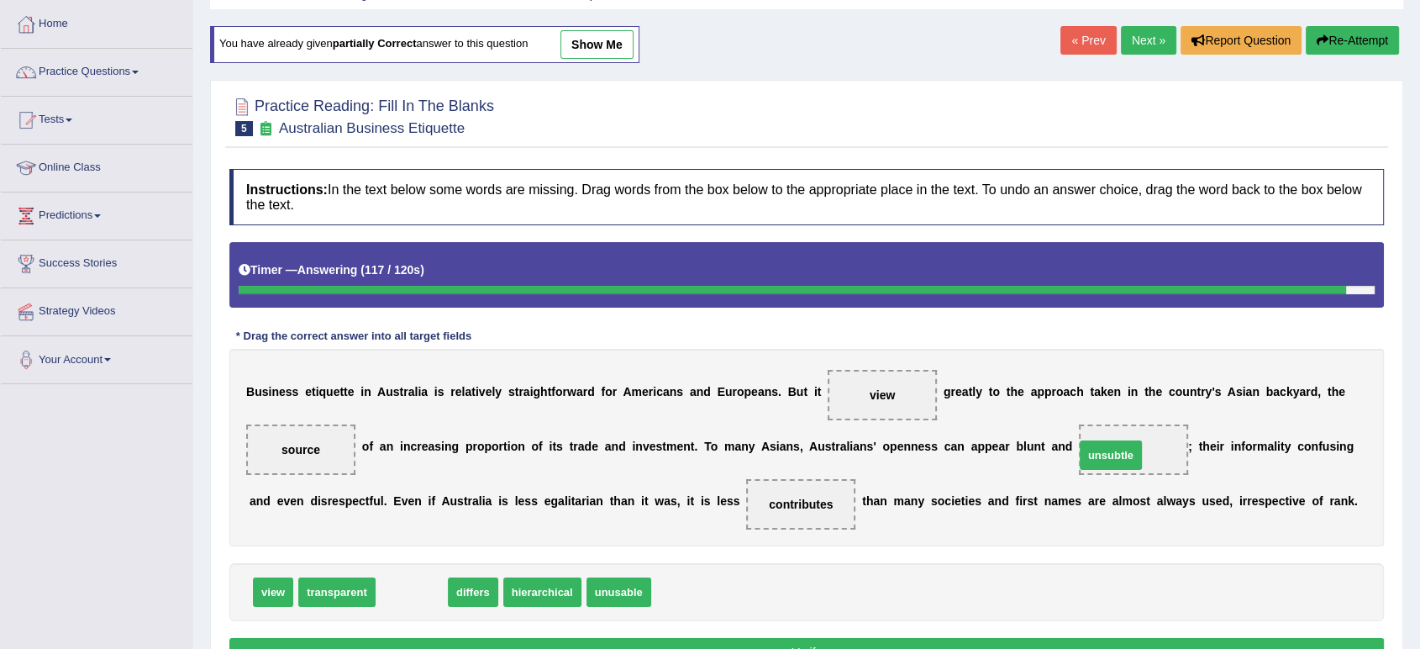
drag, startPoint x: 408, startPoint y: 588, endPoint x: 1107, endPoint y: 450, distance: 712.7
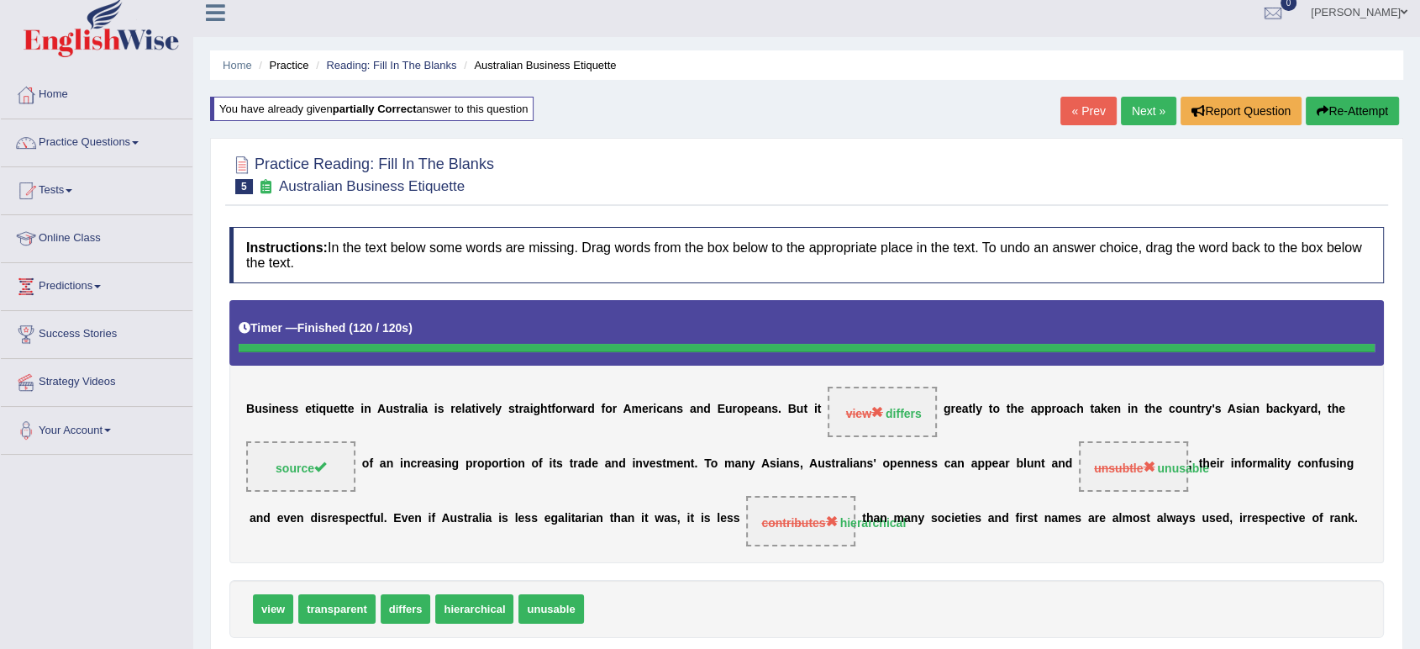
scroll to position [0, 0]
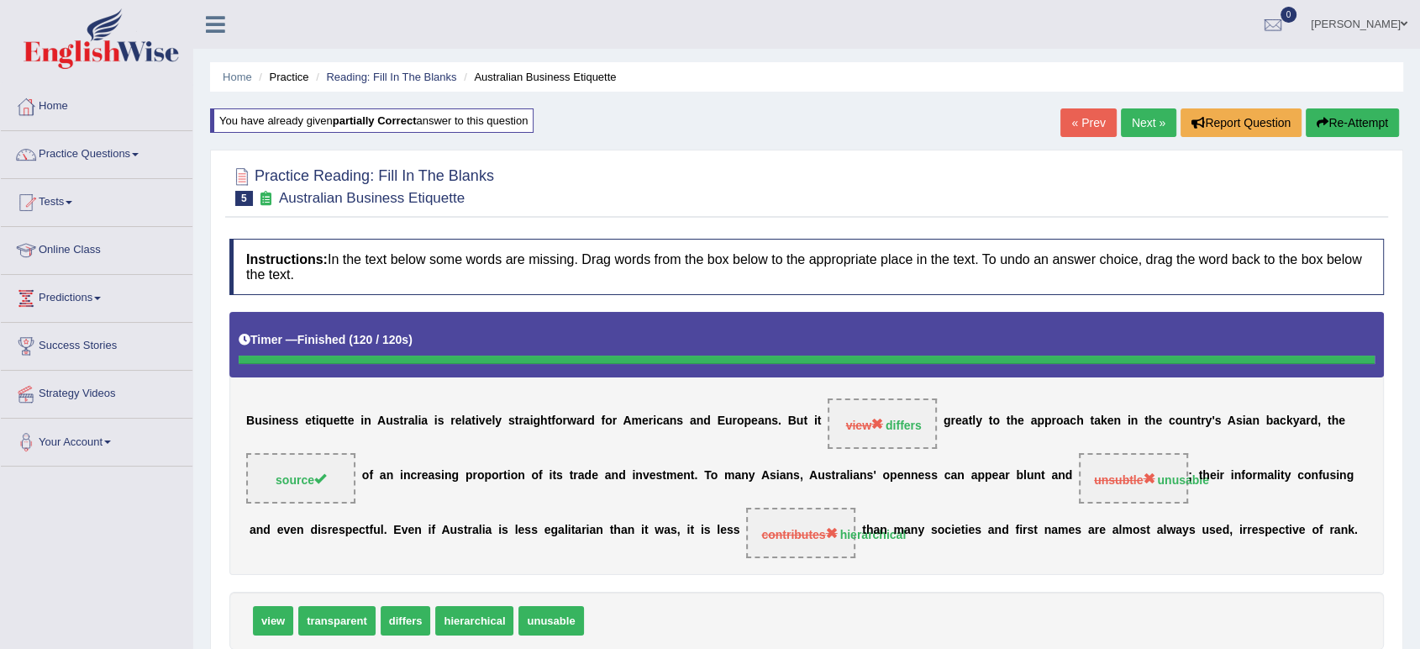
click at [1136, 115] on link "Next »" at bounding box center [1148, 122] width 55 height 29
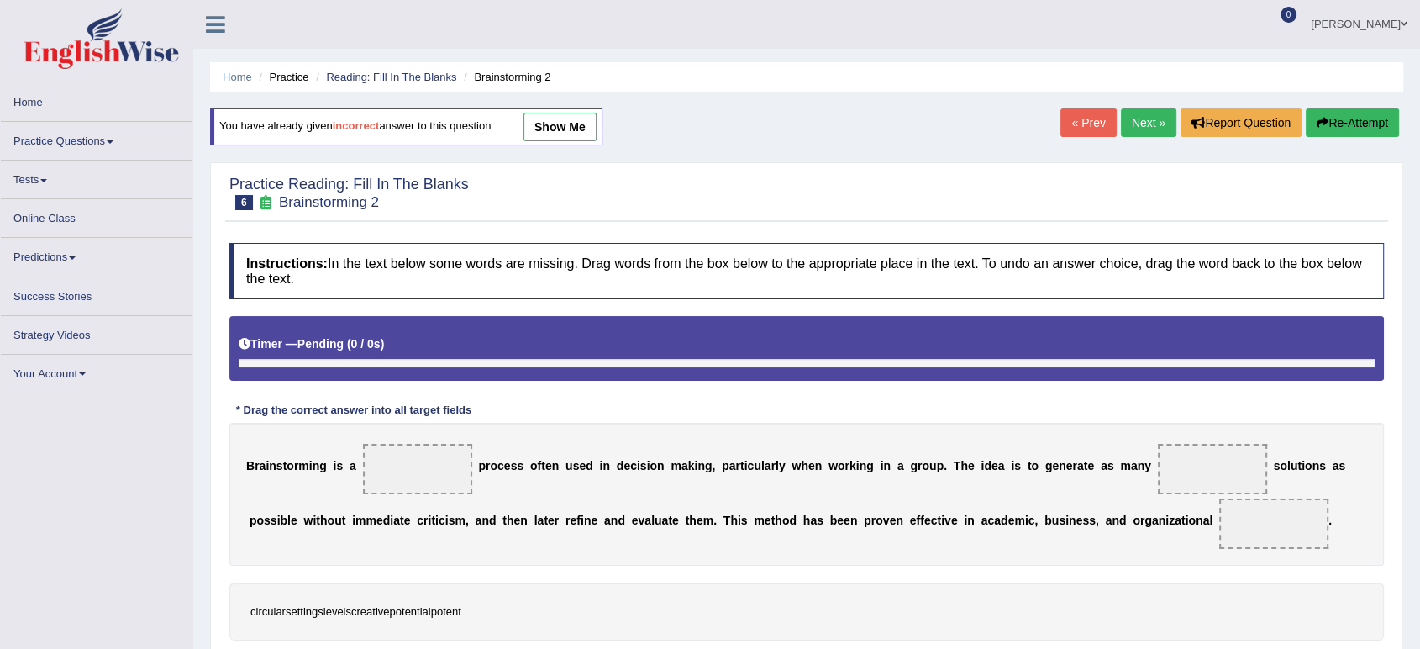
scroll to position [119, 0]
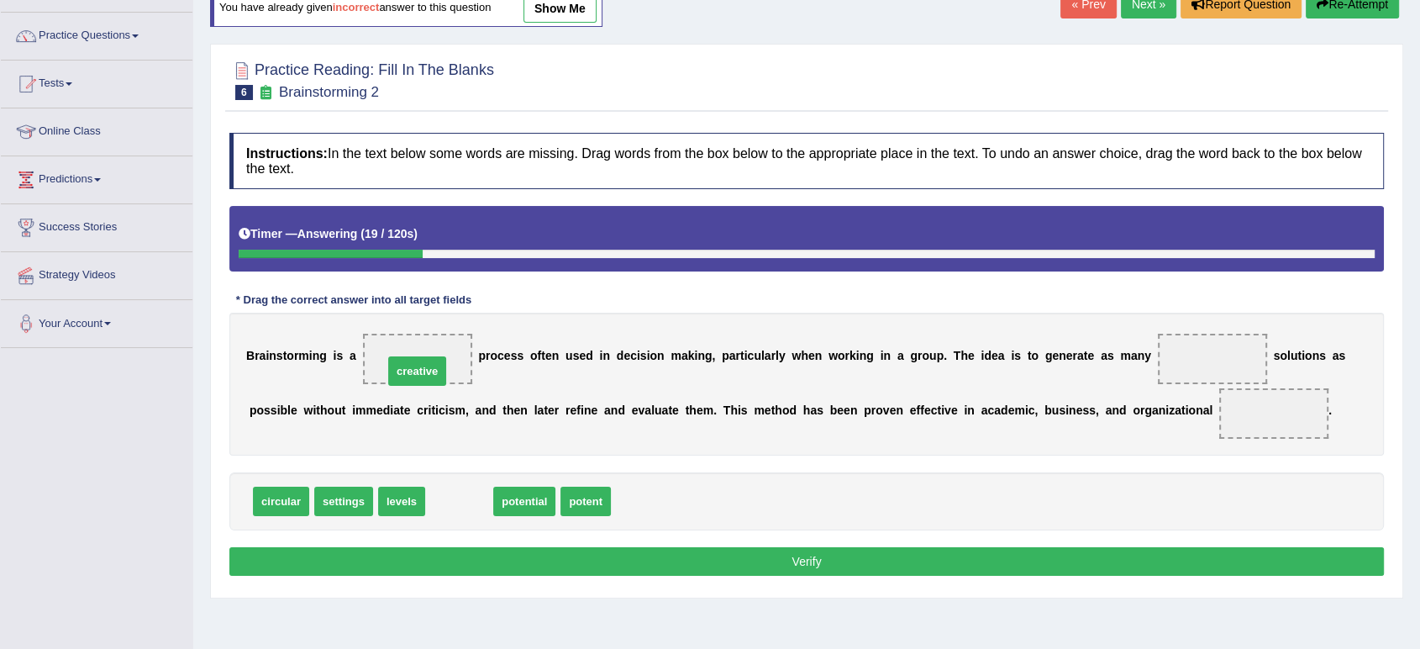
drag, startPoint x: 459, startPoint y: 503, endPoint x: 417, endPoint y: 372, distance: 136.9
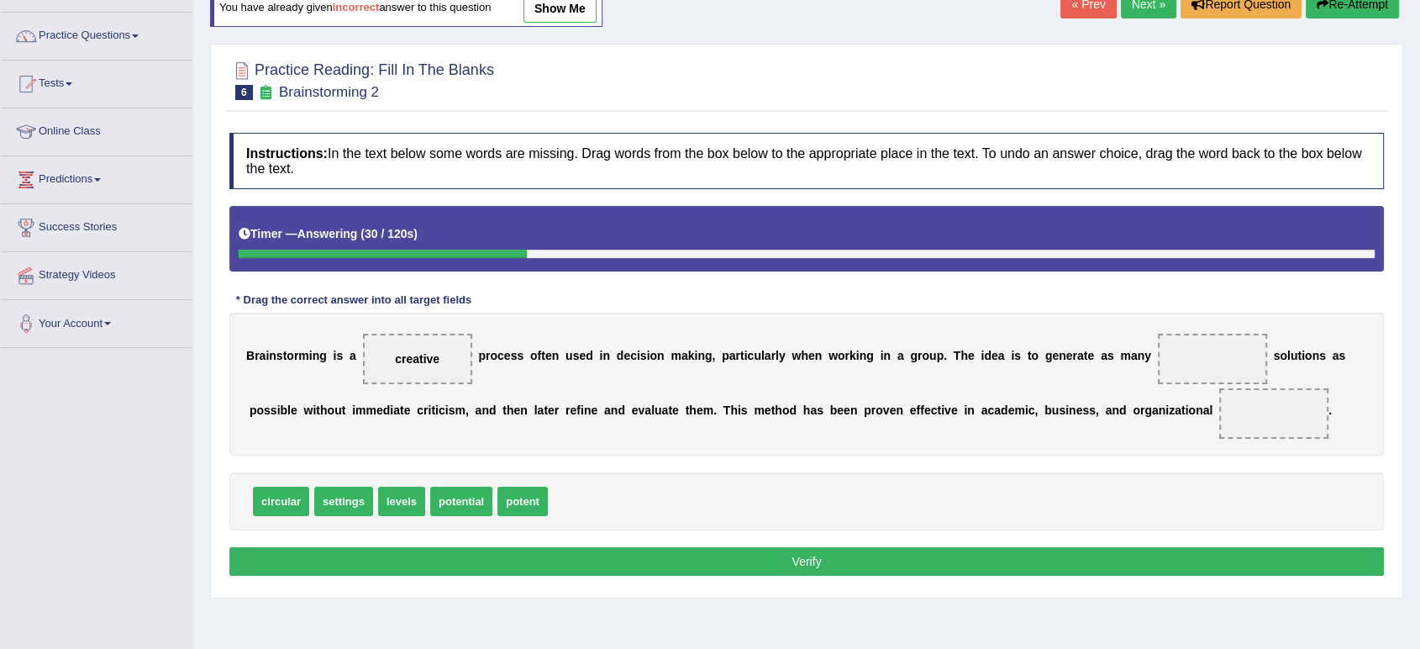
click at [1069, 386] on div "B r a i n s t o r m i n g i s a creative p r o c e s s o f t e n u s e d i n d …" at bounding box center [806, 384] width 1155 height 143
drag, startPoint x: 387, startPoint y: 494, endPoint x: 1210, endPoint y: 362, distance: 833.3
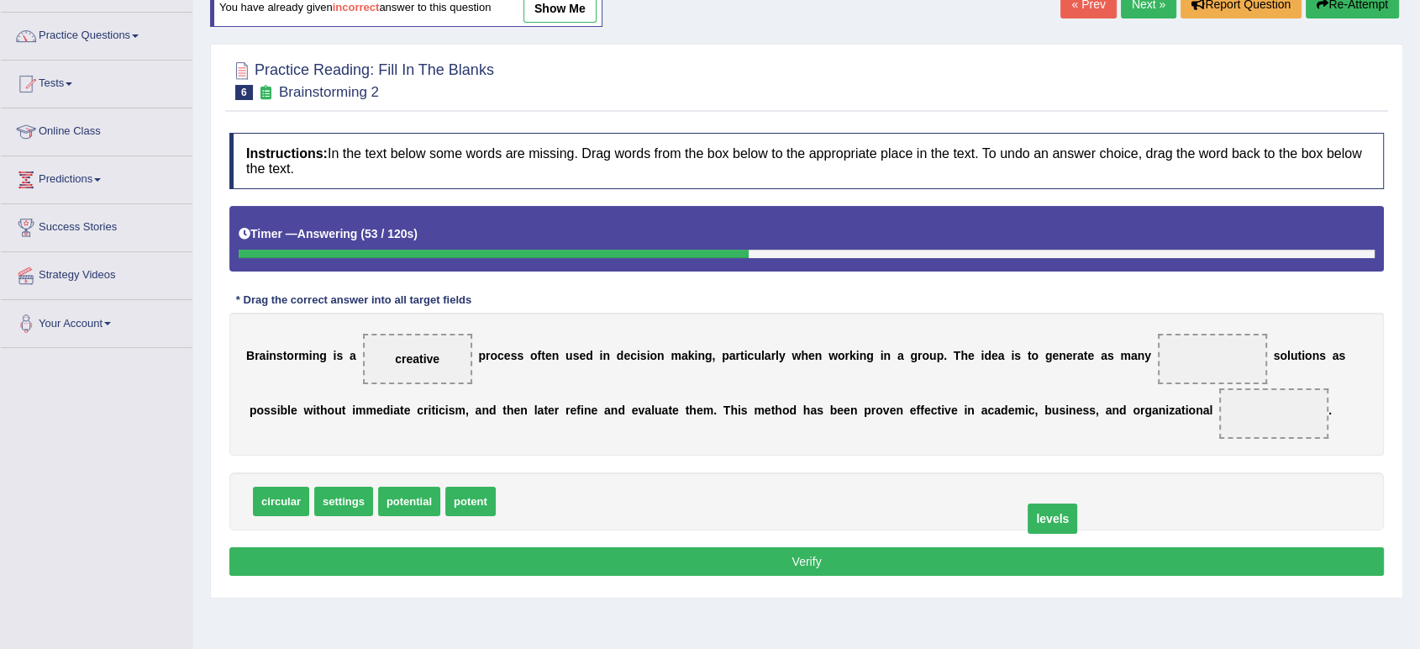
drag, startPoint x: 1207, startPoint y: 364, endPoint x: 1047, endPoint y: 523, distance: 225.2
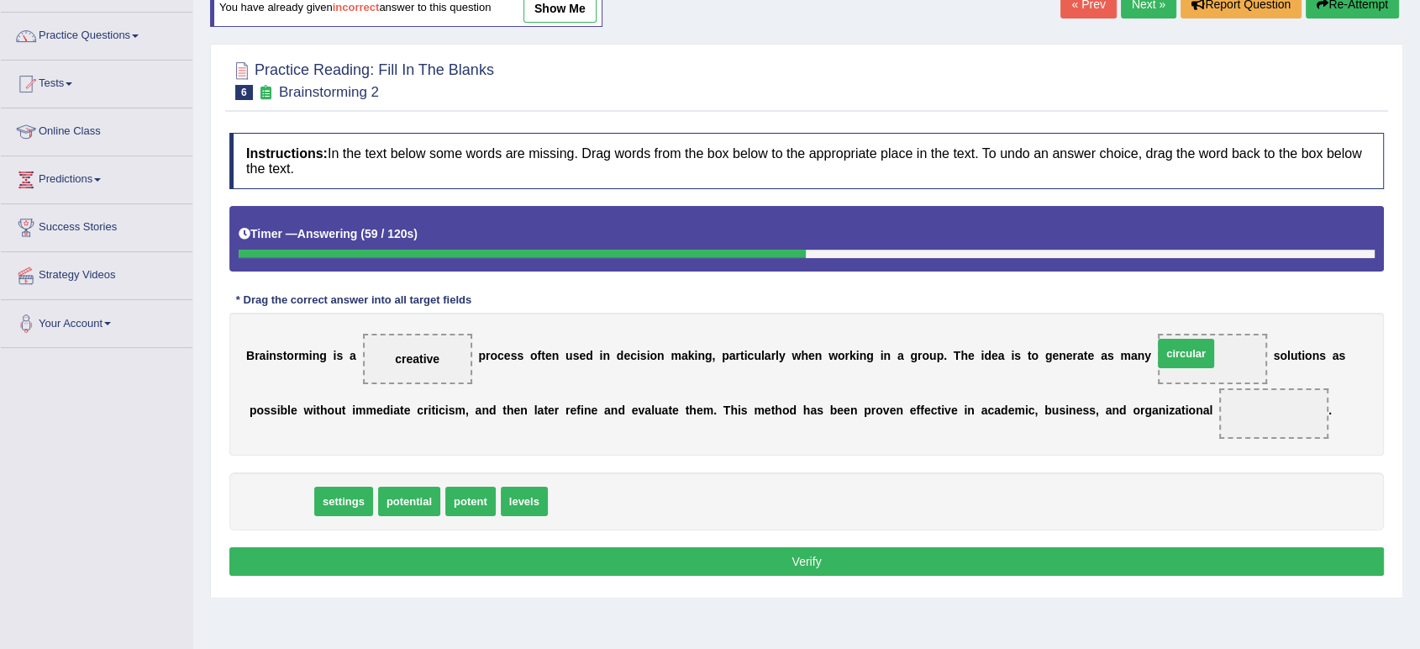
drag, startPoint x: 287, startPoint y: 511, endPoint x: 1217, endPoint y: 361, distance: 942.3
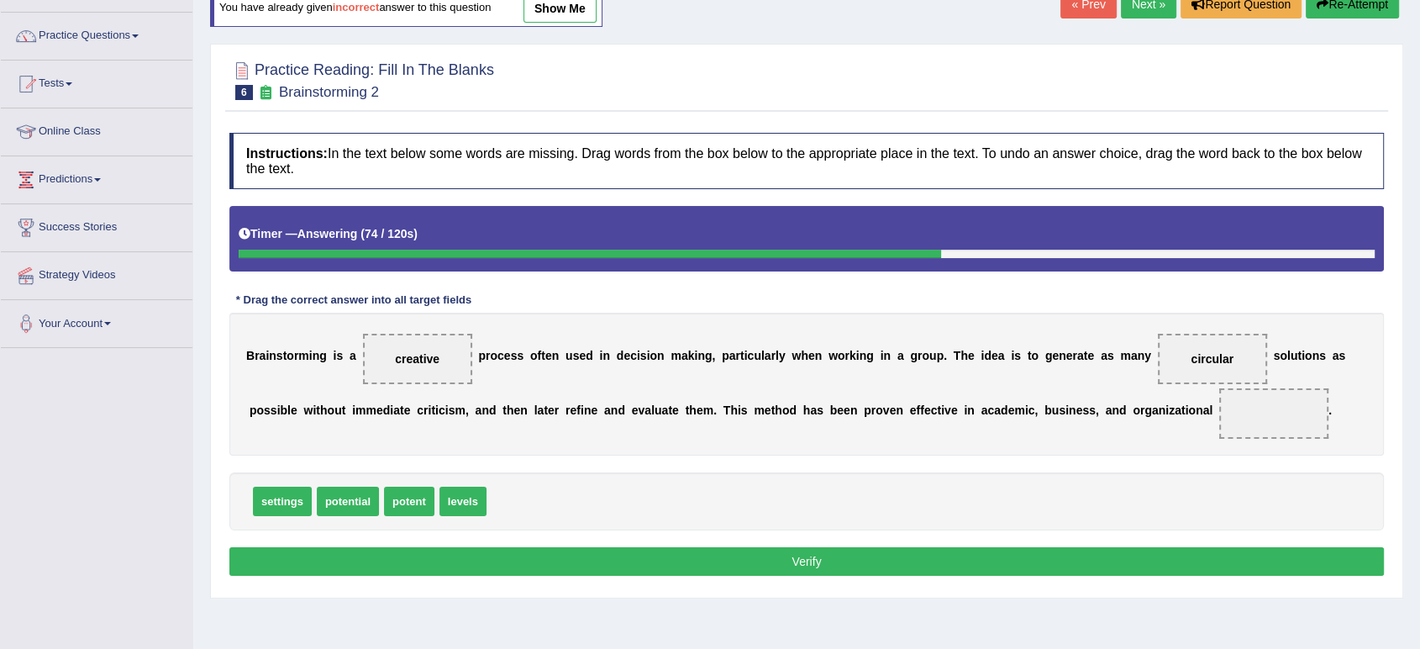
click at [1269, 422] on span at bounding box center [1274, 413] width 109 height 50
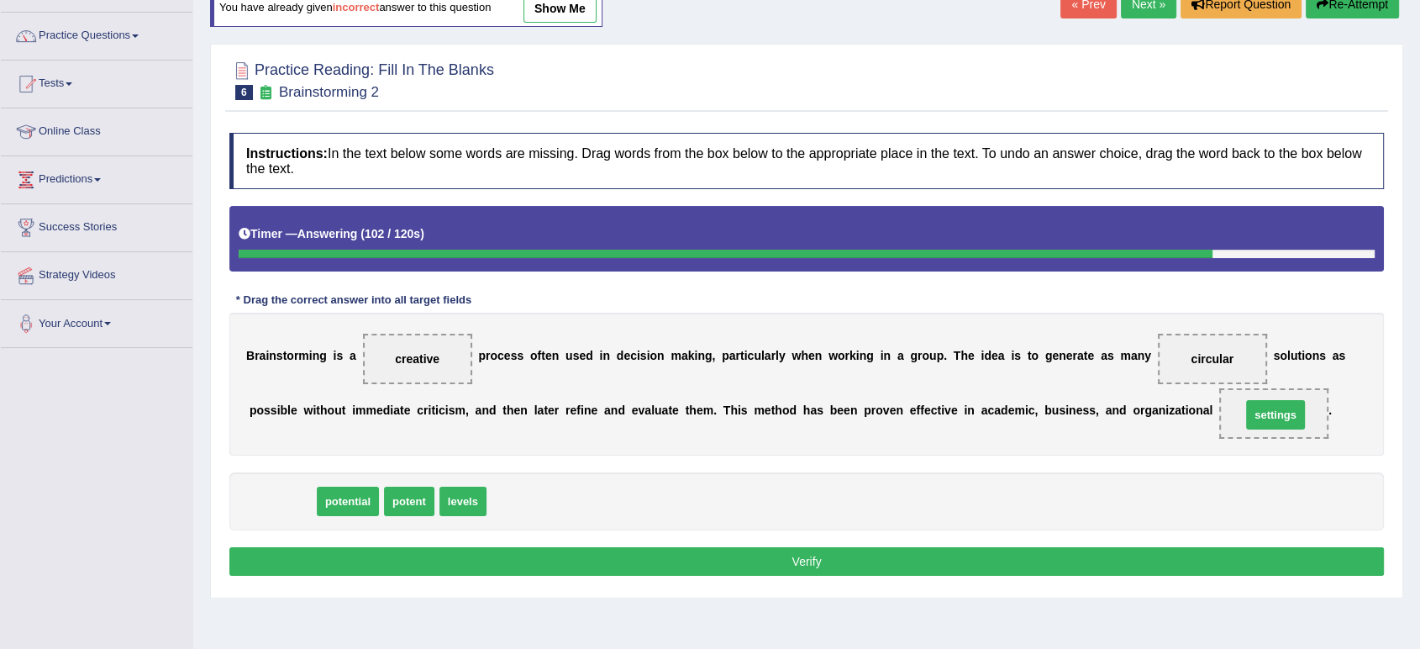
drag, startPoint x: 286, startPoint y: 499, endPoint x: 1278, endPoint y: 413, distance: 995.5
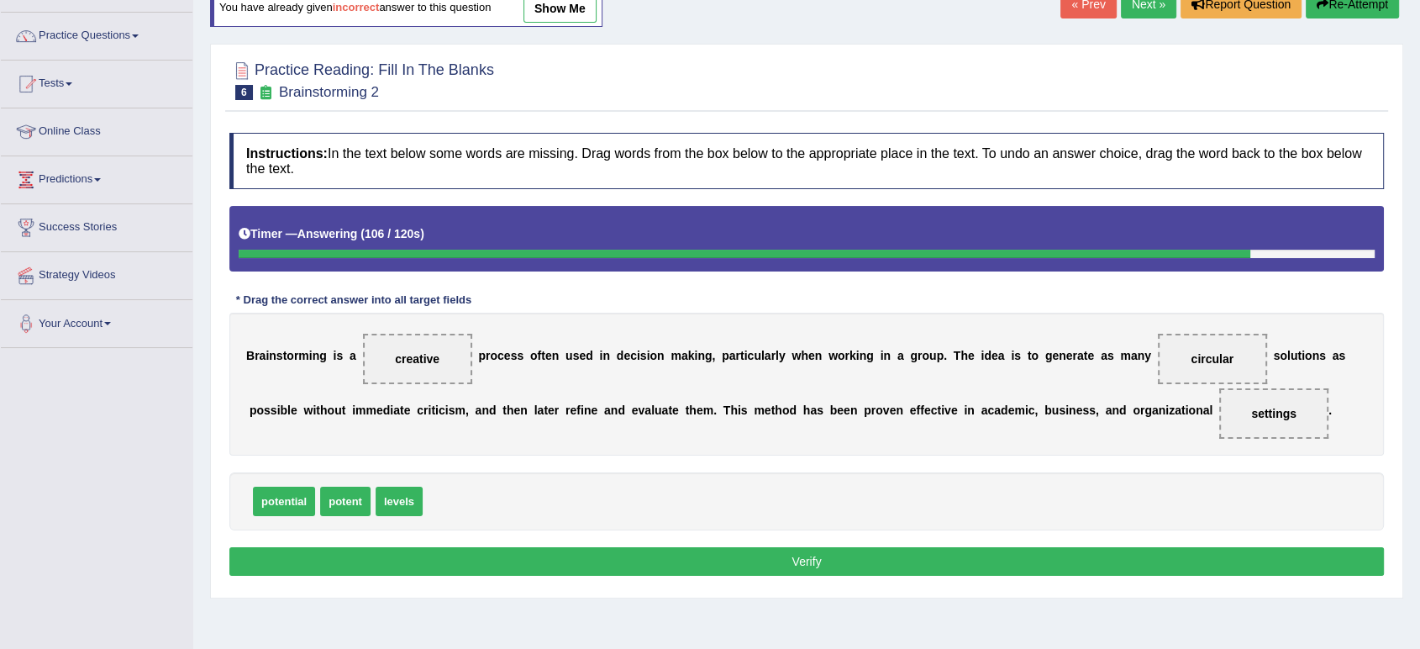
click at [779, 561] on button "Verify" at bounding box center [806, 561] width 1155 height 29
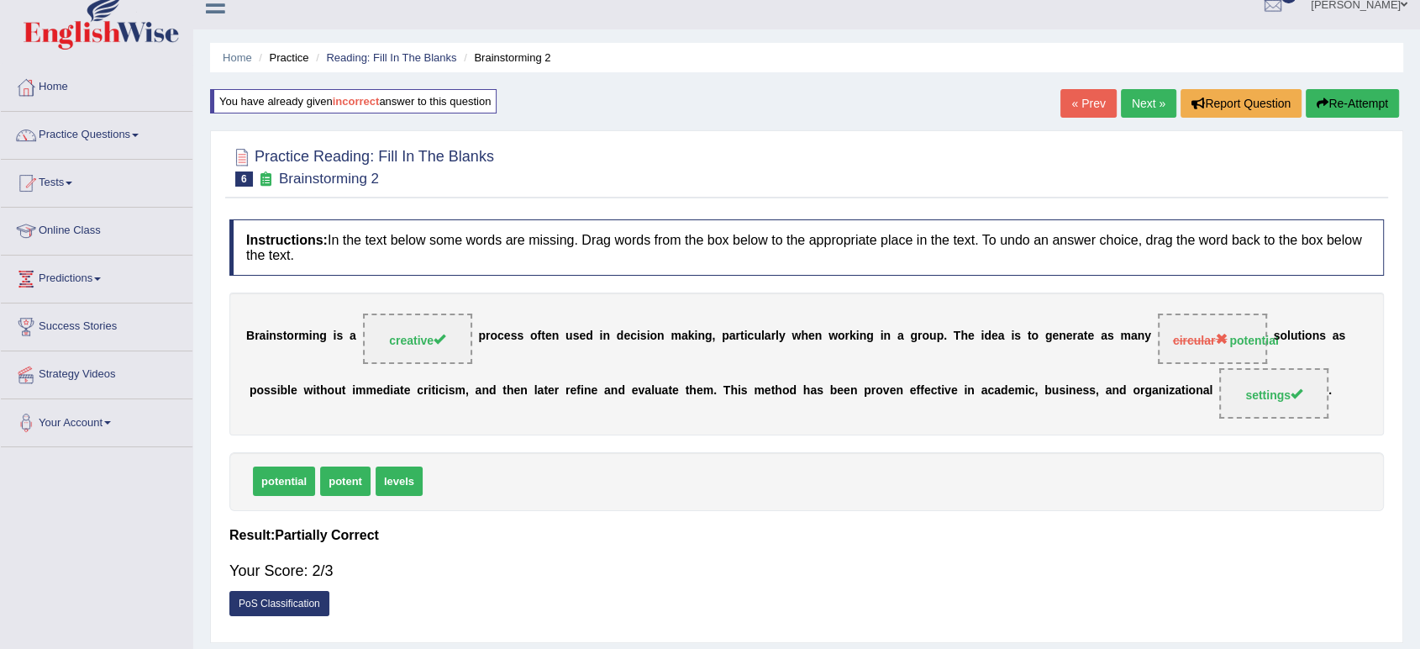
scroll to position [18, 0]
click at [1148, 93] on link "Next »" at bounding box center [1148, 104] width 55 height 29
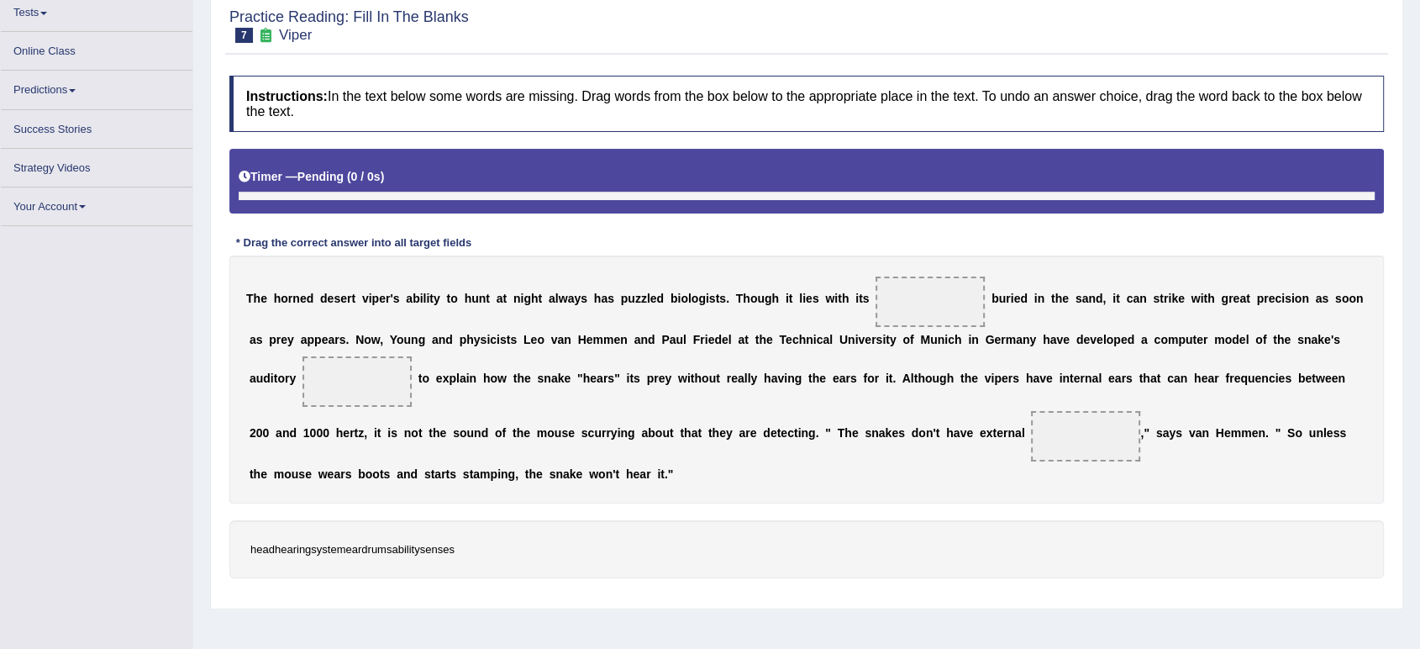
scroll to position [191, 0]
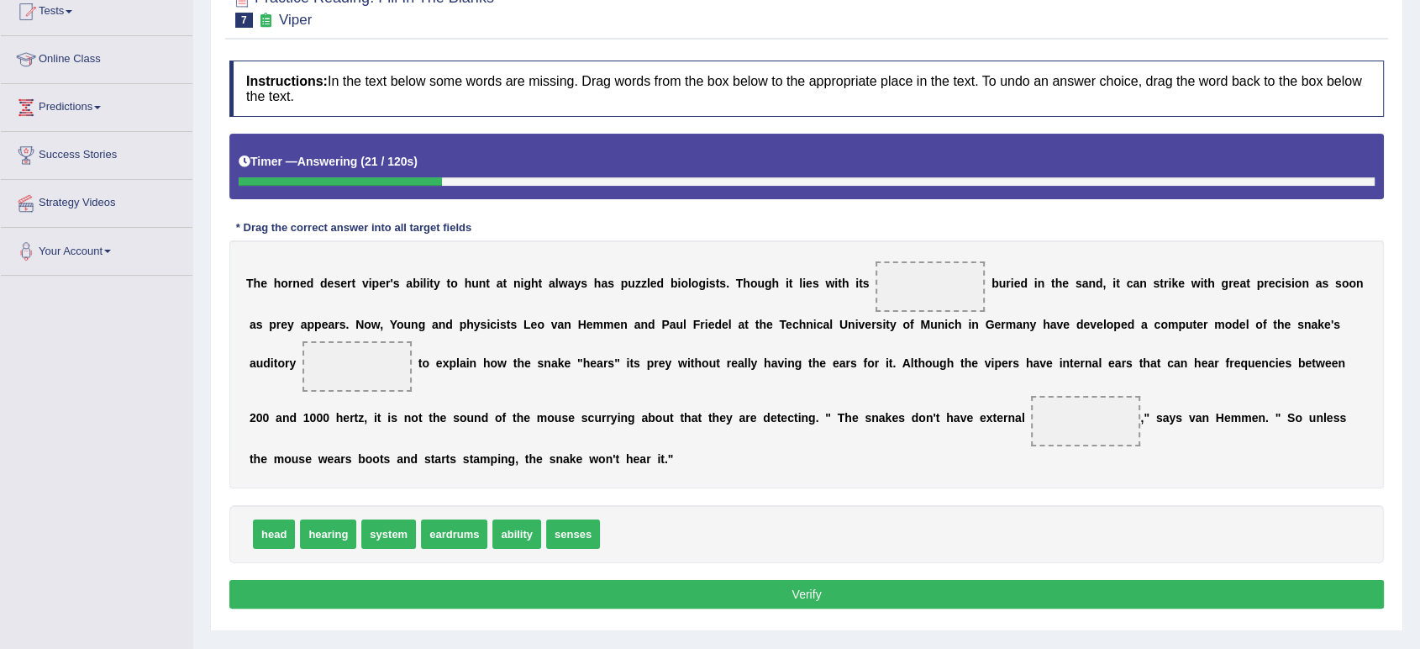
click at [921, 271] on span at bounding box center [930, 286] width 109 height 50
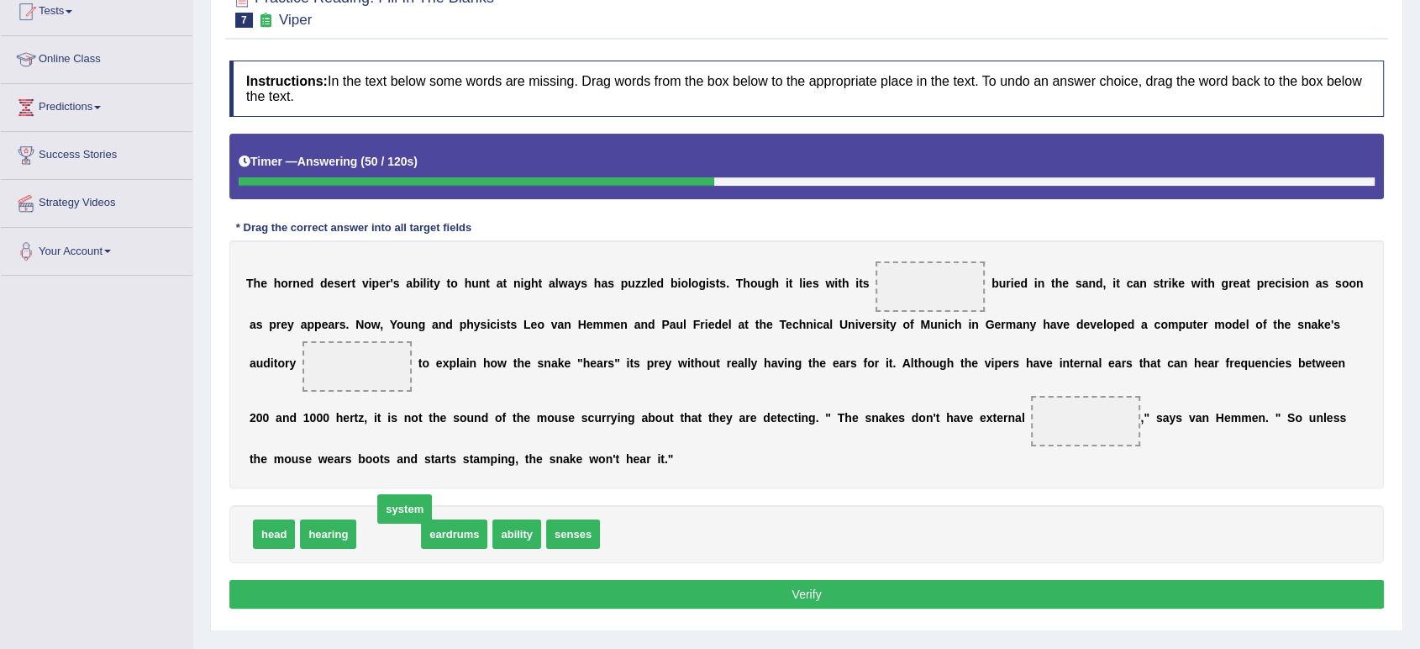
drag, startPoint x: 390, startPoint y: 532, endPoint x: 404, endPoint y: 510, distance: 26.1
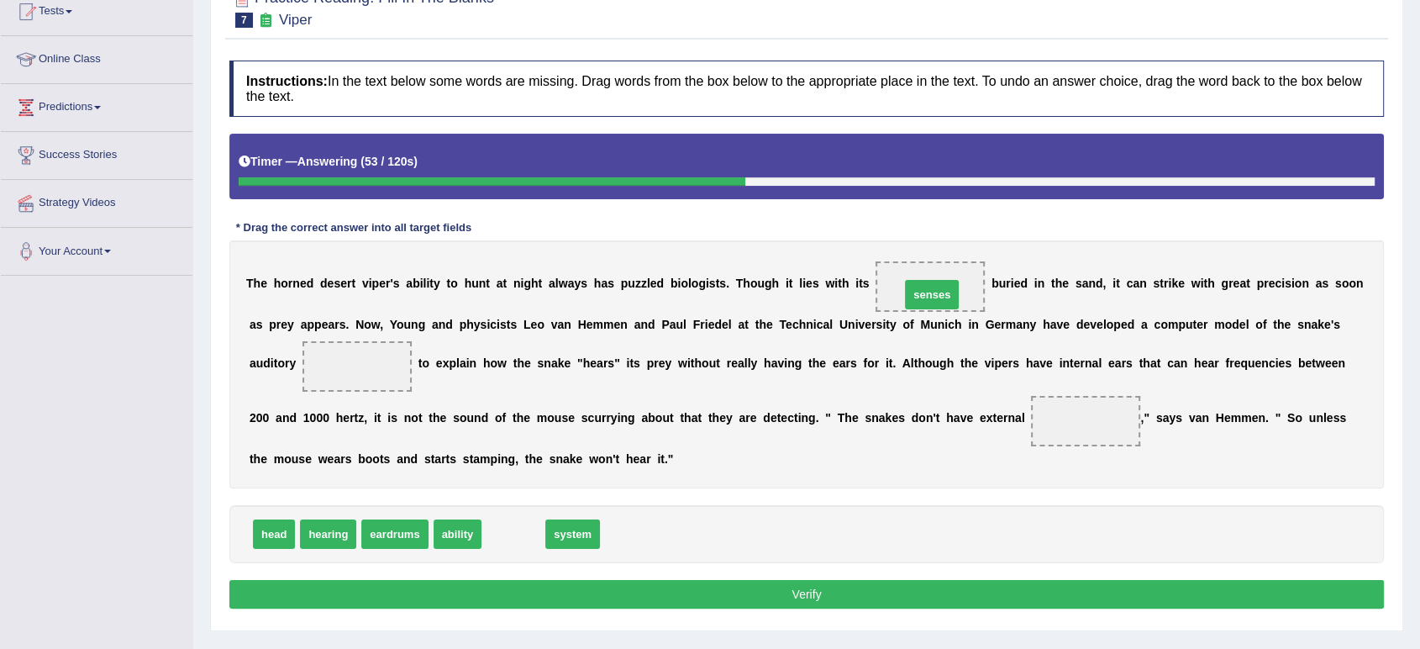
drag, startPoint x: 508, startPoint y: 525, endPoint x: 915, endPoint y: 291, distance: 469.5
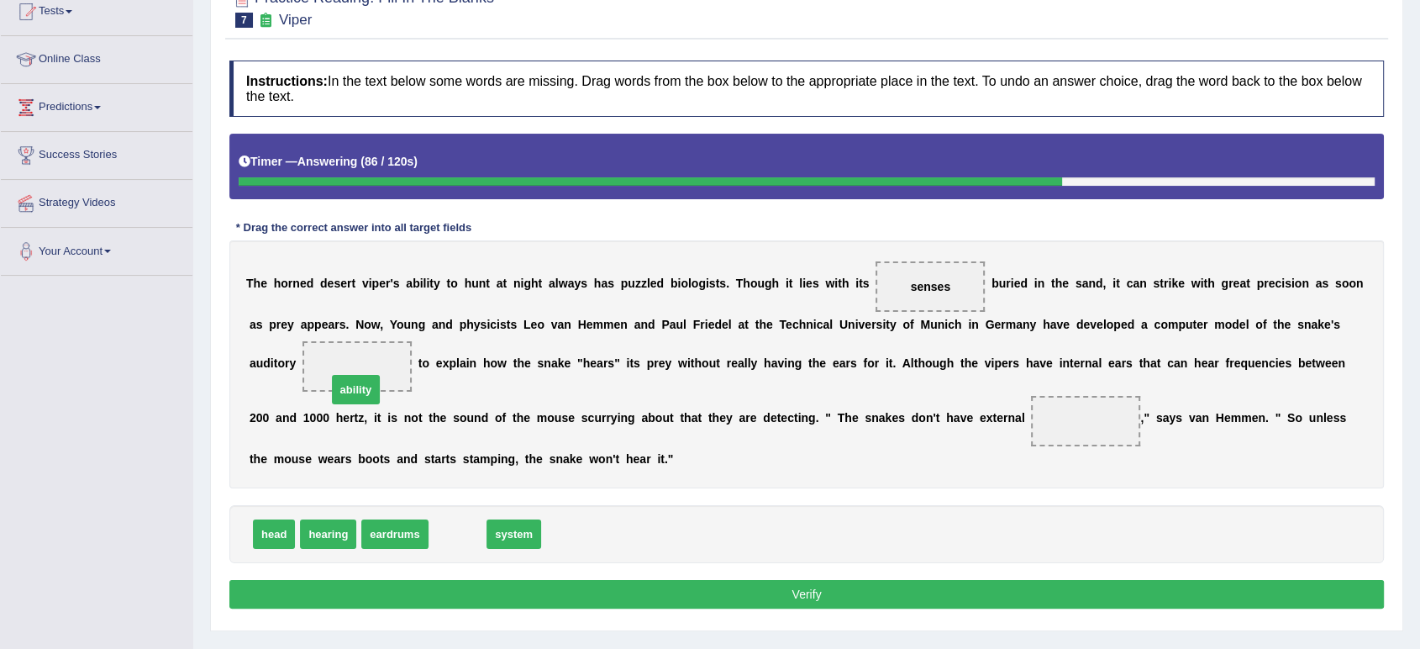
drag, startPoint x: 458, startPoint y: 535, endPoint x: 360, endPoint y: 390, distance: 175.5
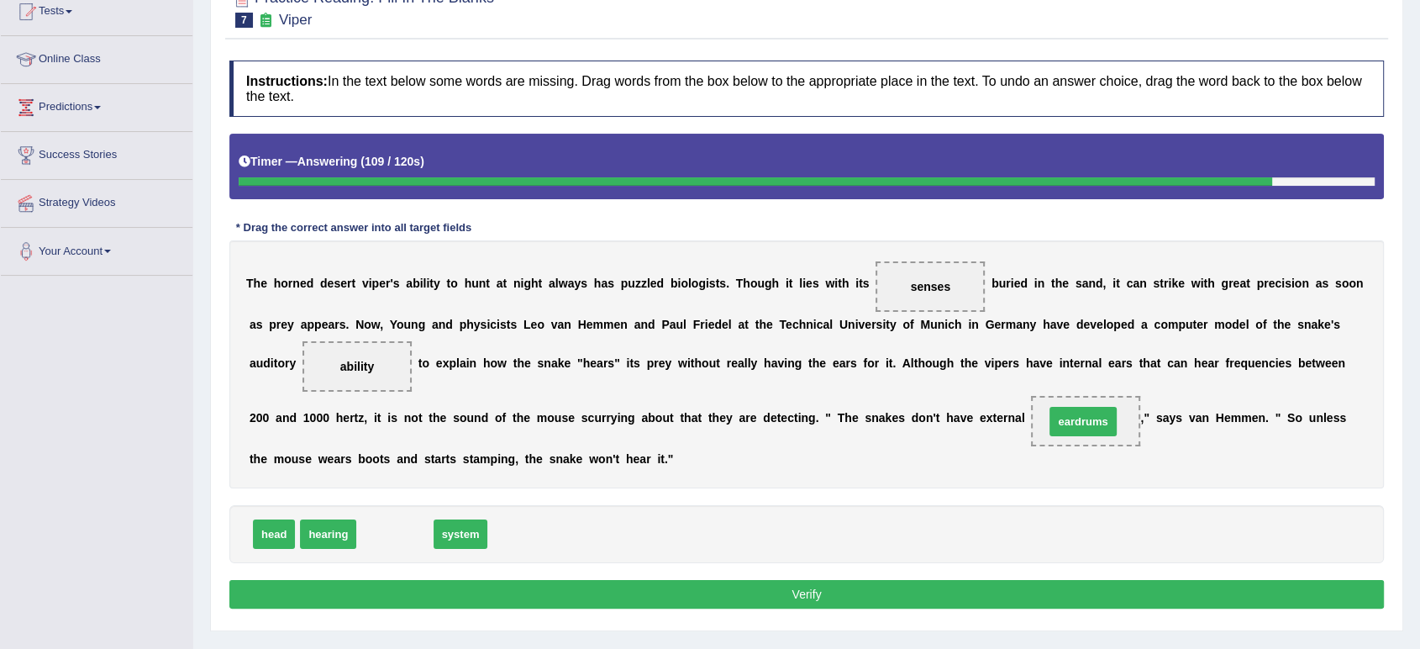
drag, startPoint x: 394, startPoint y: 536, endPoint x: 1083, endPoint y: 425, distance: 697.2
click at [733, 601] on button "Verify" at bounding box center [806, 594] width 1155 height 29
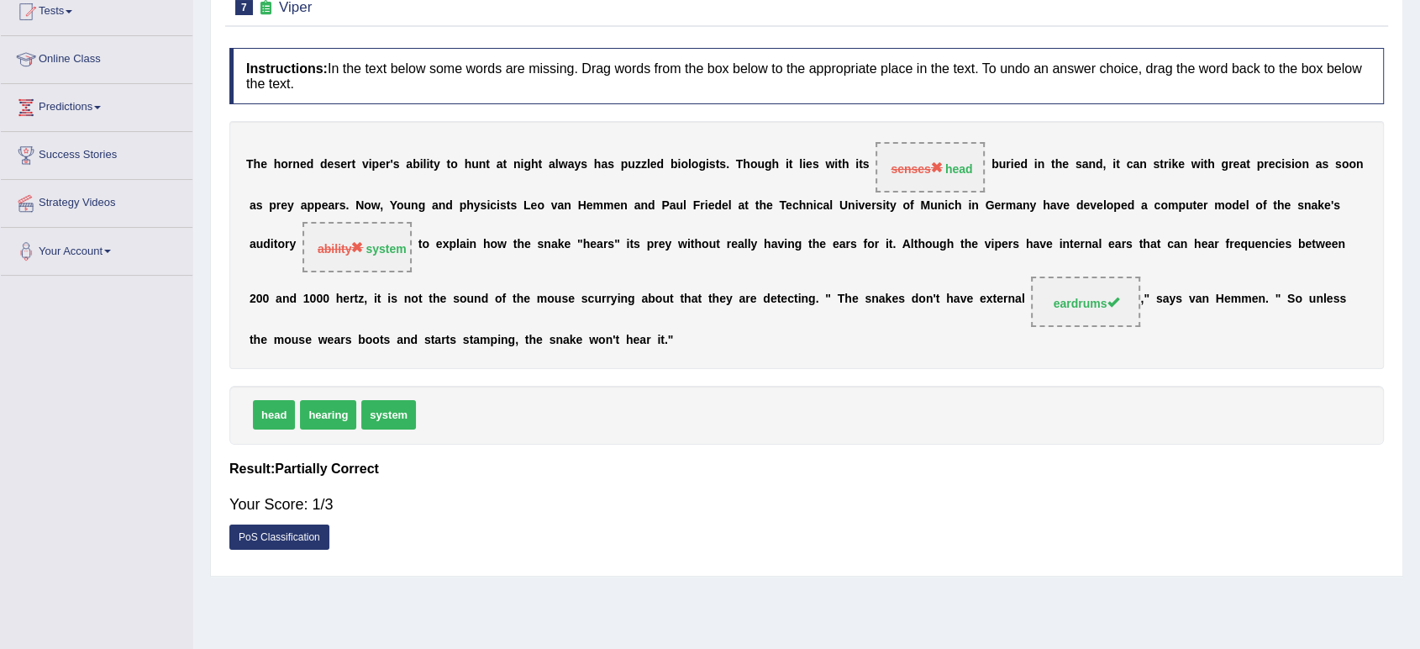
scroll to position [0, 0]
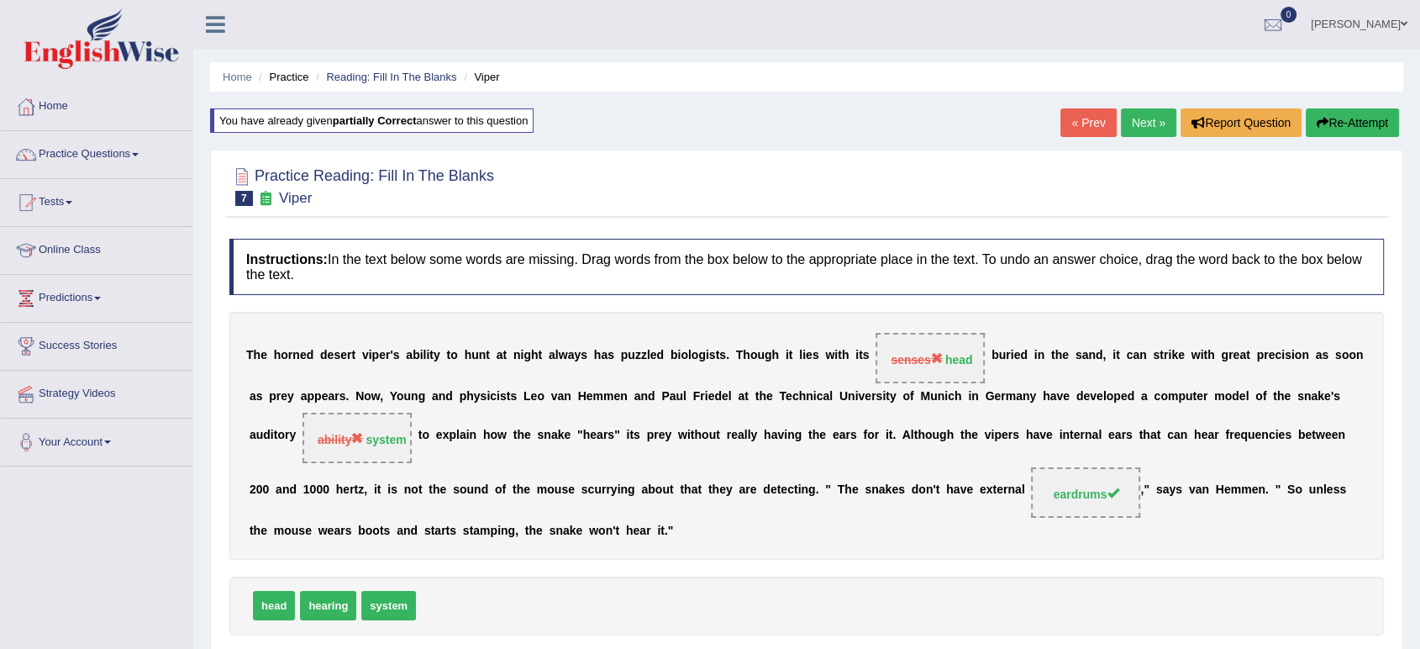
click at [1125, 124] on link "Next »" at bounding box center [1148, 122] width 55 height 29
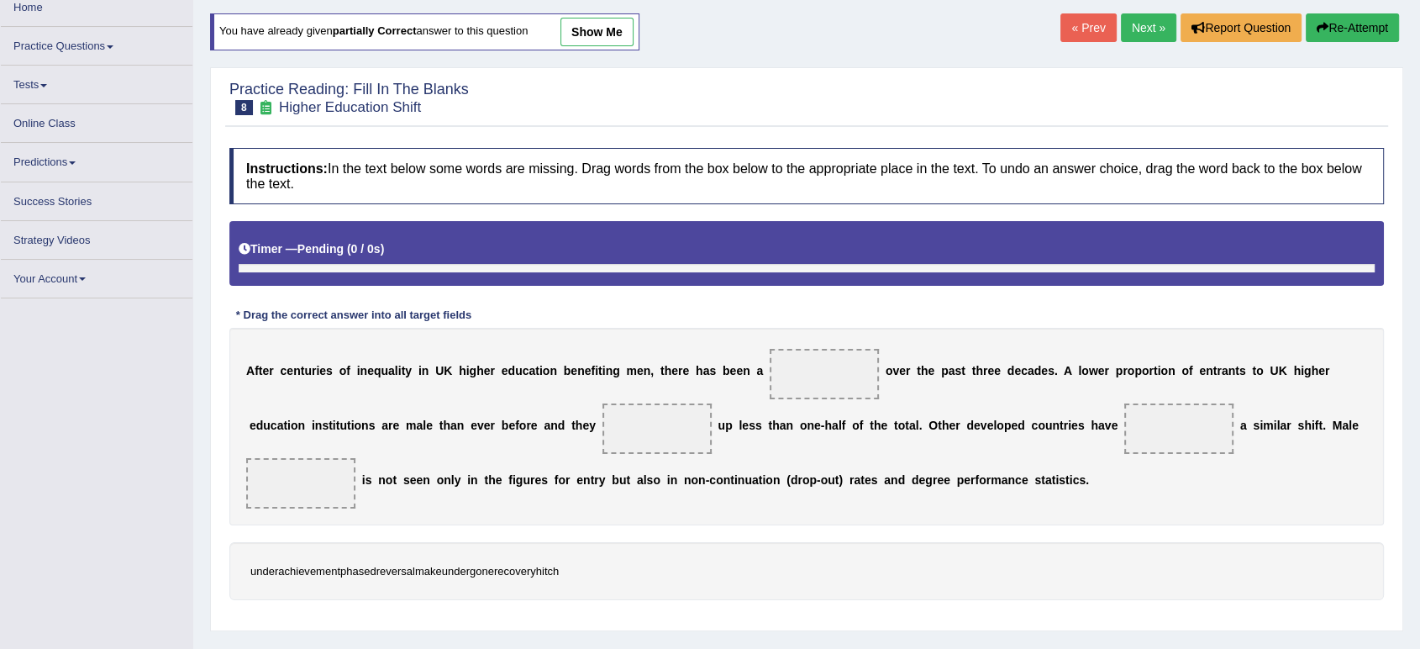
scroll to position [111, 0]
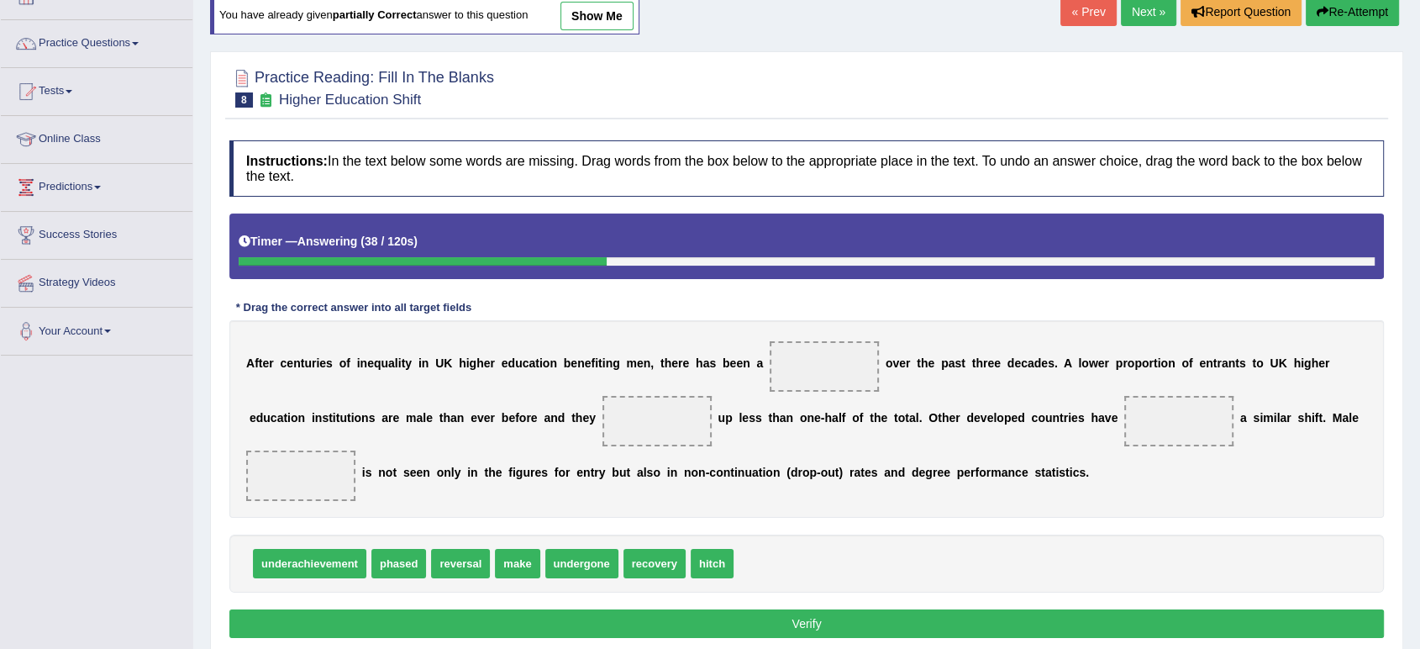
click at [524, 506] on div "A f t e r c e n t u r i e s o f i n e q u a l i t y i n U K h i g h e r e d u c…" at bounding box center [806, 419] width 1155 height 198
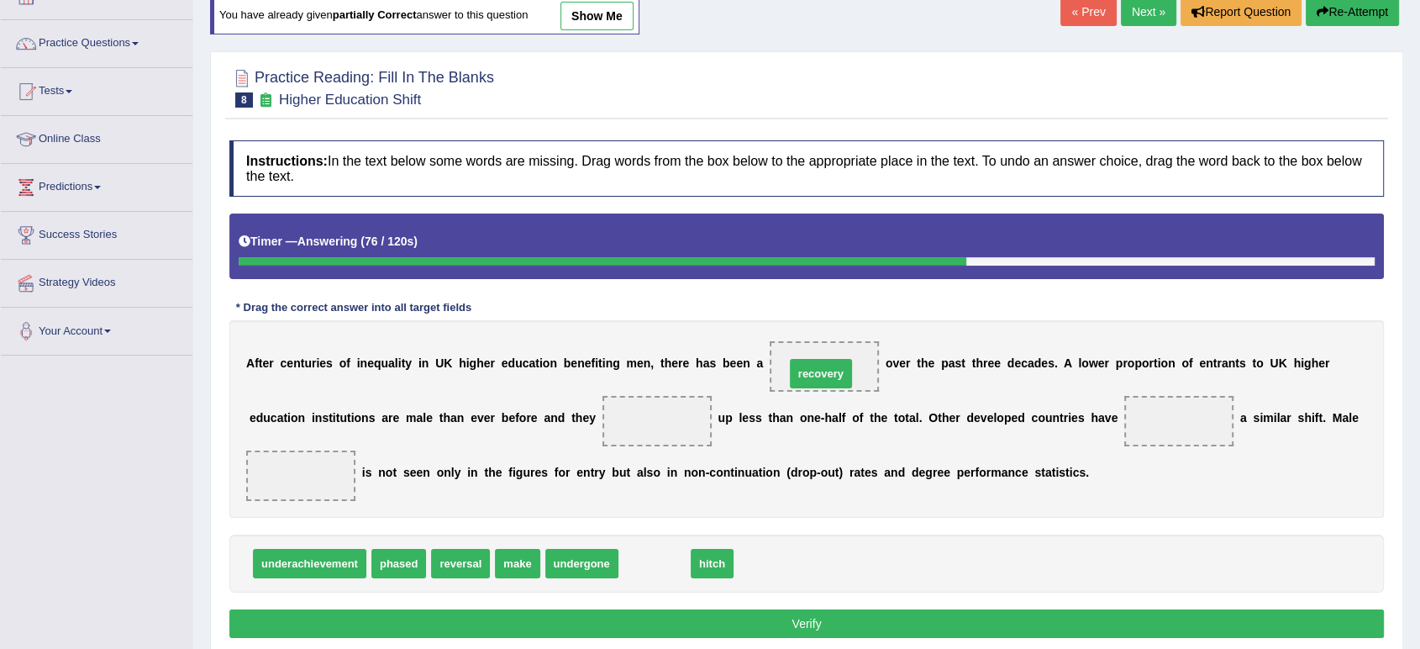
drag, startPoint x: 645, startPoint y: 560, endPoint x: 810, endPoint y: 370, distance: 251.4
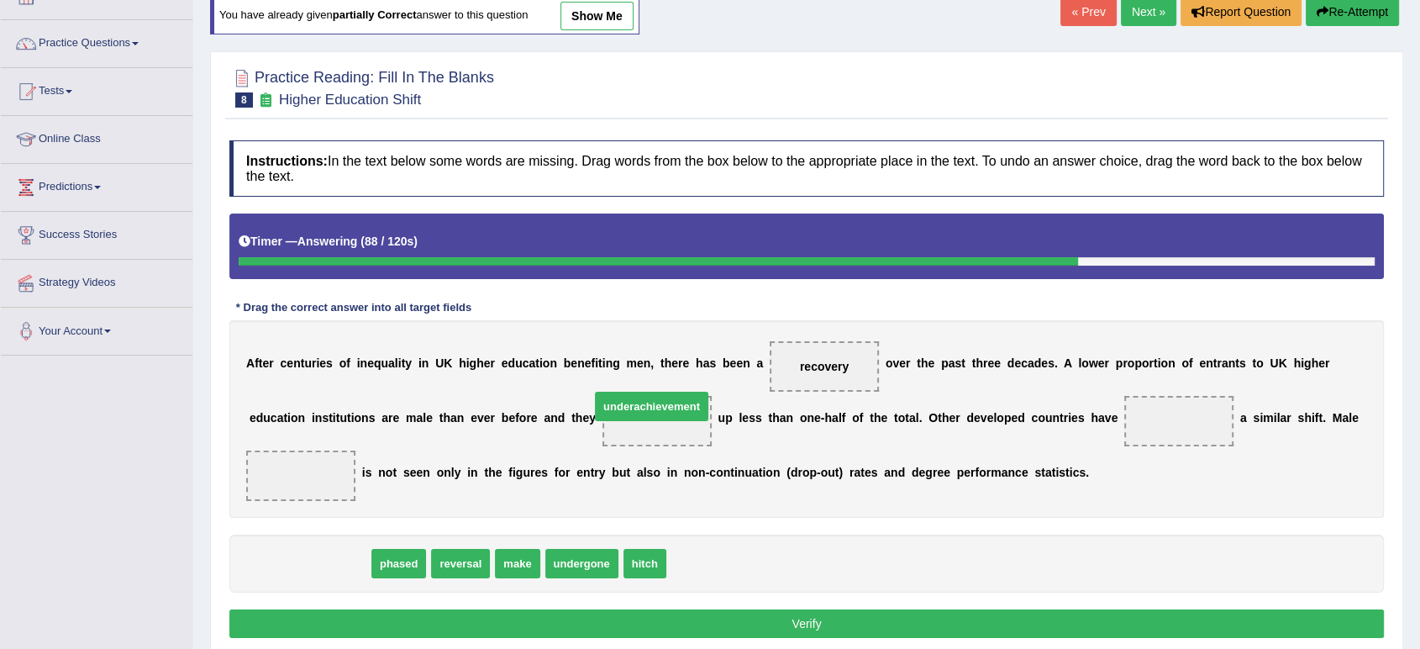
drag, startPoint x: 298, startPoint y: 557, endPoint x: 642, endPoint y: 398, distance: 378.7
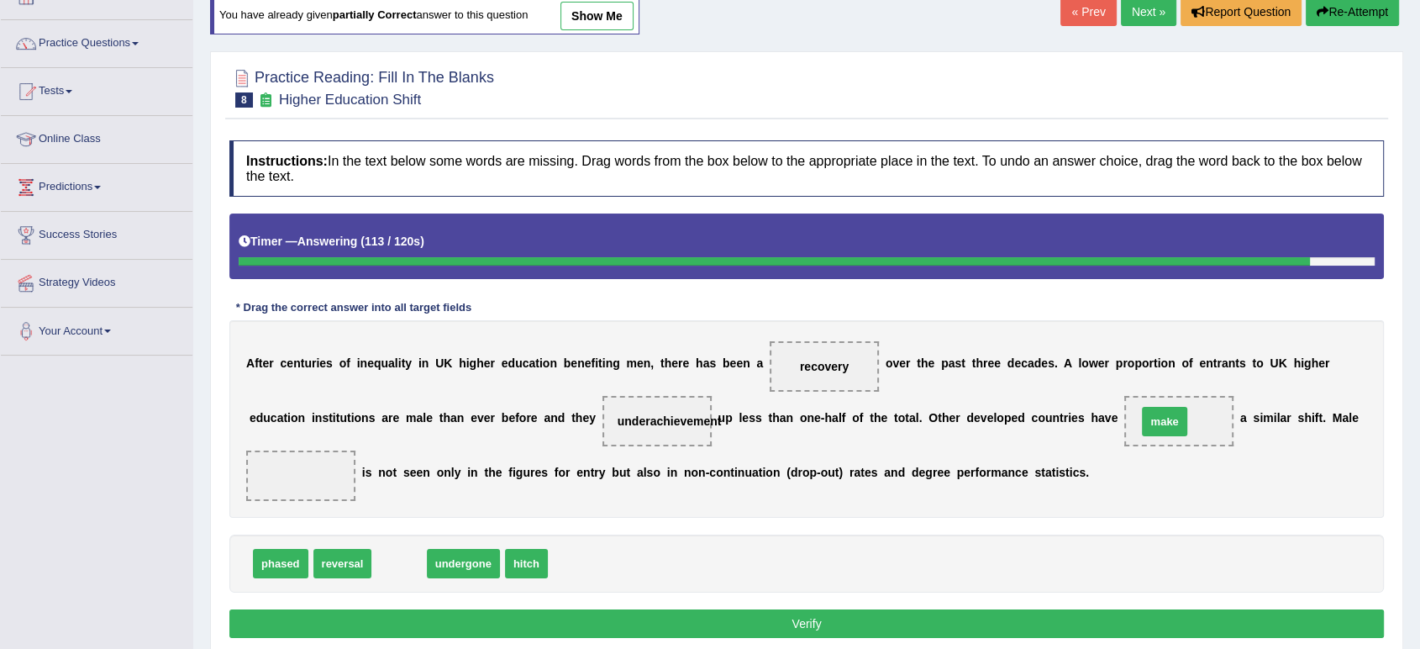
drag, startPoint x: 390, startPoint y: 566, endPoint x: 1156, endPoint y: 424, distance: 778.9
drag, startPoint x: 426, startPoint y: 550, endPoint x: 1188, endPoint y: 404, distance: 776.0
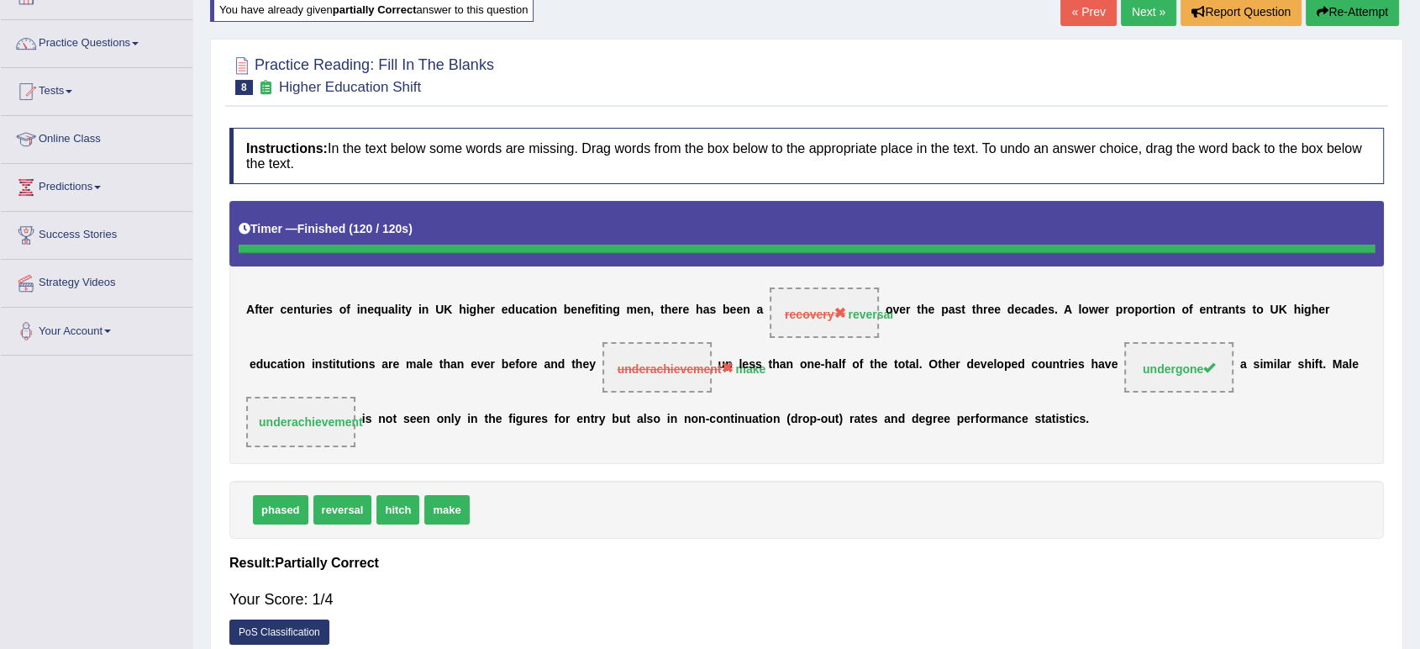
click at [1071, 446] on div "A f t e r c e n t u r i e s o f i n e q u a l i t y i n U K h i g h e r e d u c…" at bounding box center [806, 332] width 1155 height 262
drag, startPoint x: 639, startPoint y: 368, endPoint x: 336, endPoint y: 427, distance: 308.2
click at [336, 427] on div "A f t e r c e n t u r i e s o f i n e q u a l i t y i n U K h i g h e r e d u c…" at bounding box center [806, 332] width 1155 height 262
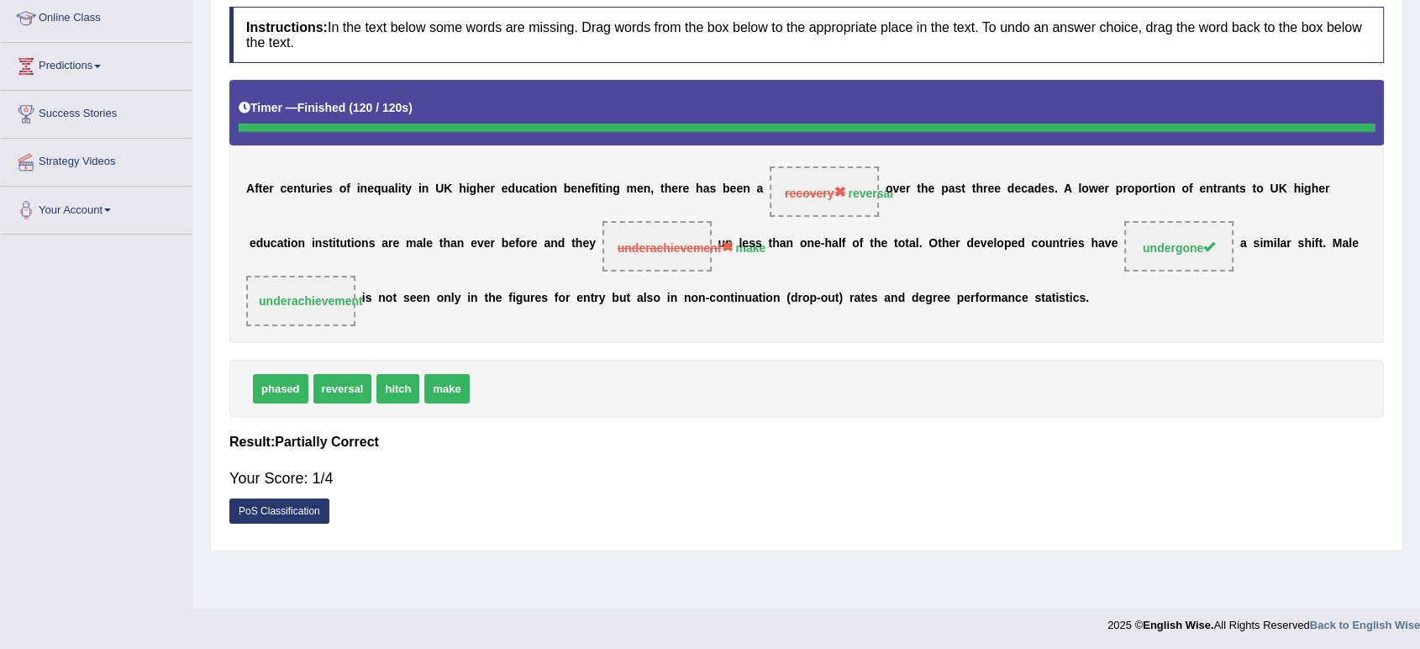
scroll to position [0, 0]
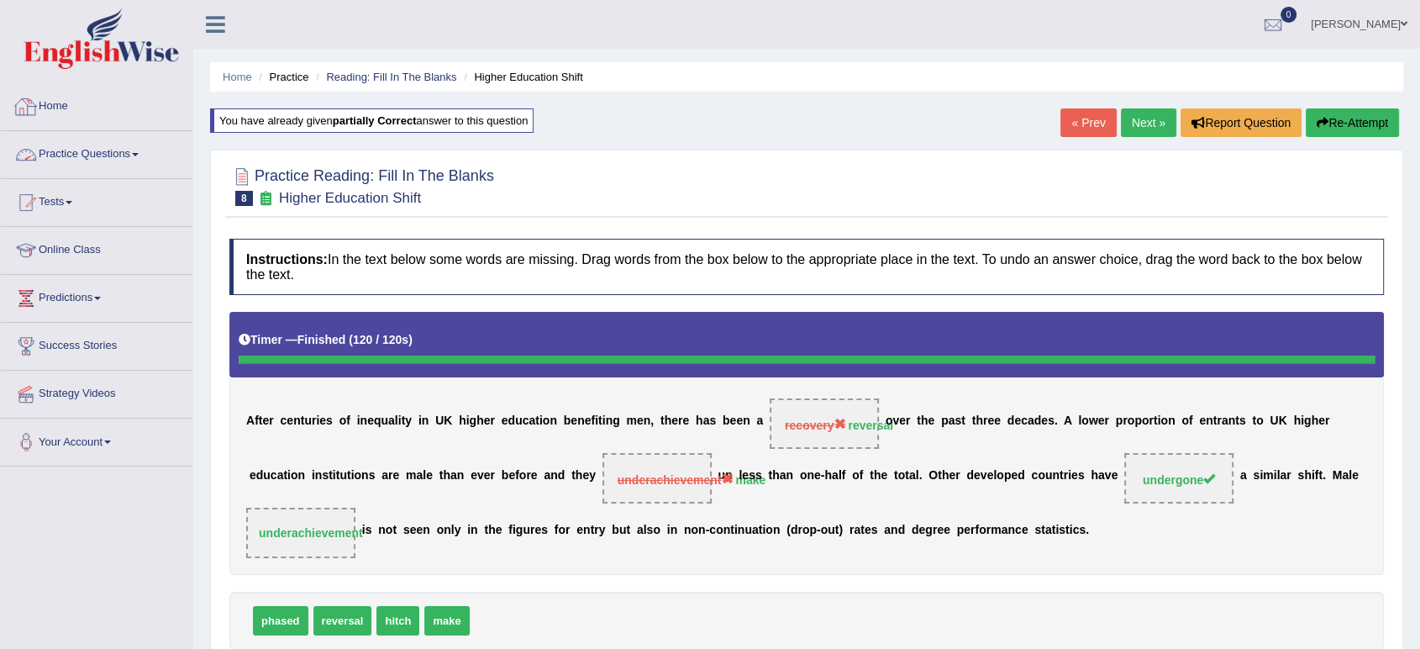
click at [101, 154] on link "Practice Questions" at bounding box center [97, 152] width 192 height 42
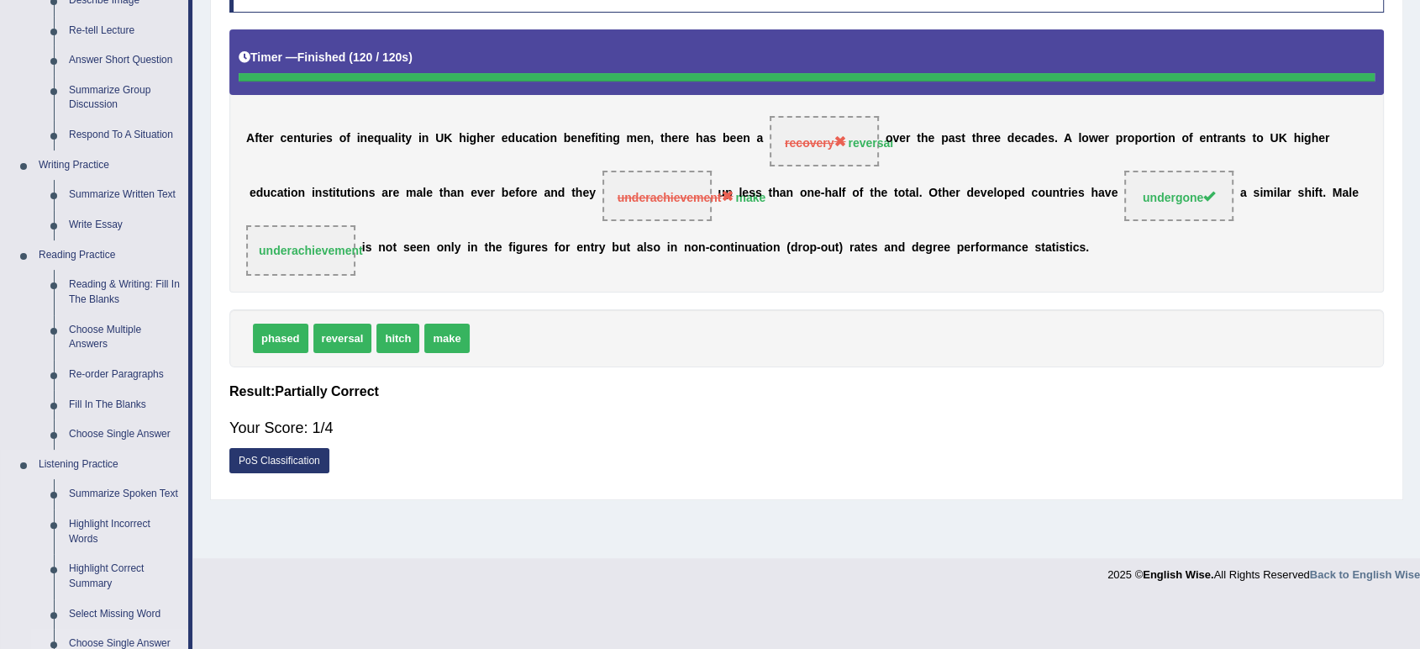
scroll to position [286, 0]
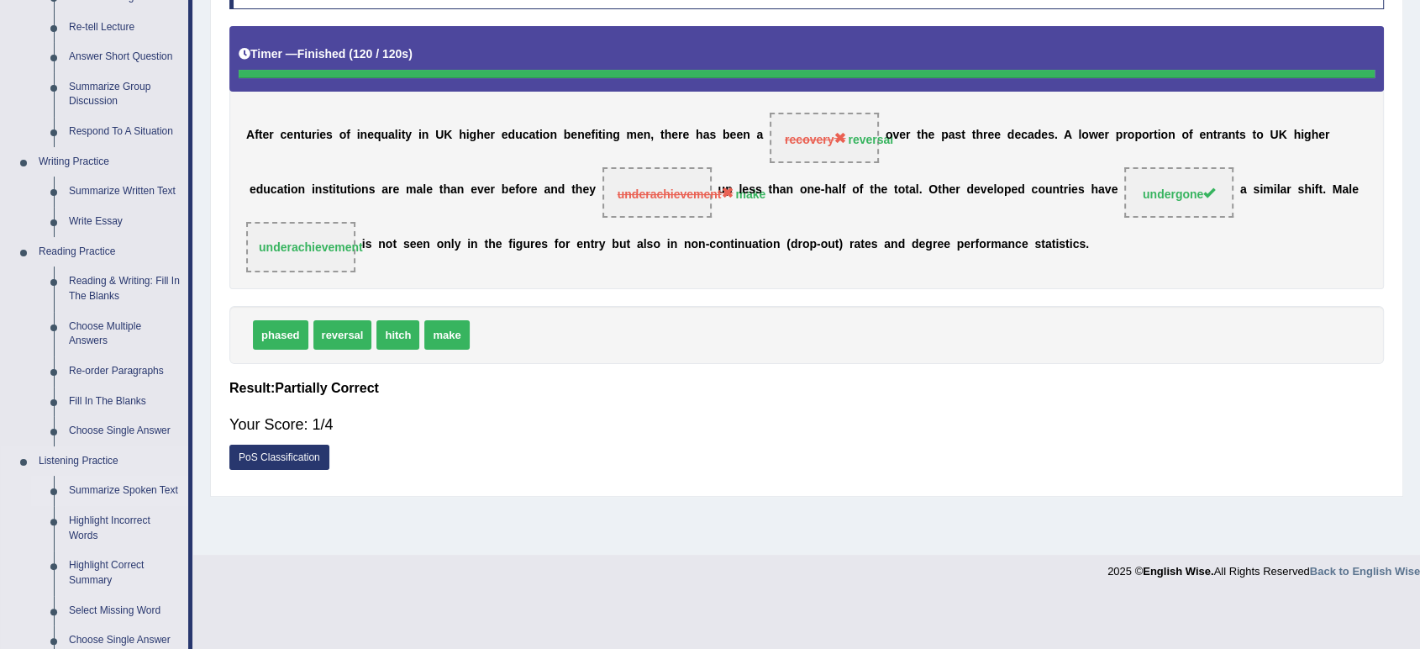
click at [94, 499] on link "Summarize Spoken Text" at bounding box center [124, 491] width 127 height 30
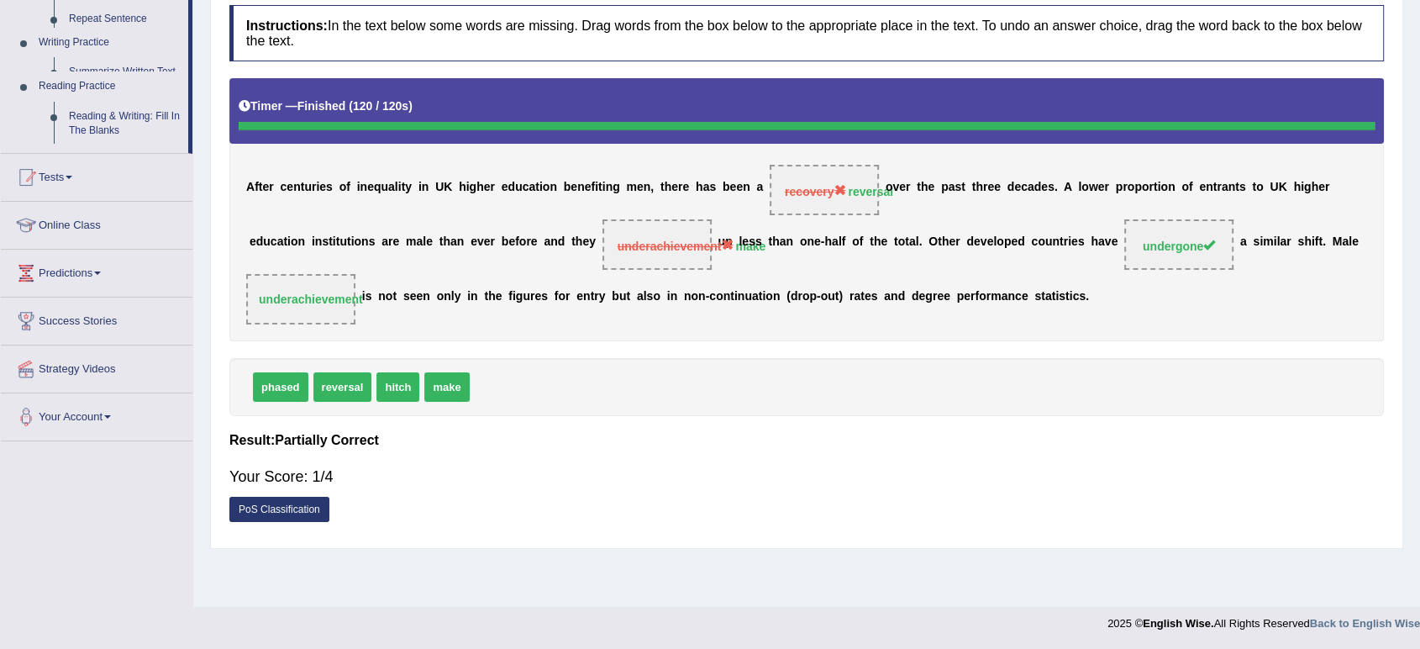
scroll to position [233, 0]
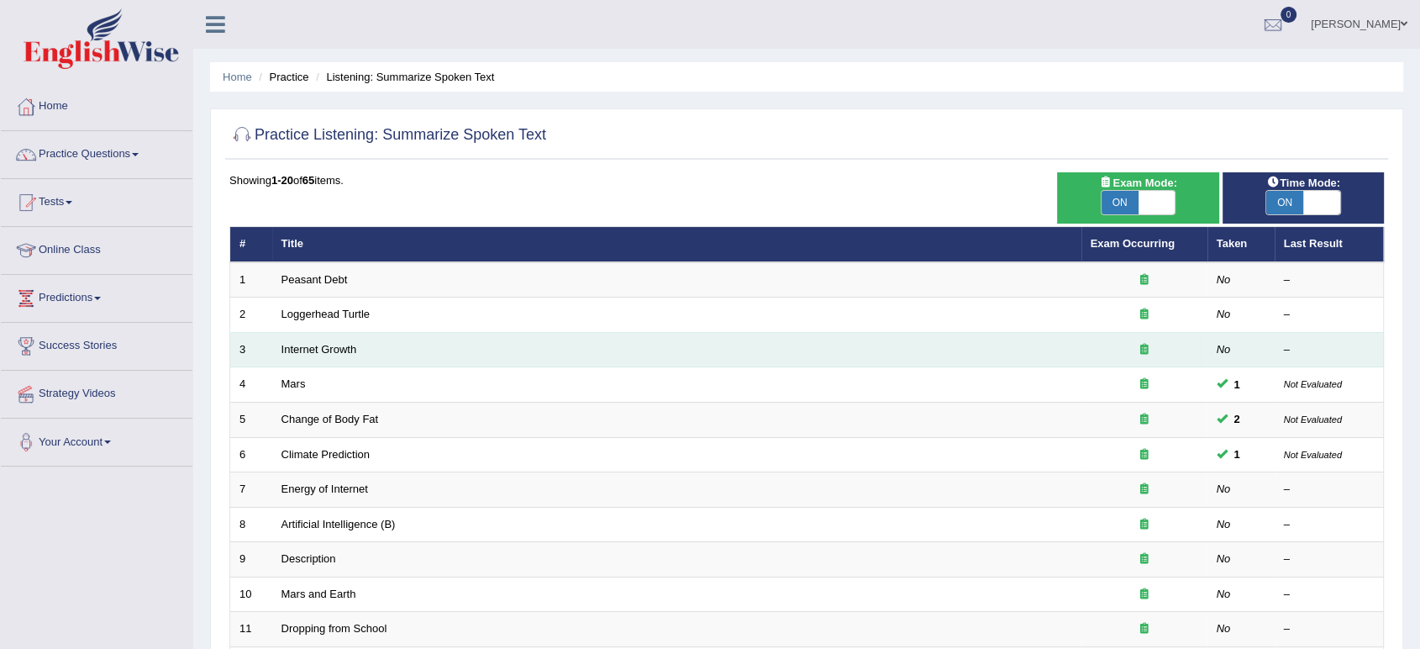
scroll to position [461, 0]
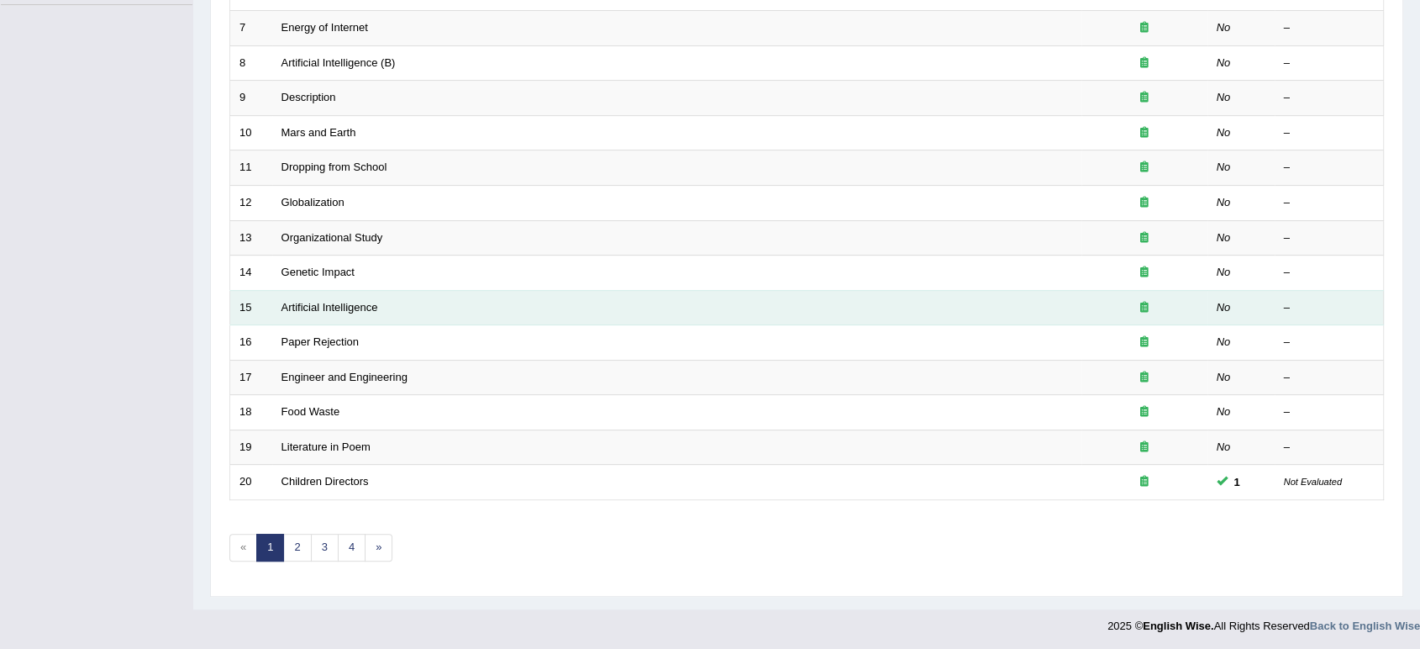
click at [356, 297] on td "Artificial Intelligence" at bounding box center [676, 307] width 809 height 35
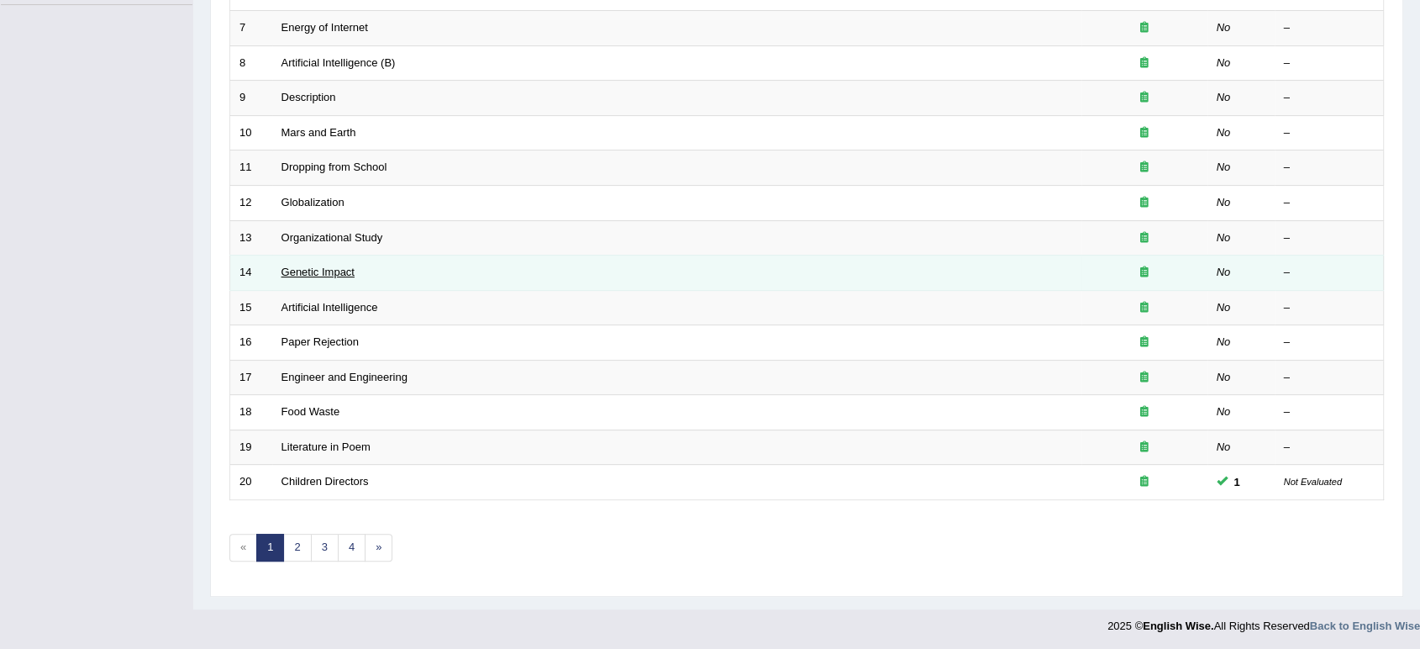
click at [342, 275] on link "Genetic Impact" at bounding box center [318, 272] width 73 height 13
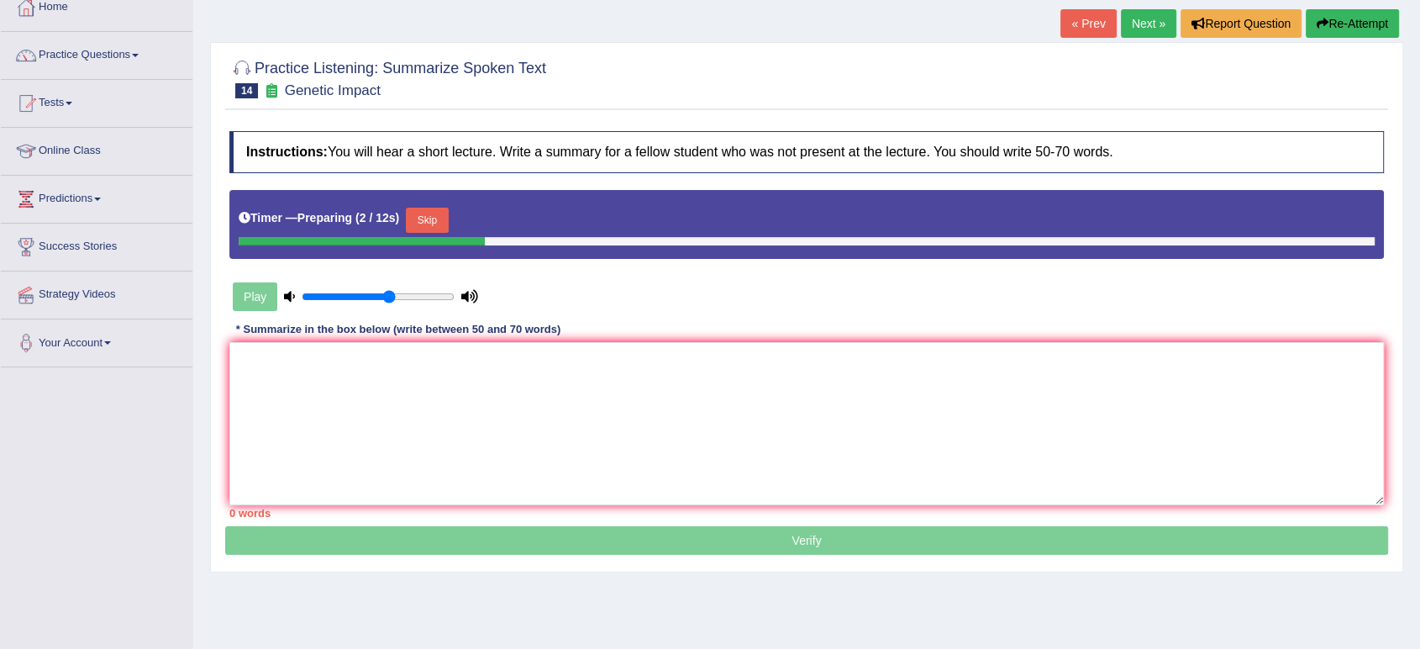
scroll to position [100, 0]
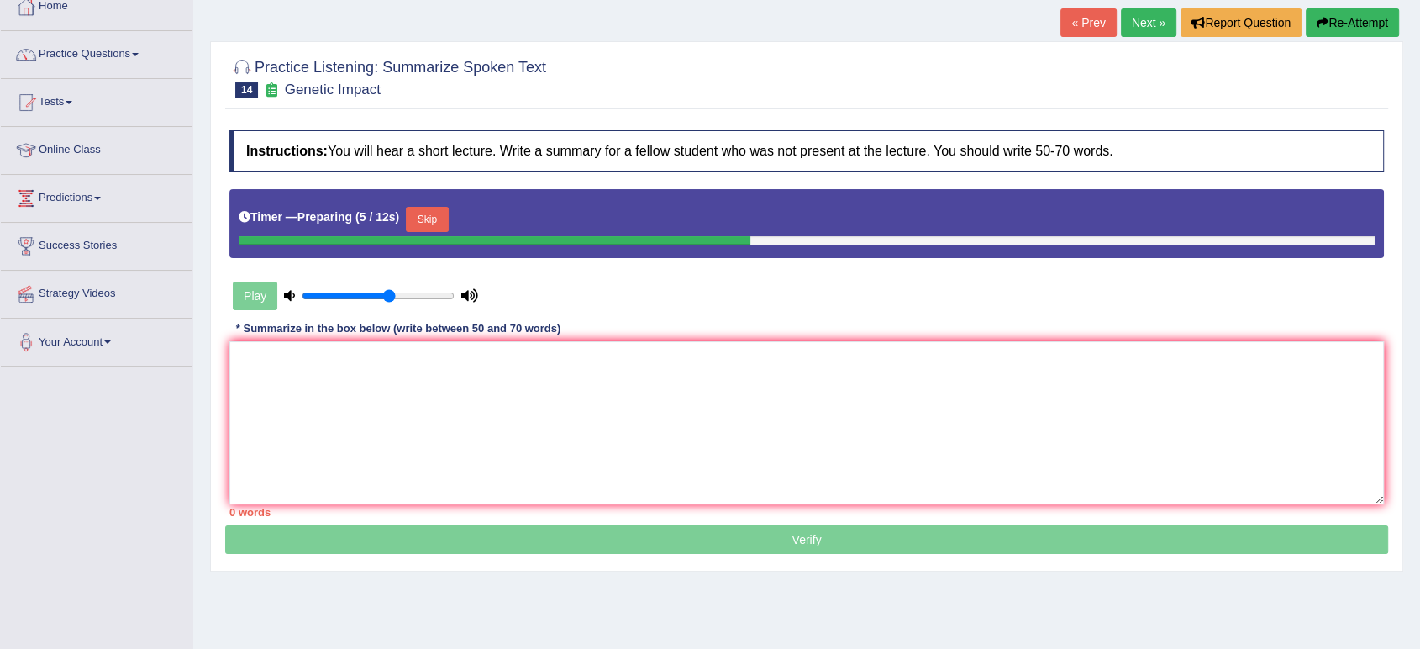
click at [437, 226] on button "Skip" at bounding box center [427, 219] width 42 height 25
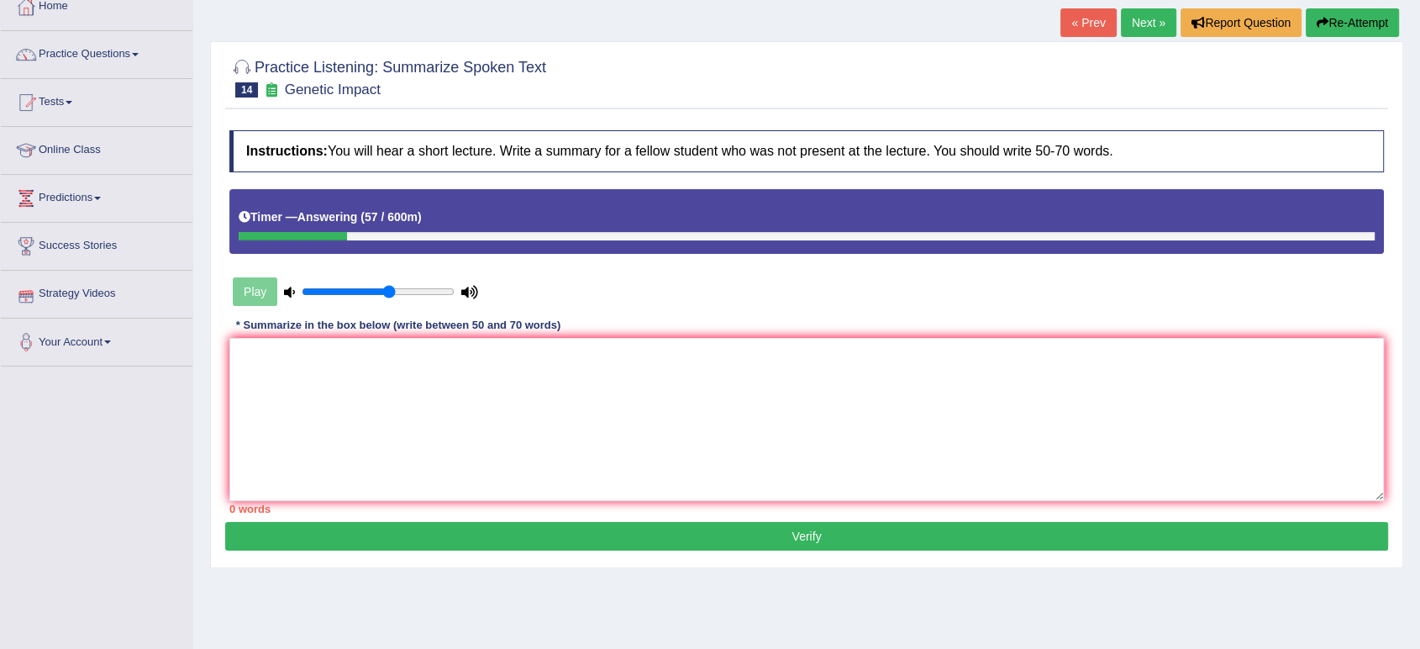
click at [361, 335] on div "Instructions: You will hear a short lecture. Write a summary for a fellow stude…" at bounding box center [806, 322] width 1163 height 400
click at [347, 387] on textarea at bounding box center [806, 419] width 1155 height 163
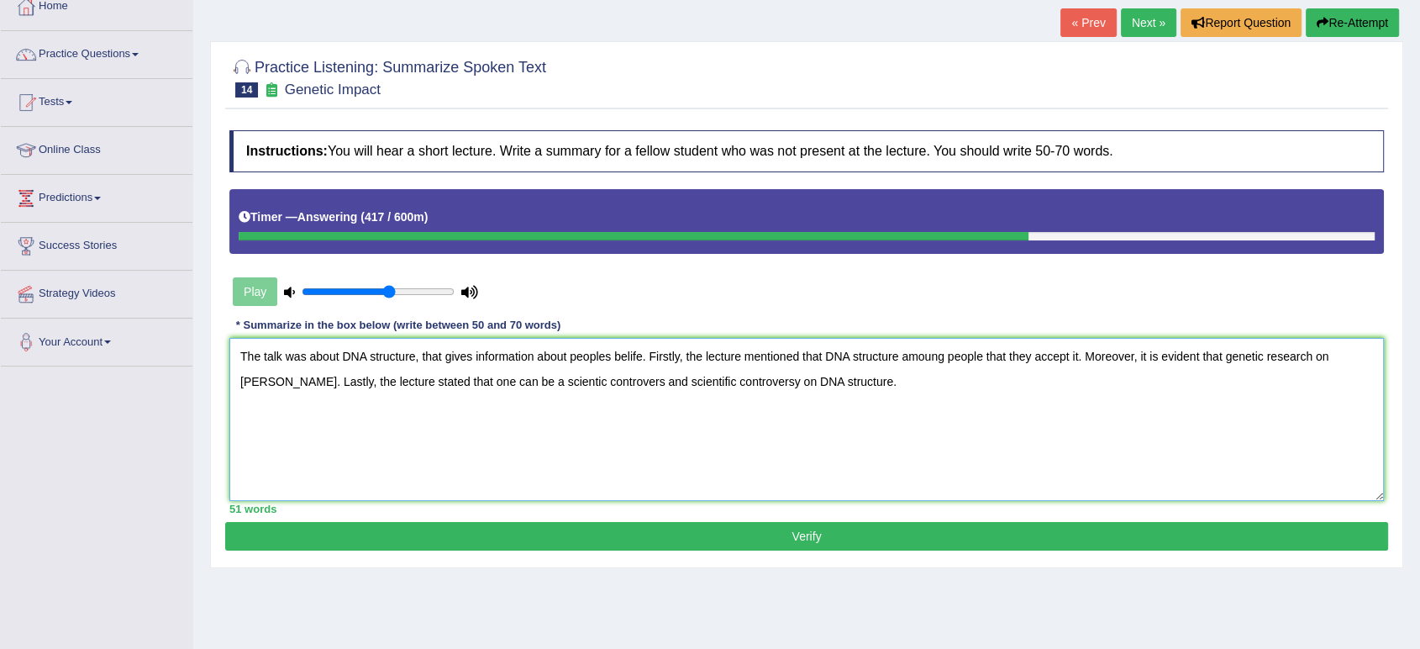
type textarea "The talk was about DNA structure, that gives information about peoples belife. …"
click at [362, 542] on button "Verify" at bounding box center [806, 536] width 1163 height 29
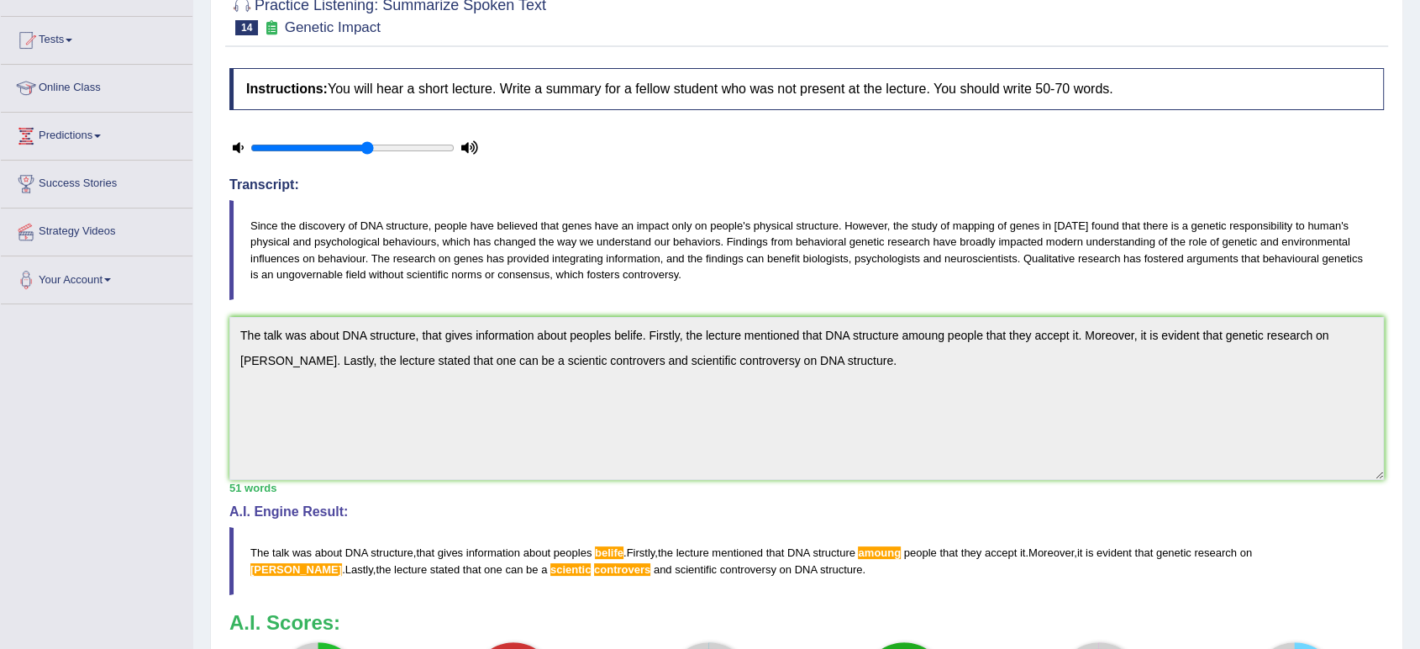
scroll to position [0, 0]
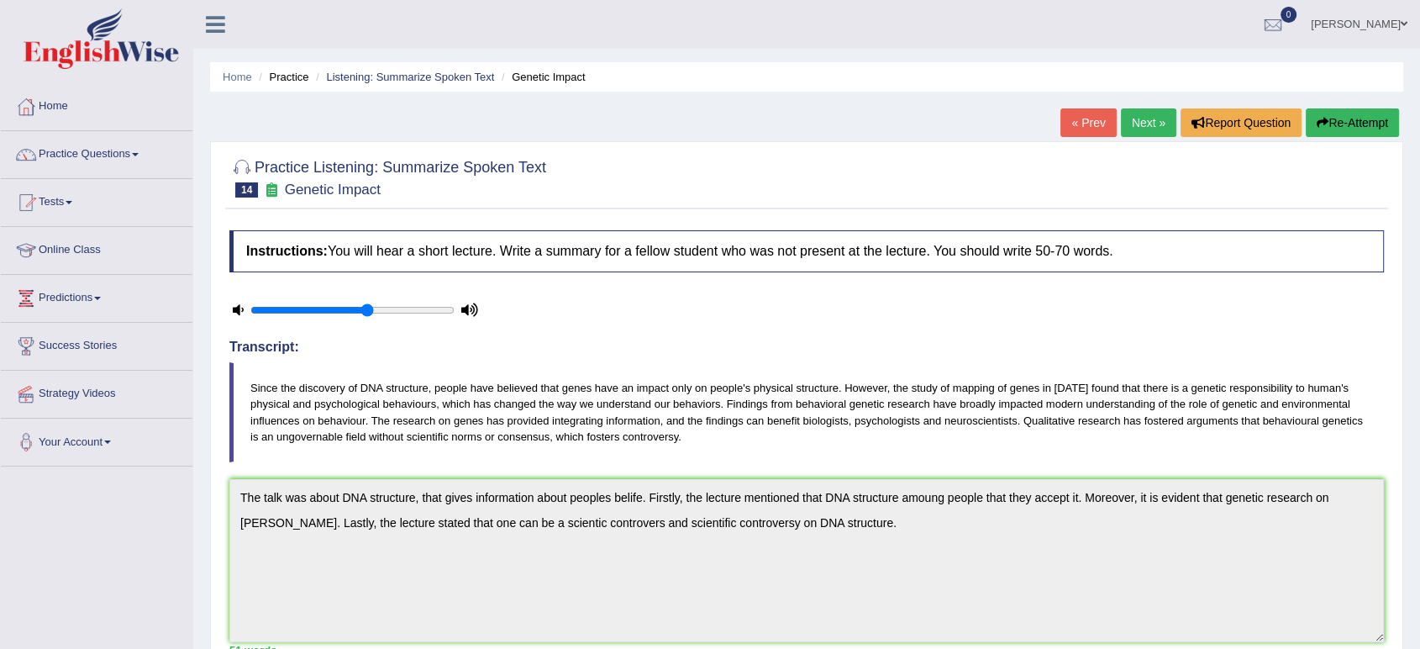
click at [428, 375] on blockquote "Since the discovery of DNA structure, people have believed that genes have an i…" at bounding box center [806, 411] width 1155 height 99
click at [397, 292] on div at bounding box center [355, 310] width 252 height 42
click at [188, 234] on link "Online Class" at bounding box center [97, 248] width 192 height 42
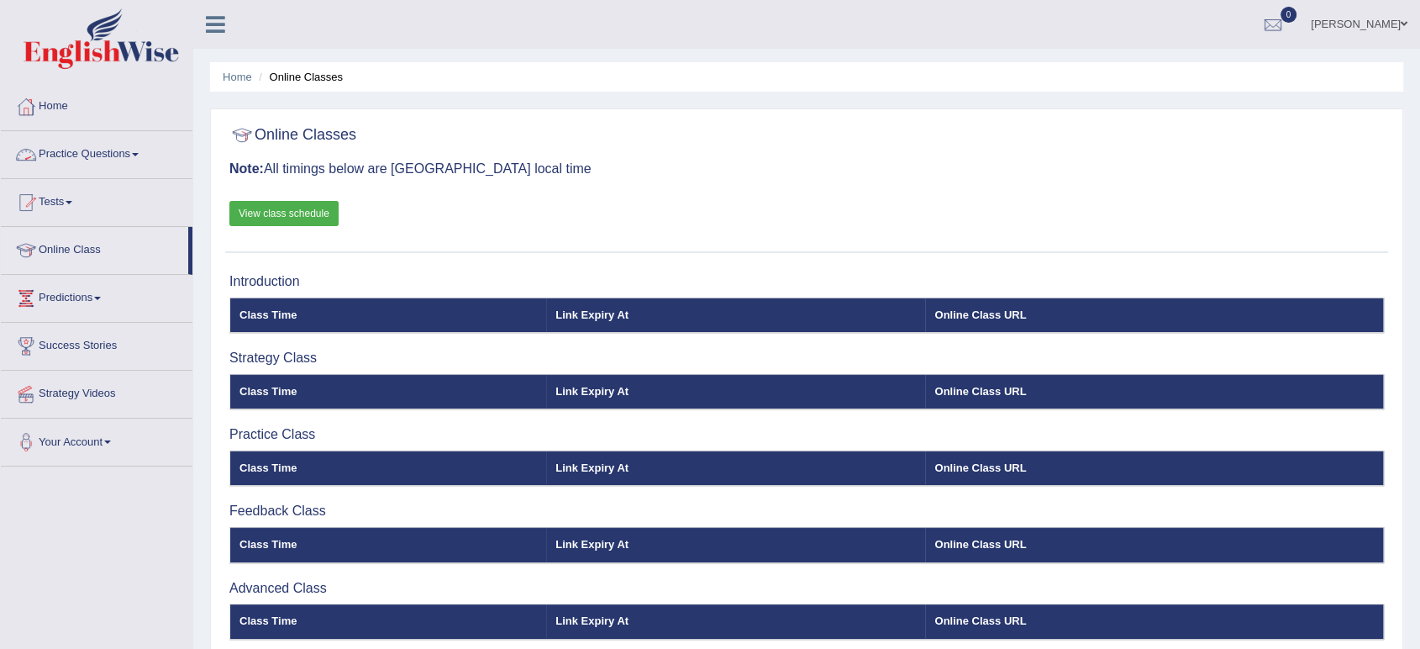
click at [107, 158] on link "Practice Questions" at bounding box center [97, 152] width 192 height 42
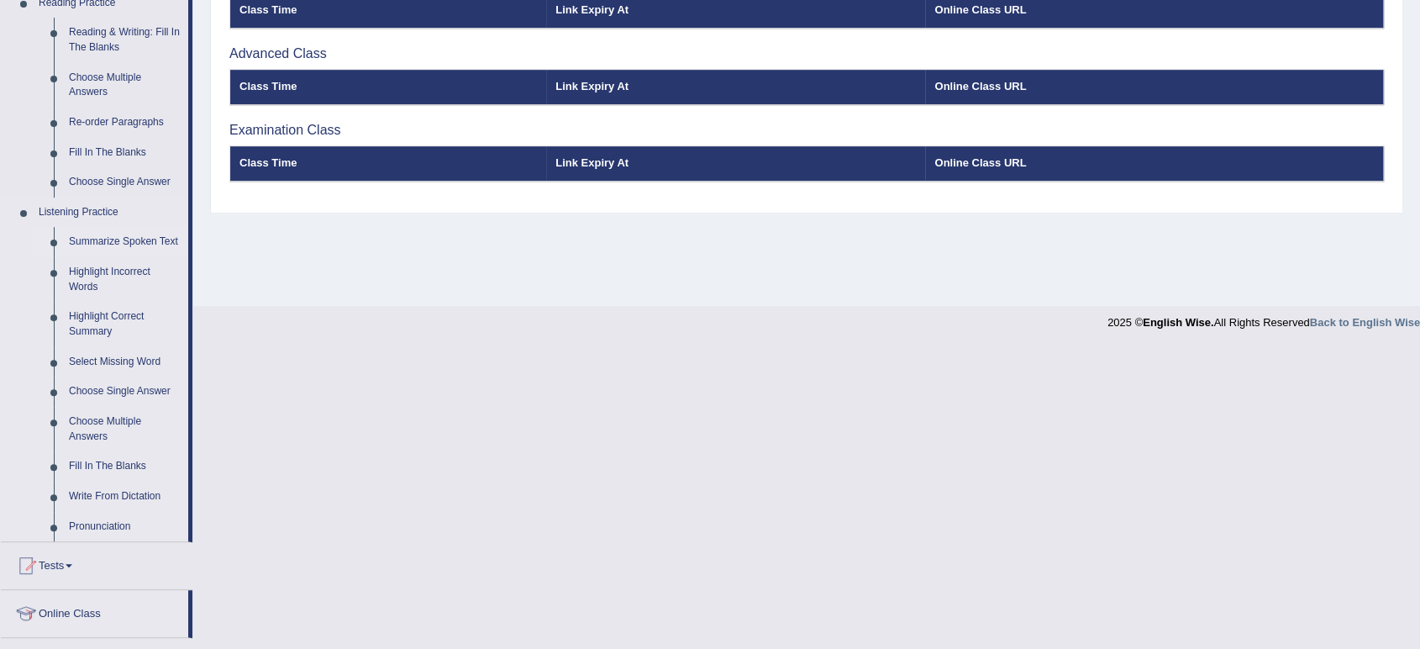
scroll to position [541, 0]
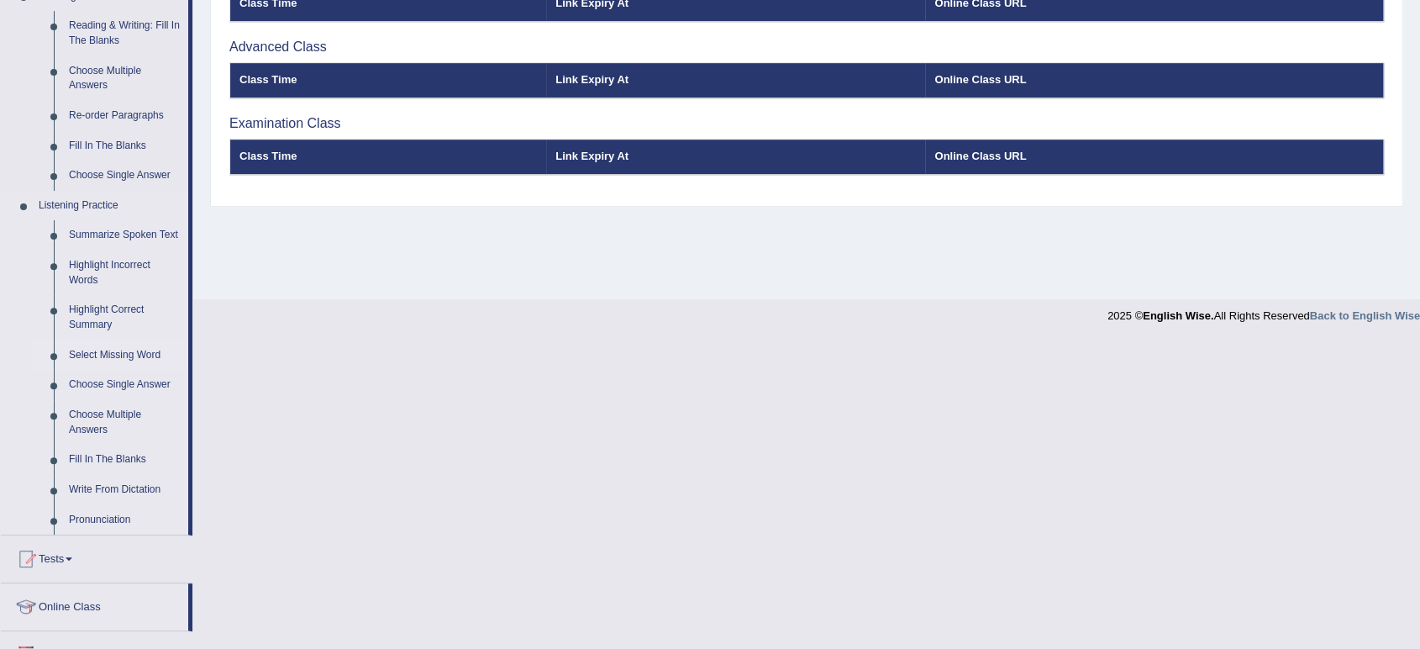
click at [103, 350] on link "Select Missing Word" at bounding box center [124, 355] width 127 height 30
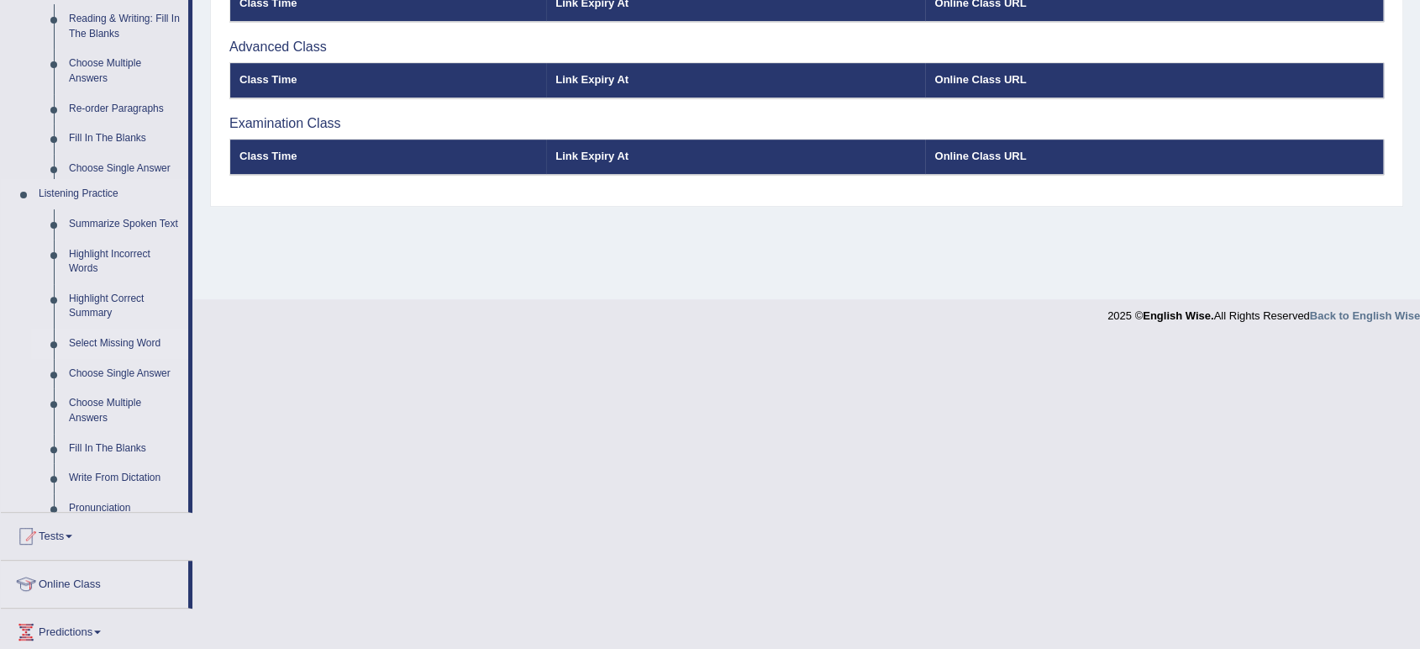
scroll to position [233, 0]
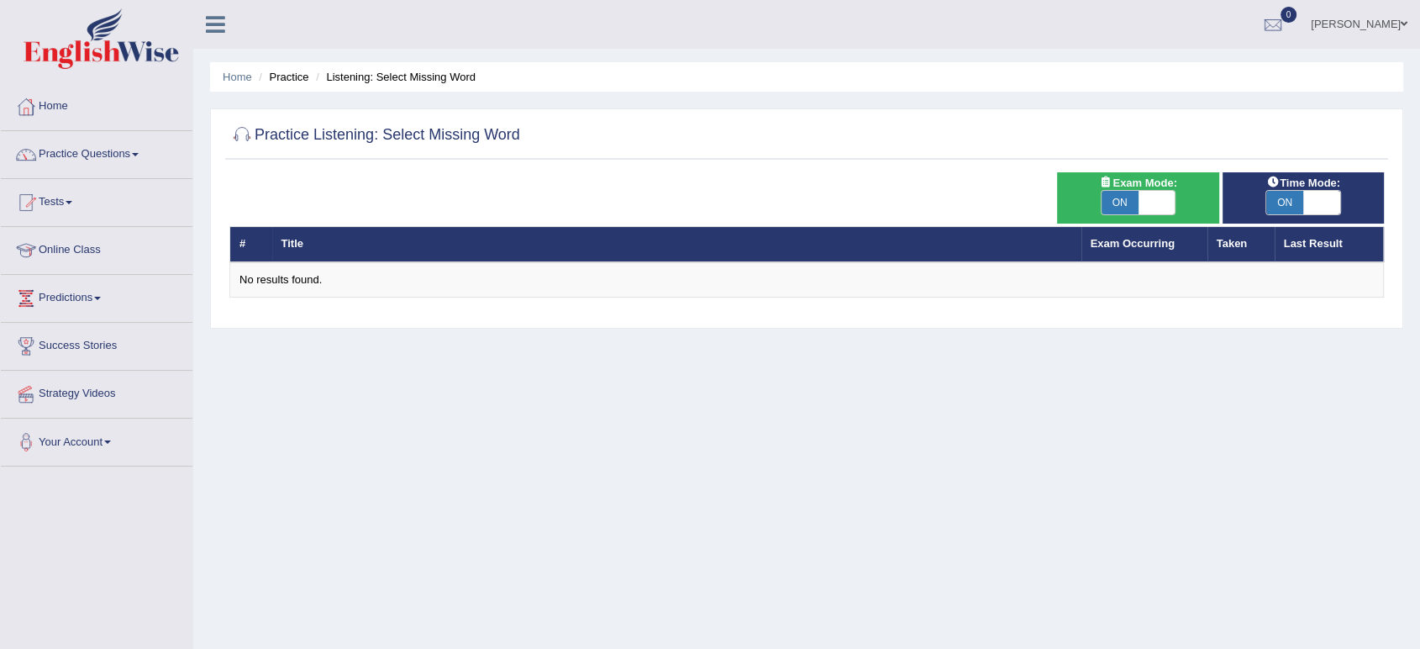
click at [324, 419] on div "Home Practice Listening: Select Missing Word Practice Listening: Select Missing…" at bounding box center [806, 420] width 1227 height 840
click at [598, 421] on div "Home Practice Listening: Select Missing Word Practice Listening: Select Missing…" at bounding box center [806, 420] width 1227 height 840
click at [61, 154] on link "Practice Questions" at bounding box center [97, 152] width 192 height 42
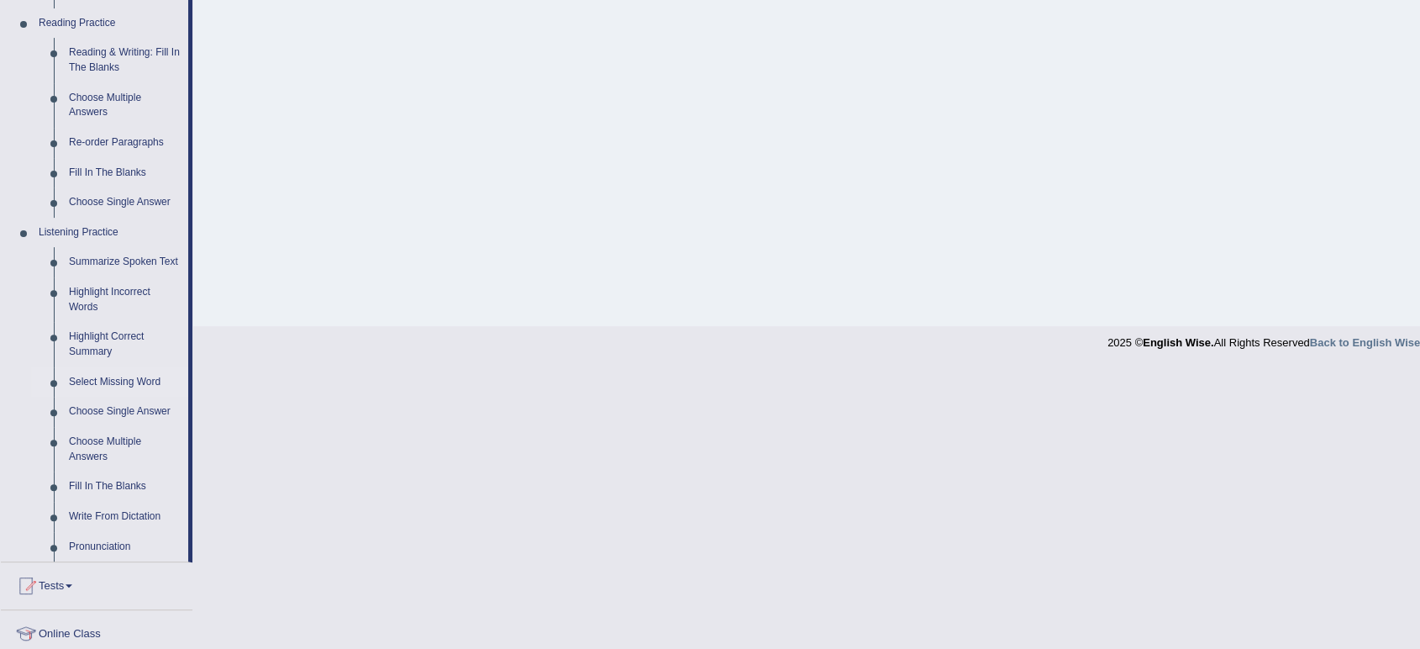
scroll to position [515, 0]
click at [108, 482] on link "Fill In The Blanks" at bounding box center [124, 486] width 127 height 30
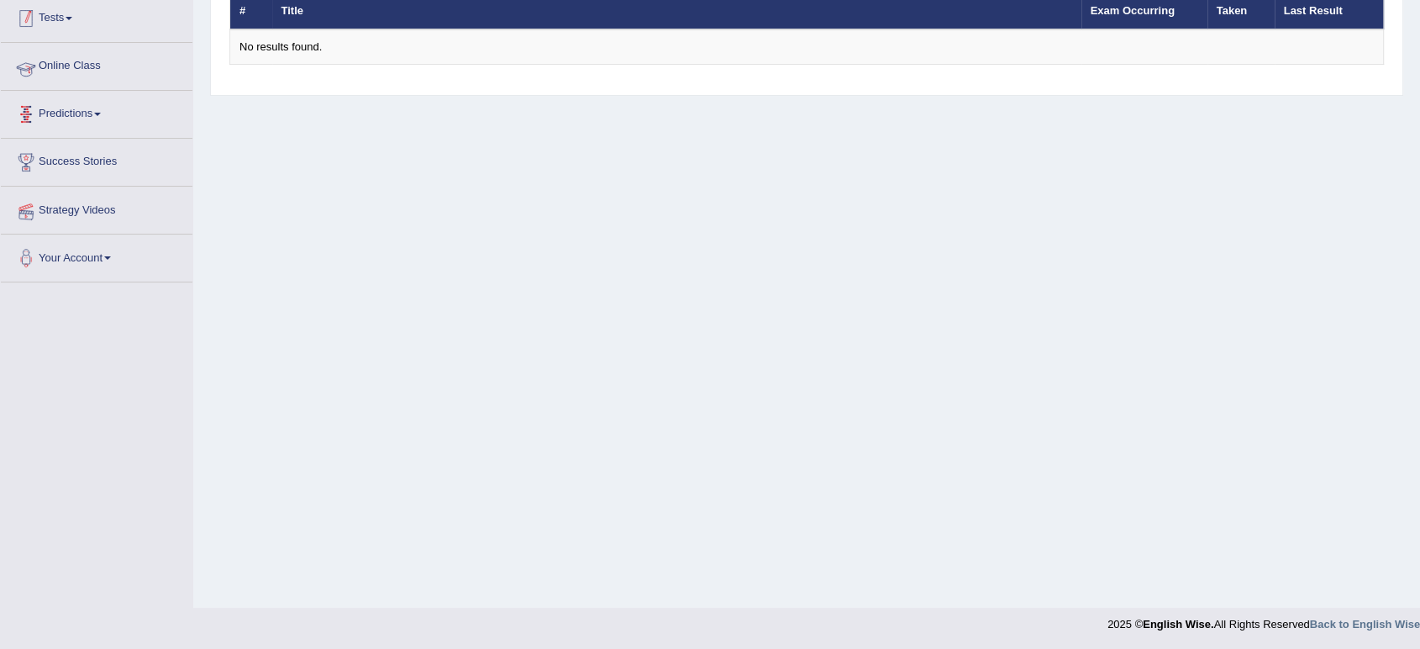
scroll to position [195, 0]
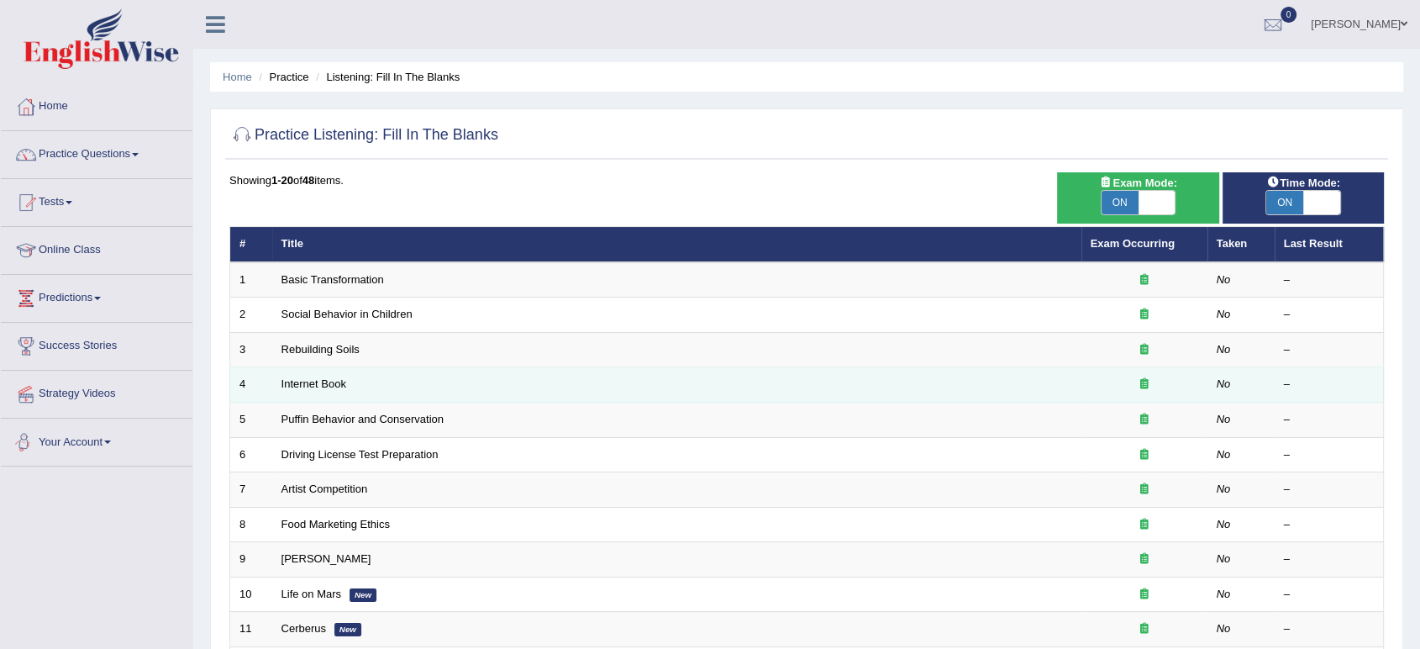
click at [314, 368] on td "Internet Book" at bounding box center [676, 384] width 809 height 35
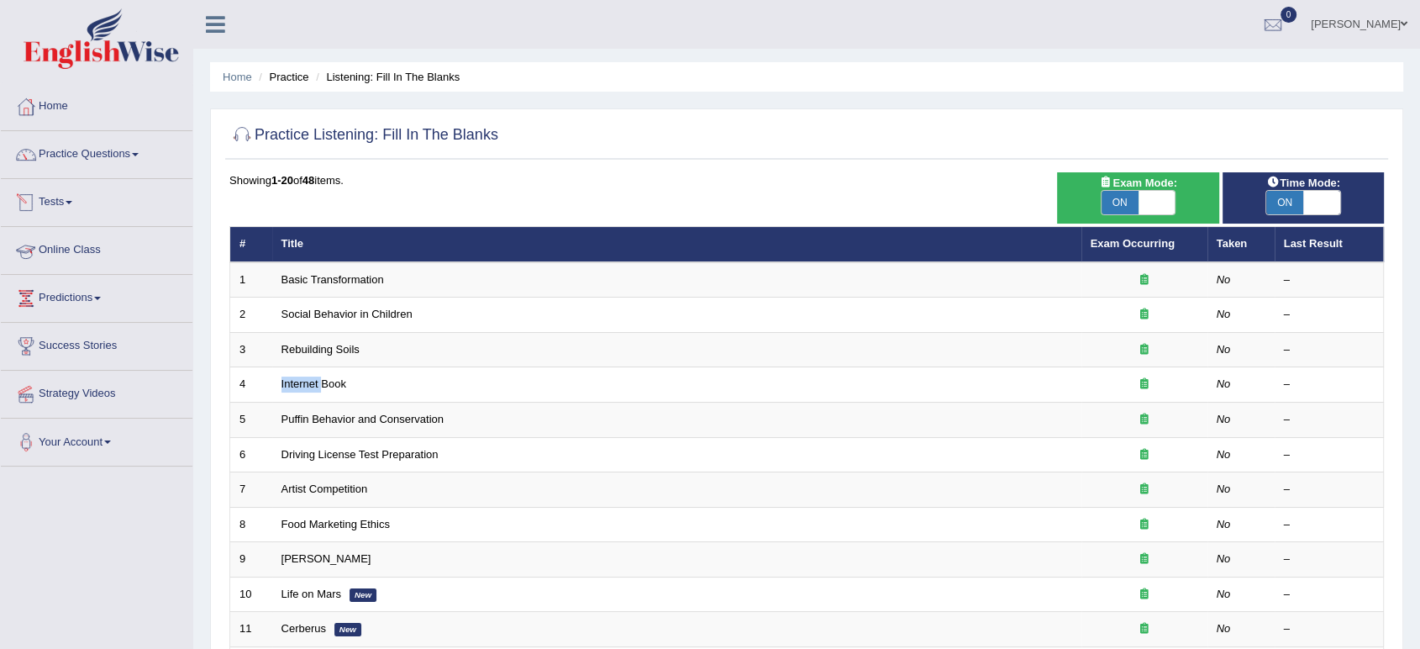
click at [88, 199] on link "Tests" at bounding box center [97, 200] width 192 height 42
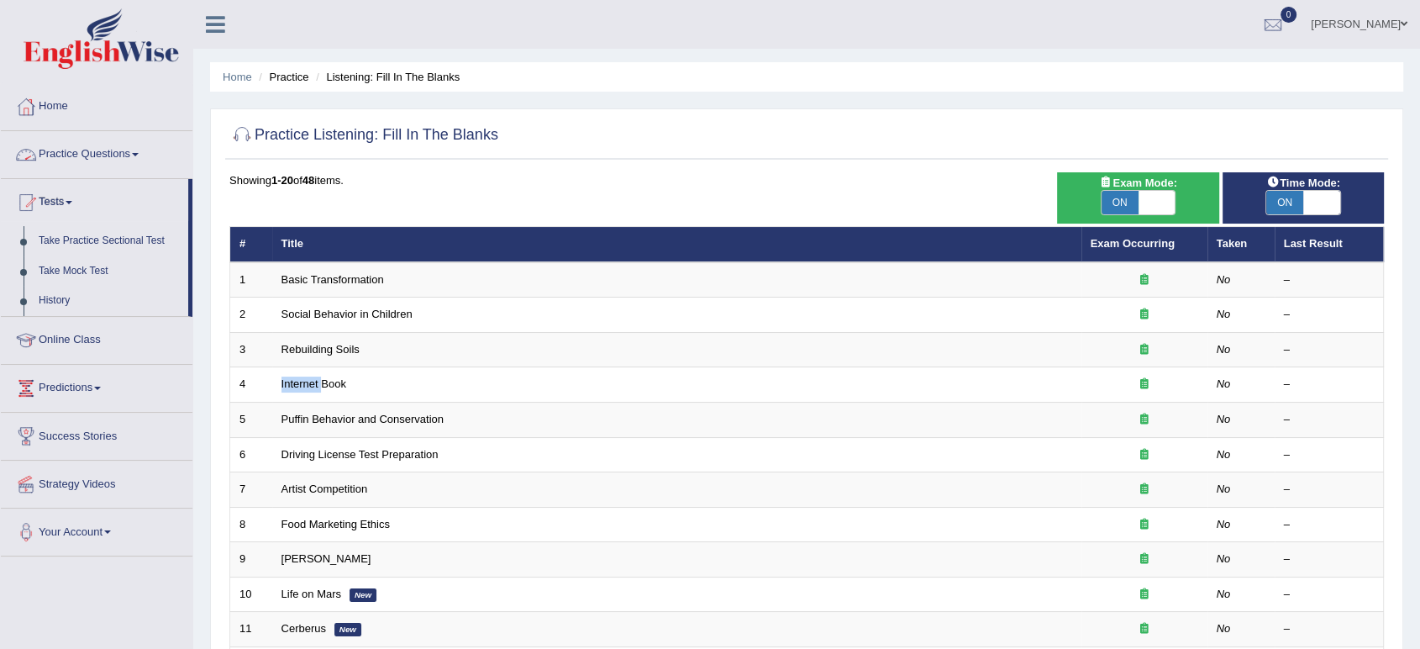
click at [76, 171] on link "Practice Questions" at bounding box center [97, 152] width 192 height 42
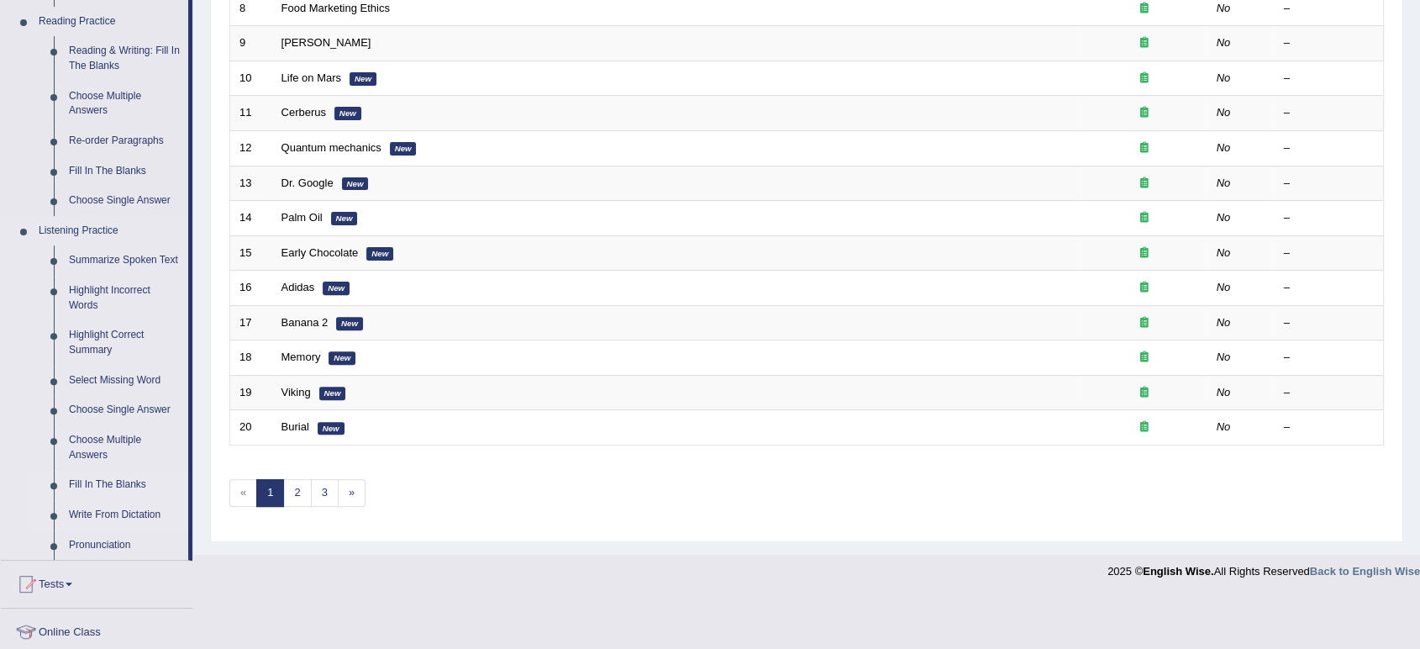
scroll to position [514, 0]
